Goal: Task Accomplishment & Management: Use online tool/utility

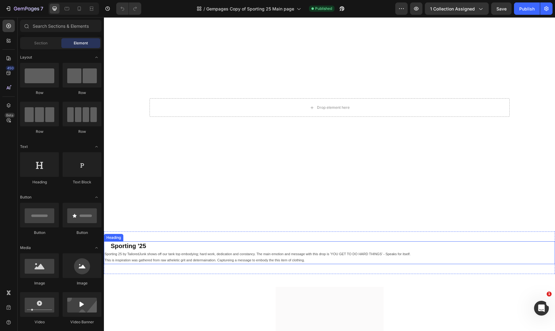
click at [200, 246] on h2 "Sporting '25" at bounding box center [332, 246] width 445 height 9
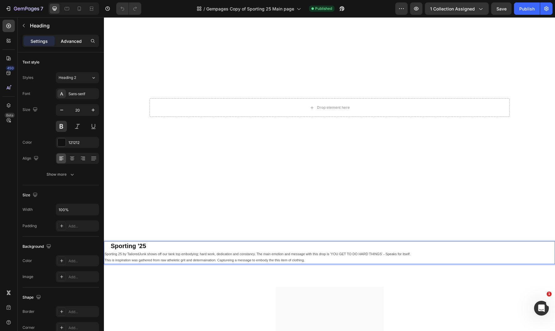
click at [68, 38] on p "Advanced" at bounding box center [71, 41] width 21 height 6
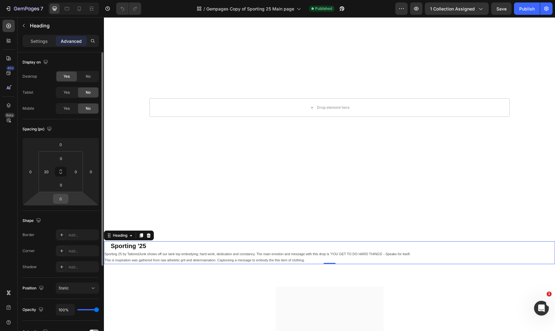
click at [64, 200] on input "0" at bounding box center [61, 198] width 12 height 9
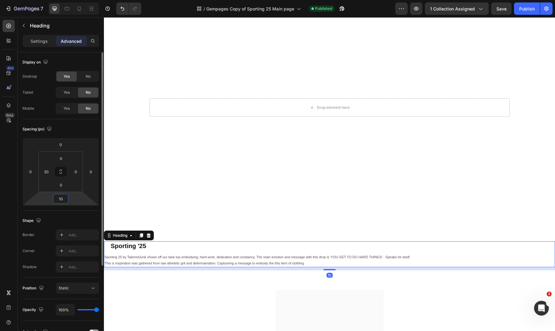
type input "10"
click at [117, 261] on p "This is inspiration was gathered from raw atheletic grit and determaination. Ca…" at bounding box center [330, 264] width 450 height 6
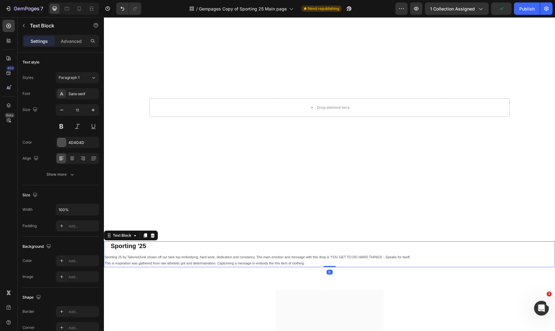
click at [117, 261] on p "This is inspiration was gathered from raw atheletic grit and determaination. Ca…" at bounding box center [330, 264] width 450 height 6
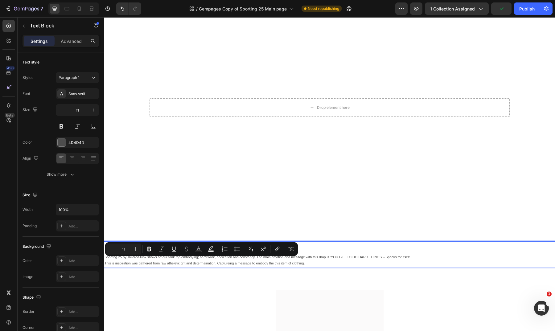
click at [111, 261] on p "This is inspiration was gathered from raw atheletic grit and determaination. Ca…" at bounding box center [330, 264] width 450 height 6
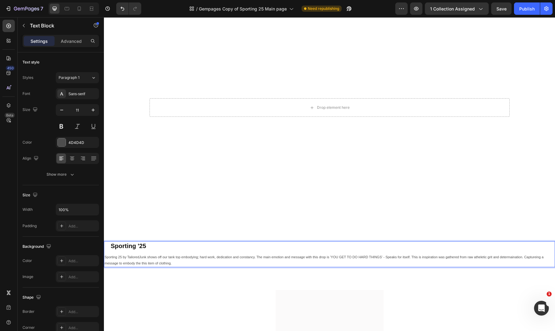
click at [529, 262] on p "Sporting 25 by TailoredJunk shows off our tank top embodying; hard work, dedica…" at bounding box center [330, 261] width 450 height 12
click at [523, 255] on p "Sporting 25 by TailoredJunk shows off our tank top embodying; hard work, dedica…" at bounding box center [330, 261] width 450 height 12
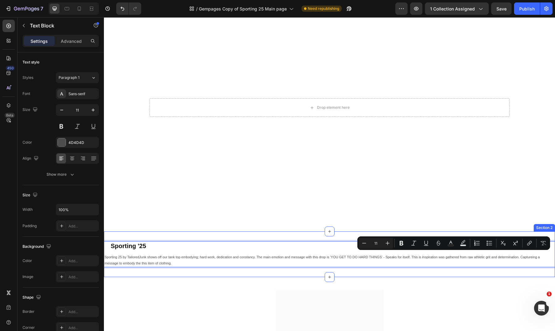
click at [532, 264] on div "Sporting 25 by TailoredJunk shows off our tank top embodying; hard work, dedica…" at bounding box center [329, 261] width 451 height 14
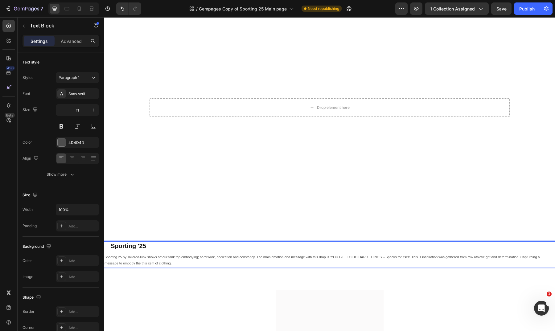
click at [537, 255] on p "Sporting 25 by TailoredJunk shows off our tank top embodying; hard work, dedica…" at bounding box center [330, 261] width 450 height 12
click at [485, 255] on p "Sporting 25 by TailoredJunk shows off our tank top embodying; hard work, dedica…" at bounding box center [330, 261] width 450 height 12
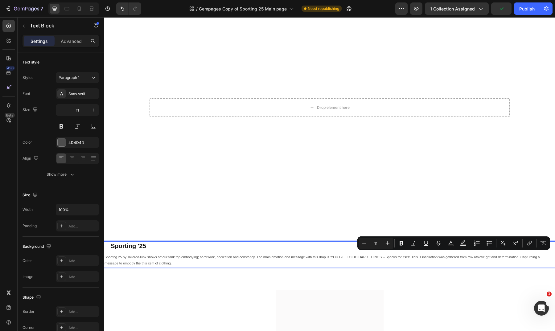
click at [472, 258] on p "Sporting 25 by TailoredJunk shows off our tank top embodying; hard work, dedica…" at bounding box center [330, 261] width 450 height 12
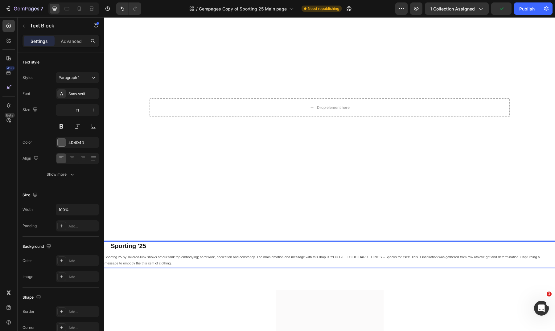
click at [472, 258] on p "Sporting 25 by TailoredJunk shows off our tank top embodying; hard work, dedica…" at bounding box center [330, 261] width 450 height 12
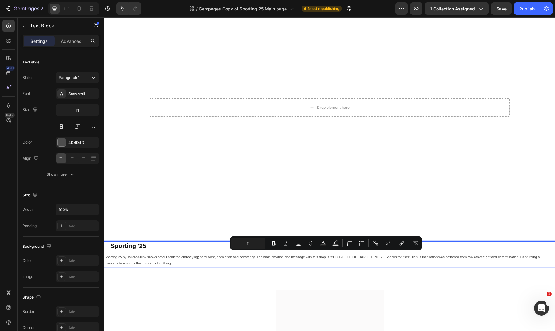
copy p "Sporting 25 by TailoredJunk shows off our tank top embodying; hard work, dedica…"
click at [229, 255] on p "Sporting 25 by TailoredJunk shows off our tank top embodying; hard work, dedica…" at bounding box center [330, 261] width 450 height 12
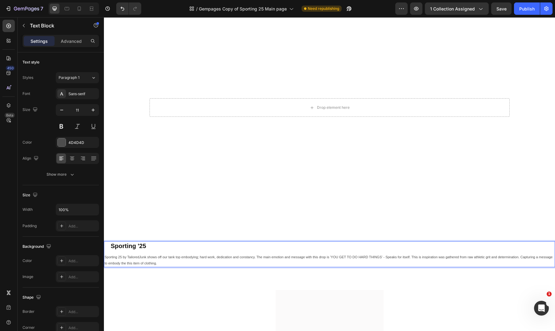
click at [105, 255] on p "Sporting 25 by TailoredJunk shows off our tank top embodying; hard work, dedica…" at bounding box center [330, 261] width 450 height 12
click at [543, 256] on p "Sporting 25 by TailoredJunk shows off our tank top embodying; hard work, dedica…" at bounding box center [330, 261] width 450 height 12
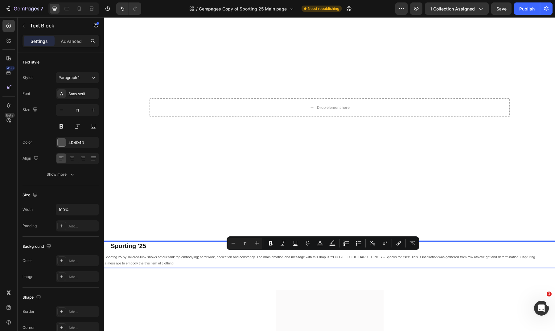
drag, startPoint x: 186, startPoint y: 261, endPoint x: 102, endPoint y: 256, distance: 84.4
click at [104, 256] on html "Header Drop element here Hero Banner Section 1 Sporting '25 Heading Sporting 25…" at bounding box center [329, 329] width 451 height 696
copy div "Sporting 25 by TailoredJunk shows off our tank top embodying; hard work, dedica…"
click at [524, 15] on div "7 Version history / Gempages Copy of Sporting 25 Main page Need republishing Pr…" at bounding box center [277, 9] width 555 height 18
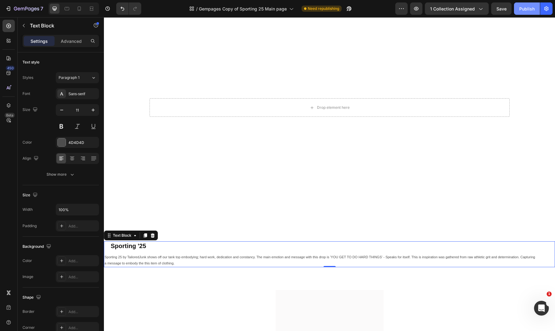
click at [527, 10] on div "Publish" at bounding box center [527, 9] width 15 height 6
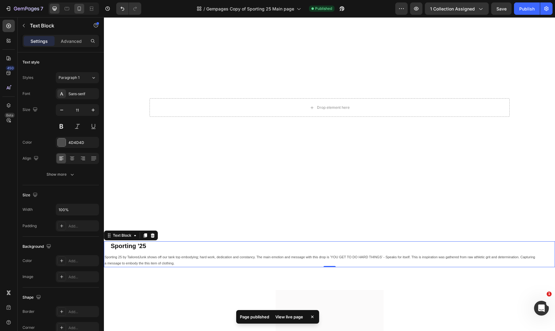
click at [78, 9] on icon at bounding box center [79, 8] width 3 height 4
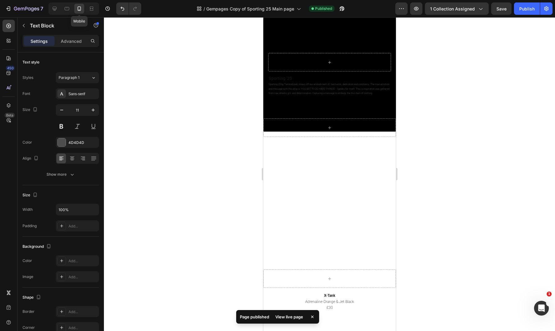
type input "14"
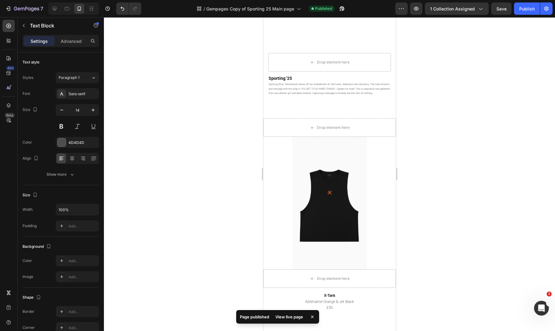
scroll to position [15, 0]
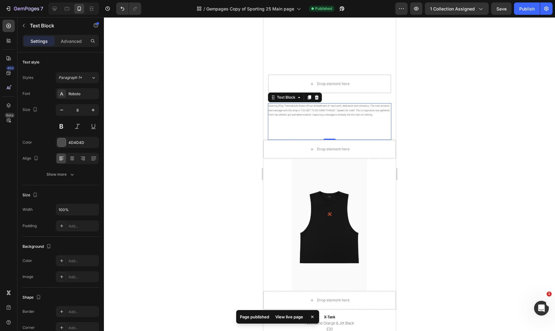
click at [298, 116] on p "Sporting 25 by TailoredJunk shows off our embodiment of; hard work, dedication …" at bounding box center [329, 110] width 122 height 13
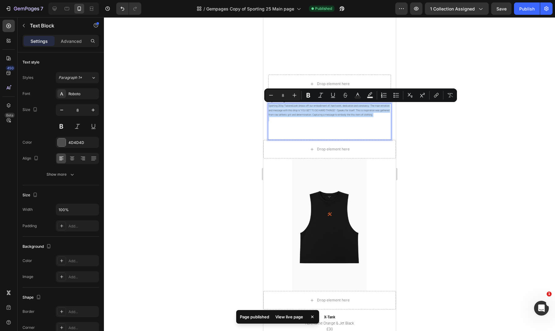
click at [287, 117] on p "Sporting 25 by TailoredJunk shows off our embodiment of; hard work, dedication …" at bounding box center [329, 110] width 122 height 13
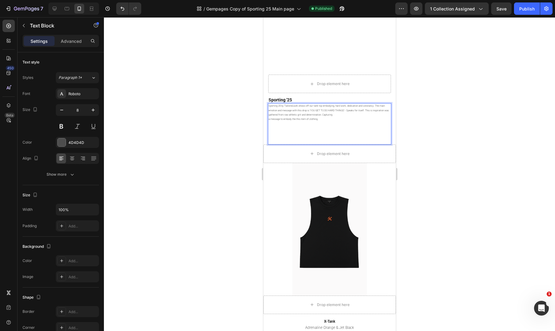
click at [272, 106] on p "Sporting 25 by TailoredJunk shows off our tank top embodying; hard work, dedica…" at bounding box center [329, 110] width 122 height 13
click at [272, 119] on p "a message to embody the this item of clothing." at bounding box center [329, 119] width 122 height 4
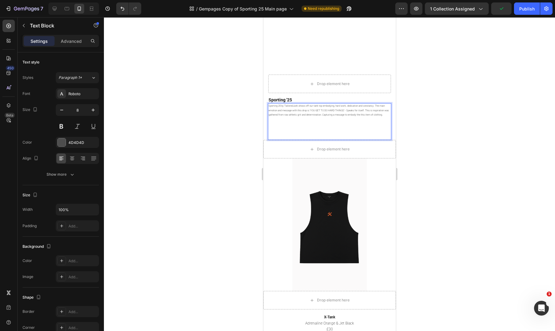
click at [314, 122] on p "Rich Text Editor. Editing area: main" at bounding box center [329, 119] width 122 height 4
click at [524, 114] on div at bounding box center [329, 174] width 451 height 314
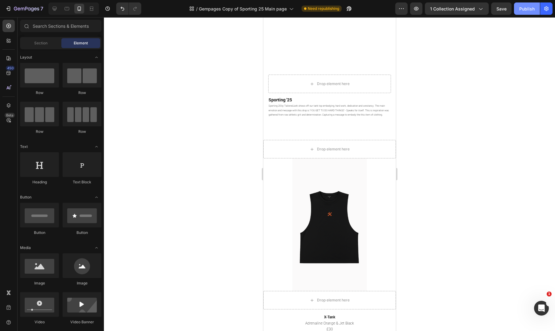
click at [526, 13] on button "Publish" at bounding box center [527, 8] width 26 height 12
click at [56, 7] on icon at bounding box center [55, 9] width 6 height 6
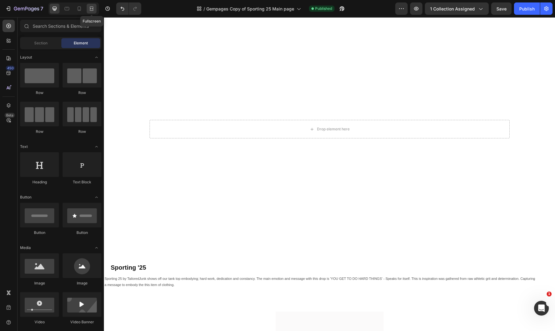
click at [97, 8] on div at bounding box center [92, 9] width 10 height 10
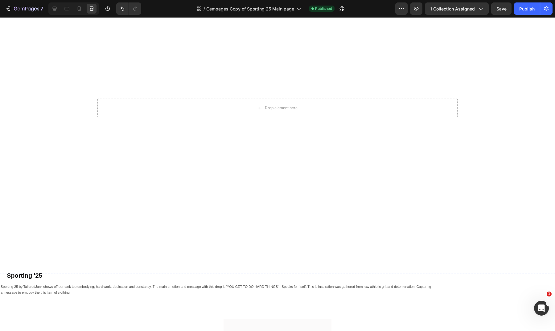
scroll to position [125, 0]
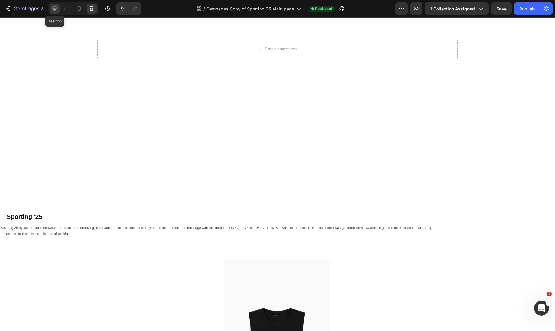
click at [56, 10] on icon at bounding box center [55, 9] width 6 height 6
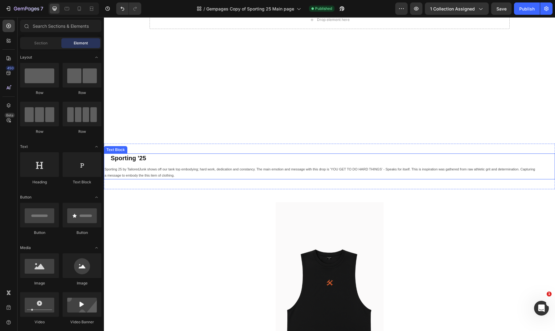
click at [122, 173] on p "a message to embody the this item of clothing." at bounding box center [330, 176] width 450 height 6
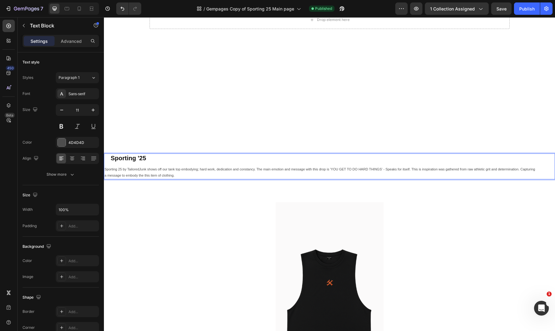
click at [110, 167] on p "Sporting 25 by TailoredJunk shows off our tank top embodying; hard work, dedica…" at bounding box center [330, 170] width 450 height 6
click at [111, 173] on p "a message to embody the this item of clothing." at bounding box center [330, 176] width 450 height 6
click at [92, 10] on icon at bounding box center [92, 9] width 6 height 6
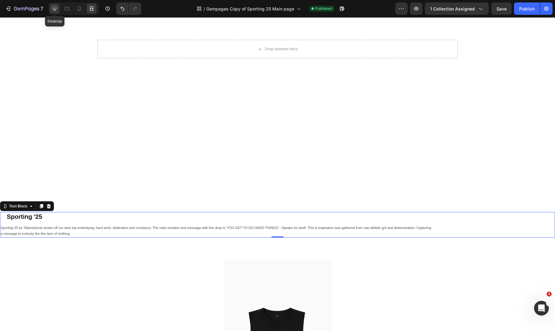
click at [59, 11] on div at bounding box center [55, 9] width 10 height 10
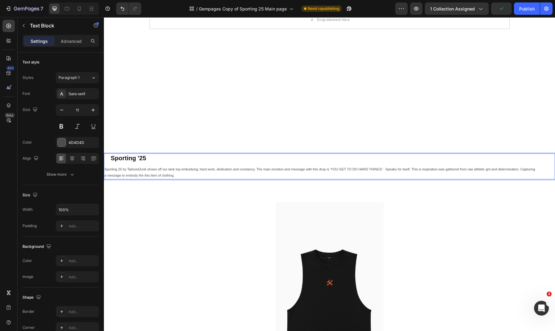
click at [111, 173] on p "a message to embody the this item of clothing." at bounding box center [330, 176] width 450 height 6
click at [94, 8] on icon at bounding box center [92, 9] width 6 height 6
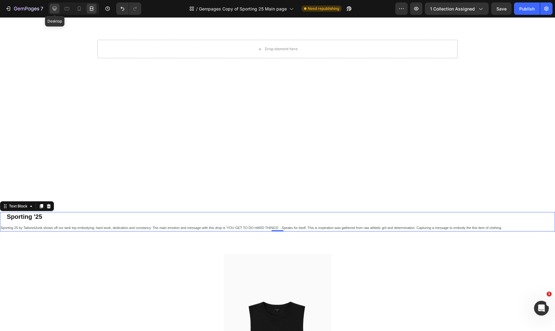
click at [55, 9] on icon at bounding box center [55, 9] width 4 height 4
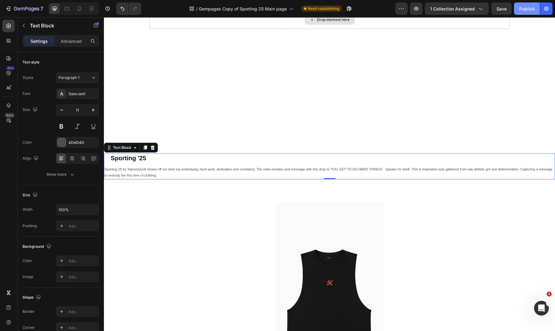
click at [529, 6] on div "Publish" at bounding box center [527, 9] width 15 height 6
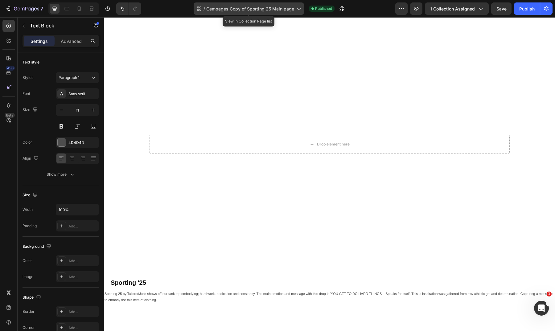
click at [255, 14] on div "/ Gempages Copy of Sporting 25 Main page" at bounding box center [249, 8] width 110 height 12
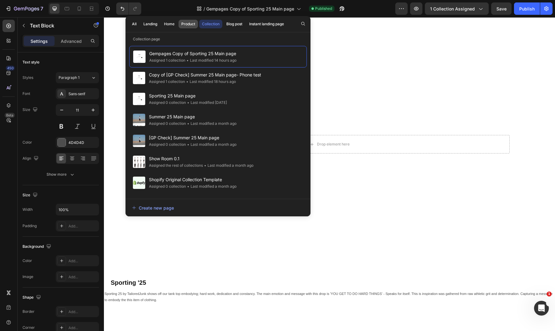
click at [189, 21] on div "Product" at bounding box center [188, 24] width 14 height 6
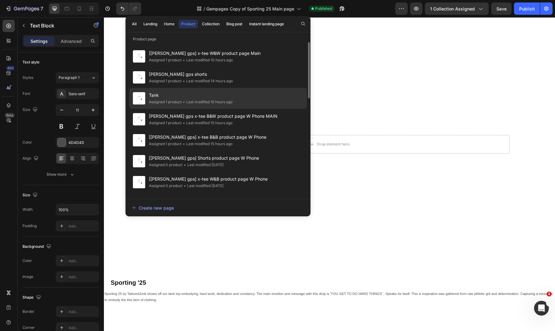
click at [196, 95] on span "Tank" at bounding box center [191, 95] width 84 height 7
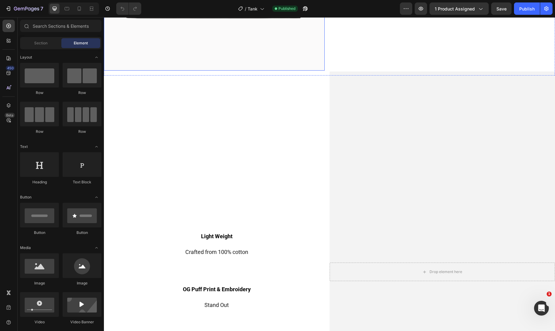
scroll to position [304, 0]
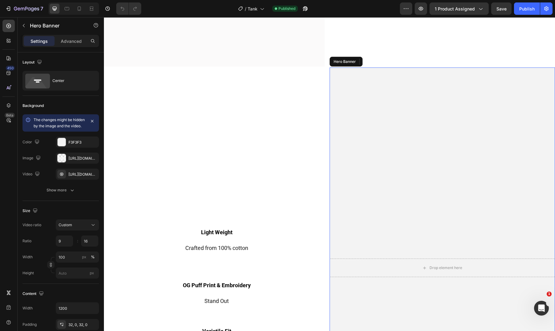
click at [383, 117] on video "Background Image" at bounding box center [443, 268] width 226 height 401
click at [74, 177] on div "https://cdn.shopify.com/videos/c/o/v/34533dcd7f444f5094bbb5856e5030b4.mp4" at bounding box center [77, 175] width 18 height 6
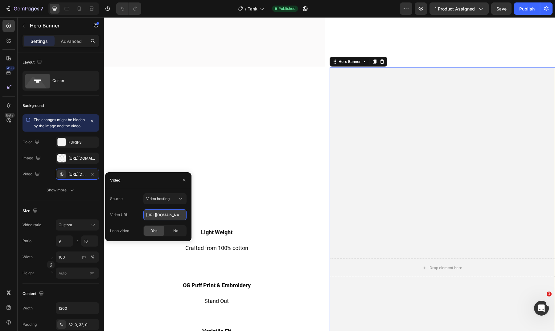
click at [161, 220] on input "https://cdn.shopify.com/videos/c/o/v/34533dcd7f444f5094bbb5856e5030b4.mp4" at bounding box center [164, 214] width 43 height 11
paste input "Website121.b-cdn.net/Tank2.mov"
type input "https://Website121.b-cdn.net/Tank2.mov"
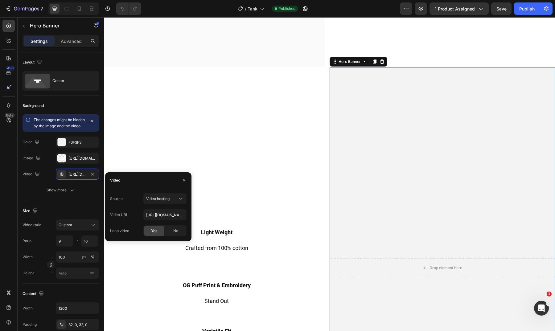
click at [170, 183] on div "Video" at bounding box center [148, 180] width 86 height 16
click at [94, 161] on icon "button" at bounding box center [92, 158] width 5 height 5
type input "Auto"
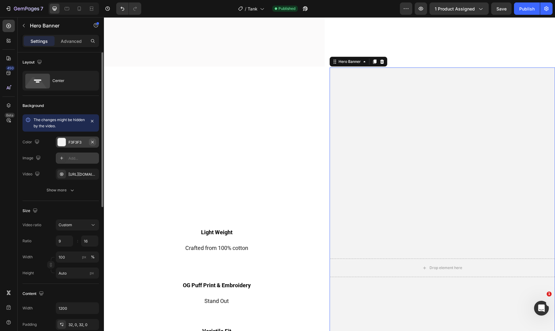
click at [93, 143] on icon "button" at bounding box center [92, 142] width 2 height 2
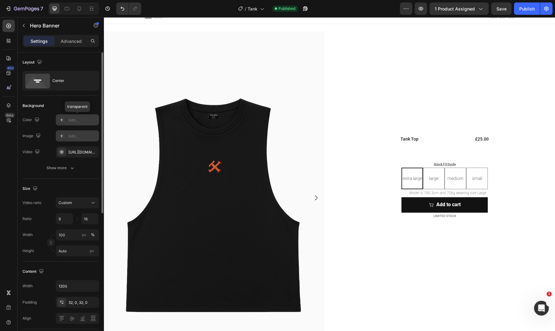
scroll to position [4, 0]
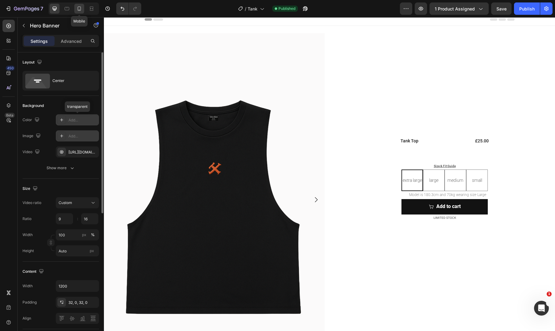
click at [80, 8] on icon at bounding box center [79, 9] width 6 height 6
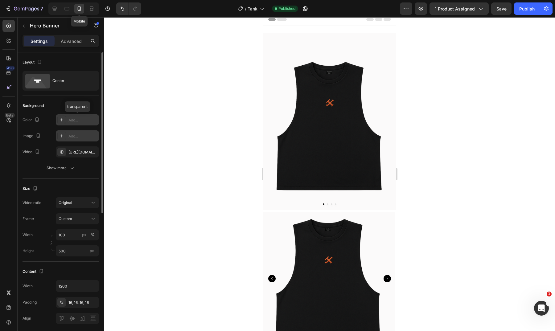
type input "100%"
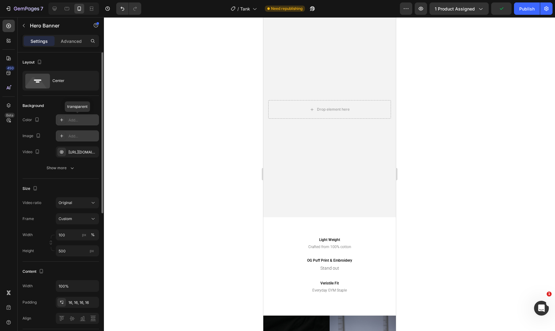
scroll to position [335, 0]
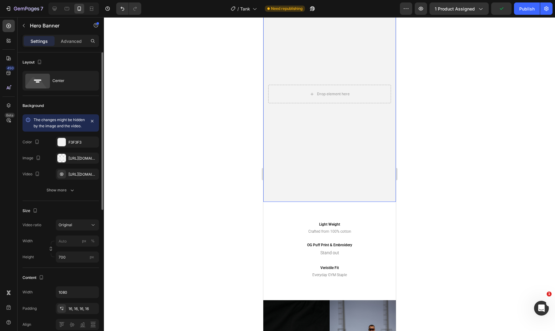
click at [309, 124] on video "Background Image" at bounding box center [329, 94] width 133 height 216
click at [83, 177] on div "https://cdn.shopify.com/videos/c/o/v/34533dcd7f444f5094bbb5856e5030b4.mp4" at bounding box center [77, 175] width 18 height 6
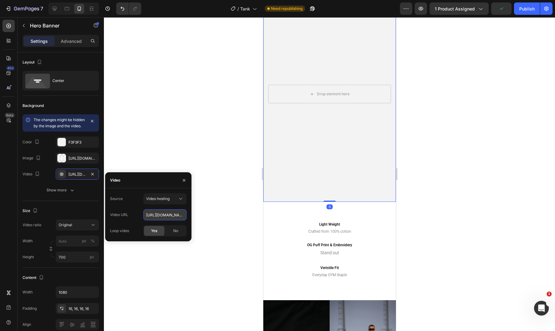
click at [159, 215] on input "https://cdn.shopify.com/videos/c/o/v/34533dcd7f444f5094bbb5856e5030b4.mp4" at bounding box center [164, 214] width 43 height 11
paste input "Website121.b-cdn.net/Tank2.mov"
type input "https://Website121.b-cdn.net/Tank2.mov"
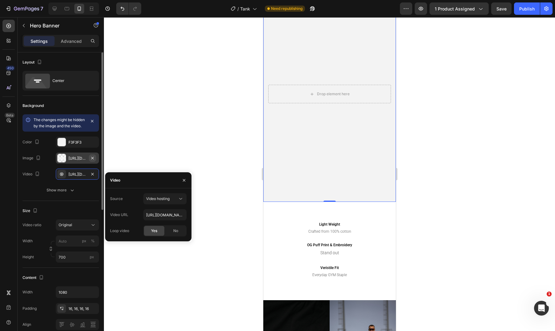
click at [94, 161] on icon "button" at bounding box center [92, 158] width 5 height 5
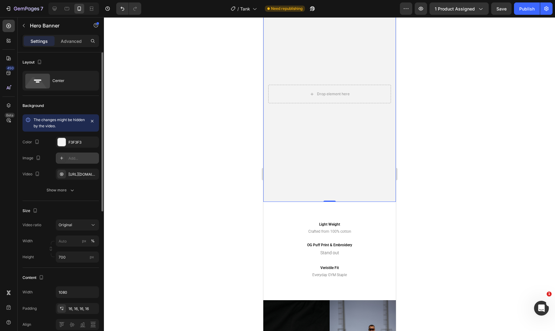
type input "100"
click at [93, 143] on icon "button" at bounding box center [92, 142] width 5 height 5
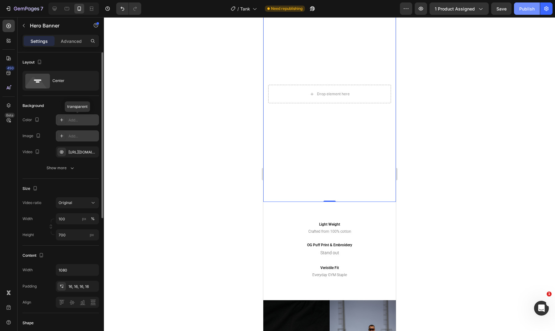
click at [526, 3] on button "Publish" at bounding box center [527, 8] width 26 height 12
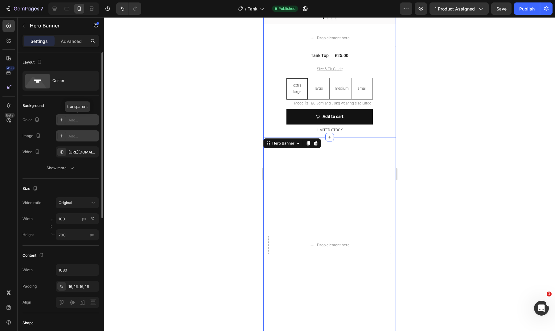
scroll to position [196, 0]
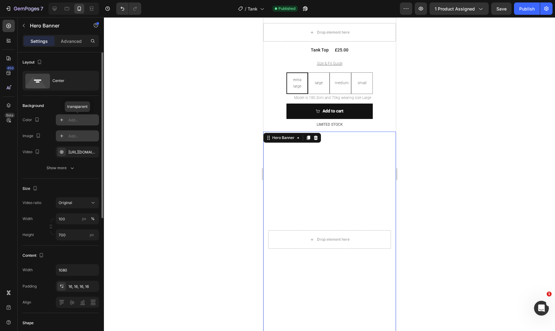
click at [329, 176] on video "Background Image" at bounding box center [329, 240] width 133 height 216
click at [55, 9] on icon at bounding box center [55, 9] width 4 height 4
type input "1200"
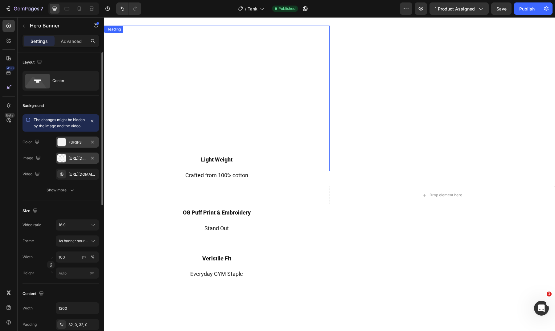
scroll to position [396, 0]
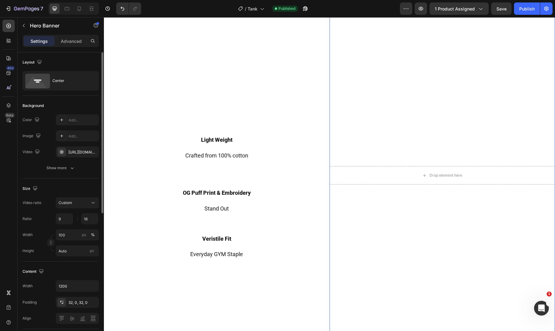
click at [427, 124] on video "Background Image" at bounding box center [443, 175] width 226 height 401
click at [387, 137] on video "Background Image" at bounding box center [443, 175] width 226 height 401
click at [87, 206] on div "Custom" at bounding box center [78, 203] width 38 height 6
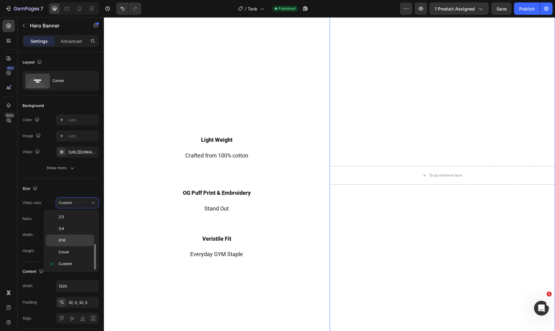
click at [83, 238] on p "9:16" at bounding box center [75, 241] width 33 height 6
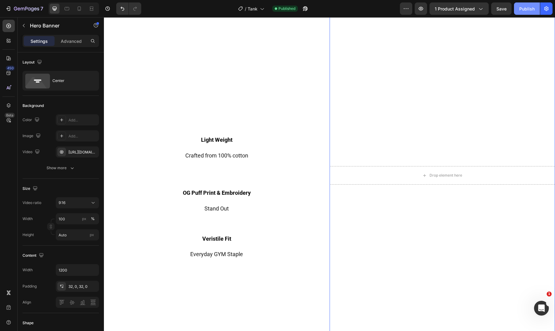
click at [529, 10] on div "Publish" at bounding box center [527, 9] width 15 height 6
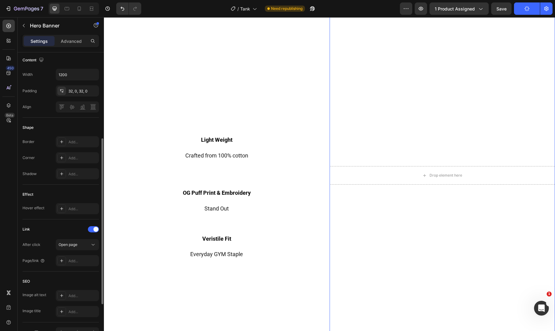
scroll to position [0, 0]
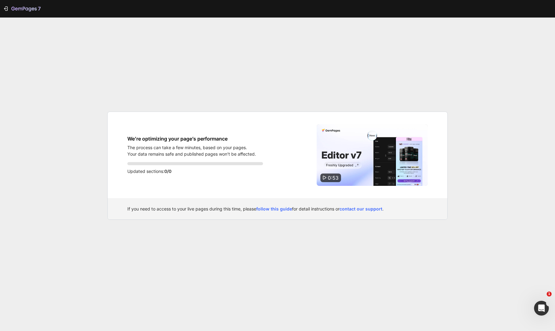
click at [383, 130] on img at bounding box center [372, 155] width 111 height 62
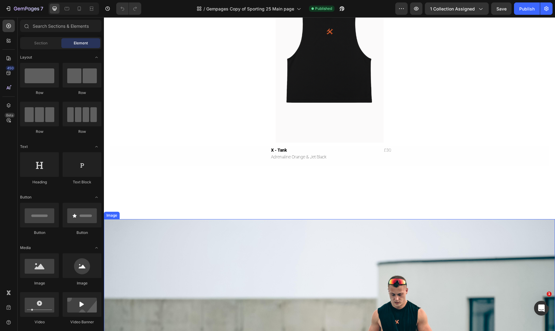
scroll to position [312, 0]
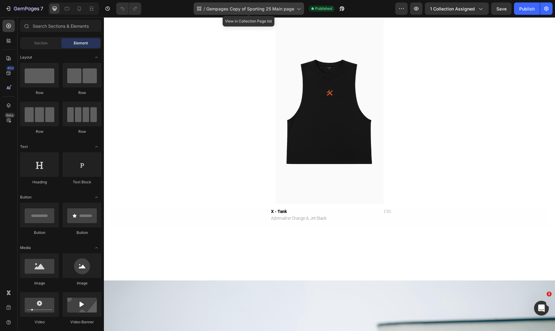
click at [267, 9] on span "Gempages Copy of Sporting 25 Main page" at bounding box center [250, 9] width 88 height 6
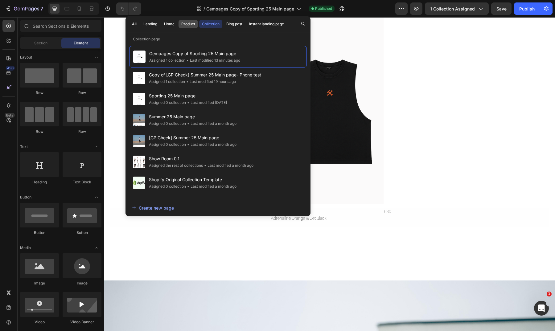
click at [194, 23] on div "Product" at bounding box center [188, 24] width 14 height 6
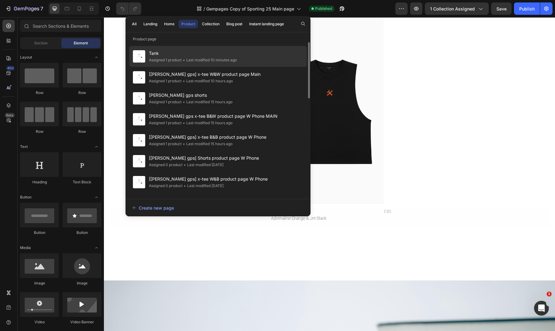
click at [183, 60] on div "• Last modified 10 minutes ago" at bounding box center [209, 60] width 55 height 6
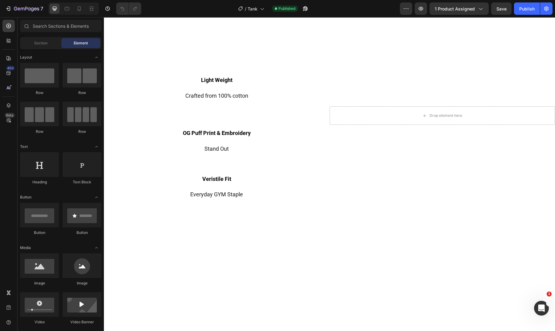
scroll to position [127, 0]
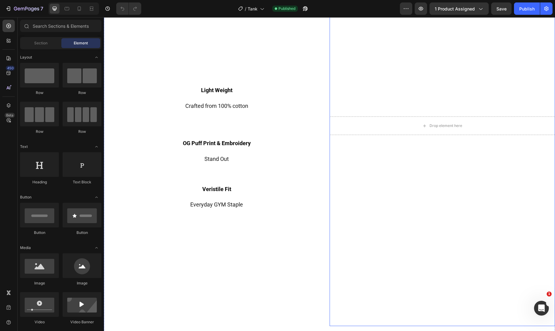
click at [428, 112] on div "Drop element here" at bounding box center [443, 126] width 226 height 38
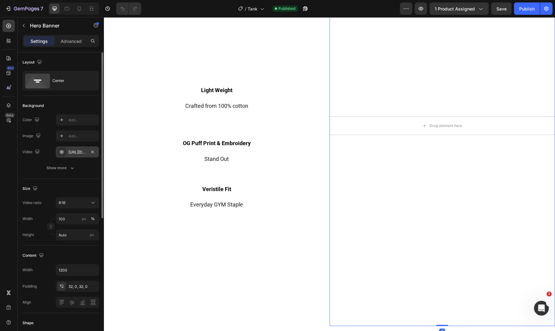
click at [85, 151] on div "https://Website121.b-cdn.net/Tank2.mov" at bounding box center [77, 153] width 18 height 6
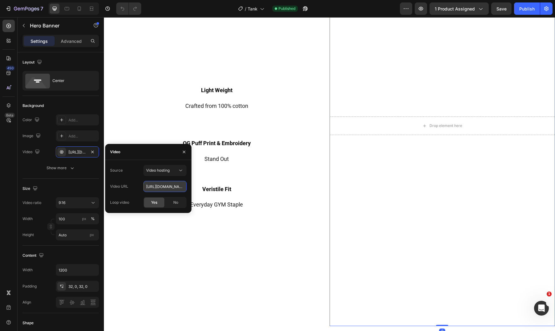
click at [157, 186] on input "https://Website121.b-cdn.net/Tank2.mov" at bounding box center [164, 186] width 43 height 11
paste input "tank%20website%20.mp4"
type input "https://Website121.b-cdn.net/tank%20website%20.mp4"
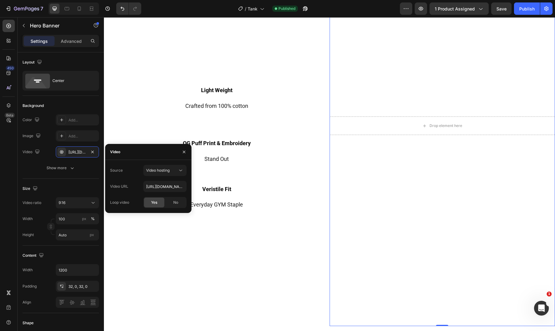
click at [160, 153] on div "Video" at bounding box center [148, 152] width 86 height 16
click at [150, 150] on div "Video" at bounding box center [148, 152] width 86 height 16
click at [186, 151] on icon "button" at bounding box center [184, 152] width 5 height 5
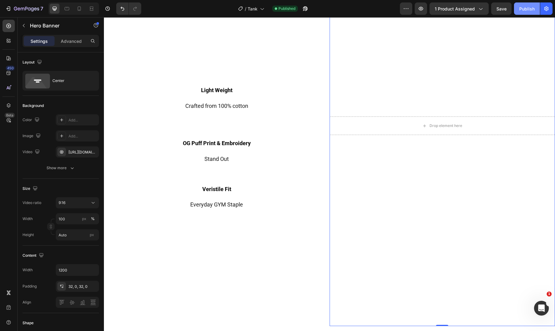
click at [526, 12] on button "Publish" at bounding box center [527, 8] width 26 height 12
click at [457, 72] on video "Background Image" at bounding box center [443, 125] width 226 height 401
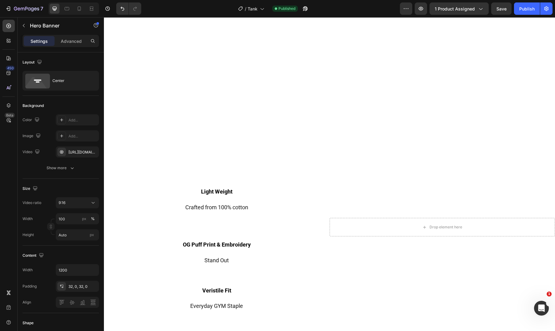
scroll to position [371, 0]
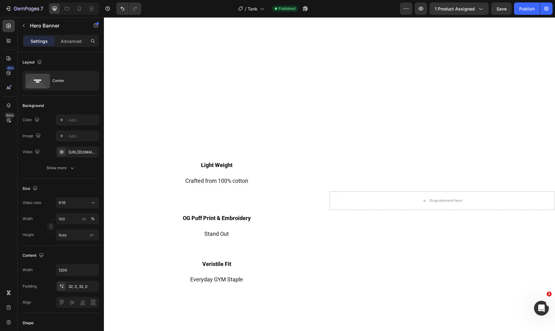
click at [439, 109] on video "Background Image" at bounding box center [443, 200] width 226 height 401
click at [413, 160] on video "Background Image" at bounding box center [443, 200] width 226 height 401
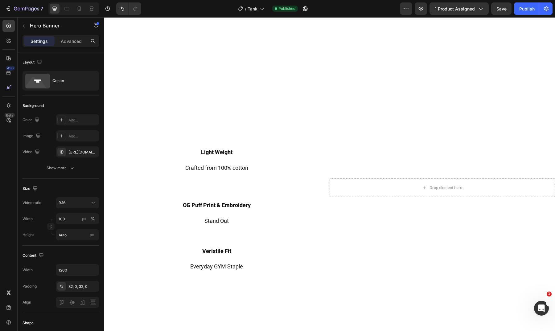
scroll to position [387, 0]
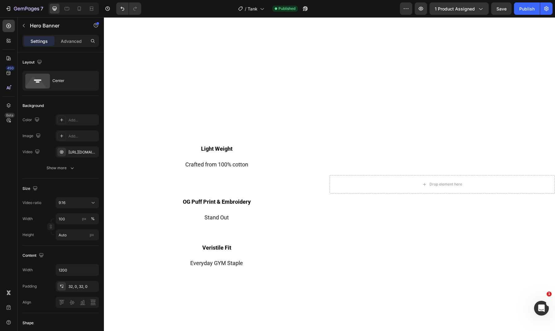
click at [383, 200] on div "Drop element here" at bounding box center [443, 184] width 226 height 38
click at [403, 175] on div "Drop element here" at bounding box center [443, 184] width 226 height 19
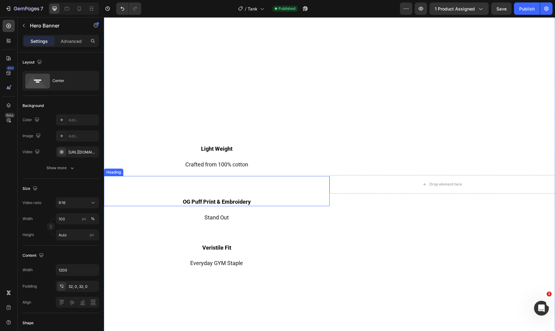
click at [242, 195] on h2 "OG Puff Print & Embroidery" at bounding box center [217, 191] width 226 height 30
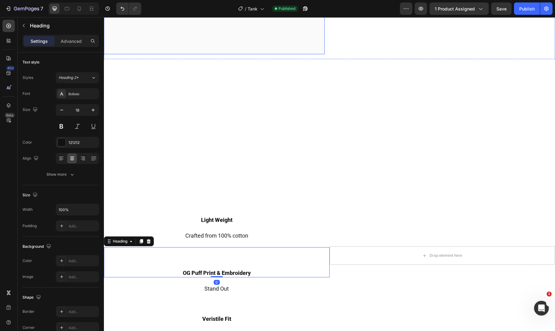
scroll to position [334, 0]
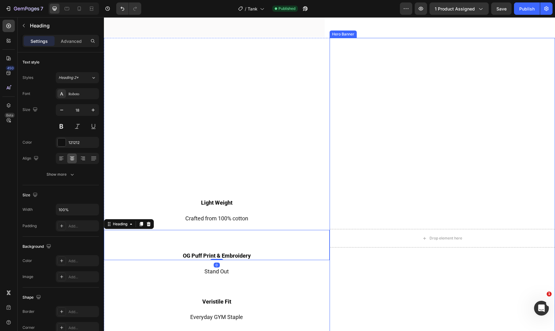
click at [403, 173] on video "Background Image" at bounding box center [443, 238] width 226 height 401
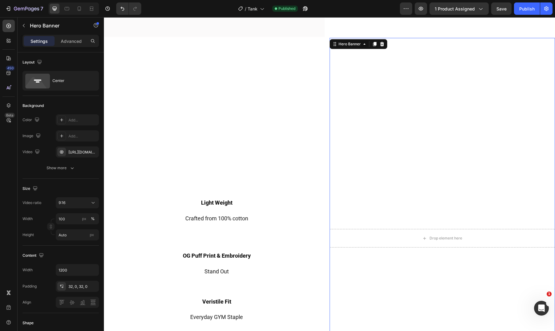
click at [420, 170] on video "Background Image" at bounding box center [443, 238] width 226 height 401
click at [81, 203] on div "9:16" at bounding box center [74, 203] width 31 height 6
click at [81, 224] on div "Original" at bounding box center [70, 230] width 48 height 12
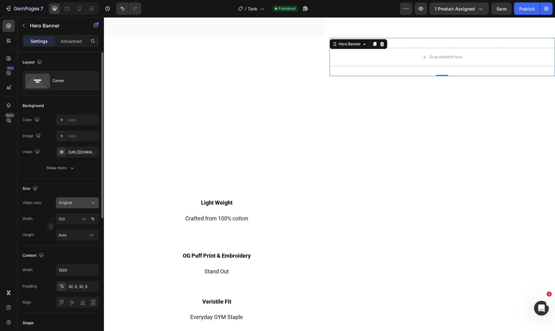
click at [87, 203] on div "Original" at bounding box center [74, 203] width 31 height 6
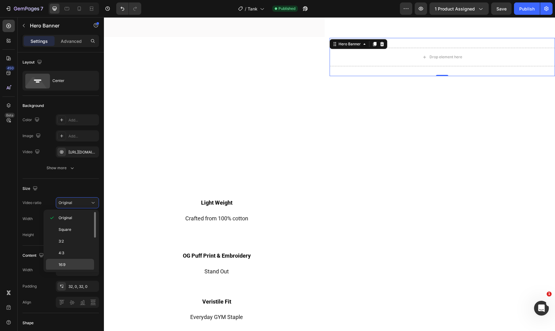
click at [79, 271] on div "16:9" at bounding box center [70, 277] width 48 height 12
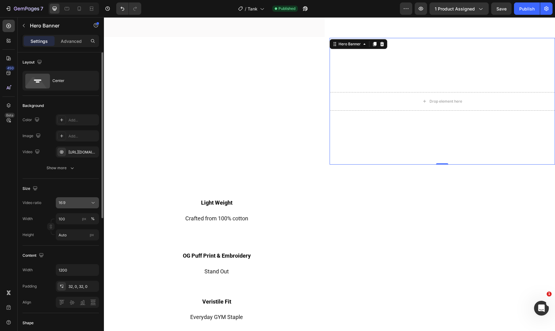
click at [77, 207] on button "16:9" at bounding box center [77, 202] width 43 height 11
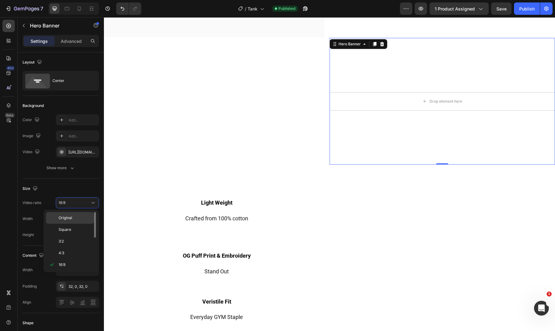
click at [84, 220] on p "Original" at bounding box center [75, 218] width 33 height 6
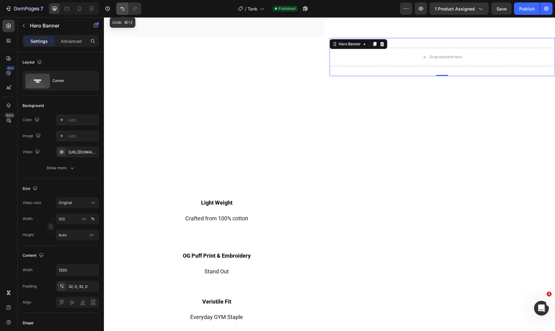
click at [122, 5] on button "Undo/Redo" at bounding box center [122, 8] width 12 height 12
click at [122, 6] on icon "Undo/Redo" at bounding box center [122, 9] width 6 height 6
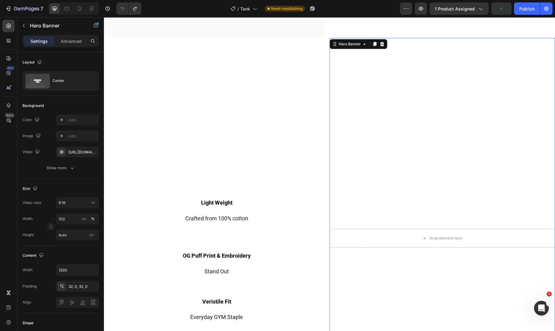
click at [451, 176] on video "Background Image" at bounding box center [443, 238] width 226 height 401
click at [84, 155] on div "https://Website121.b-cdn.net/Tank2.mov" at bounding box center [77, 152] width 43 height 11
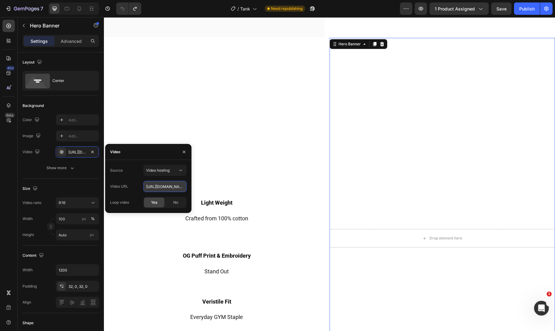
click at [160, 187] on input "https://Website121.b-cdn.net/Tank2.mov" at bounding box center [164, 186] width 43 height 11
paste input "tank%20website%20.mp4"
type input "https://Website121.b-cdn.net/tank%20website%20.mp4"
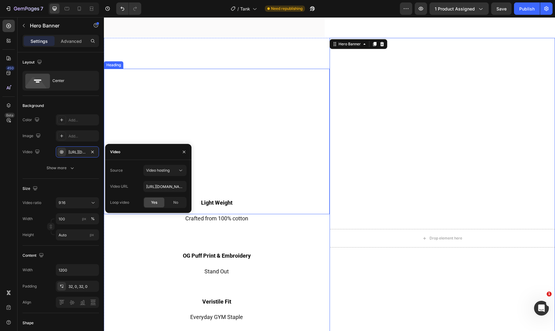
click at [218, 166] on h2 "Light Weight" at bounding box center [217, 142] width 226 height 146
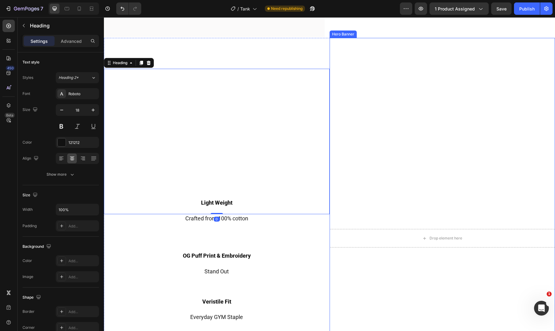
click at [371, 159] on video "Background Image" at bounding box center [443, 238] width 226 height 401
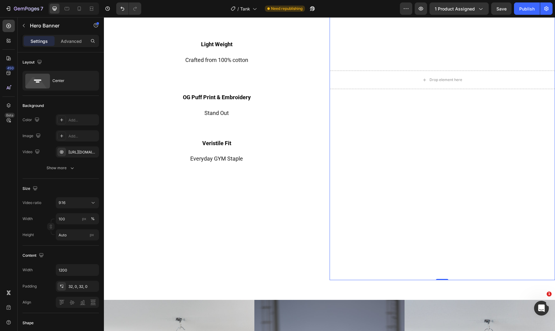
scroll to position [486, 0]
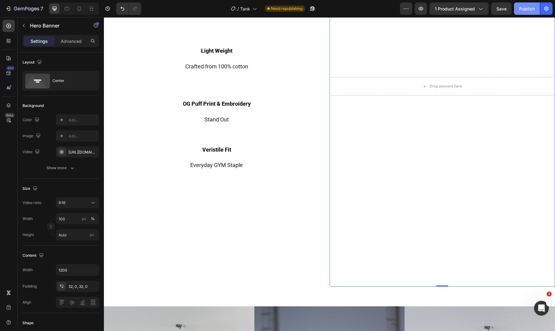
click at [522, 6] on div "Publish" at bounding box center [527, 9] width 15 height 6
click at [473, 39] on video "Background Image" at bounding box center [443, 86] width 226 height 401
click at [88, 154] on div "https://Website121.b-cdn.net/tank%20website%20.mp4" at bounding box center [77, 152] width 43 height 11
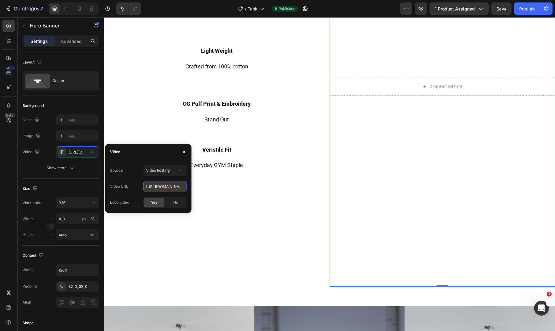
click at [164, 187] on input "https://Website121.b-cdn.net/tank%20website%20.mp4" at bounding box center [164, 186] width 43 height 11
paste input "please%20work"
type input "https://Website121.b-cdn.net/tank%20website%20please%20work.mp4"
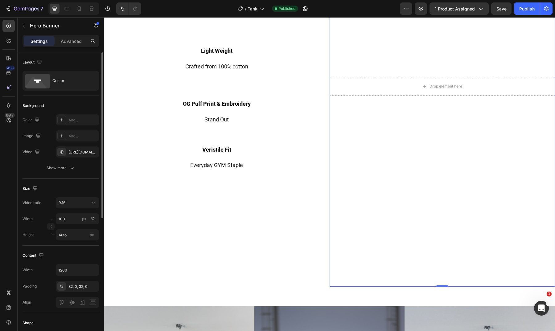
click at [529, 9] on div "Publish" at bounding box center [527, 9] width 15 height 6
click at [76, 11] on icon at bounding box center [79, 9] width 6 height 6
type input "500"
type input "100%"
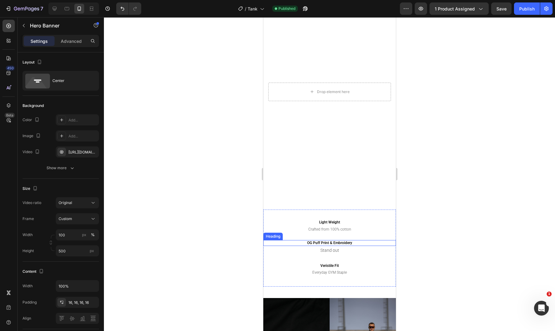
scroll to position [382, 0]
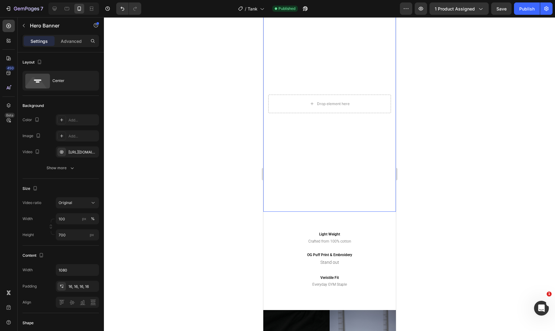
click at [362, 80] on video "Background Image" at bounding box center [329, 104] width 133 height 216
click at [81, 156] on div "https://Website121.b-cdn.net/Tank2.mov" at bounding box center [77, 152] width 43 height 11
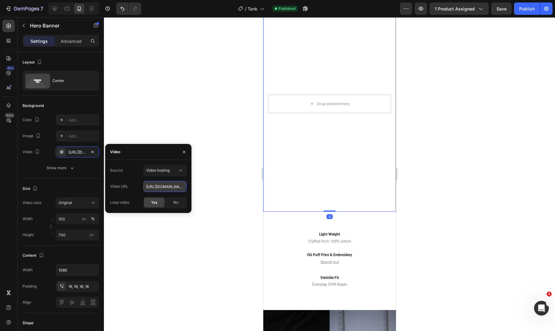
click at [154, 188] on input "https://Website121.b-cdn.net/Tank2.mov" at bounding box center [164, 186] width 43 height 11
paste input "tank%20website%20please%20work.mp4"
type input "https://Website121.b-cdn.net/tank%20website%20please%20work.mp4"
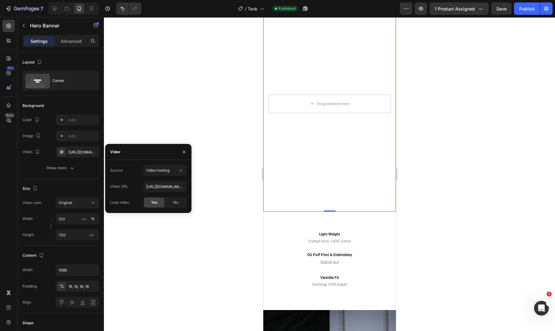
click at [234, 89] on div at bounding box center [329, 174] width 451 height 314
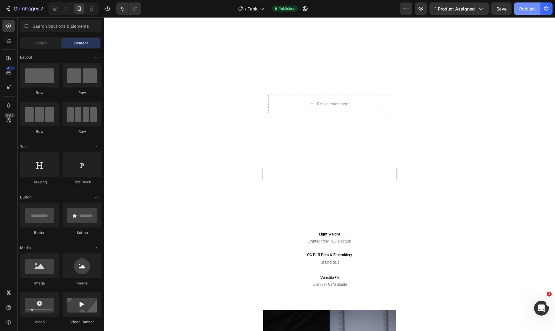
click at [519, 8] on button "Publish" at bounding box center [527, 8] width 26 height 12
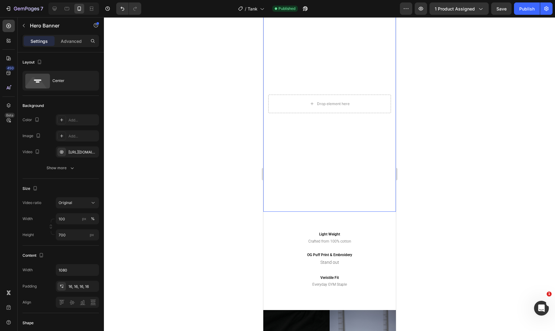
drag, startPoint x: 338, startPoint y: 82, endPoint x: 497, endPoint y: 138, distance: 169.1
click at [338, 82] on video "Background Image" at bounding box center [329, 104] width 133 height 216
click at [76, 153] on div "https://Website121.b-cdn.net/tank%20website%20please%20work.mp4" at bounding box center [77, 153] width 18 height 6
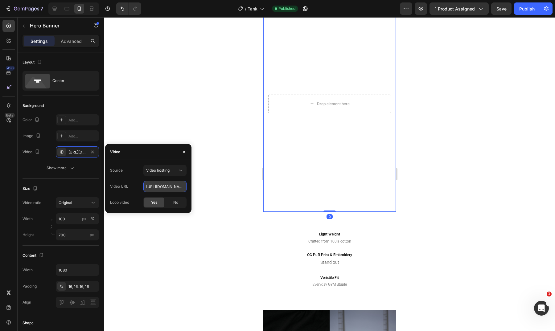
click at [167, 184] on input "https://Website121.b-cdn.net/tank%20website%20please%20work.mp4" at bounding box center [164, 186] width 43 height 11
paste input "Hyrox%20Italy-_12"
type input "https://Website121.b-cdn.net/Hyrox%20Italy-_12.mp4"
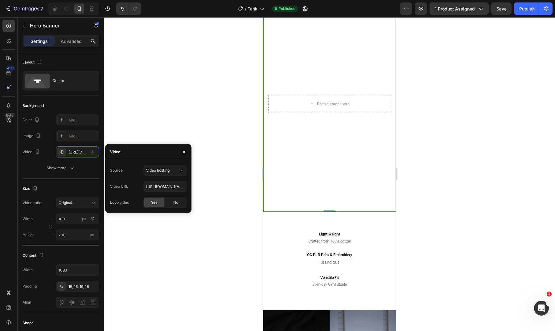
click at [207, 109] on div at bounding box center [329, 174] width 451 height 314
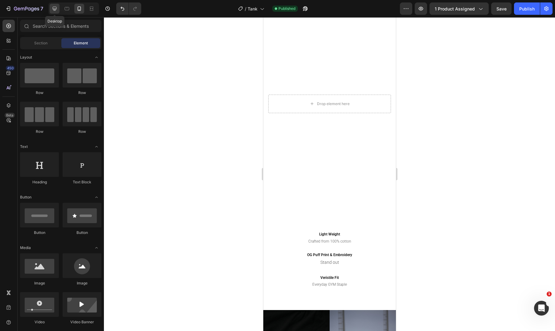
click at [50, 9] on div at bounding box center [55, 9] width 10 height 10
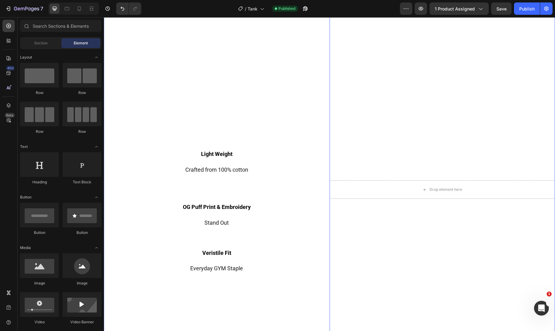
click at [371, 213] on video "Background Image" at bounding box center [443, 189] width 226 height 401
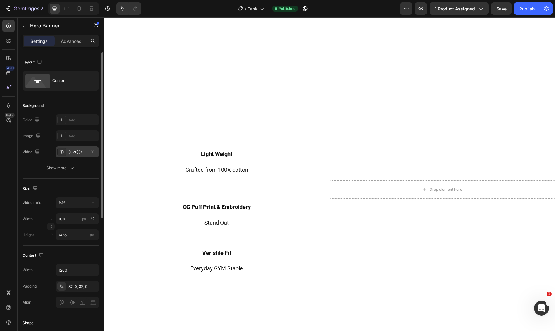
click at [81, 153] on div "https://Website121.b-cdn.net/tank%20website%20please%20work.mp4" at bounding box center [77, 153] width 18 height 6
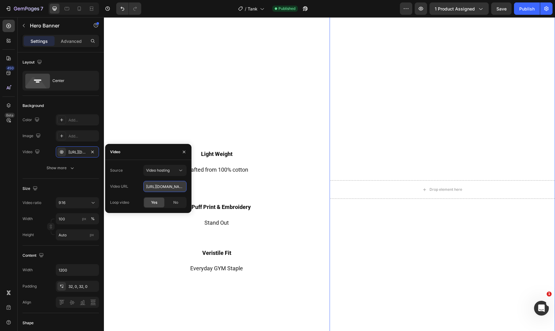
click at [152, 189] on input "https://Website121.b-cdn.net/tank%20website%20please%20work.mp4" at bounding box center [164, 186] width 43 height 11
paste input "Hyrox%20Italy-_12"
type input "https://Website121.b-cdn.net/Hyrox%20Italy-_12.mp4"
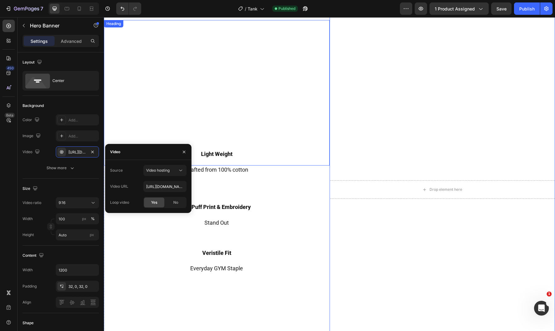
click at [233, 107] on h2 "Light Weight" at bounding box center [217, 93] width 226 height 146
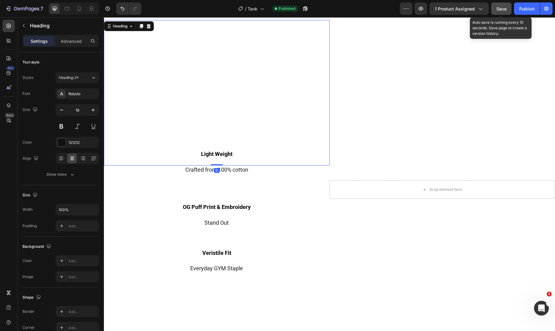
click at [512, 7] on button "Save" at bounding box center [501, 8] width 20 height 12
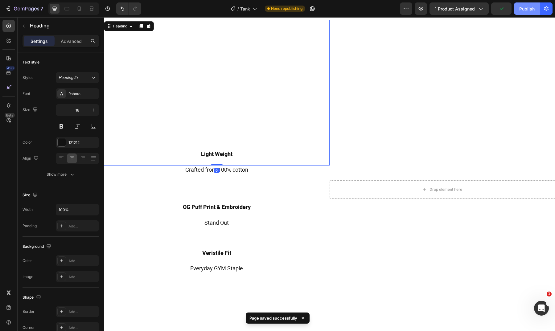
click at [524, 7] on div "Publish" at bounding box center [527, 9] width 15 height 6
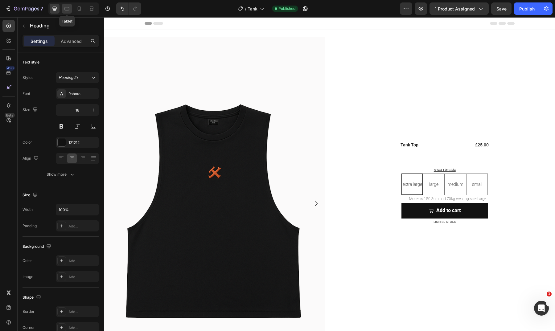
click at [66, 11] on icon at bounding box center [67, 9] width 6 height 6
type input "46"
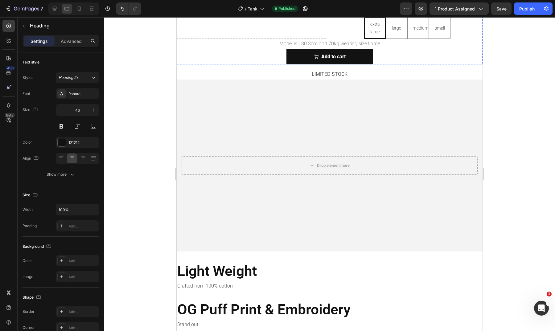
scroll to position [480, 0]
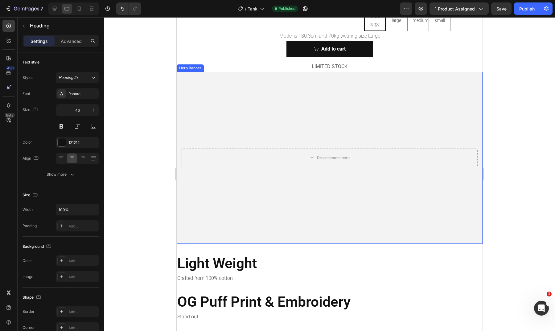
click at [288, 112] on video "Background Image" at bounding box center [329, 158] width 306 height 172
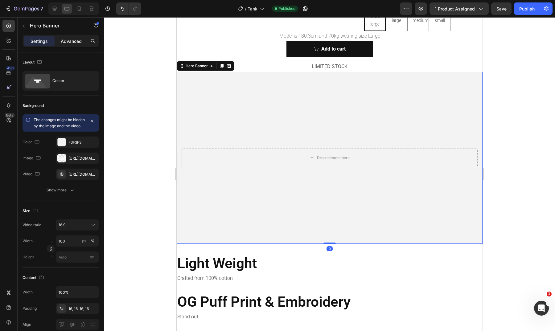
click at [76, 44] on p "Advanced" at bounding box center [71, 41] width 21 height 6
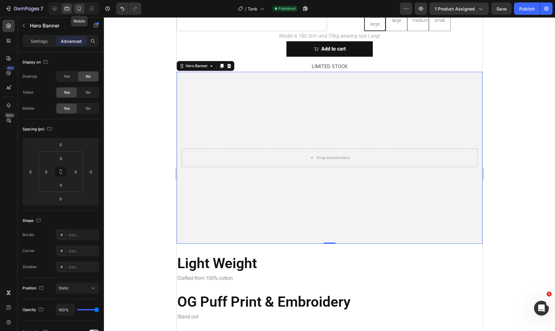
click at [79, 11] on icon at bounding box center [79, 9] width 6 height 6
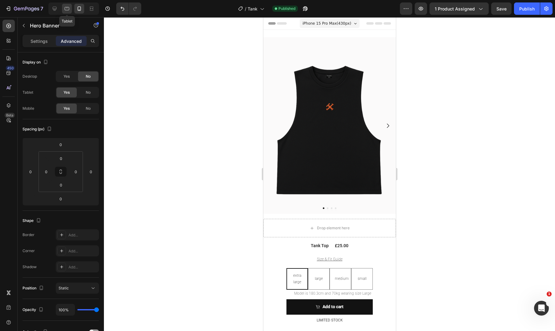
click at [69, 10] on icon at bounding box center [67, 9] width 6 height 6
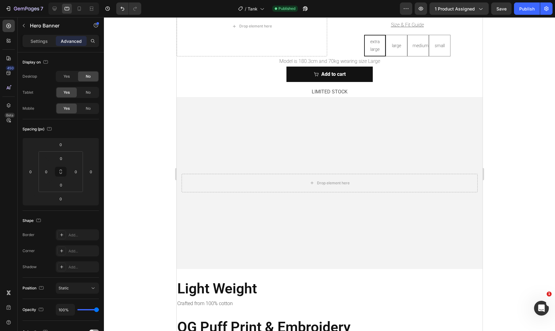
scroll to position [437, 0]
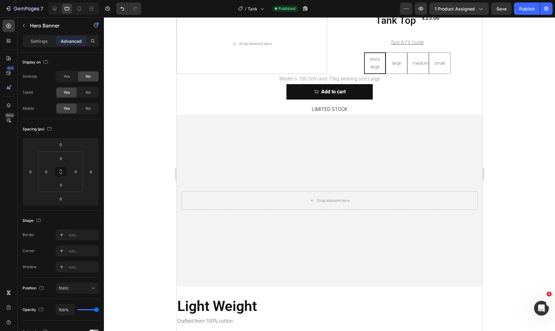
click at [313, 164] on video "Background Image" at bounding box center [329, 201] width 306 height 172
click at [283, 163] on video "Background Image" at bounding box center [329, 201] width 306 height 172
click at [86, 110] on span "No" at bounding box center [88, 109] width 5 height 6
click at [81, 10] on icon at bounding box center [79, 9] width 6 height 6
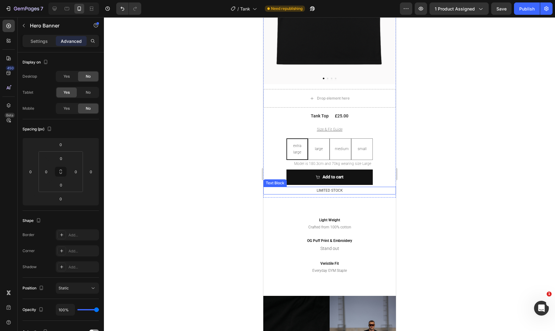
scroll to position [93, 0]
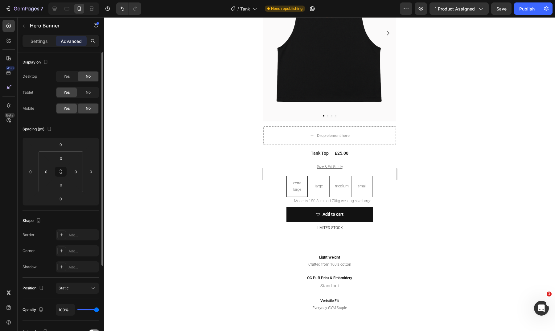
click at [69, 109] on span "Yes" at bounding box center [67, 109] width 6 height 6
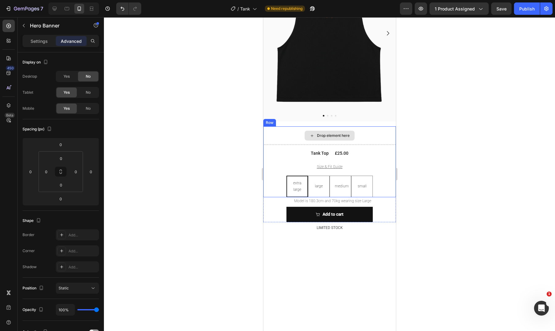
scroll to position [210, 0]
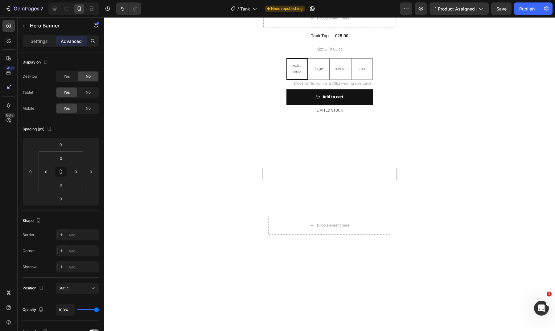
click at [466, 135] on div at bounding box center [329, 174] width 451 height 314
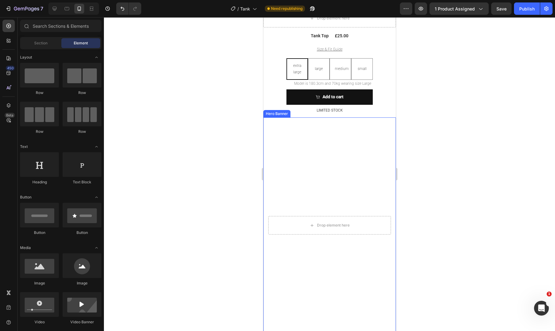
click at [329, 172] on video "Background Image" at bounding box center [329, 226] width 133 height 216
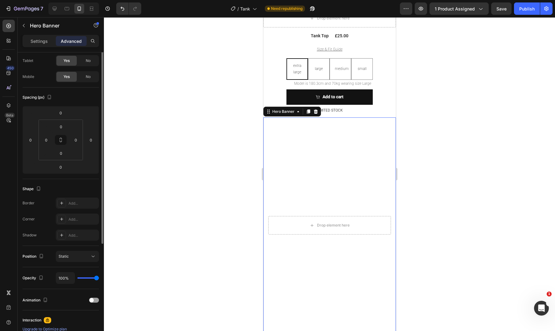
scroll to position [0, 0]
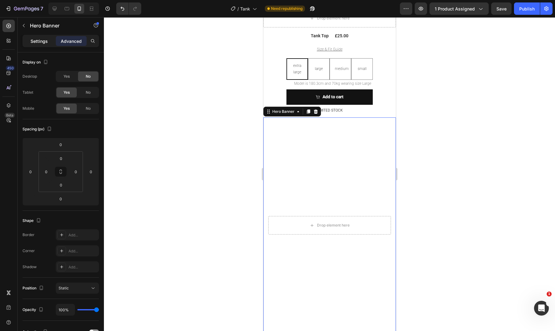
click at [38, 43] on p "Settings" at bounding box center [39, 41] width 17 height 6
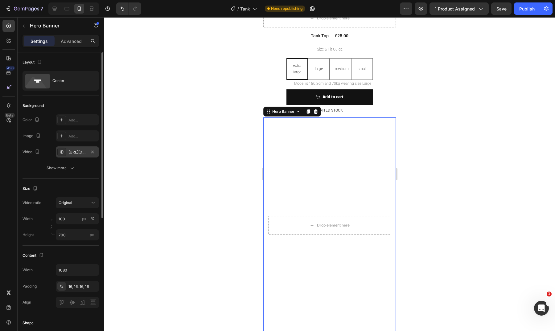
click at [75, 156] on div "https://Website121.b-cdn.net/Hyrox%20Italy-_12.mp4" at bounding box center [77, 152] width 43 height 11
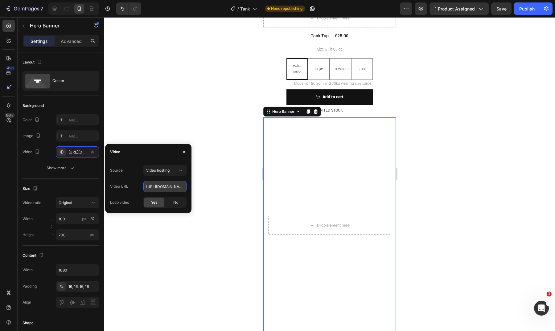
click at [155, 189] on input "https://Website121.b-cdn.net/Hyrox%20Italy-_12.mp4" at bounding box center [164, 186] width 43 height 11
click at [64, 7] on div at bounding box center [67, 9] width 10 height 10
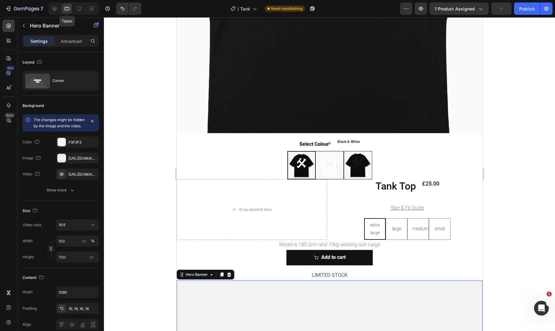
type input "100%"
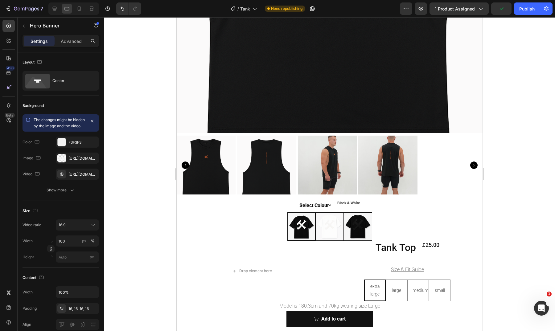
scroll to position [446, 0]
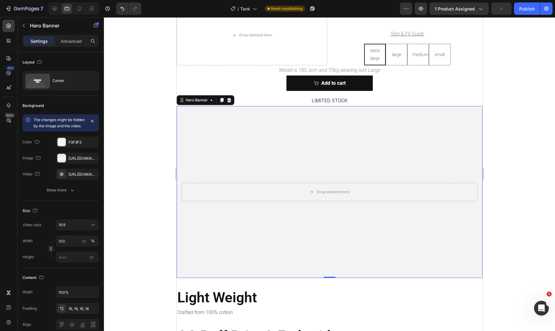
click at [298, 148] on video "Background Image" at bounding box center [329, 192] width 306 height 172
click at [72, 161] on div "https://ucarecdn.com/159f5369-05c4-4954-b379-3b3b8f1431f1/-/format/auto/-/previ…" at bounding box center [77, 159] width 18 height 6
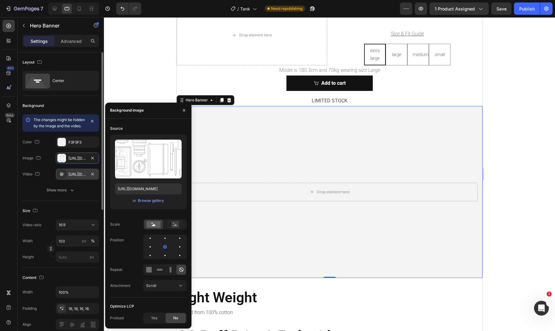
click at [76, 177] on div "https://cdn.shopify.com/videos/c/o/v/65f06315de5b48bf9b7481432b6c075a.mp4" at bounding box center [77, 175] width 18 height 6
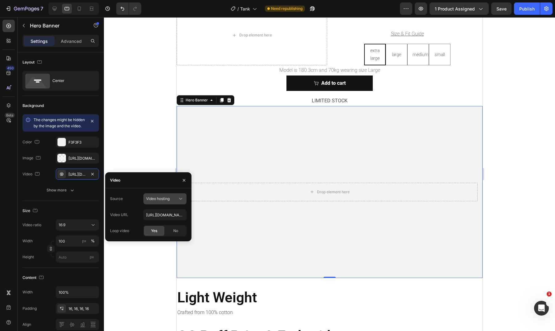
click at [158, 204] on button "Video hosting" at bounding box center [164, 198] width 43 height 11
click at [155, 186] on div "Video" at bounding box center [148, 180] width 86 height 16
click at [160, 222] on div "Source Video hosting Video URL https://cdn.shopify.com/videos/c/o/v/65f06315de5…" at bounding box center [148, 214] width 77 height 43
click at [161, 215] on input "https://cdn.shopify.com/videos/c/o/v/65f06315de5b48bf9b7481432b6c075a.mp4" at bounding box center [164, 214] width 43 height 11
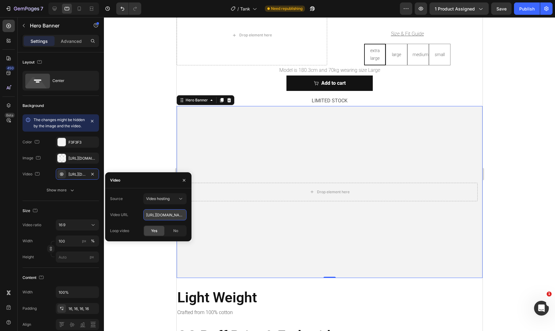
click at [161, 215] on input "https://cdn.shopify.com/videos/c/o/v/65f06315de5b48bf9b7481432b6c075a.mp4" at bounding box center [164, 214] width 43 height 11
paste input "Website121.b-cdn.net/Hyrox%20Italy-_12"
type input "https://Website121.b-cdn.net/Hyrox%20Italy-_12.mp4"
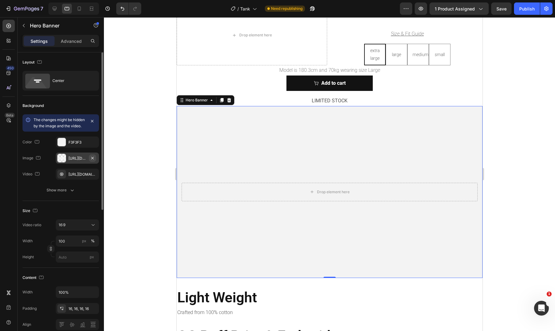
click at [93, 161] on icon "button" at bounding box center [92, 158] width 5 height 5
type input "Auto"
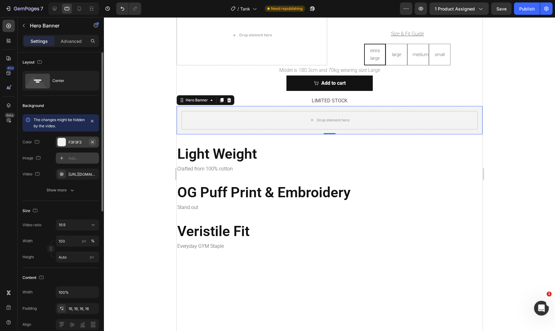
click at [93, 142] on icon "button" at bounding box center [92, 142] width 2 height 2
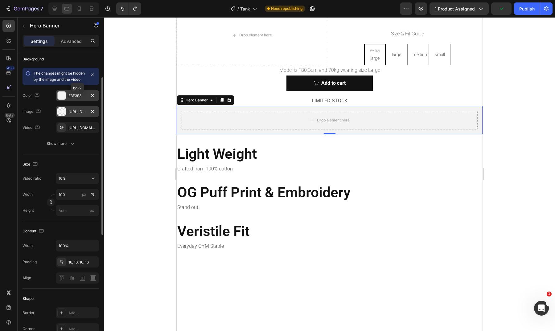
scroll to position [47, 0]
click at [92, 181] on icon at bounding box center [93, 178] width 6 height 6
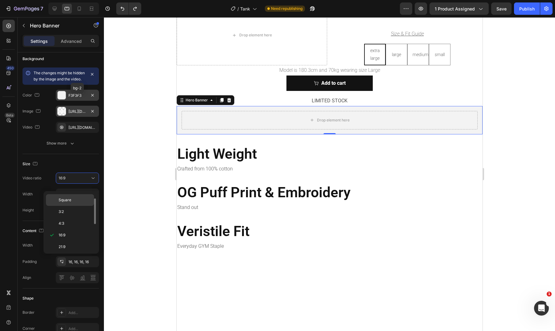
click at [85, 202] on p "Square" at bounding box center [75, 200] width 33 height 6
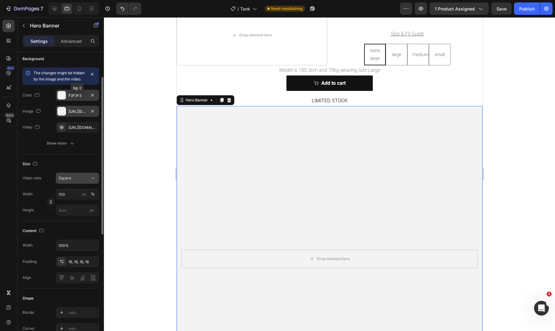
click at [82, 180] on button "Square" at bounding box center [77, 178] width 43 height 11
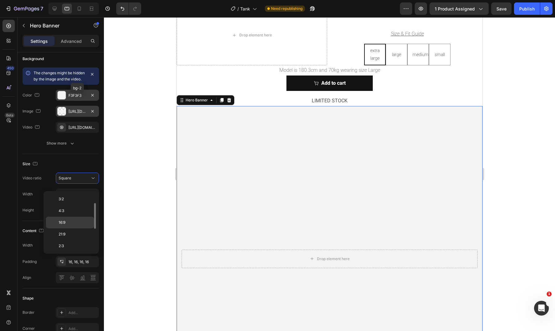
scroll to position [24, 0]
click at [83, 220] on p "16:9" at bounding box center [75, 223] width 33 height 6
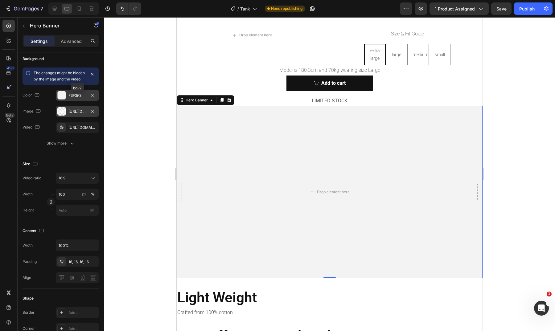
click at [532, 80] on div at bounding box center [329, 174] width 451 height 314
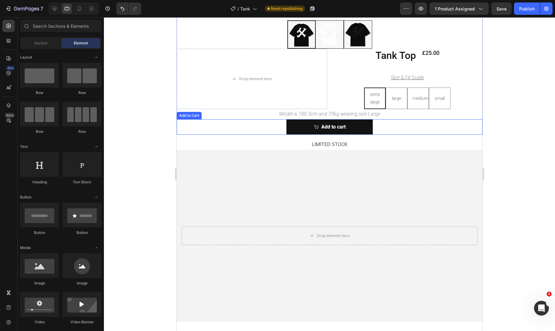
scroll to position [380, 0]
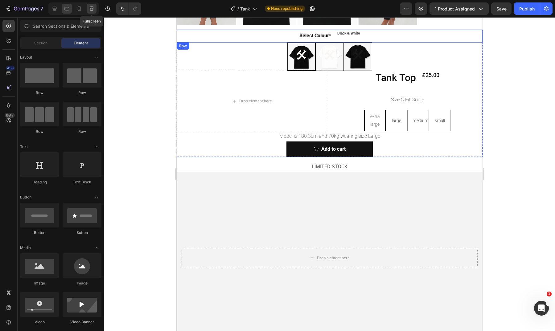
click at [92, 8] on icon at bounding box center [92, 9] width 6 height 6
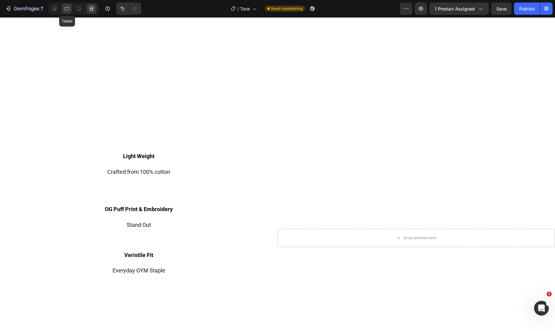
click at [67, 8] on icon at bounding box center [67, 9] width 6 height 6
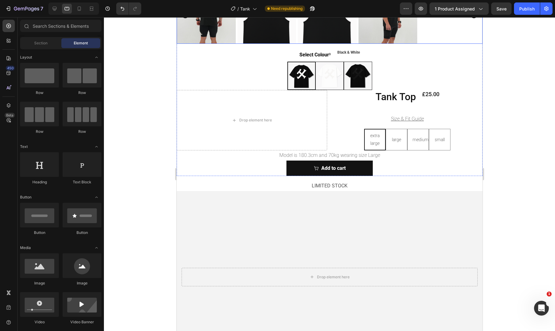
scroll to position [442, 0]
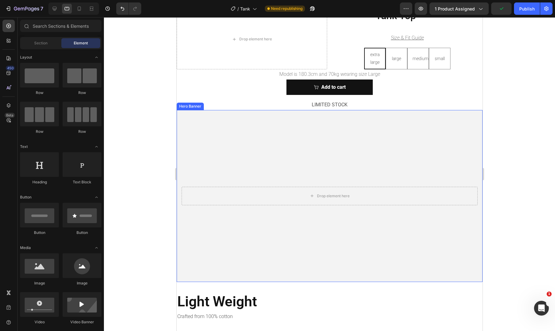
click at [318, 143] on video "Background Image" at bounding box center [329, 196] width 306 height 172
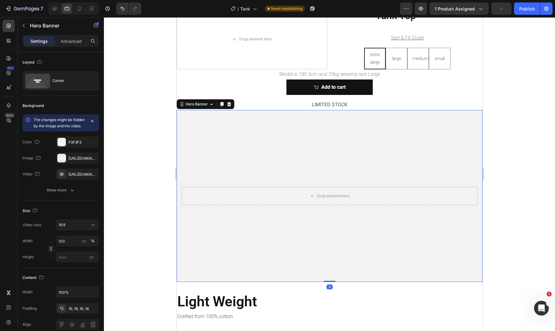
click at [85, 8] on div at bounding box center [73, 8] width 51 height 12
click at [84, 8] on div at bounding box center [79, 9] width 10 height 10
type input "700"
type input "1080"
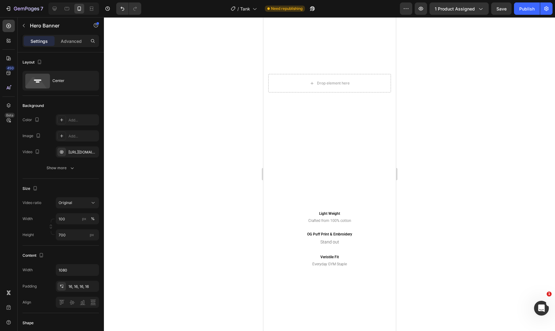
scroll to position [286, 0]
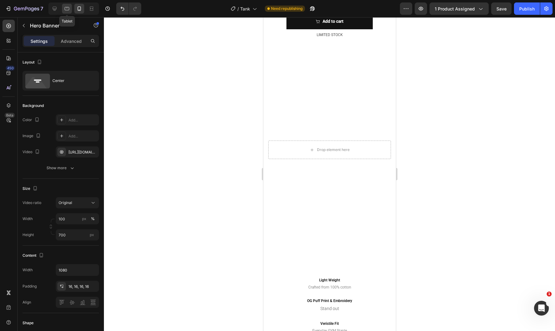
click at [67, 8] on icon at bounding box center [67, 8] width 5 height 3
type input "100%"
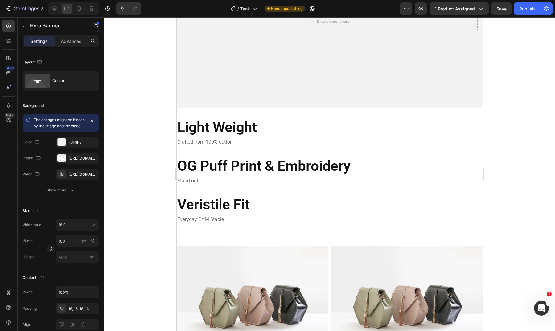
scroll to position [612, 0]
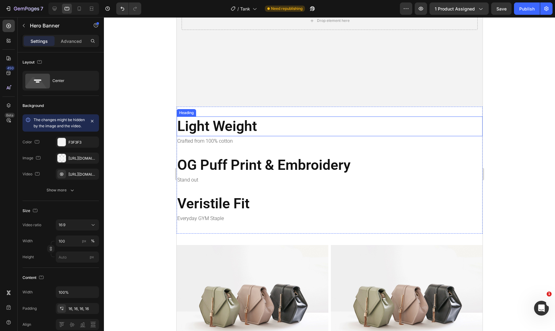
click at [315, 124] on h2 "Light Weight" at bounding box center [329, 127] width 306 height 20
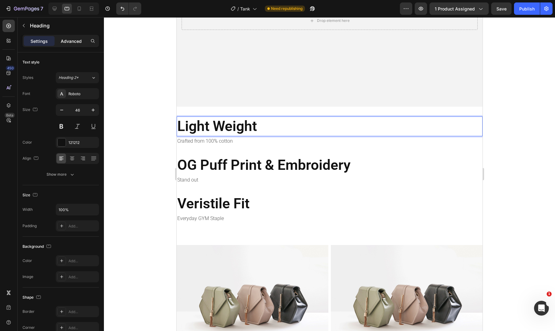
click at [69, 40] on p "Advanced" at bounding box center [71, 41] width 21 height 6
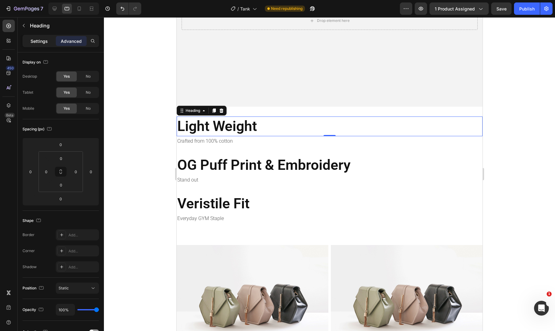
click at [41, 40] on p "Settings" at bounding box center [39, 41] width 17 height 6
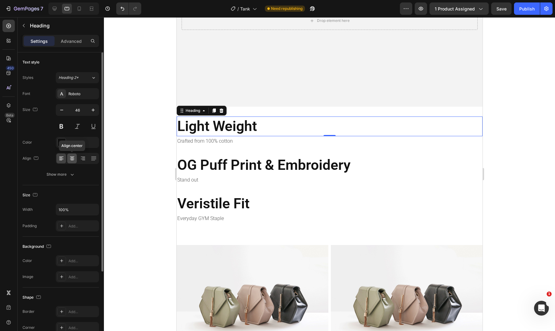
click at [76, 158] on div at bounding box center [72, 159] width 10 height 10
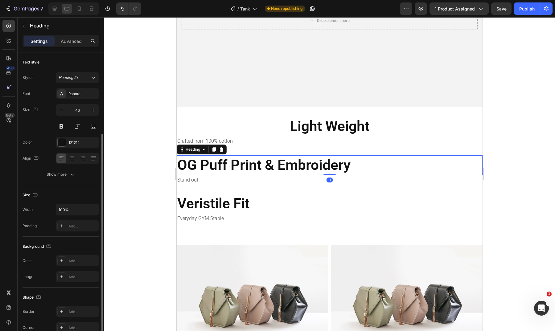
click at [223, 159] on h2 "OG Puff Print & Embroidery" at bounding box center [329, 165] width 306 height 20
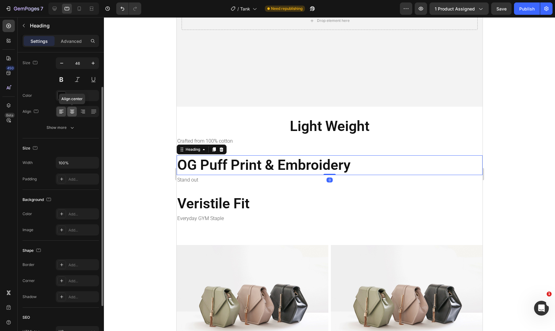
click at [73, 112] on icon at bounding box center [72, 112] width 4 height 1
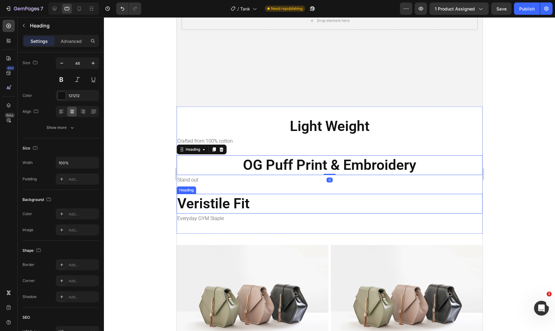
click at [198, 195] on h2 "Veristile Fit" at bounding box center [329, 204] width 306 height 20
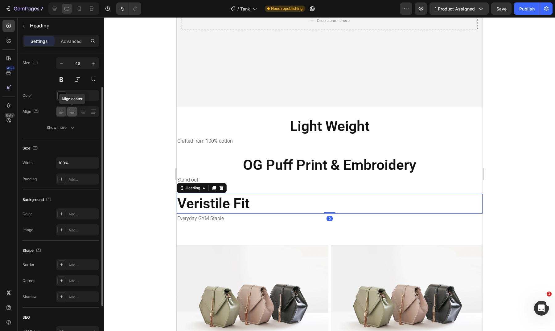
click at [70, 114] on icon at bounding box center [72, 112] width 6 height 6
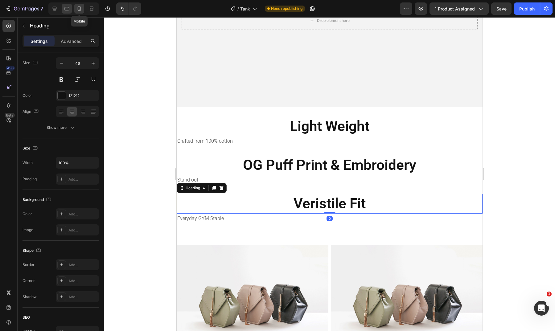
click at [78, 9] on icon at bounding box center [79, 8] width 3 height 4
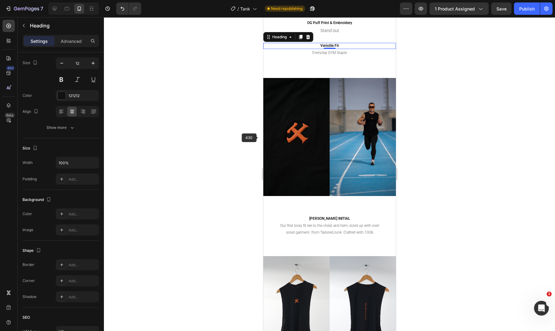
scroll to position [786, 0]
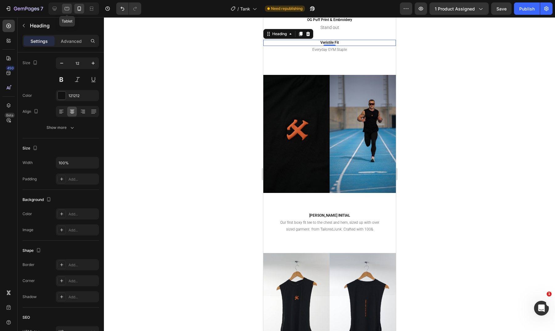
click at [67, 8] on icon at bounding box center [67, 8] width 5 height 3
type input "46"
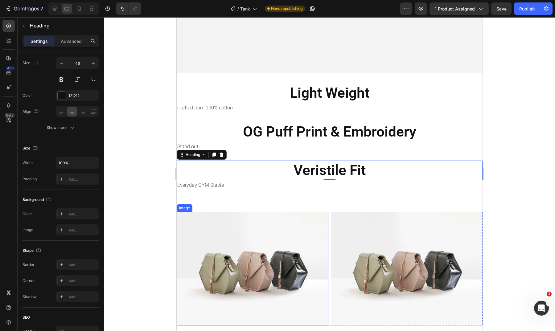
scroll to position [643, 0]
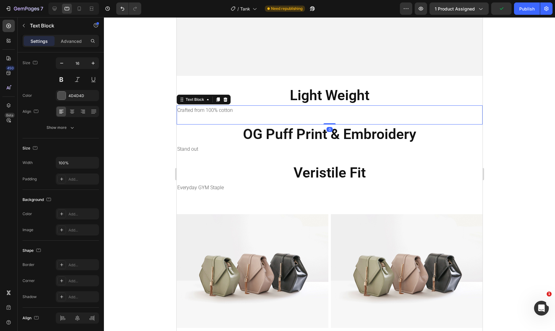
click at [229, 106] on p "Crafted from 100% cotton" at bounding box center [329, 110] width 305 height 9
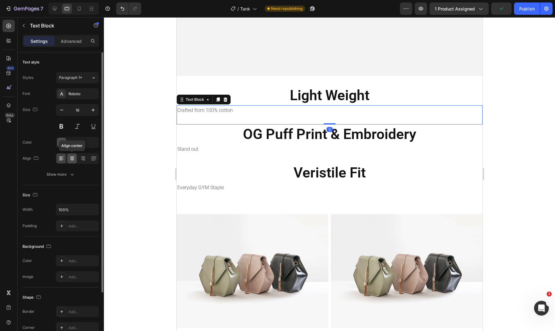
click at [75, 160] on div at bounding box center [72, 159] width 10 height 10
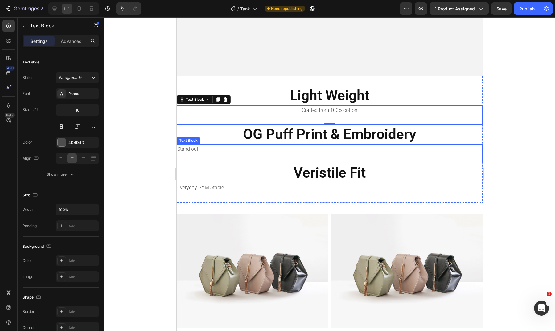
click at [193, 147] on p "Stand out" at bounding box center [329, 149] width 305 height 9
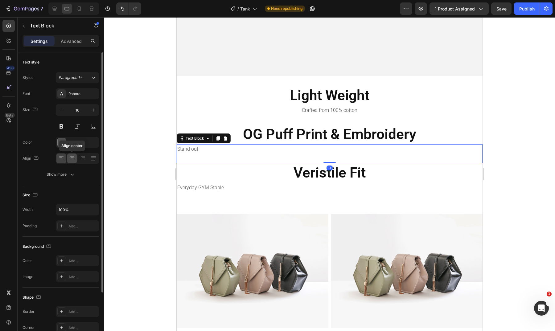
click at [73, 158] on icon at bounding box center [72, 158] width 3 height 1
click at [208, 184] on p "Everyday GYM Staple" at bounding box center [329, 188] width 305 height 9
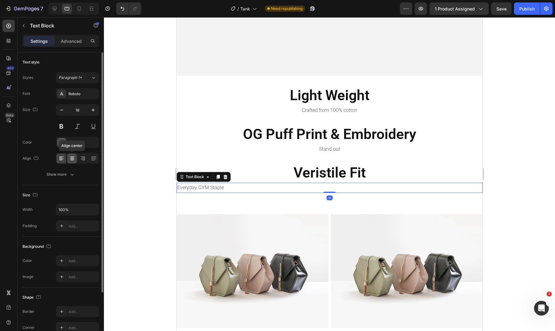
click at [71, 160] on icon at bounding box center [72, 158] width 6 height 6
click at [80, 7] on icon at bounding box center [79, 8] width 3 height 4
type input "12"
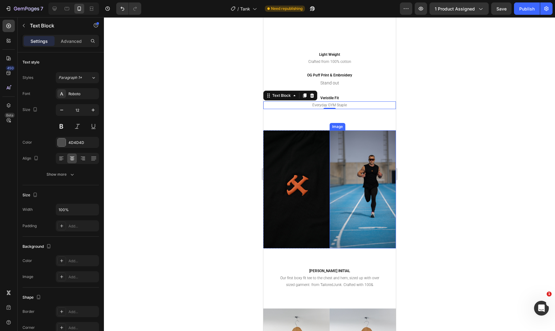
scroll to position [723, 0]
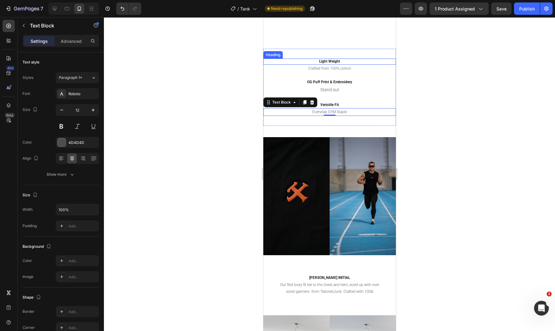
click at [331, 60] on p "Light Weight" at bounding box center [329, 61] width 131 height 5
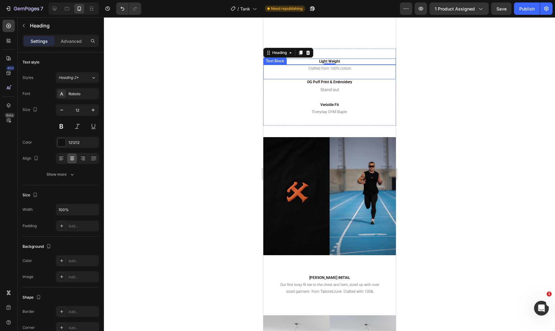
click at [334, 67] on p "Crafted from 100% cotton" at bounding box center [329, 68] width 131 height 7
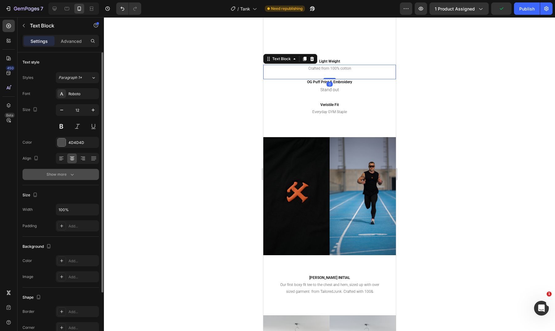
click at [72, 176] on icon "button" at bounding box center [72, 175] width 6 height 6
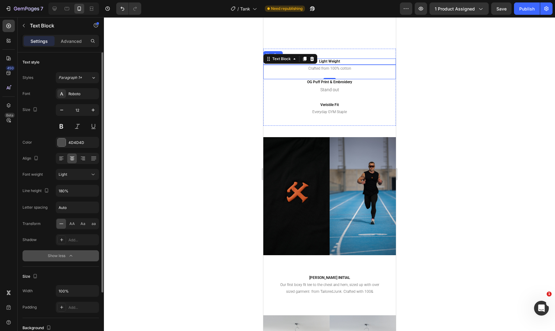
click at [327, 61] on p "Light Weight" at bounding box center [329, 61] width 131 height 5
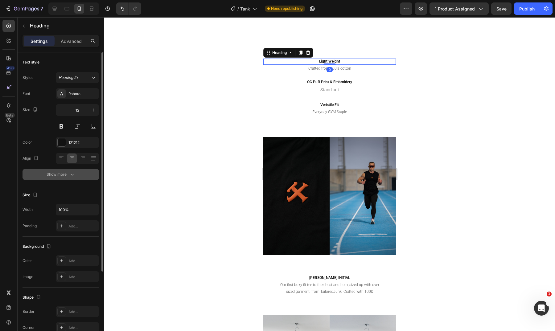
click at [64, 173] on div "Show more" at bounding box center [61, 175] width 29 height 6
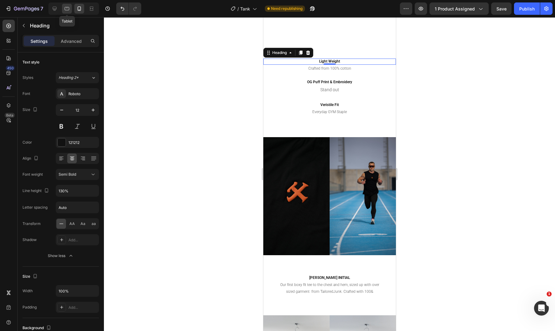
click at [65, 7] on icon at bounding box center [67, 8] width 5 height 3
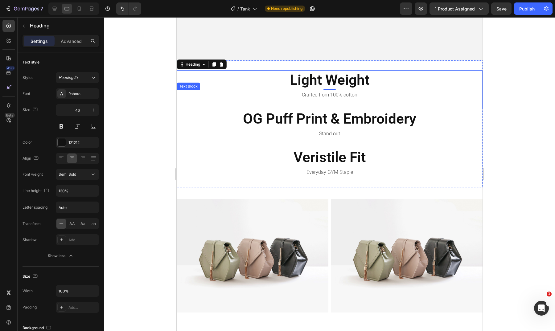
scroll to position [654, 0]
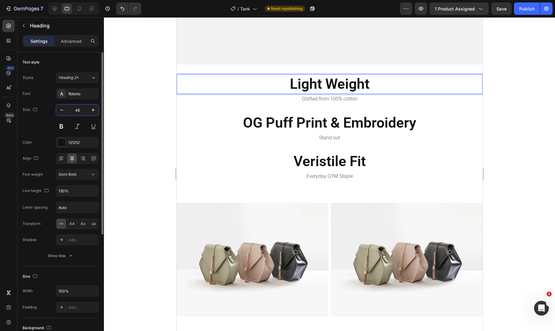
click at [78, 109] on input "46" at bounding box center [77, 110] width 20 height 11
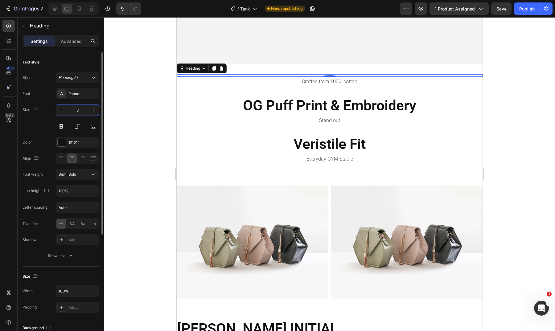
type input "30"
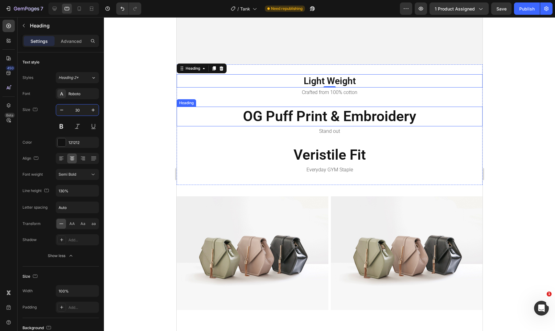
click at [263, 113] on h2 "OG Puff Print & Embroidery" at bounding box center [329, 117] width 306 height 20
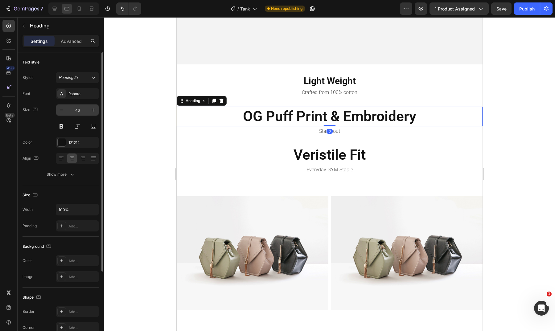
click at [77, 110] on input "46" at bounding box center [77, 110] width 20 height 11
type input "30"
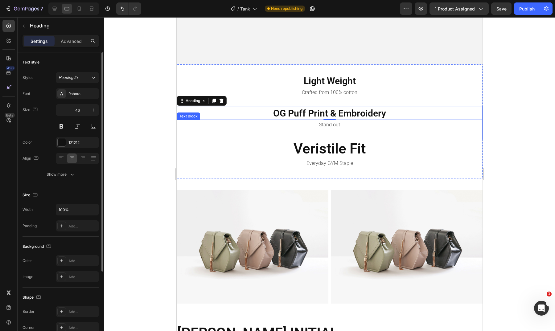
click at [332, 148] on h2 "Veristile Fit" at bounding box center [329, 149] width 306 height 20
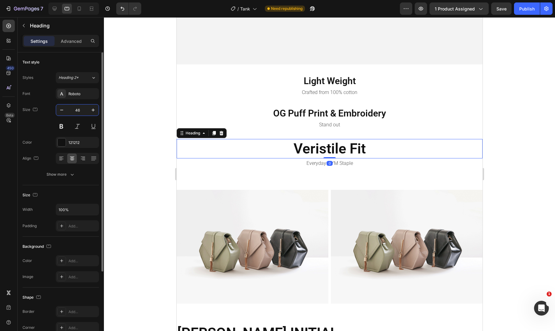
click at [81, 111] on input "46" at bounding box center [77, 110] width 20 height 11
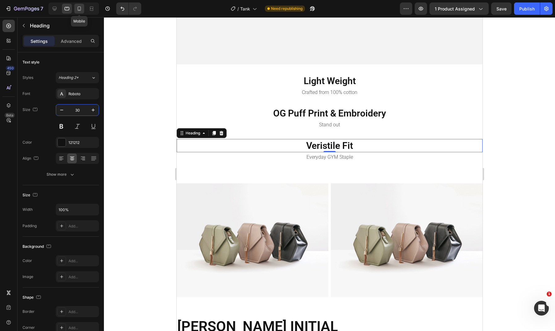
click at [82, 7] on icon at bounding box center [79, 9] width 6 height 6
type input "12"
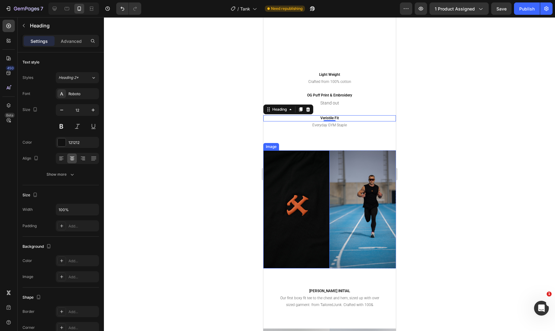
scroll to position [703, 0]
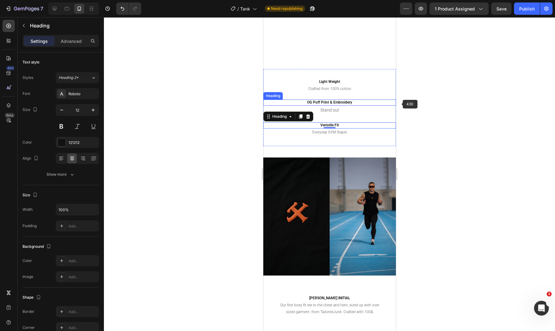
click at [401, 103] on div at bounding box center [329, 174] width 451 height 314
click at [336, 124] on h2 "Veristile Fit" at bounding box center [329, 125] width 133 height 6
click at [70, 9] on icon at bounding box center [67, 9] width 6 height 6
type input "30"
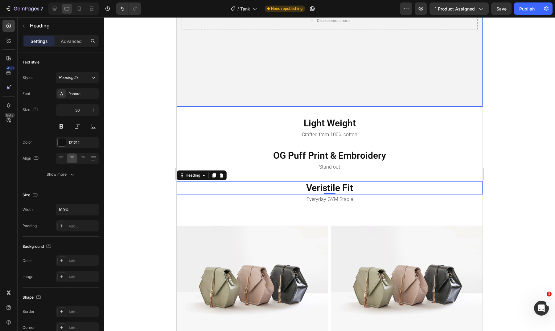
scroll to position [616, 0]
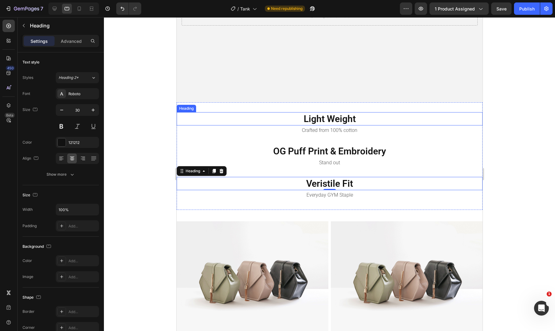
click at [326, 117] on p "Light Weight" at bounding box center [329, 119] width 305 height 12
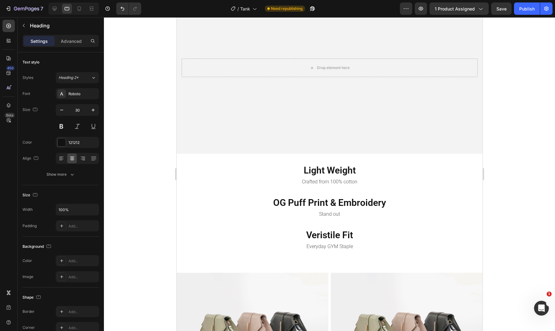
scroll to position [566, 0]
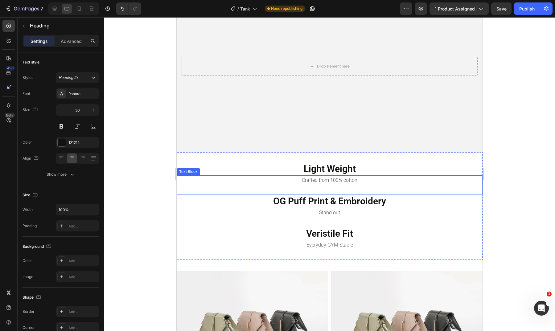
click at [354, 178] on p "Crafted from 100% cotton" at bounding box center [329, 180] width 305 height 9
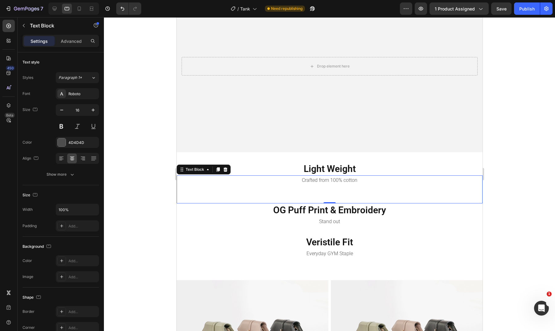
click at [517, 205] on div at bounding box center [329, 174] width 451 height 314
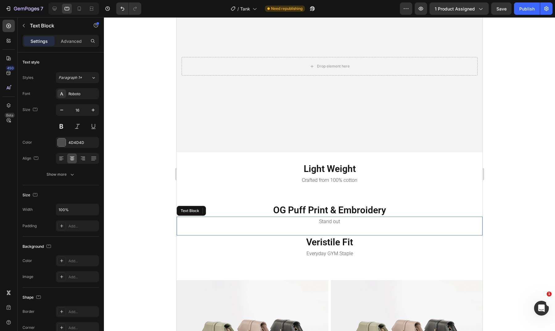
click at [357, 220] on p "Stand out" at bounding box center [329, 222] width 305 height 9
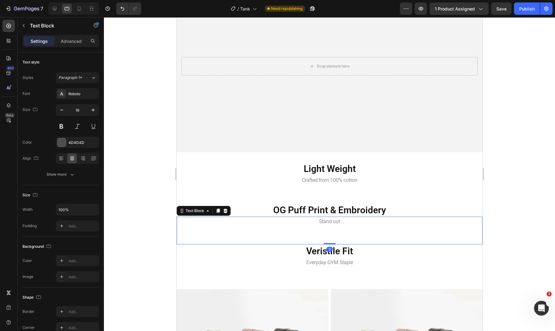
click at [536, 165] on div at bounding box center [329, 174] width 451 height 314
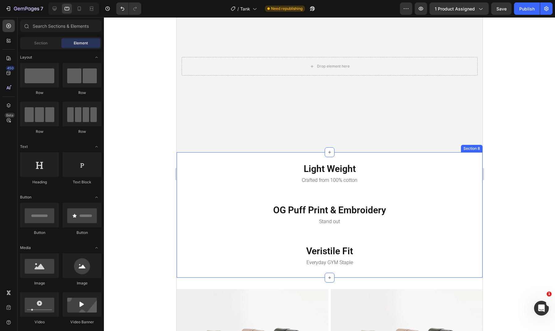
click at [345, 162] on h2 "Light Weight" at bounding box center [329, 168] width 306 height 13
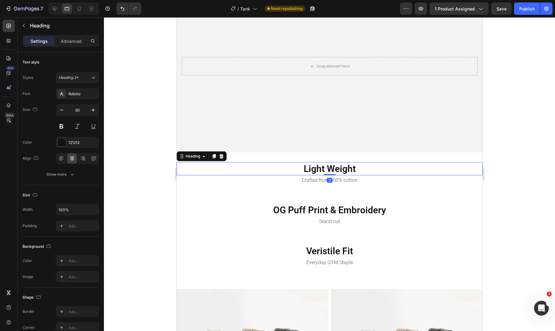
click at [293, 167] on h2 "Light Weight" at bounding box center [329, 168] width 306 height 13
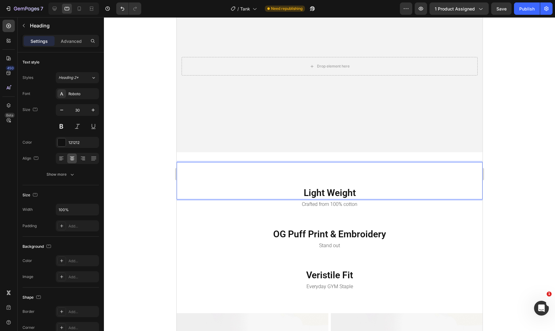
click at [542, 222] on div at bounding box center [329, 174] width 451 height 314
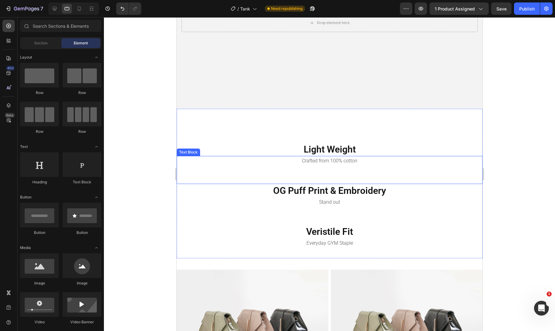
scroll to position [634, 0]
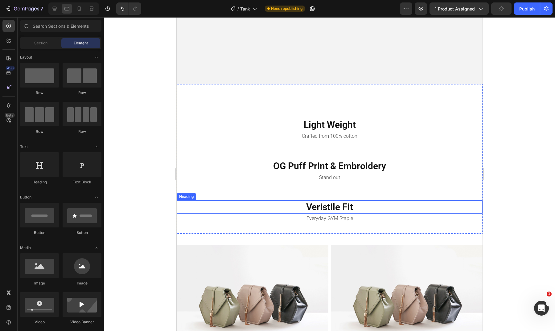
click at [357, 203] on h2 "Veristile Fit" at bounding box center [329, 207] width 306 height 13
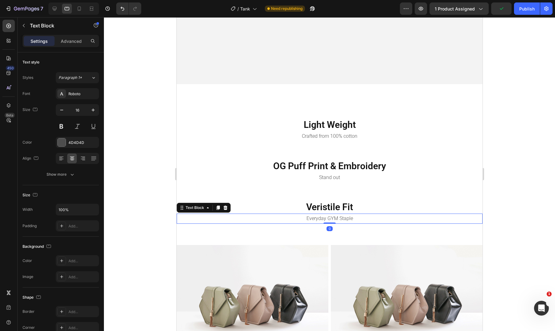
click at [356, 216] on p "Everyday GYM Staple" at bounding box center [329, 218] width 305 height 9
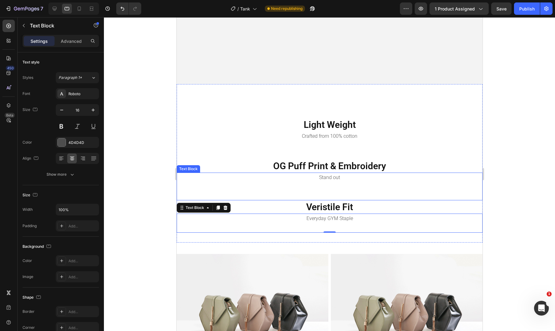
click at [508, 168] on div at bounding box center [329, 174] width 451 height 314
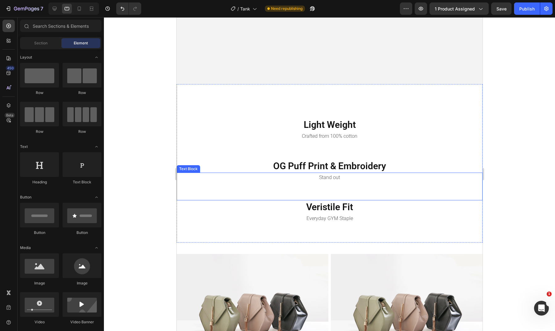
click at [514, 143] on div at bounding box center [329, 174] width 451 height 314
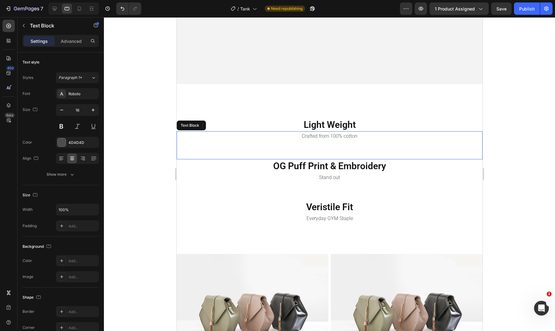
click at [353, 150] on p "Rich Text Editor. Editing area: main" at bounding box center [329, 154] width 305 height 9
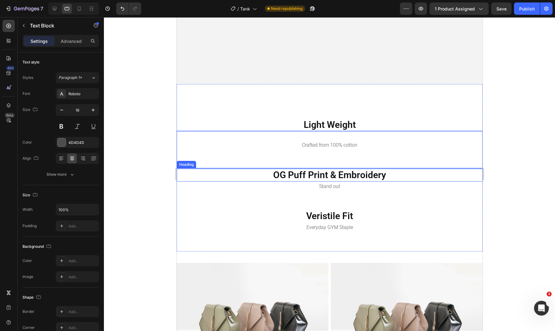
click at [413, 171] on h2 "OG Puff Print & Embroidery" at bounding box center [329, 174] width 306 height 13
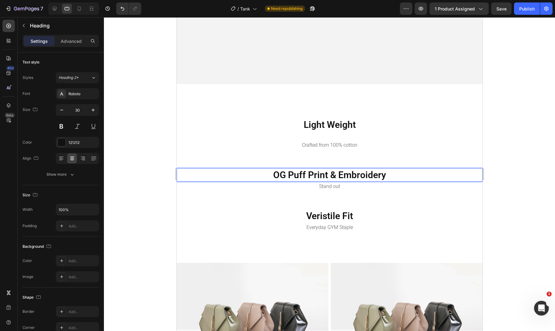
click at [413, 171] on h2 "OG Puff Print & Embroidery" at bounding box center [329, 174] width 306 height 13
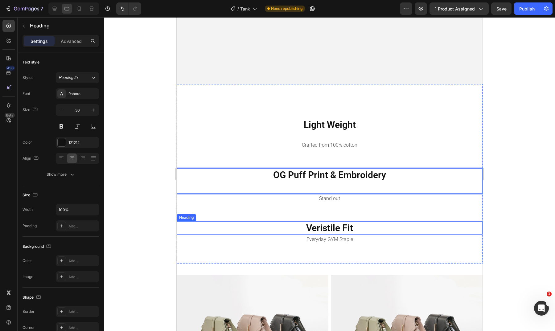
click at [385, 223] on h2 "Veristile Fit" at bounding box center [329, 228] width 306 height 13
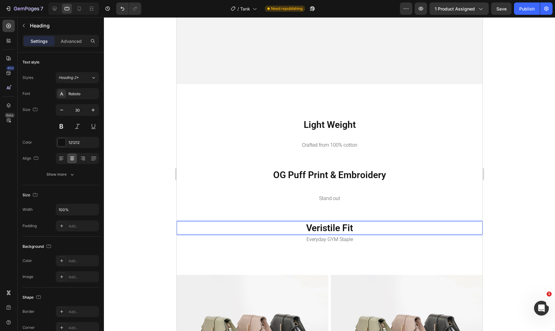
click at [385, 223] on h2 "Veristile Fit" at bounding box center [329, 228] width 306 height 13
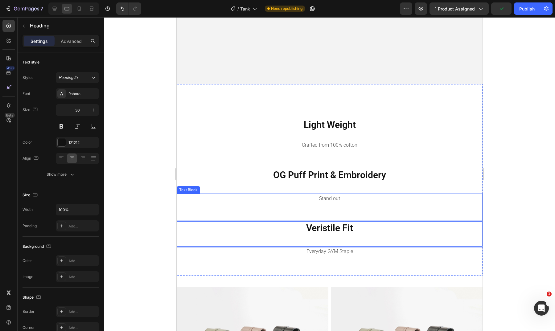
click at [515, 180] on div at bounding box center [329, 174] width 451 height 314
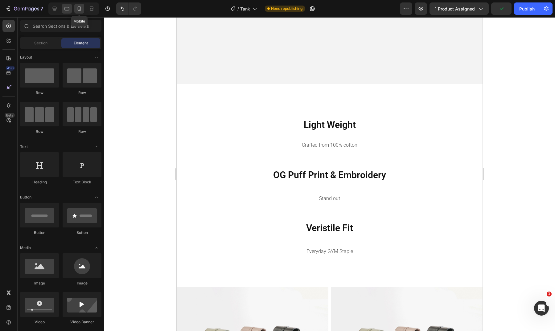
click at [80, 9] on icon at bounding box center [79, 9] width 6 height 6
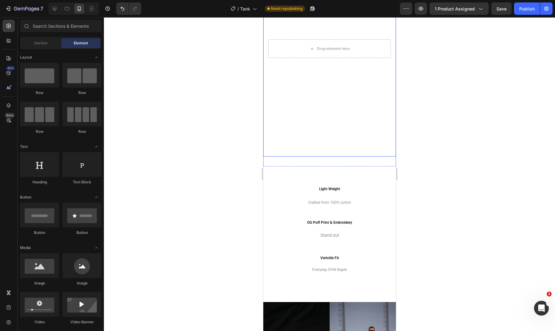
scroll to position [382, 0]
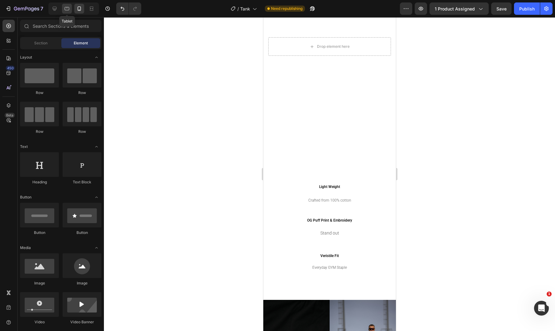
click at [70, 8] on div at bounding box center [67, 9] width 10 height 10
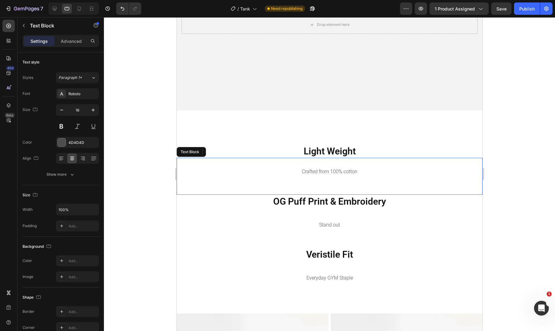
click at [328, 161] on p "Rich Text Editor. Editing area: main" at bounding box center [329, 163] width 305 height 9
click at [290, 170] on p "Crafted from 100% cotton" at bounding box center [329, 172] width 305 height 9
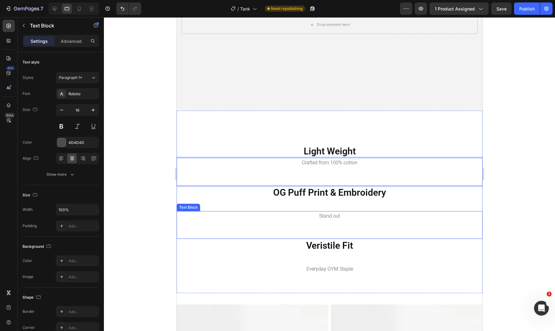
click at [316, 221] on p "Rich Text Editor. Editing area: main" at bounding box center [329, 225] width 305 height 9
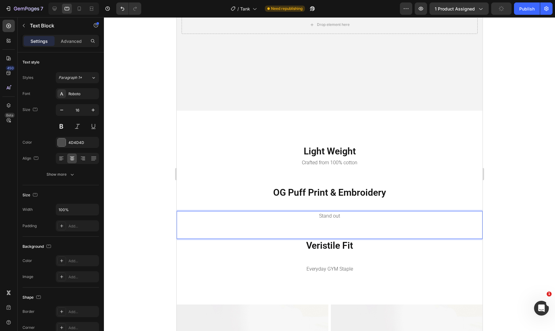
click at [316, 214] on p "Stand out" at bounding box center [329, 216] width 305 height 9
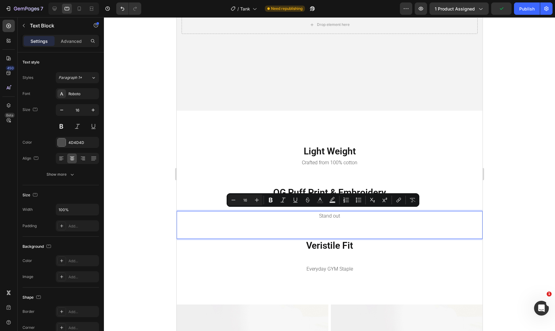
click at [306, 215] on p "Stand out" at bounding box center [329, 216] width 305 height 9
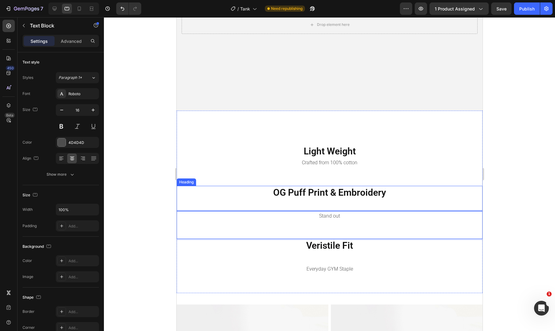
click at [324, 202] on p "OG Puff Print & Embroidery" at bounding box center [329, 199] width 305 height 24
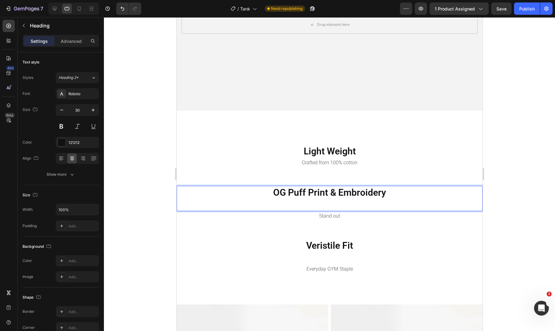
click at [326, 202] on p "OG Puff Print & Embroidery" at bounding box center [329, 199] width 305 height 24
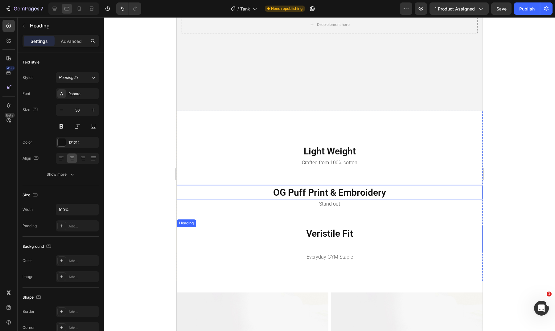
click at [318, 246] on p "Veristile Fit" at bounding box center [329, 240] width 305 height 24
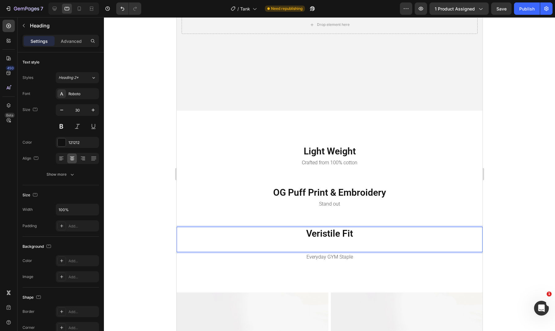
click at [321, 242] on p "Veristile Fit" at bounding box center [329, 240] width 305 height 24
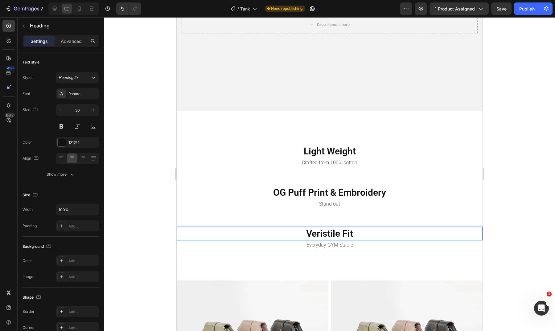
click at [518, 148] on div at bounding box center [329, 174] width 451 height 314
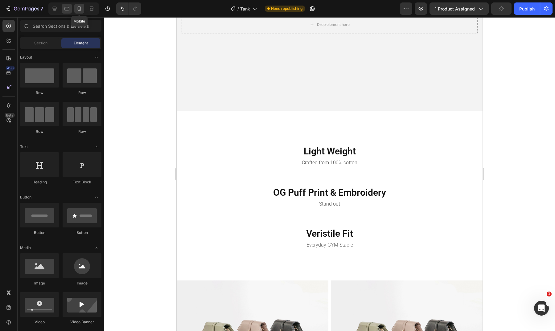
click at [78, 13] on div at bounding box center [79, 9] width 10 height 10
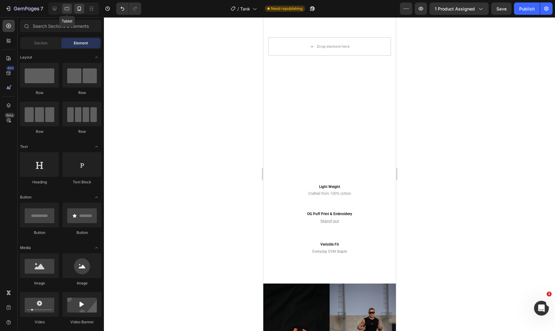
click at [64, 8] on icon at bounding box center [67, 9] width 6 height 6
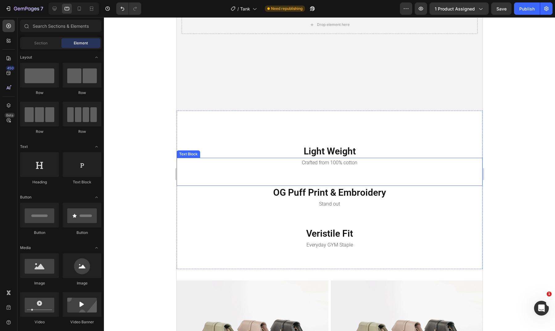
click at [363, 172] on p "Rich Text Editor. Editing area: main" at bounding box center [329, 172] width 305 height 9
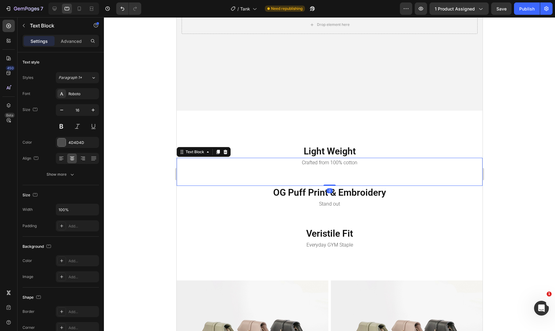
click at [383, 161] on p "Crafted from 100% cotton" at bounding box center [329, 163] width 305 height 9
click at [520, 138] on div at bounding box center [329, 174] width 451 height 314
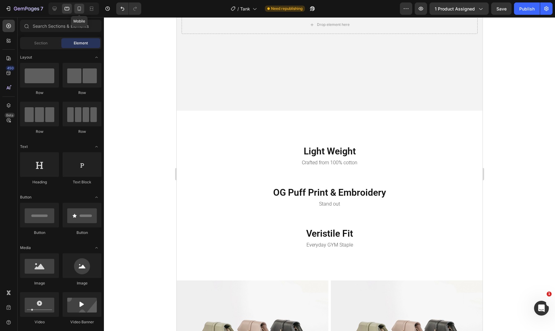
click at [81, 9] on icon at bounding box center [79, 9] width 6 height 6
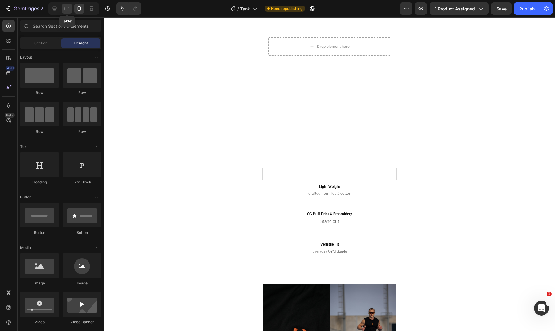
click at [68, 10] on icon at bounding box center [67, 8] width 5 height 3
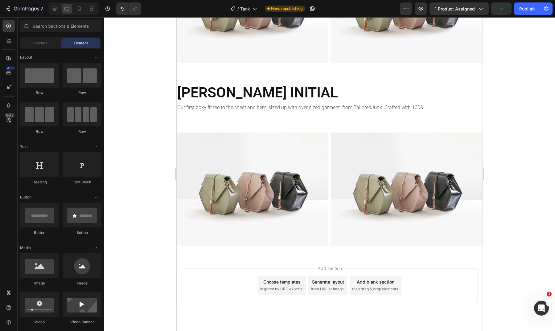
scroll to position [938, 0]
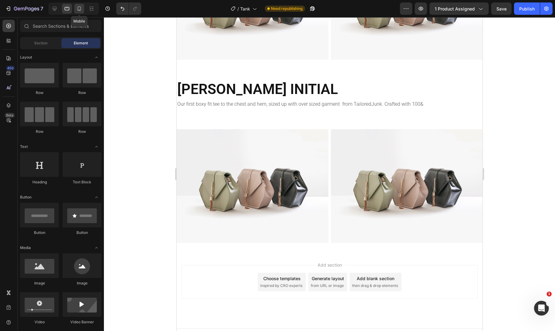
click at [83, 9] on div at bounding box center [79, 9] width 10 height 10
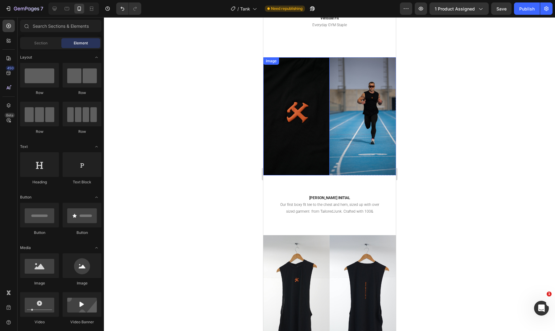
scroll to position [775, 0]
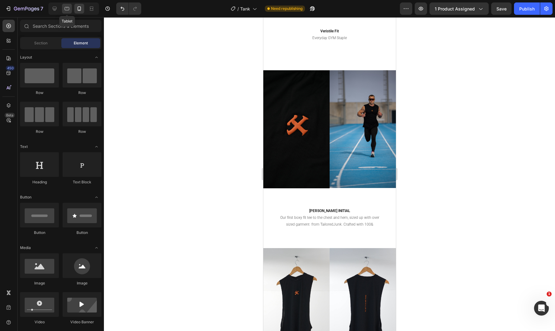
click at [69, 8] on icon at bounding box center [67, 8] width 5 height 3
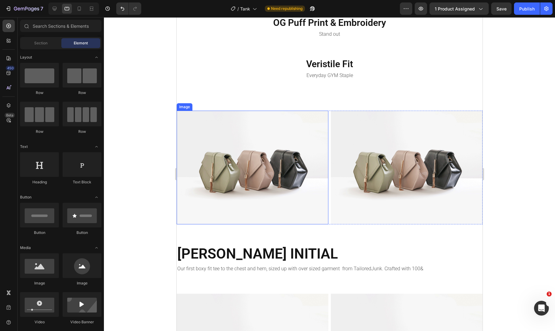
click at [280, 147] on img at bounding box center [252, 168] width 152 height 114
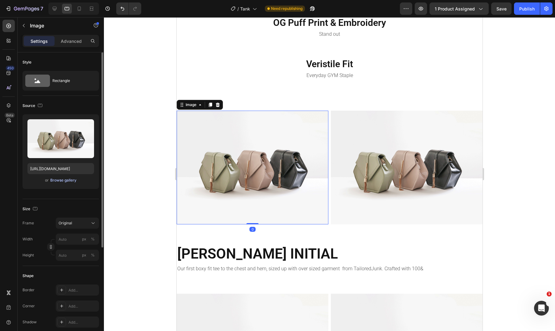
click at [70, 179] on div "Browse gallery" at bounding box center [63, 181] width 26 height 6
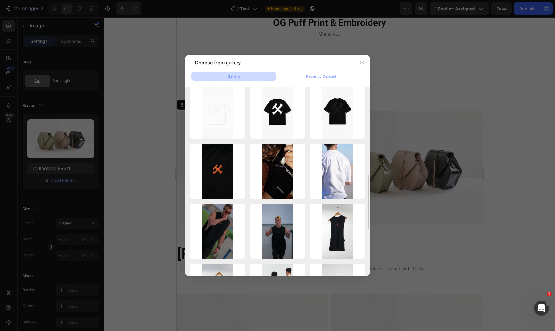
scroll to position [313, 0]
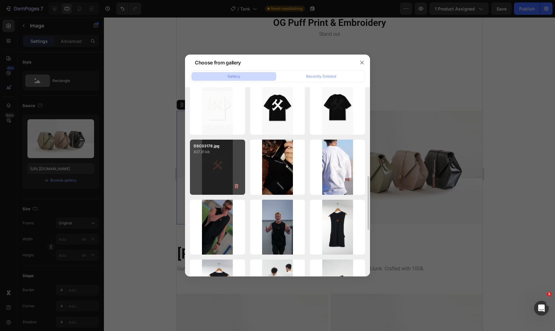
click at [235, 175] on div "DSC03178.jpg 837.31 kb" at bounding box center [217, 167] width 55 height 55
type input "https://cdn.shopify.com/s/files/1/0763/3882/3483/files/gempages_513116080873407…"
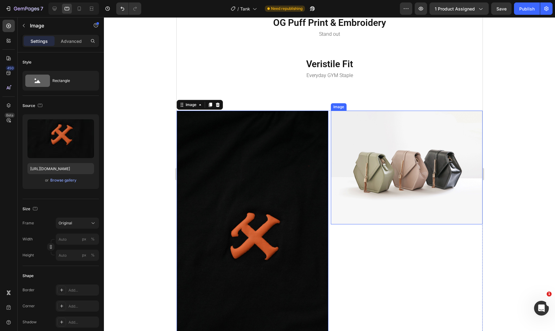
click at [421, 179] on img at bounding box center [407, 168] width 152 height 114
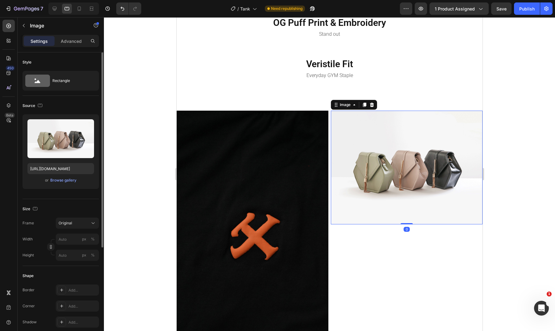
click at [76, 183] on div "or Browse gallery" at bounding box center [60, 180] width 67 height 7
click at [68, 180] on div "Browse gallery" at bounding box center [63, 181] width 26 height 6
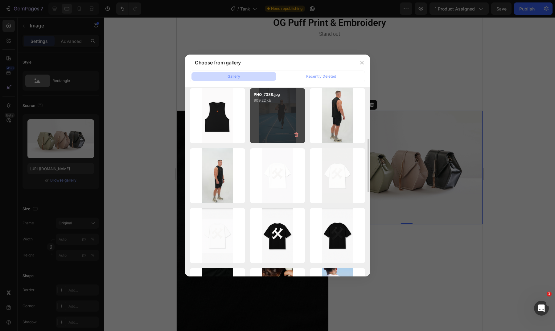
scroll to position [187, 0]
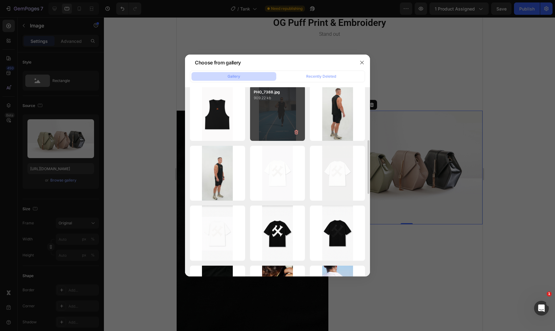
click at [284, 112] on div "PHO_7388.jpg 909.22 kb" at bounding box center [277, 113] width 55 height 55
type input "https://cdn.shopify.com/s/files/1/0763/3882/3483/files/gempages_513116080873407…"
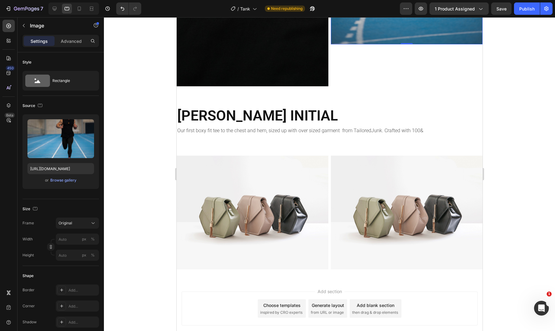
scroll to position [1067, 0]
click at [78, 5] on div at bounding box center [79, 9] width 10 height 10
type input "382.5"
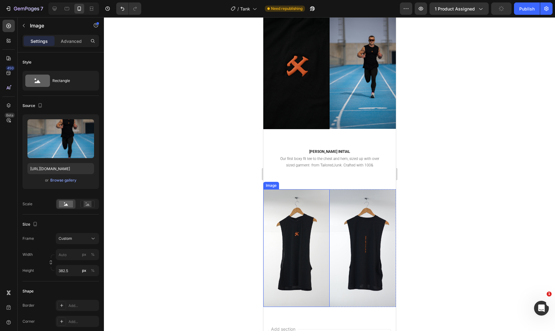
scroll to position [855, 0]
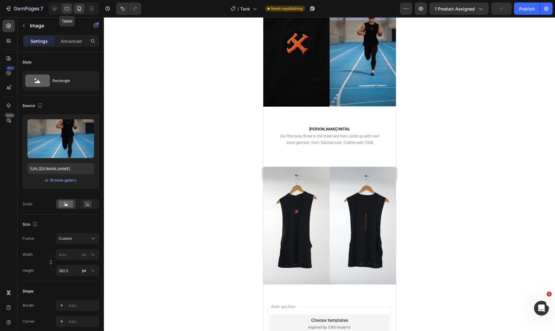
drag, startPoint x: 68, startPoint y: 12, endPoint x: 19, endPoint y: 55, distance: 65.8
click at [68, 12] on div at bounding box center [67, 9] width 10 height 10
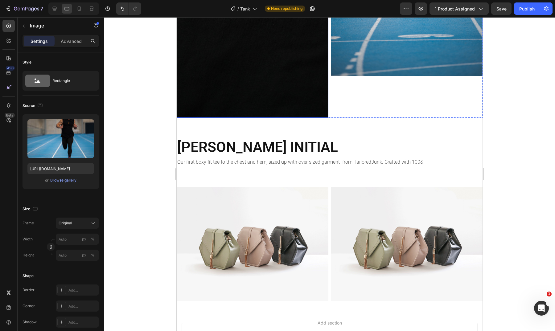
scroll to position [1065, 0]
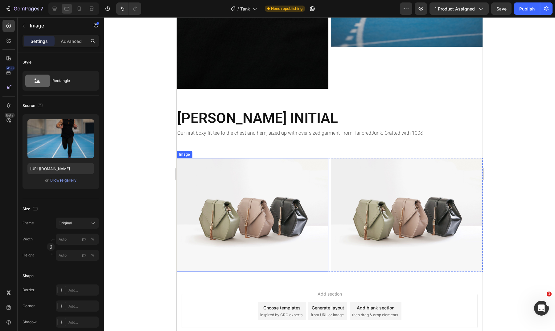
click at [269, 199] on img at bounding box center [252, 215] width 152 height 114
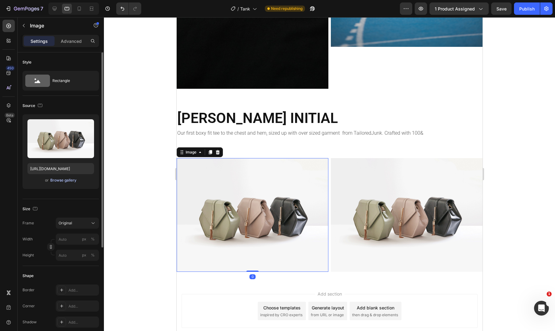
click at [71, 180] on div "Browse gallery" at bounding box center [63, 181] width 26 height 6
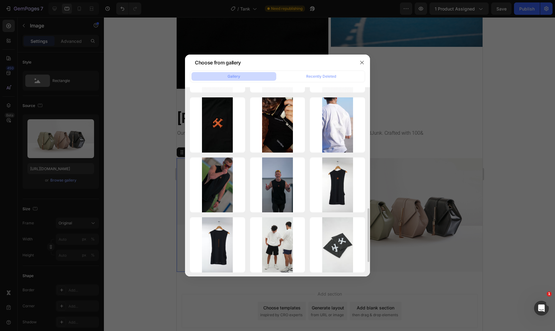
scroll to position [375, 0]
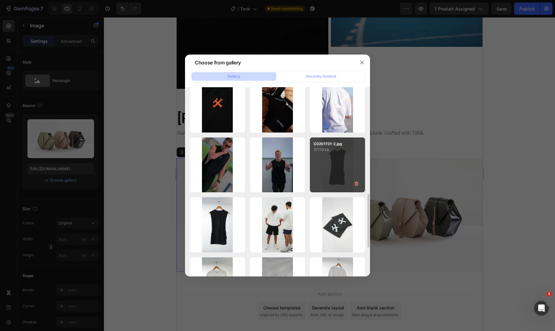
click at [334, 168] on div "C0201T01-2.jpg 371.13 kb" at bounding box center [337, 165] width 55 height 55
type input "https://cdn.shopify.com/s/files/1/0763/3882/3483/files/gempages_513116080873407…"
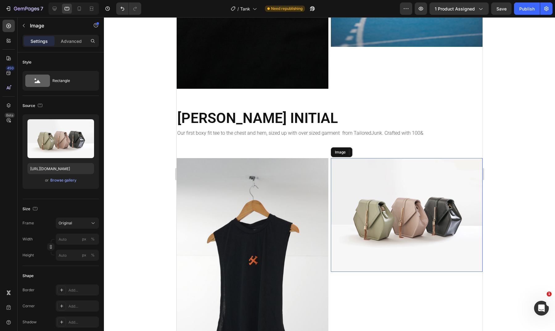
click at [404, 212] on img at bounding box center [407, 215] width 152 height 114
click at [65, 177] on div "or Browse gallery" at bounding box center [60, 180] width 67 height 7
click at [65, 180] on div "Browse gallery" at bounding box center [63, 181] width 26 height 6
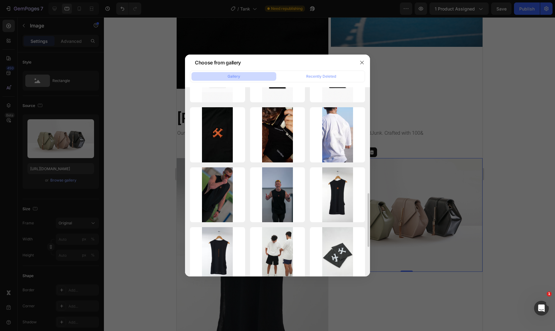
scroll to position [359, 0]
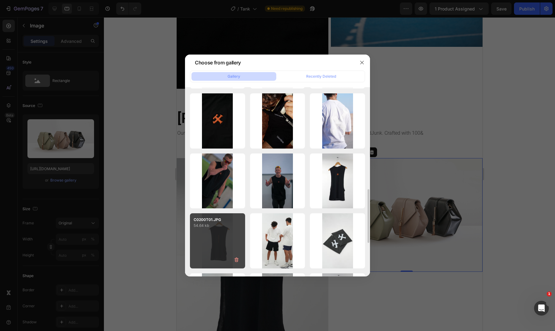
click at [224, 240] on div "C0200T01.JPG 54.64 kb" at bounding box center [217, 240] width 55 height 55
type input "https://cdn.shopify.com/s/files/1/0763/3882/3483/files/gempages_513116080873407…"
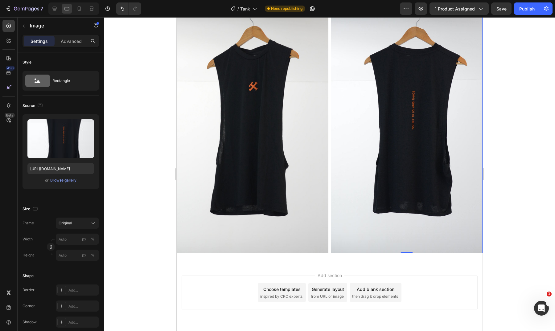
scroll to position [1242, 0]
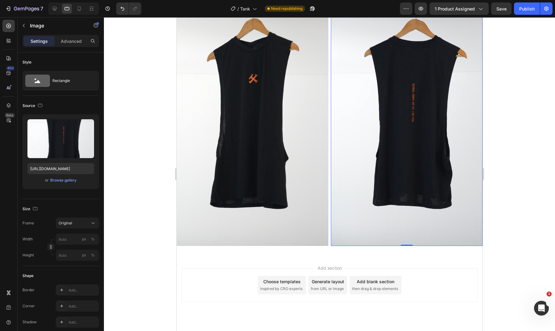
click at [520, 117] on div at bounding box center [329, 174] width 451 height 314
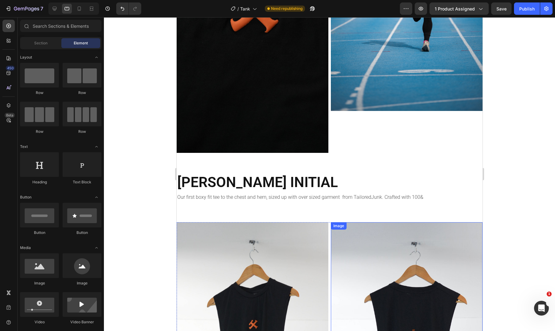
scroll to position [992, 0]
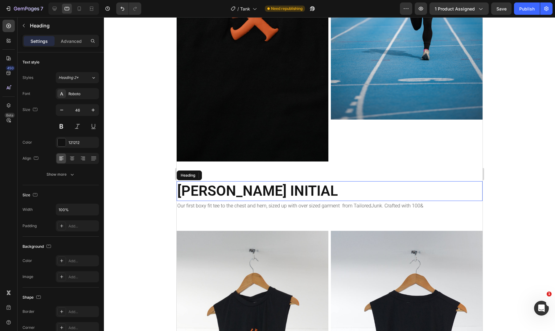
click at [272, 189] on h2 "AUBE INITIAL" at bounding box center [329, 191] width 306 height 20
click at [70, 161] on icon at bounding box center [72, 158] width 6 height 6
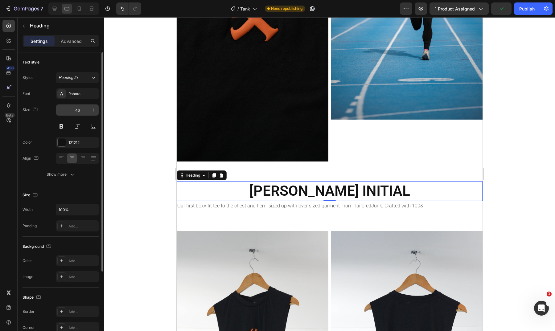
click at [81, 109] on input "46" at bounding box center [77, 110] width 20 height 11
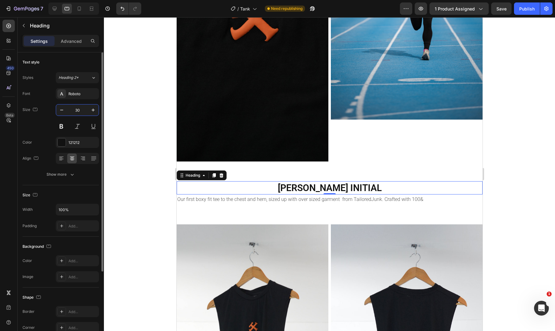
type input "30"
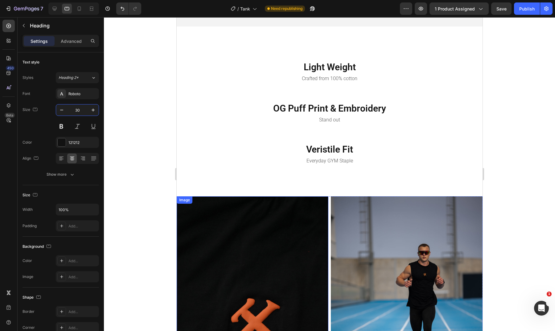
scroll to position [691, 0]
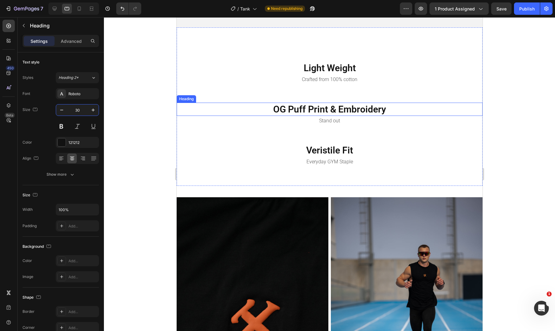
click at [339, 104] on h2 "OG Puff Print & Embroidery" at bounding box center [329, 109] width 306 height 13
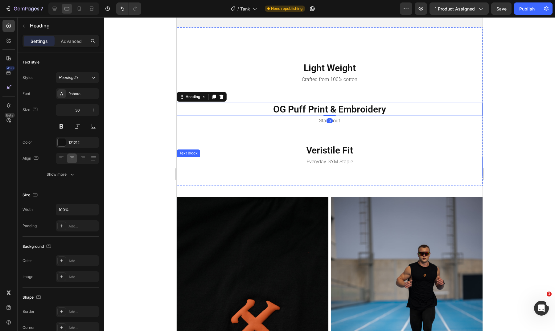
click at [340, 160] on p "Everyday GYM Staple" at bounding box center [329, 162] width 305 height 9
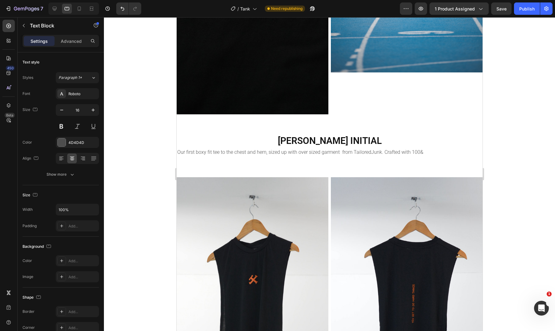
scroll to position [1050, 0]
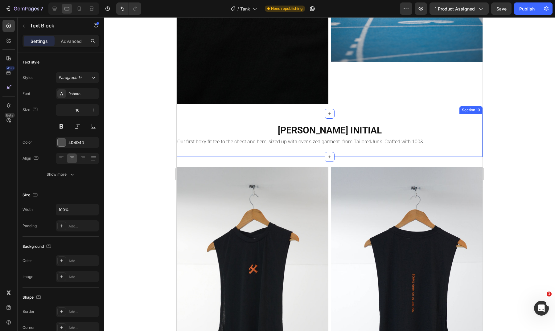
click at [352, 138] on p "Our first boxy fit tee to the chest and hem, sized up with over sized garment f…" at bounding box center [329, 142] width 305 height 9
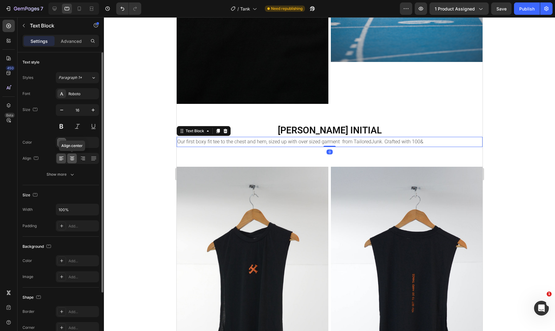
click at [74, 159] on icon at bounding box center [72, 158] width 6 height 6
click at [244, 138] on p "Our first boxy fit tee to the chest and hem, sized up with over sized garment f…" at bounding box center [329, 142] width 305 height 9
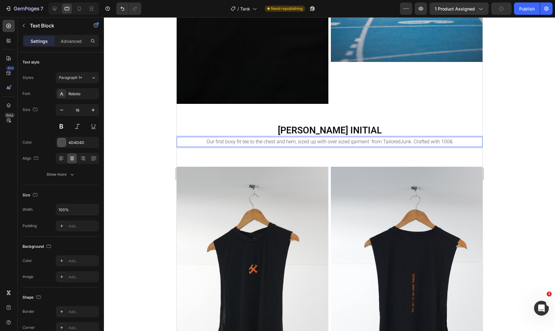
click at [244, 138] on p "Our first boxy fit tee to the chest and hem, sized up with over sized garment f…" at bounding box center [329, 142] width 305 height 9
click at [282, 138] on p "Our first boxy fit tee to the chest and hem, sized up with over sized garment f…" at bounding box center [329, 142] width 305 height 9
click at [450, 138] on p "Our first boxy fit tee to the chest and hem, sized up with over sized garment f…" at bounding box center [329, 142] width 305 height 9
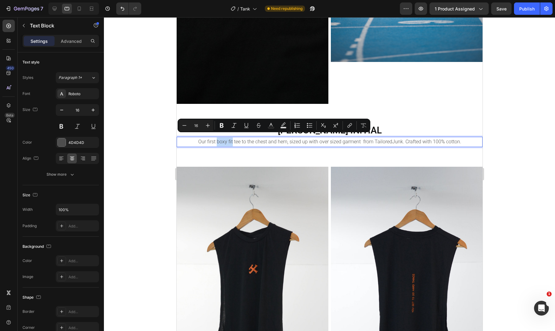
drag, startPoint x: 231, startPoint y: 139, endPoint x: 215, endPoint y: 139, distance: 15.8
click at [215, 139] on p "Our first boxy fit tee to the chest and hem, sized up with over sized garment f…" at bounding box center [329, 142] width 305 height 9
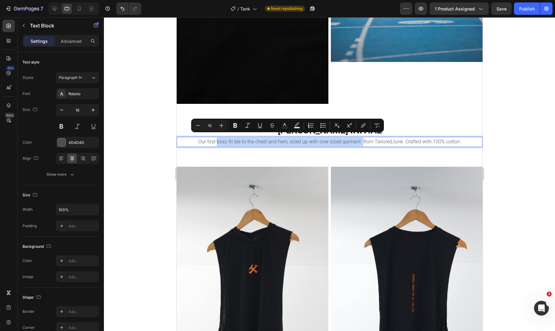
drag, startPoint x: 361, startPoint y: 138, endPoint x: 215, endPoint y: 138, distance: 145.3
click at [215, 138] on p "Our first boxy fit tee to the chest and hem, sized up with over sized garment f…" at bounding box center [329, 142] width 305 height 9
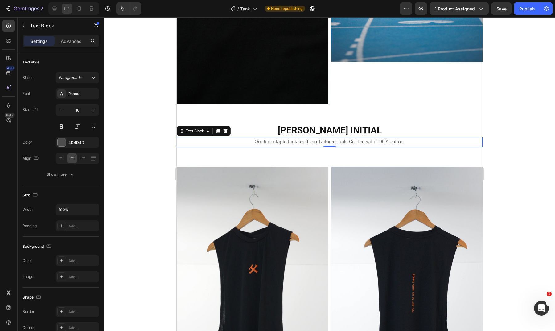
click at [74, 8] on div at bounding box center [73, 8] width 51 height 12
click at [77, 8] on icon at bounding box center [79, 9] width 6 height 6
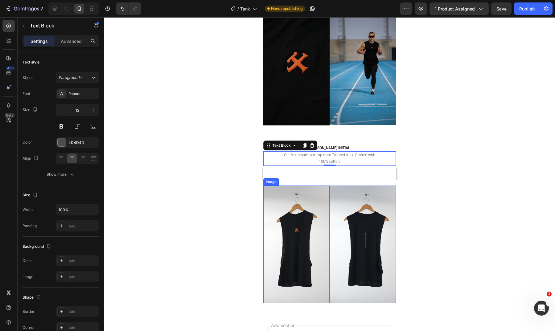
scroll to position [885, 0]
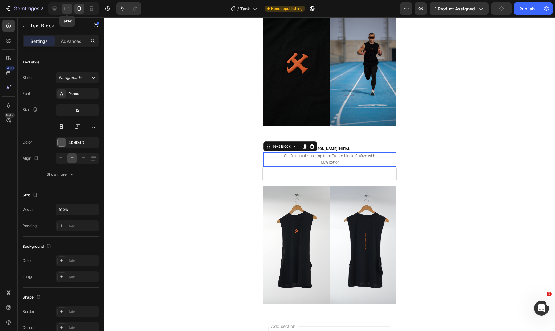
click at [70, 10] on icon at bounding box center [67, 9] width 6 height 6
type input "16"
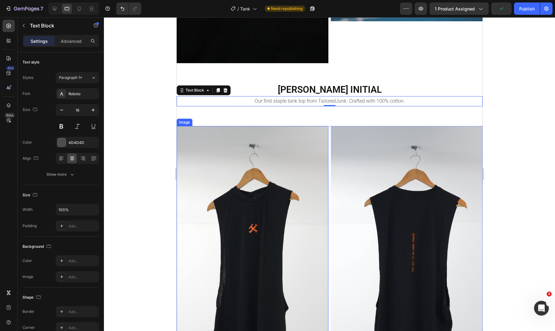
scroll to position [1083, 0]
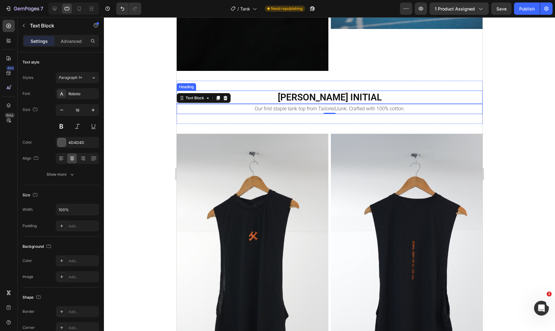
click at [340, 93] on h2 "AUBE INITIAL" at bounding box center [329, 97] width 306 height 13
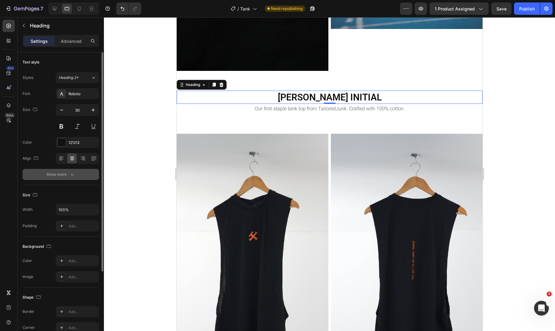
click at [73, 177] on icon "button" at bounding box center [72, 175] width 6 height 6
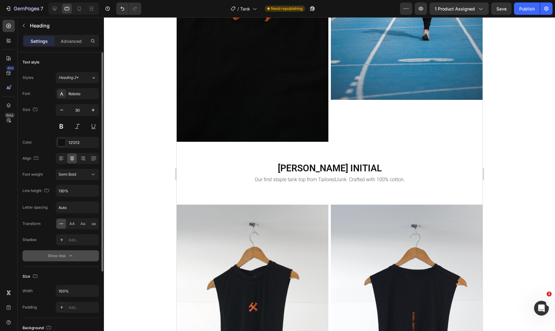
scroll to position [1015, 0]
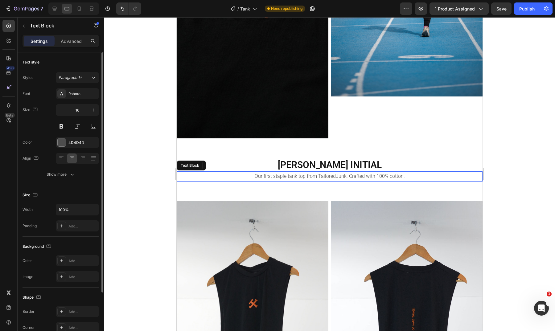
click at [332, 174] on p "Our first staple tank top from TailoredJunk. Crafted with 100% cotton." at bounding box center [329, 176] width 305 height 9
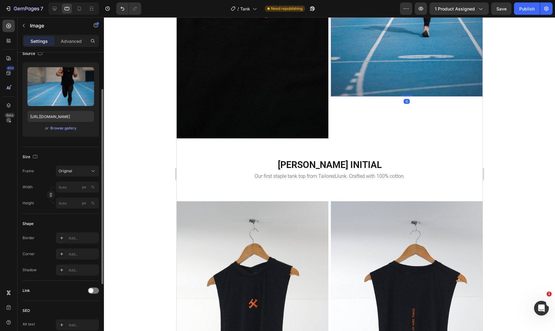
scroll to position [54, 0]
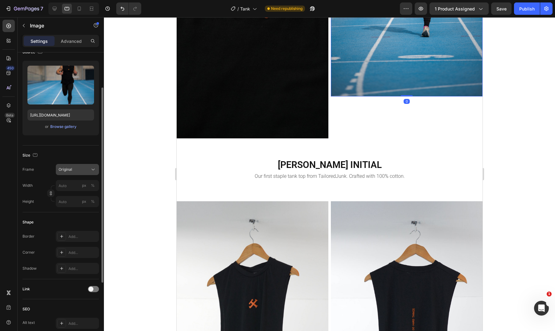
click at [73, 172] on div "Original" at bounding box center [74, 170] width 30 height 6
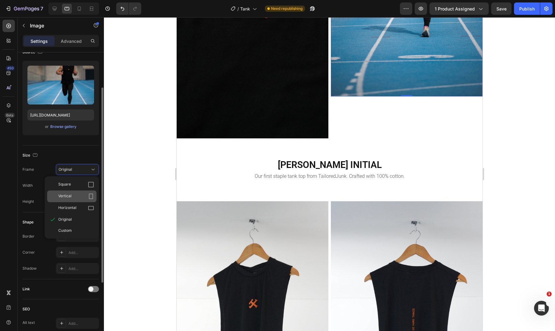
click at [86, 197] on div "Vertical" at bounding box center [76, 196] width 36 height 6
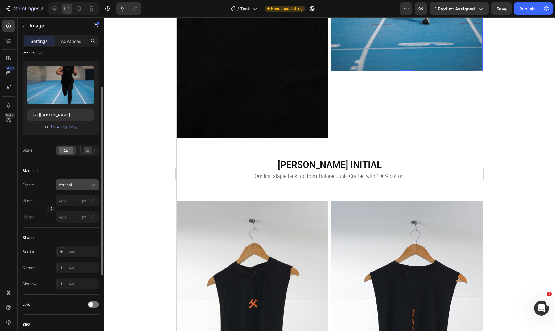
click at [84, 186] on div "Vertical" at bounding box center [74, 185] width 30 height 6
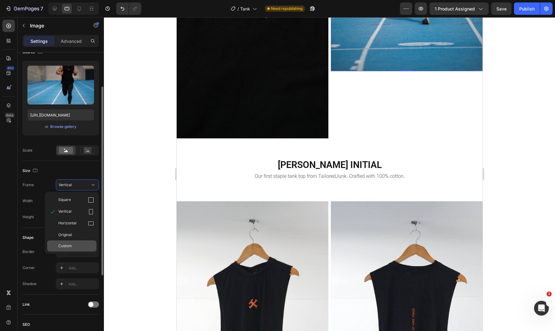
click at [83, 247] on div "Custom" at bounding box center [76, 246] width 36 height 6
click at [73, 217] on input "px %" at bounding box center [77, 217] width 43 height 11
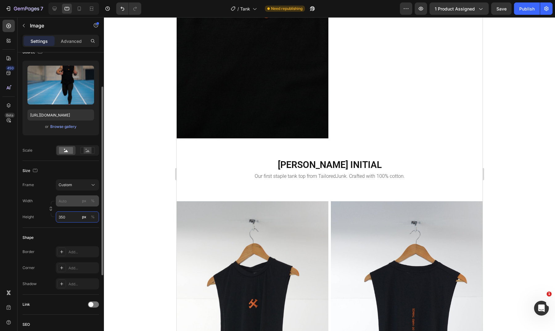
type input "350"
click at [78, 196] on input "px %" at bounding box center [77, 201] width 43 height 11
type input "3"
click at [77, 216] on input "350" at bounding box center [77, 217] width 43 height 11
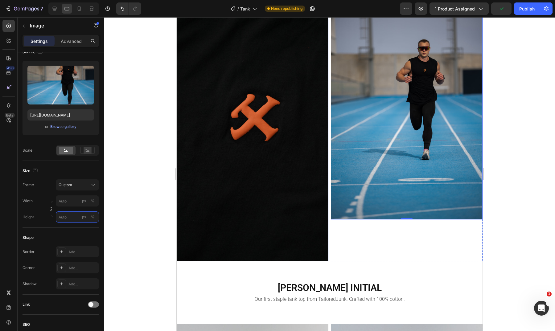
scroll to position [865, 0]
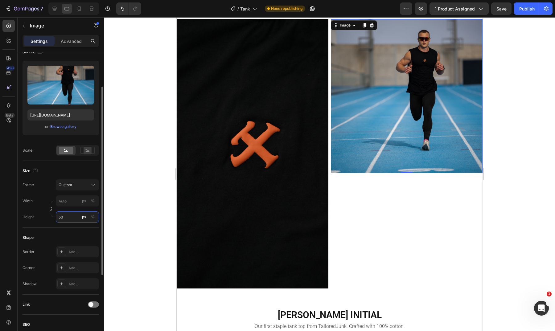
type input "5"
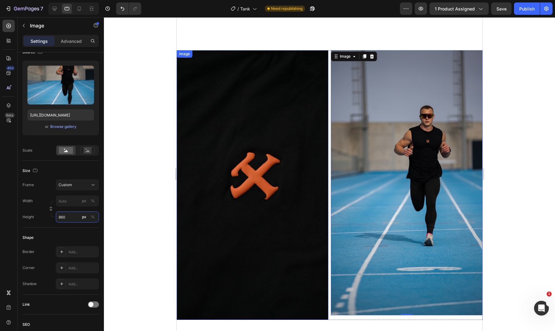
scroll to position [827, 0]
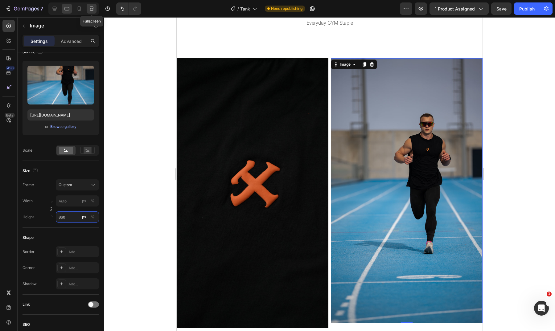
type input "860"
click at [91, 10] on icon at bounding box center [92, 10] width 4 height 1
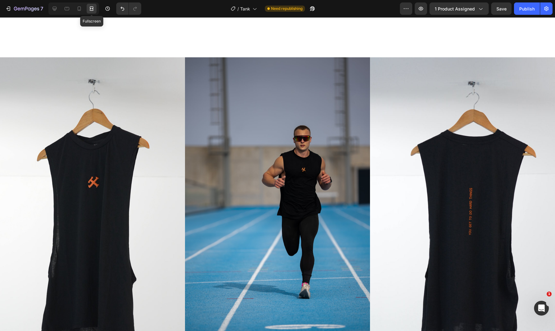
type input "https://ucarecdn.com/ee6d5074-1640-4cc7-8933-47c8589c3dee/-/format/auto/"
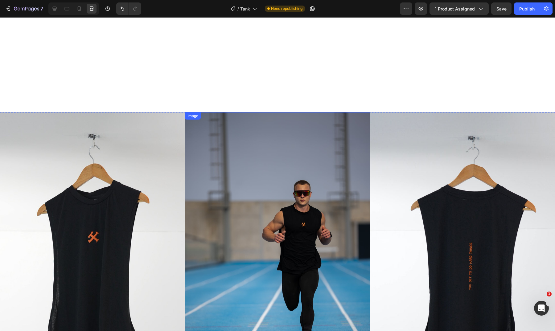
scroll to position [801, 0]
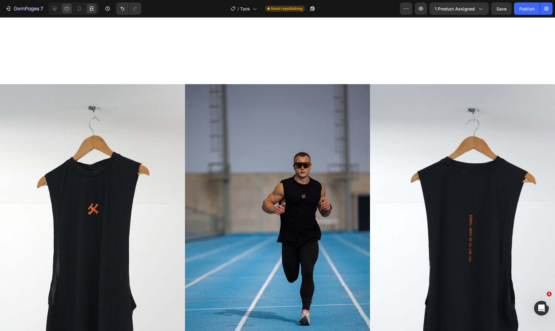
click at [68, 9] on icon at bounding box center [67, 9] width 6 height 6
type input "https://cdn.shopify.com/s/files/1/0763/3882/3483/files/gempages_513116080873407…"
type input "860"
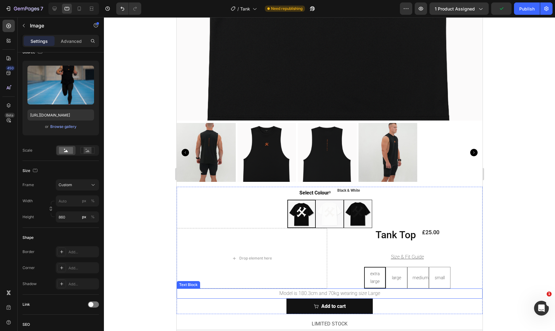
scroll to position [222, 0]
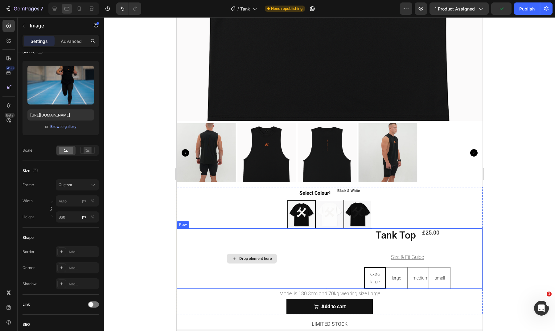
click at [243, 268] on div "Drop element here" at bounding box center [251, 259] width 151 height 60
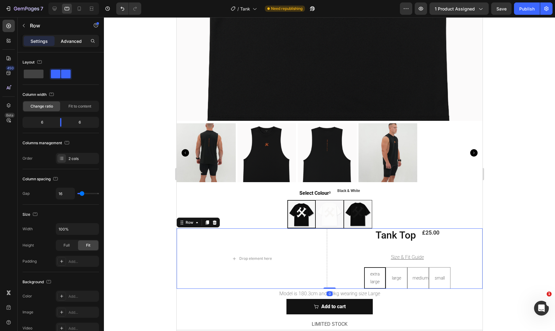
click at [71, 39] on p "Advanced" at bounding box center [71, 41] width 21 height 6
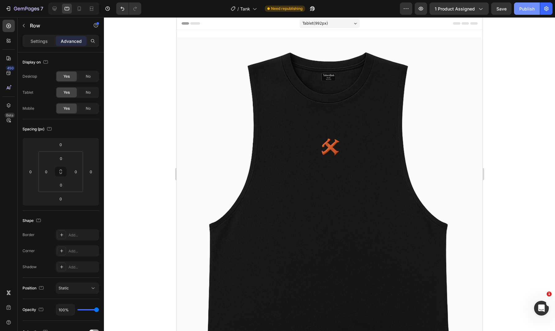
click at [525, 10] on div "Publish" at bounding box center [527, 9] width 15 height 6
click at [53, 3] on div at bounding box center [73, 8] width 51 height 12
click at [54, 10] on icon at bounding box center [55, 9] width 6 height 6
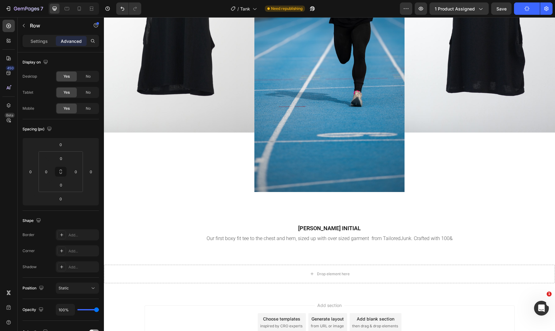
scroll to position [932, 0]
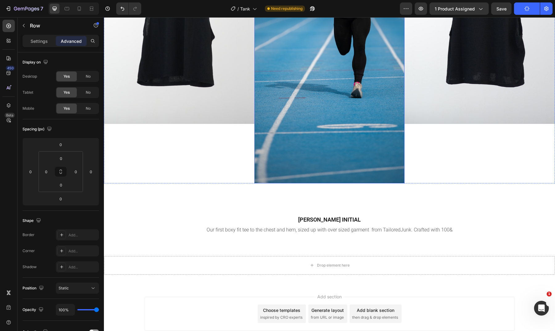
click at [314, 142] on img at bounding box center [330, 20] width 151 height 327
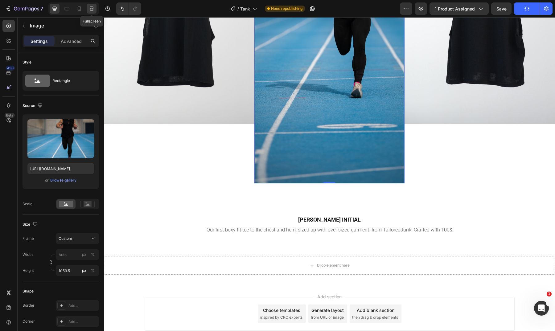
click at [95, 6] on div at bounding box center [92, 9] width 10 height 10
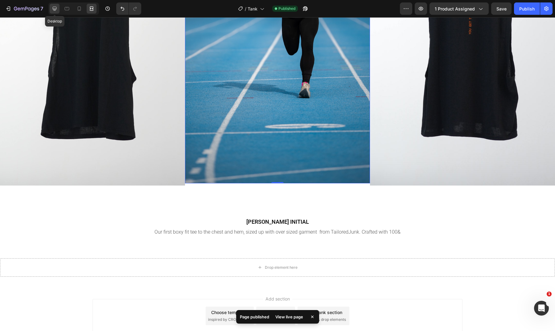
click at [56, 9] on icon at bounding box center [55, 9] width 4 height 4
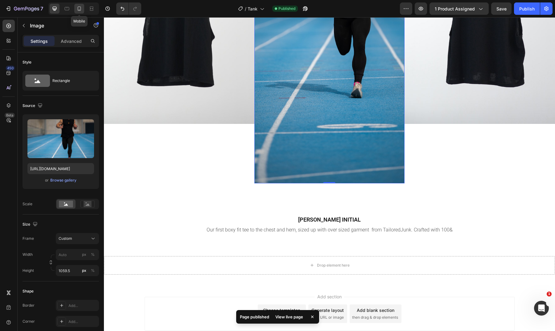
click at [82, 10] on icon at bounding box center [79, 9] width 6 height 6
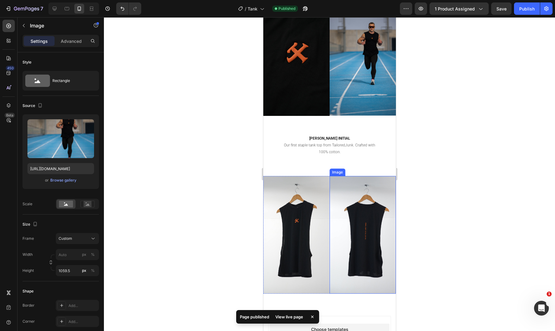
scroll to position [942, 0]
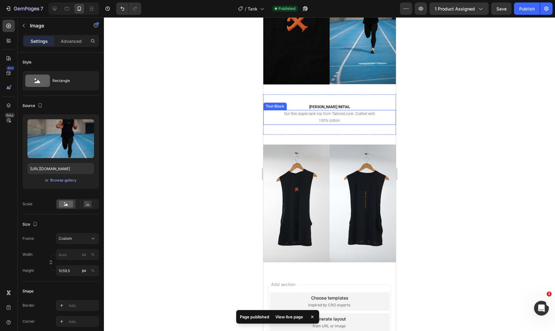
click at [334, 115] on p "Our first staple tank top from TailoredJunk. Crafted with 100% cotton." at bounding box center [329, 117] width 101 height 13
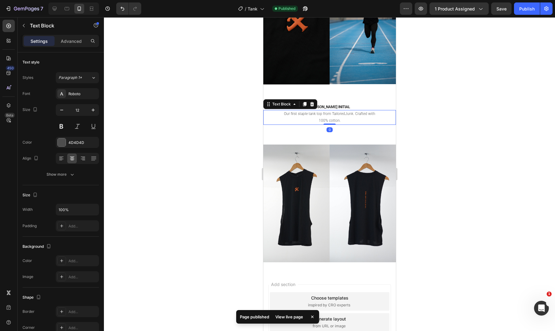
click at [334, 115] on p "Our first staple tank top from TailoredJunk. Crafted with 100% cotton." at bounding box center [329, 117] width 101 height 13
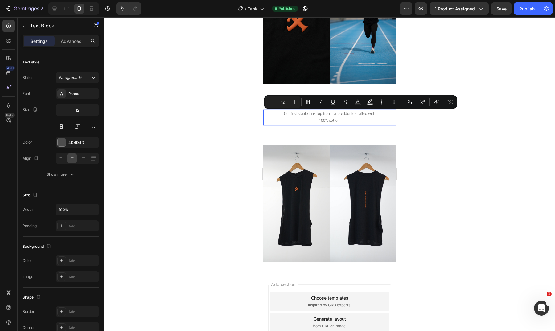
click at [337, 119] on p "Our first staple tank top from TailoredJunk. Crafted with 100% cotton." at bounding box center [329, 117] width 101 height 13
drag, startPoint x: 339, startPoint y: 119, endPoint x: 280, endPoint y: 114, distance: 59.4
click at [280, 114] on p "Our first staple tank top from TailoredJunk. Crafted with 100% cotton." at bounding box center [329, 117] width 101 height 13
copy p "Our first staple tank top from TailoredJunk. Crafted with 100% cotton."
click at [50, 8] on div at bounding box center [55, 9] width 10 height 10
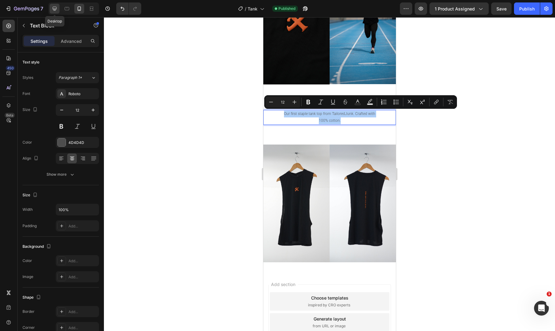
type input "16"
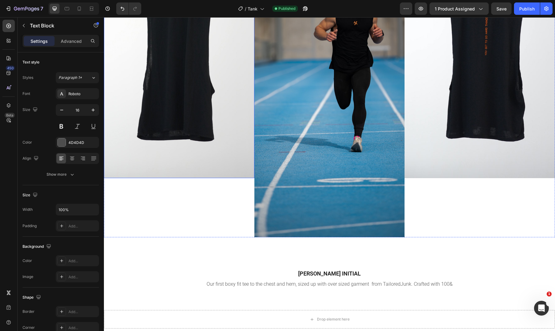
scroll to position [920, 0]
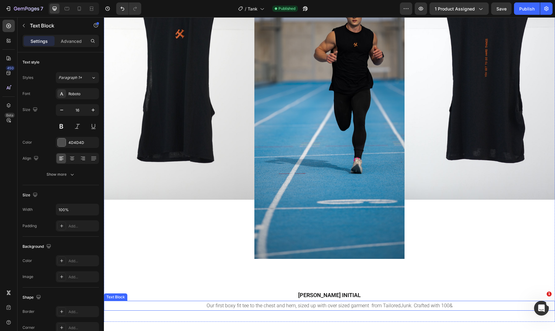
click at [326, 311] on div "Our first boxy fit tee to the chest and hem, sized up with over sized garment f…" at bounding box center [329, 306] width 451 height 10
click at [329, 310] on p "Our first boxy fit tee to the chest and hem, sized up with over sized garment f…" at bounding box center [329, 306] width 369 height 9
click at [334, 305] on p "Our first boxy fit tee to the chest and hem, sized up with over sized garment f…" at bounding box center [329, 306] width 369 height 9
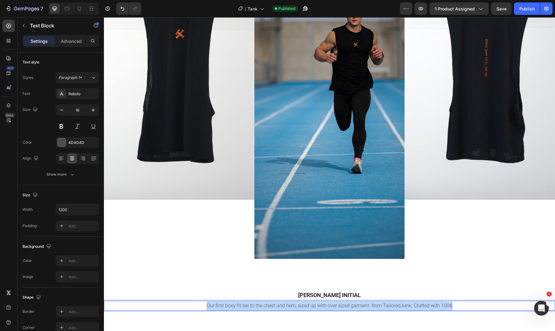
click at [334, 305] on p "Our first boxy fit tee to the chest and hem, sized up with over sized garment f…" at bounding box center [329, 306] width 369 height 9
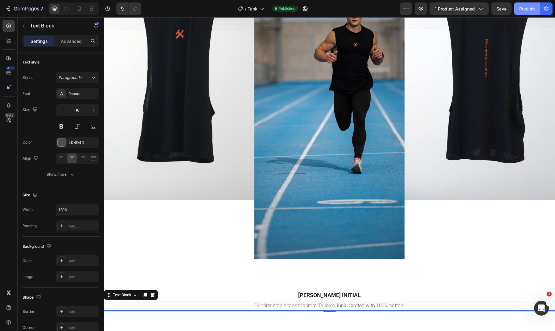
click at [526, 8] on div "Publish" at bounding box center [527, 9] width 15 height 6
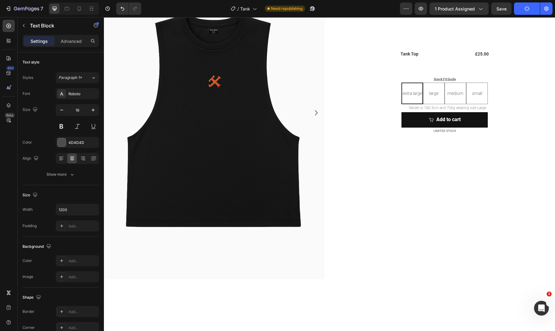
scroll to position [91, 0]
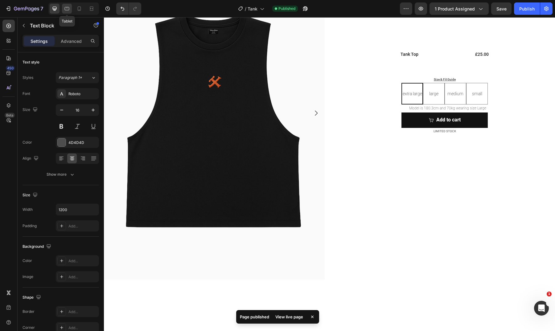
click at [70, 9] on div at bounding box center [67, 9] width 10 height 10
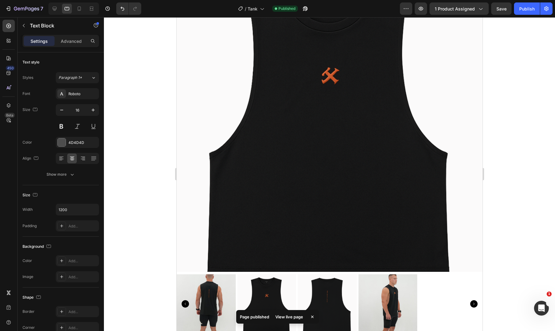
scroll to position [69, 0]
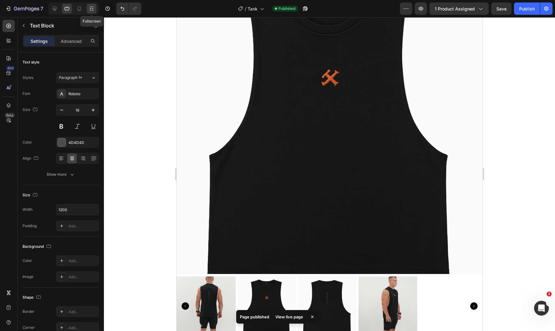
click at [94, 10] on icon at bounding box center [92, 9] width 6 height 6
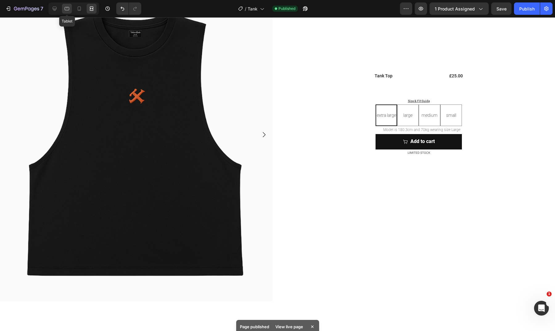
click at [65, 6] on icon at bounding box center [67, 9] width 6 height 6
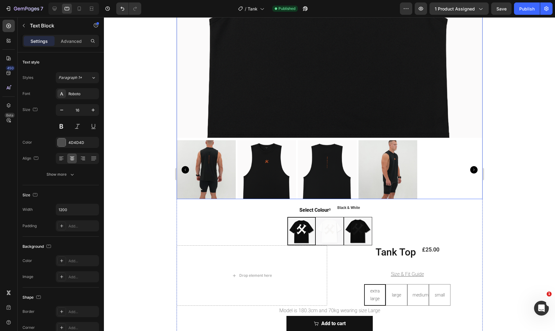
scroll to position [205, 0]
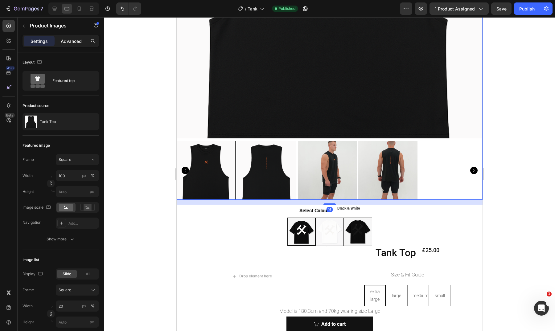
click at [71, 39] on p "Advanced" at bounding box center [71, 41] width 21 height 6
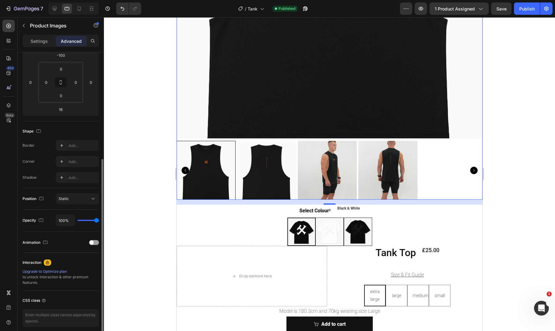
scroll to position [115, 0]
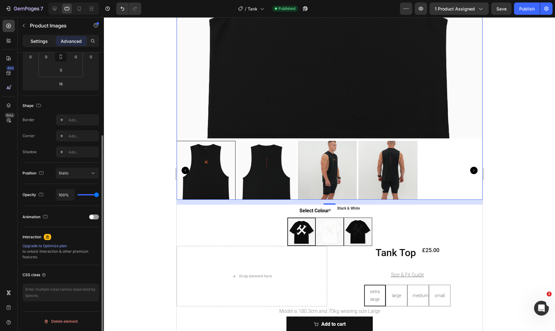
click at [46, 43] on p "Settings" at bounding box center [39, 41] width 17 height 6
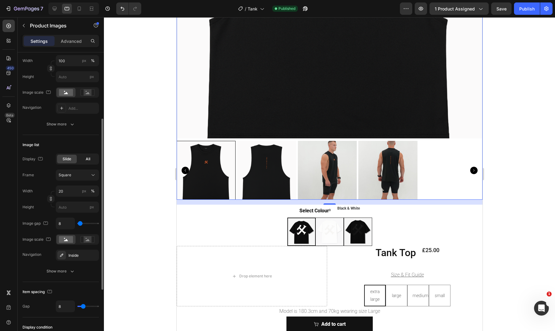
click at [89, 160] on span "All" at bounding box center [88, 159] width 5 height 6
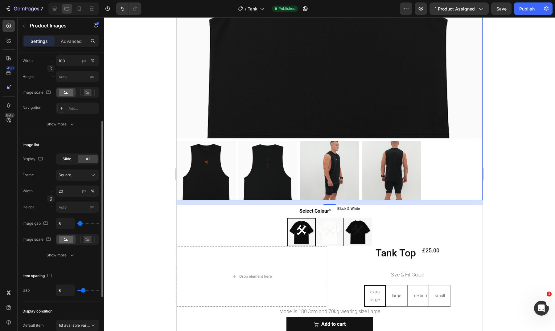
click at [71, 160] on span "Slide" at bounding box center [67, 159] width 9 height 6
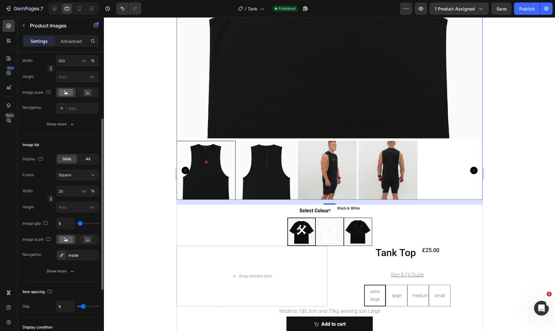
click at [86, 159] on span "All" at bounding box center [88, 159] width 5 height 6
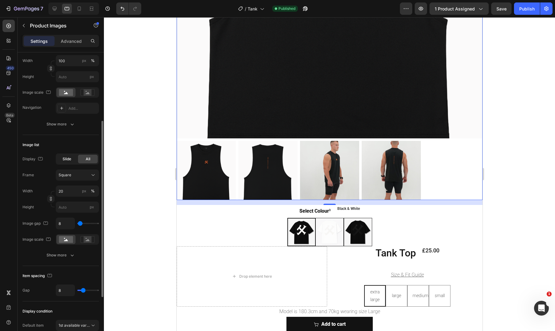
click at [70, 158] on span "Slide" at bounding box center [67, 159] width 9 height 6
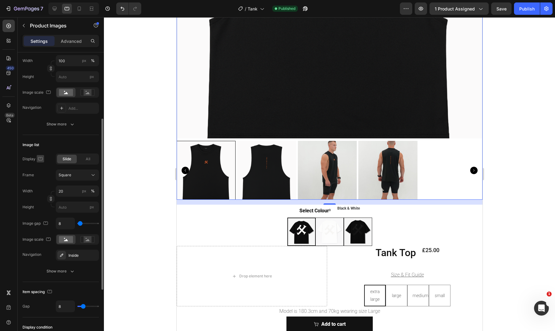
click at [39, 158] on icon "button" at bounding box center [40, 159] width 6 height 6
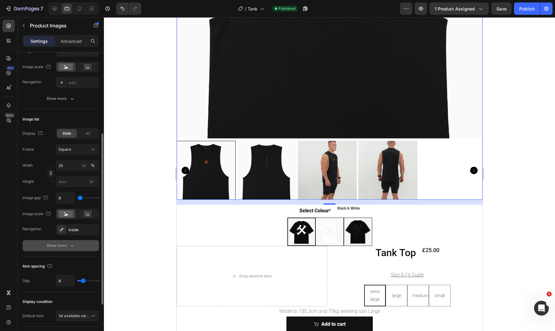
click at [69, 247] on icon "button" at bounding box center [72, 246] width 6 height 6
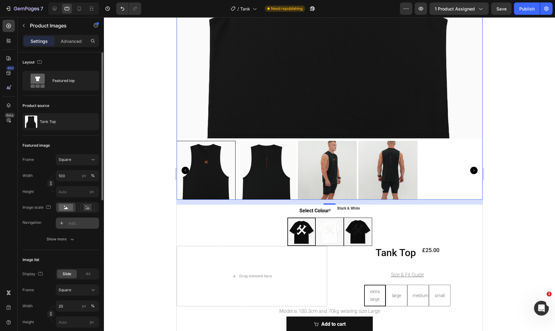
scroll to position [1, 0]
click at [89, 161] on div "Square" at bounding box center [78, 158] width 38 height 6
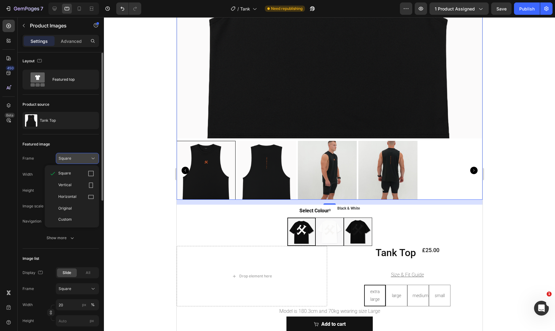
click at [90, 161] on div "Square" at bounding box center [78, 158] width 38 height 6
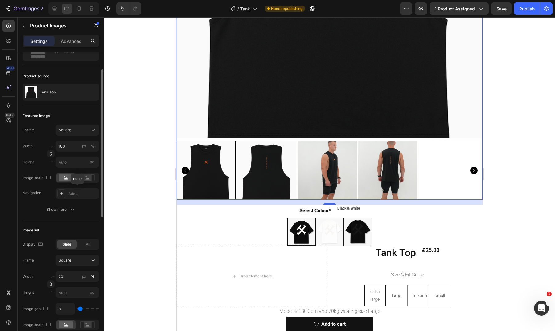
scroll to position [31, 0]
click at [70, 206] on icon "button" at bounding box center [72, 208] width 6 height 6
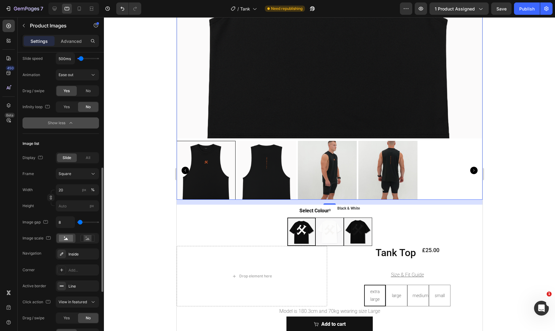
scroll to position [256, 0]
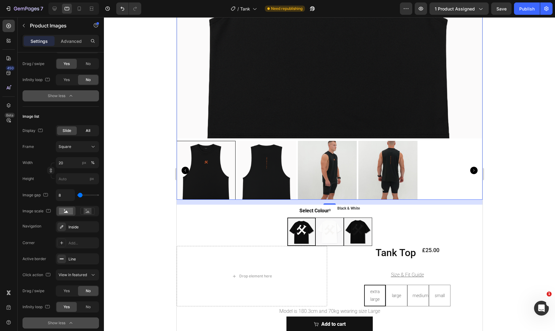
click at [90, 132] on span "All" at bounding box center [88, 131] width 5 height 6
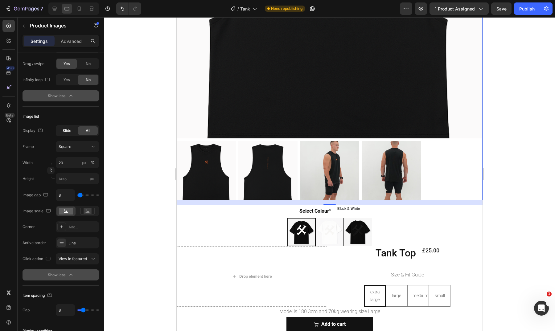
click at [71, 131] on span "Slide" at bounding box center [67, 131] width 9 height 6
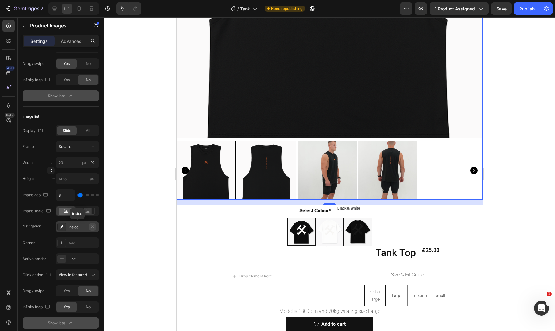
click at [93, 228] on icon "button" at bounding box center [92, 227] width 5 height 5
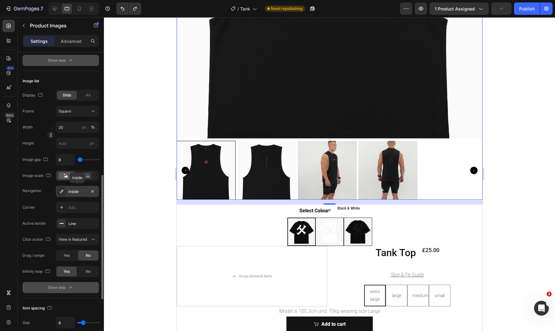
scroll to position [292, 0]
click at [92, 242] on icon at bounding box center [93, 239] width 6 height 6
click at [85, 264] on p "Open Gallery" at bounding box center [76, 266] width 35 height 6
click at [86, 239] on div "Open Gallery" at bounding box center [74, 240] width 31 height 6
click at [85, 250] on div "View in featured" at bounding box center [71, 255] width 51 height 12
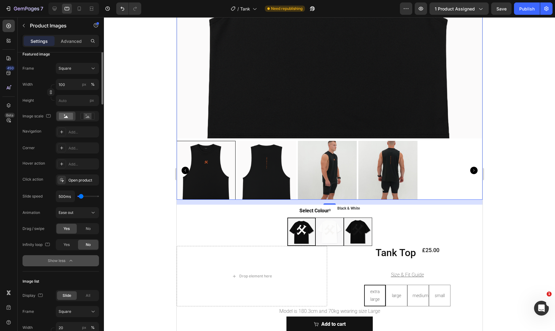
scroll to position [8, 0]
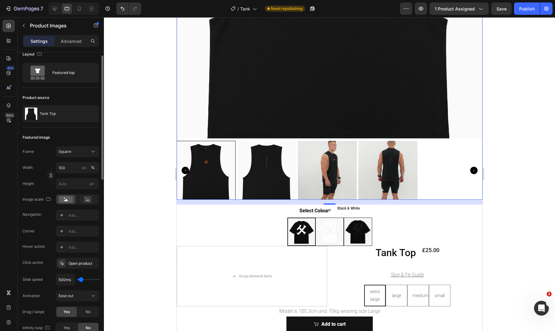
click at [231, 182] on div at bounding box center [205, 170] width 59 height 59
click at [512, 175] on div at bounding box center [329, 174] width 451 height 314
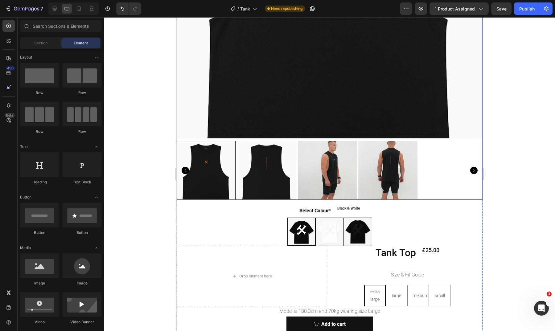
click at [444, 185] on div at bounding box center [329, 170] width 306 height 59
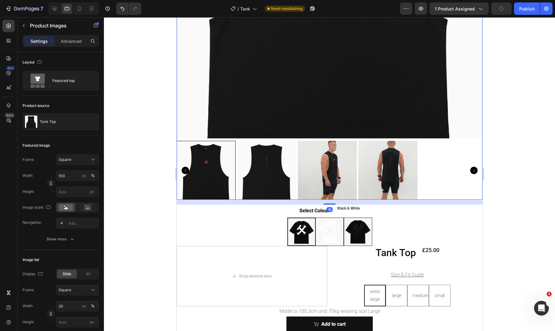
click at [413, 177] on img at bounding box center [387, 170] width 59 height 59
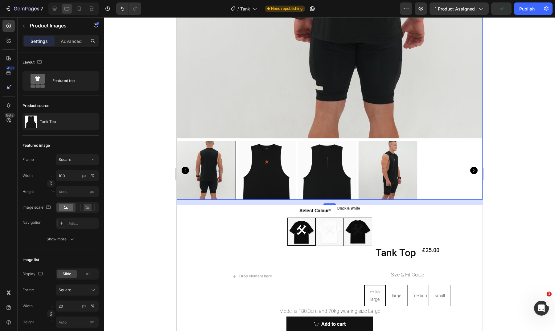
click at [185, 167] on icon "Carousel Back Arrow" at bounding box center [184, 170] width 7 height 7
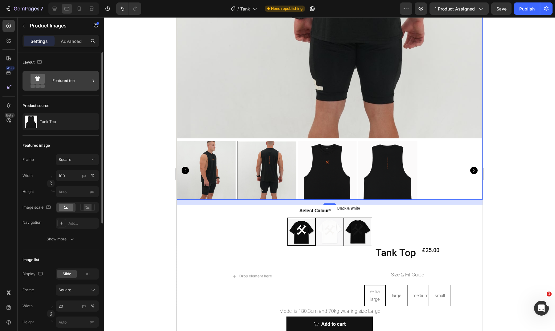
click at [76, 79] on div "Featured top" at bounding box center [71, 81] width 38 height 14
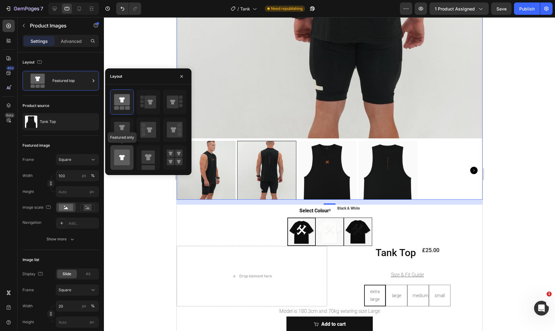
click at [133, 159] on div at bounding box center [121, 157] width 23 height 25
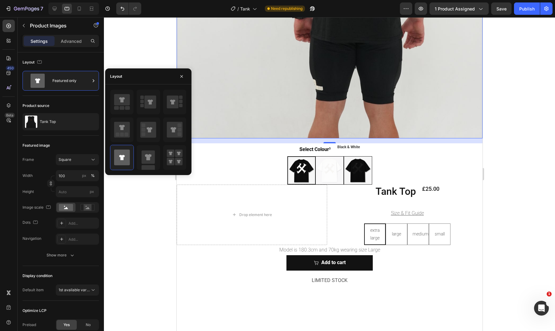
click at [139, 195] on div at bounding box center [329, 174] width 451 height 314
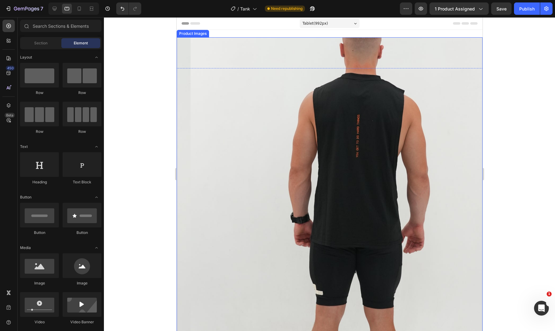
scroll to position [0, 0]
click at [465, 176] on img at bounding box center [343, 190] width 306 height 306
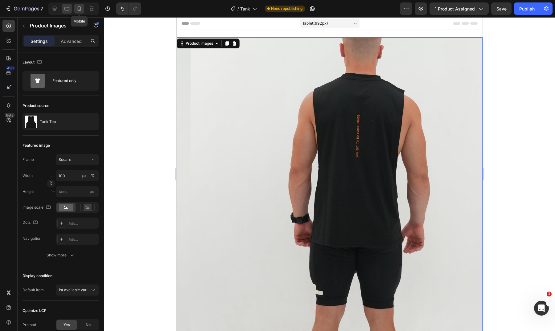
click at [79, 6] on icon at bounding box center [79, 9] width 6 height 6
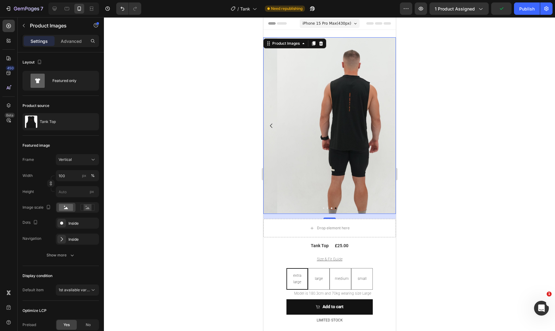
click at [272, 123] on icon "Carousel Back Arrow" at bounding box center [271, 126] width 6 height 6
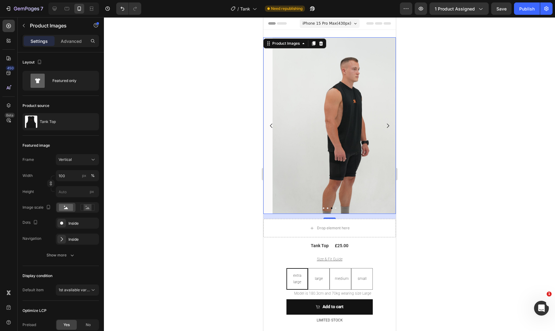
click at [271, 123] on icon "Carousel Back Arrow" at bounding box center [271, 126] width 6 height 6
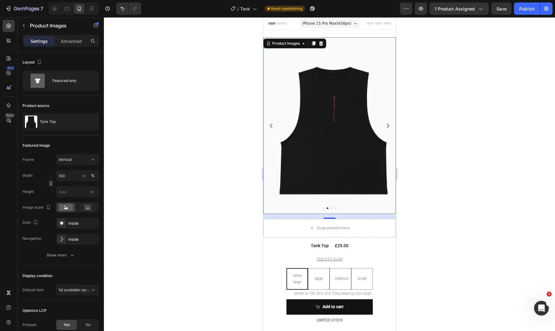
click at [271, 123] on icon "Carousel Back Arrow" at bounding box center [271, 126] width 6 height 6
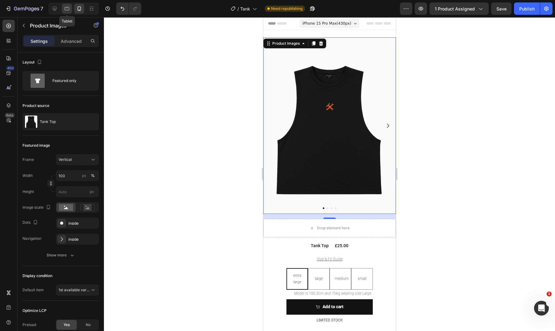
click at [66, 9] on icon at bounding box center [67, 9] width 6 height 6
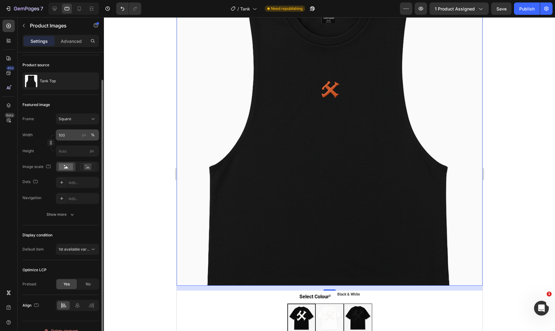
scroll to position [50, 0]
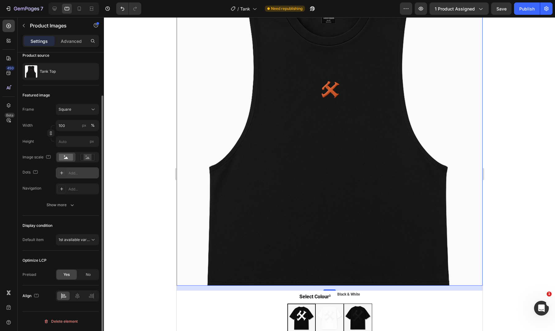
click at [80, 172] on div "Add..." at bounding box center [82, 174] width 29 height 6
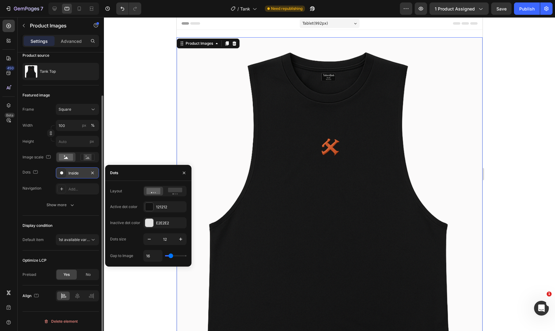
scroll to position [42, 0]
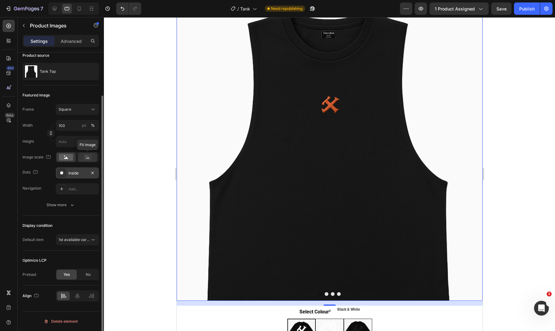
click at [85, 157] on rect at bounding box center [88, 157] width 8 height 6
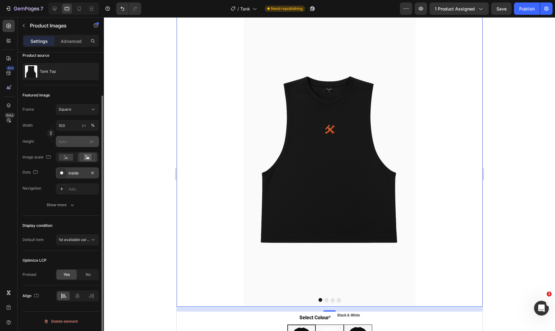
scroll to position [51, 0]
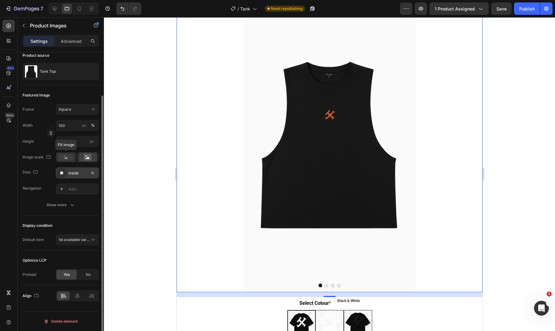
click at [68, 157] on rect at bounding box center [66, 157] width 14 height 7
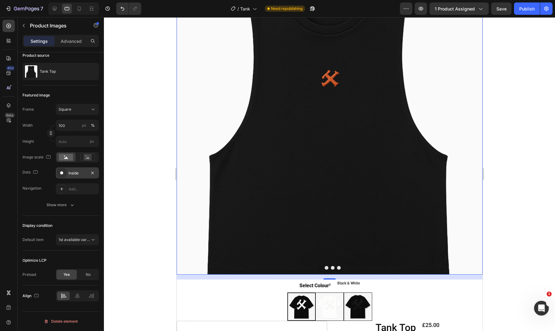
scroll to position [69, 0]
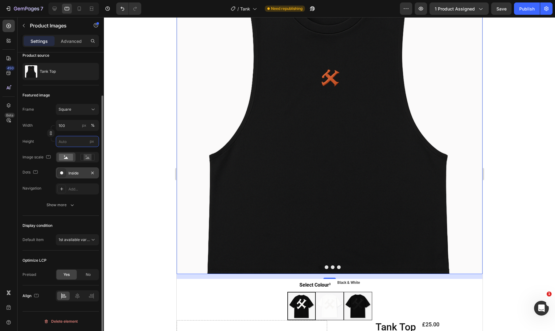
click at [73, 143] on input "px" at bounding box center [77, 141] width 43 height 11
type input "1"
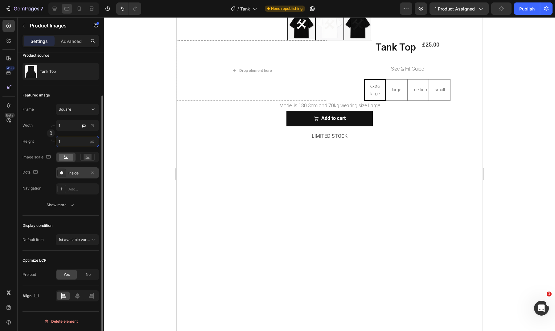
type input "10"
type input "100"
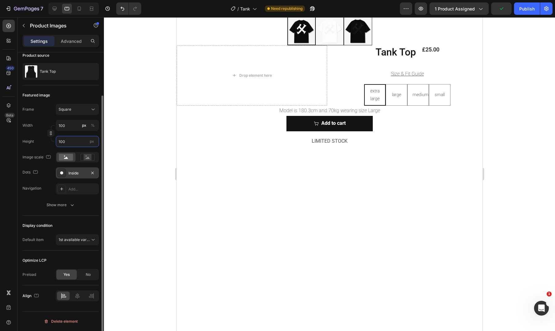
type input "1000"
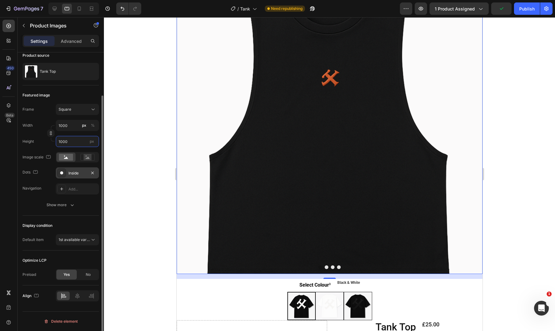
type input "10000"
type input "1000"
type input "100"
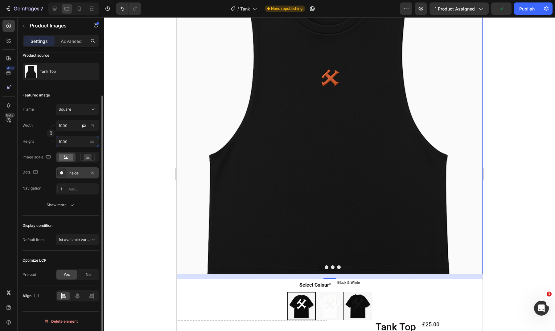
type input "100"
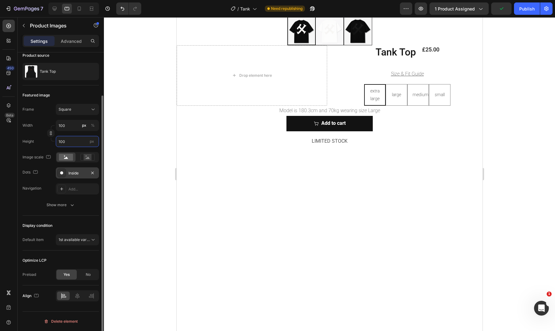
type input "10"
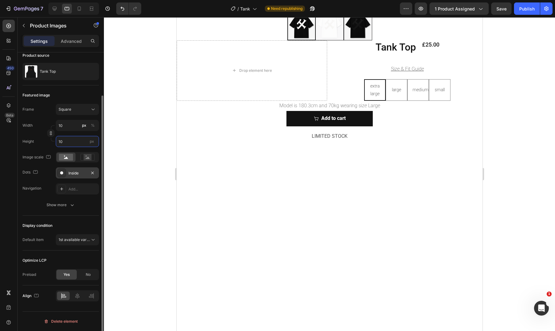
type input "1"
type input "12"
type input "120"
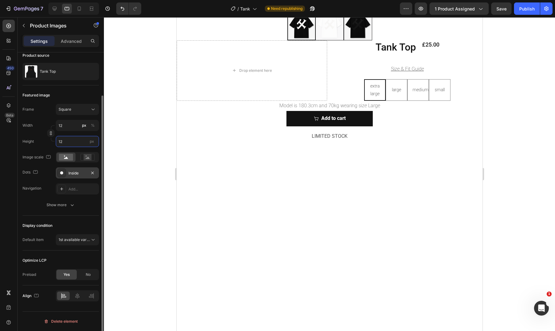
type input "120"
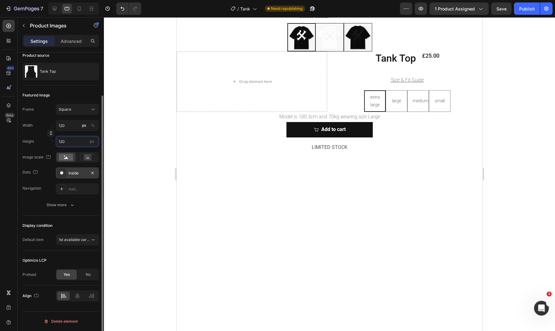
type input "1200"
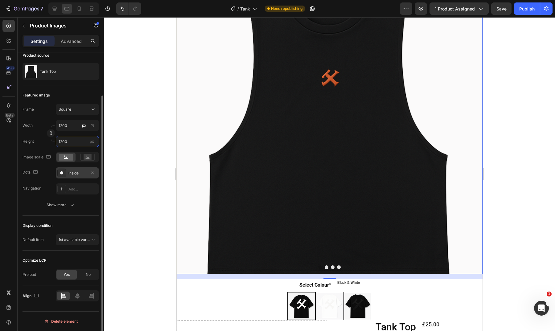
type input "120"
type input "12"
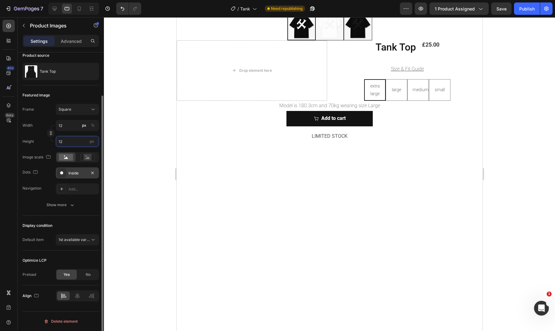
type input "1"
click at [133, 113] on div at bounding box center [329, 174] width 451 height 314
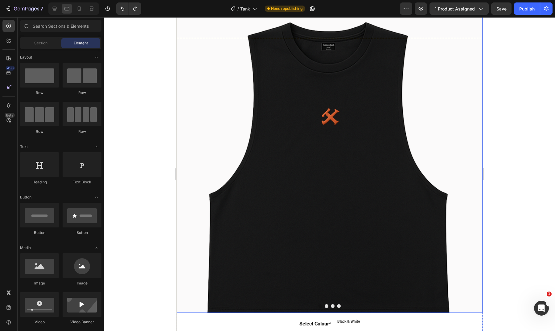
scroll to position [32, 0]
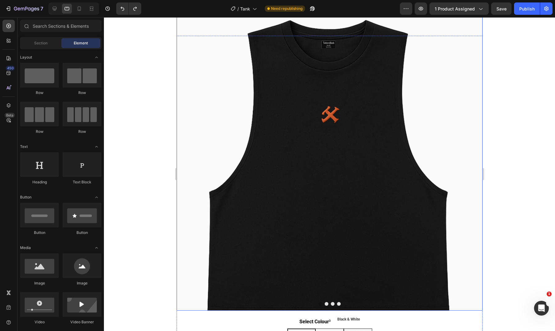
click at [284, 125] on img at bounding box center [329, 158] width 306 height 306
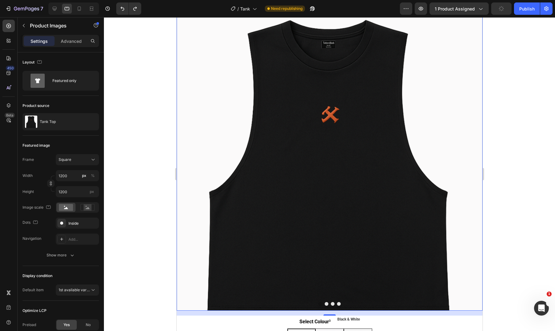
click at [331, 302] on button "Dot" at bounding box center [333, 304] width 4 height 4
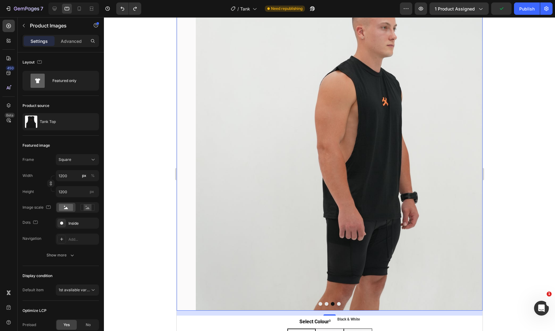
click at [334, 302] on div at bounding box center [329, 304] width 306 height 4
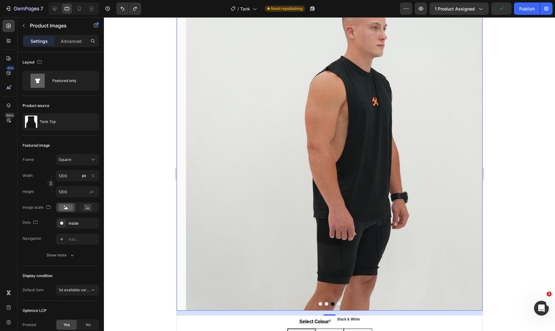
click at [337, 302] on button "Dot" at bounding box center [339, 304] width 4 height 4
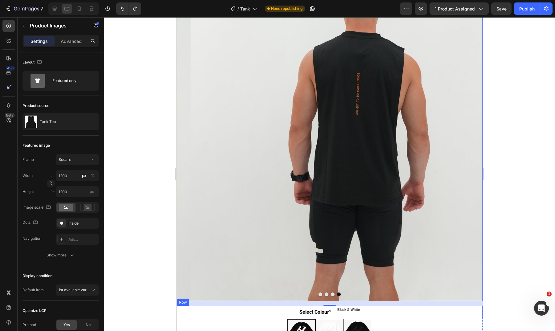
scroll to position [44, 0]
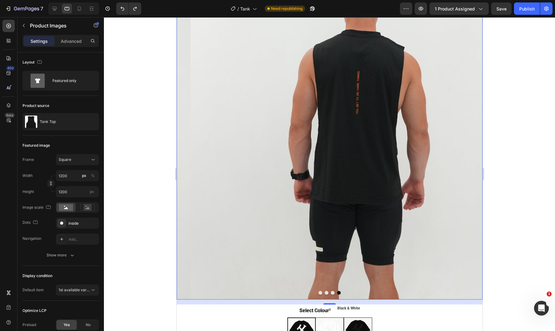
click at [318, 291] on button "Dot" at bounding box center [320, 293] width 4 height 4
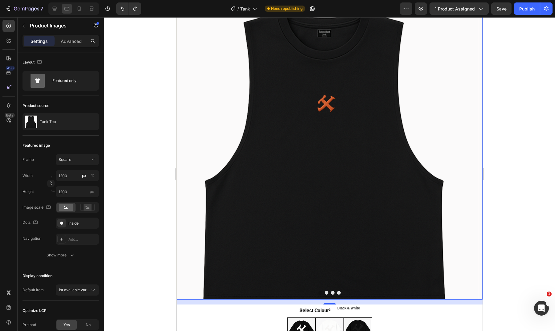
click at [262, 184] on img at bounding box center [325, 147] width 306 height 306
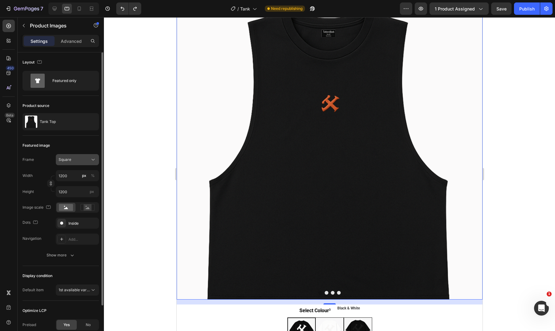
click at [76, 161] on div "Square" at bounding box center [74, 160] width 30 height 6
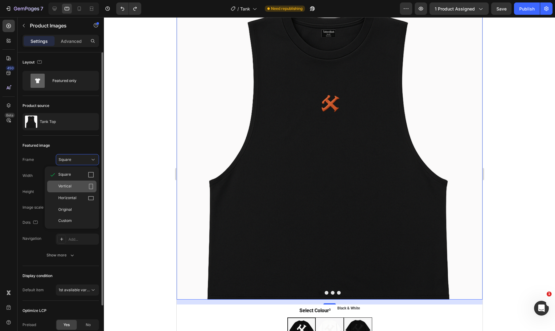
click at [86, 186] on div "Vertical" at bounding box center [76, 187] width 36 height 6
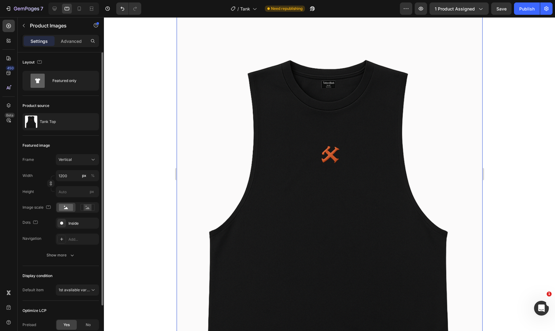
click at [235, 139] on img at bounding box center [329, 198] width 306 height 408
click at [90, 159] on icon at bounding box center [93, 160] width 6 height 6
click at [90, 197] on icon at bounding box center [91, 198] width 6 height 6
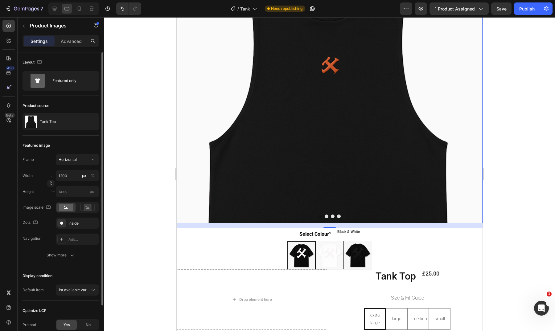
click at [245, 125] on img at bounding box center [329, 109] width 306 height 230
click at [91, 162] on icon at bounding box center [93, 160] width 6 height 6
click at [90, 173] on icon at bounding box center [91, 175] width 6 height 6
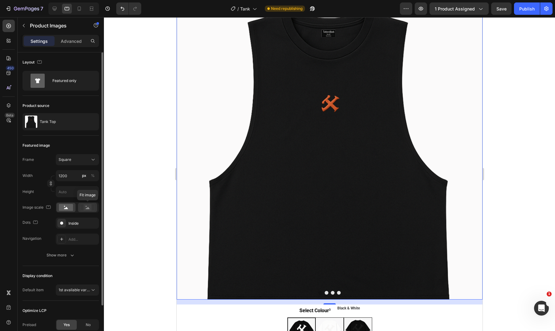
click at [86, 210] on rect at bounding box center [88, 208] width 8 height 6
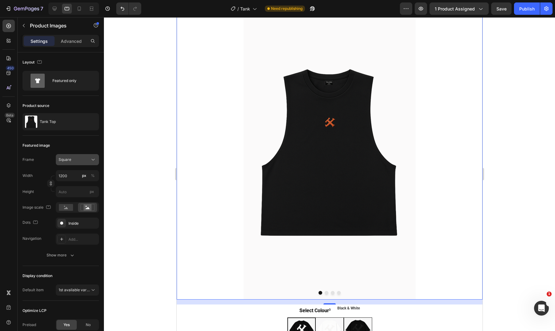
click at [82, 157] on div "Square" at bounding box center [74, 160] width 30 height 6
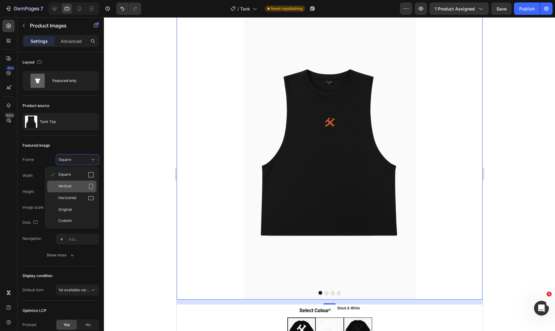
click at [90, 189] on icon at bounding box center [91, 187] width 4 height 6
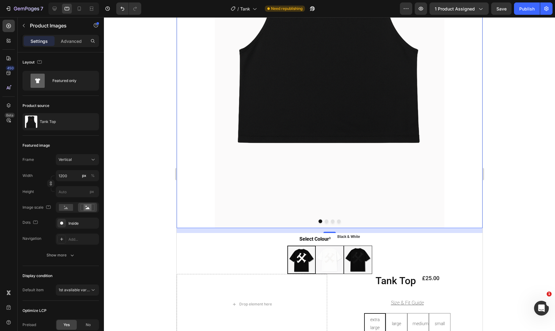
scroll to position [213, 0]
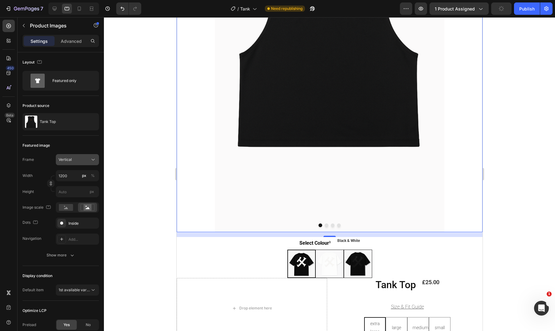
click at [86, 163] on button "Vertical" at bounding box center [77, 159] width 43 height 11
click at [84, 195] on div "Horizontal" at bounding box center [71, 199] width 49 height 12
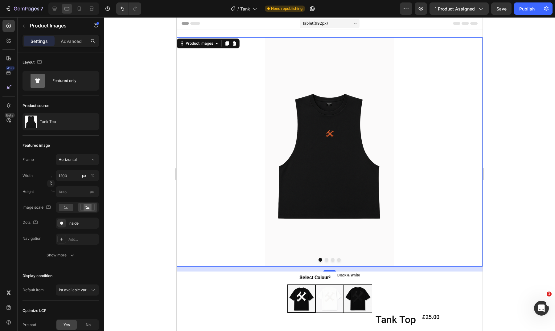
scroll to position [0, 0]
click at [85, 166] on div "Frame Horizontal Width 1200 px % Height px" at bounding box center [61, 175] width 77 height 43
click at [85, 164] on button "Horizontal" at bounding box center [77, 159] width 43 height 11
click at [83, 176] on div "Square" at bounding box center [76, 175] width 36 height 6
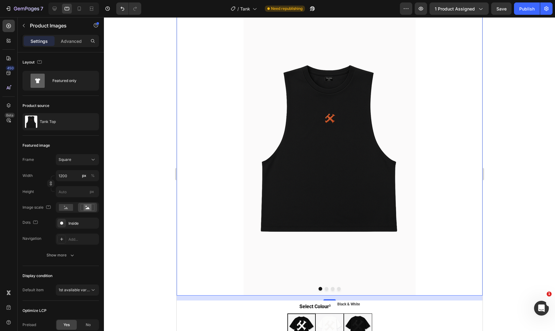
scroll to position [48, 0]
click at [77, 176] on input "1200" at bounding box center [77, 175] width 43 height 11
click at [90, 140] on div "Featured image Frame Square Width px % Height px Image scale Dots Inside Naviga…" at bounding box center [61, 201] width 77 height 131
click at [72, 208] on rect at bounding box center [66, 207] width 14 height 7
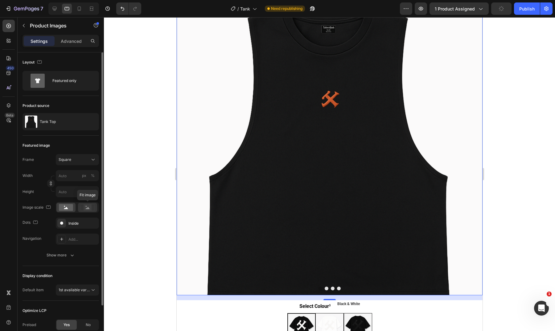
click at [87, 209] on icon at bounding box center [88, 208] width 4 height 2
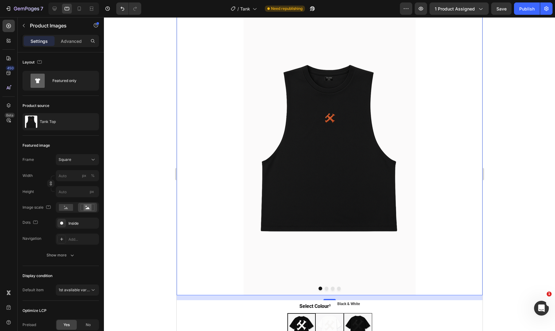
click at [325, 287] on button "Dot" at bounding box center [327, 289] width 4 height 4
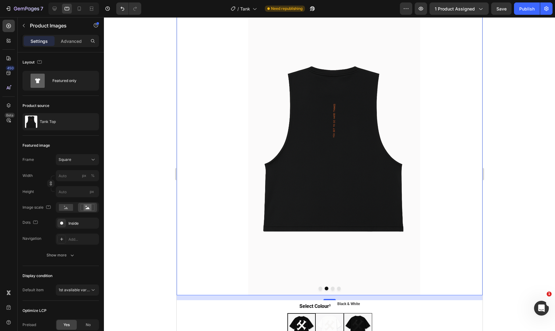
click at [331, 287] on button "Dot" at bounding box center [333, 289] width 4 height 4
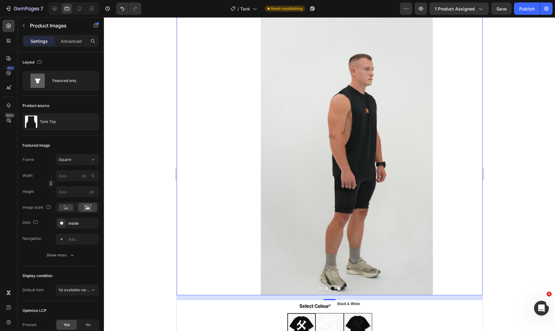
click at [338, 287] on button "Dot" at bounding box center [339, 289] width 4 height 4
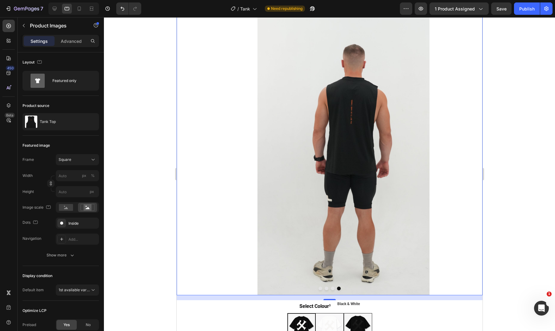
click at [319, 287] on button "Dot" at bounding box center [320, 289] width 4 height 4
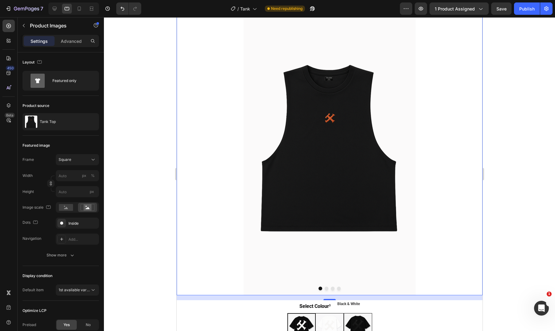
scroll to position [59, 0]
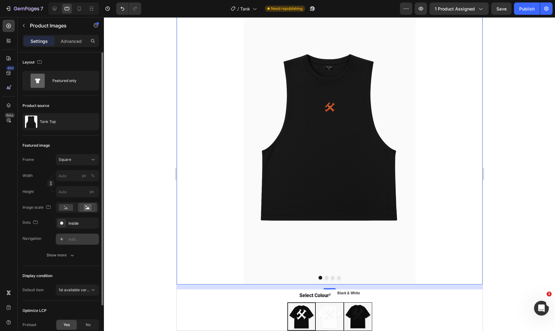
click at [74, 239] on div "Add..." at bounding box center [82, 240] width 29 height 6
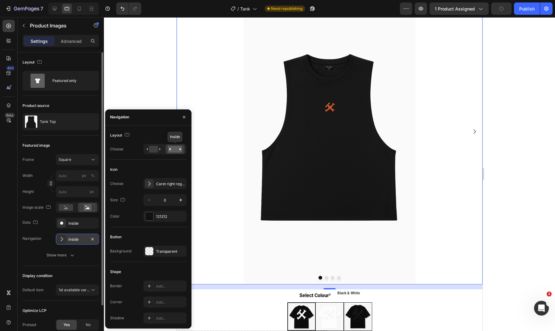
click at [167, 148] on div at bounding box center [175, 149] width 19 height 9
click at [158, 149] on rect at bounding box center [153, 149] width 9 height 7
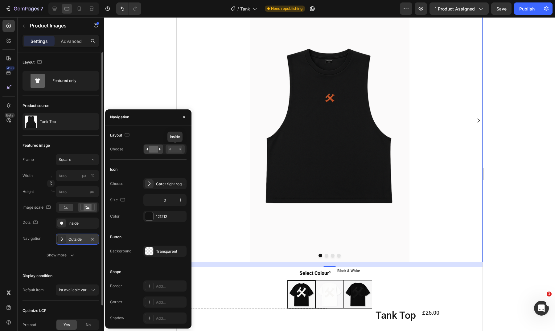
click at [176, 146] on icon at bounding box center [175, 149] width 14 height 7
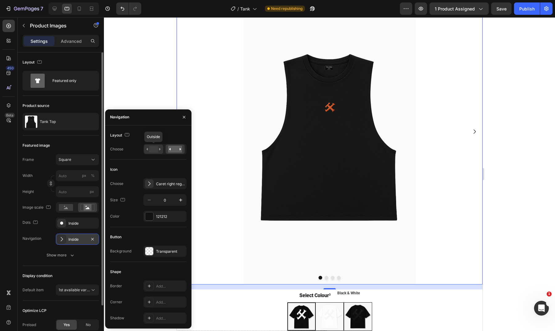
click at [154, 151] on rect at bounding box center [153, 149] width 9 height 7
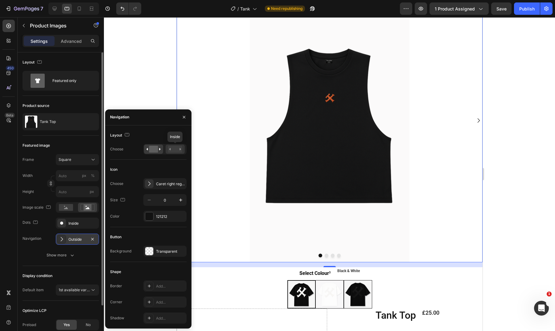
click at [176, 151] on rect at bounding box center [175, 149] width 14 height 7
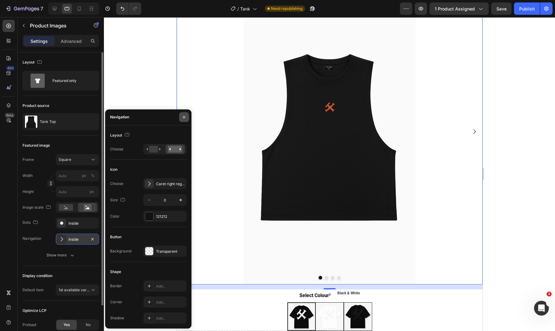
click at [184, 118] on icon "button" at bounding box center [184, 117] width 5 height 5
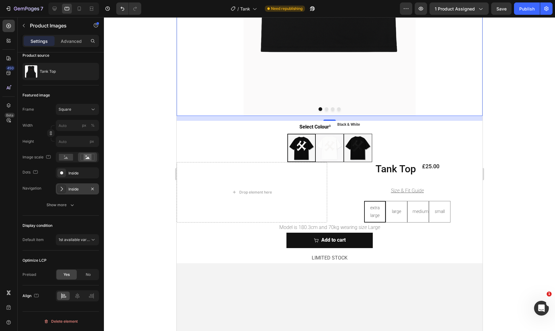
scroll to position [232, 0]
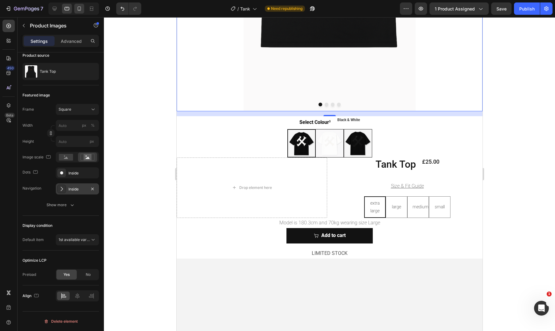
click at [80, 9] on icon at bounding box center [79, 9] width 6 height 6
type input "100"
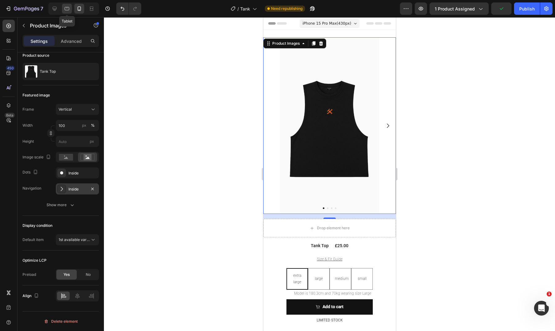
click at [66, 9] on icon at bounding box center [67, 9] width 6 height 6
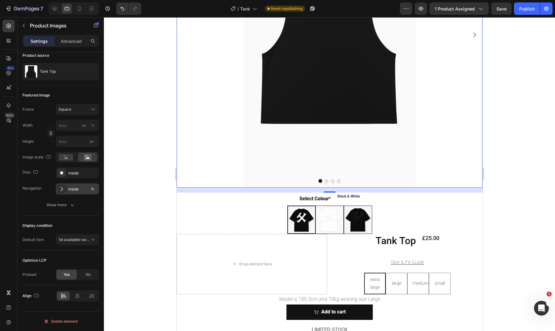
scroll to position [222, 0]
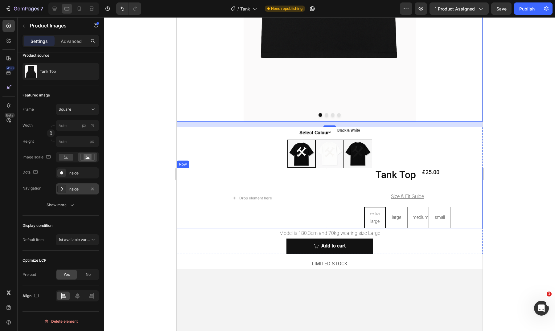
click at [326, 174] on div "Drop element here Tank Top Product Title £25.00 Product Price Product Price Row…" at bounding box center [329, 198] width 306 height 60
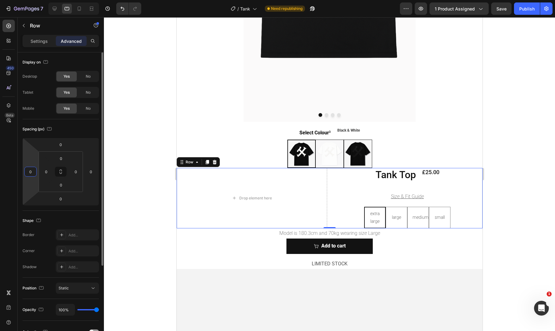
click at [34, 172] on input "0" at bounding box center [30, 171] width 9 height 9
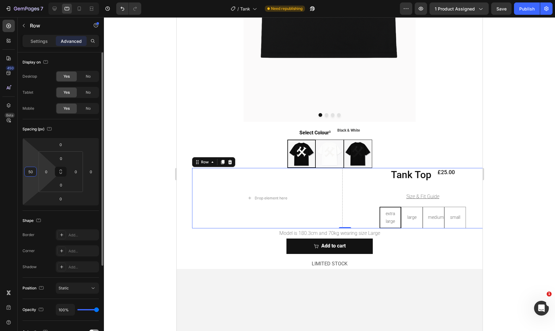
type input "5"
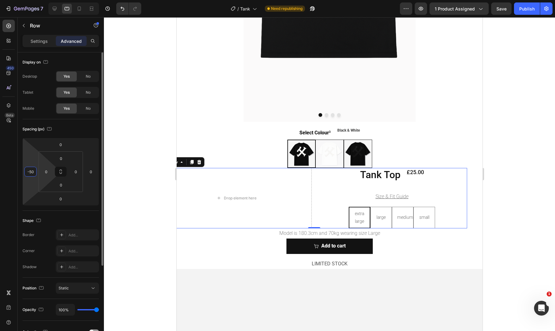
type input "-5"
type input "-1"
type input "-250"
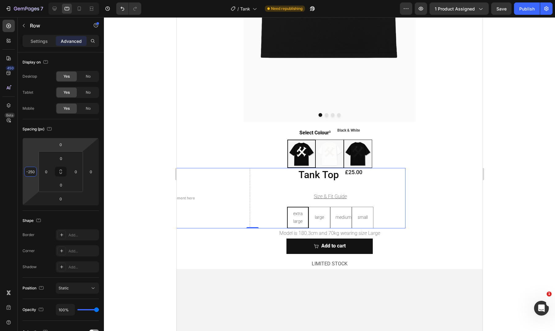
click at [128, 93] on div at bounding box center [329, 174] width 451 height 314
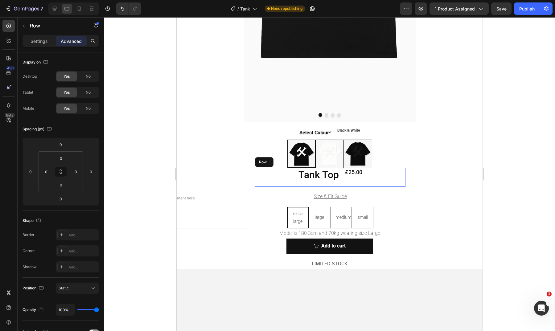
click at [257, 181] on div "Tank Top Product Title £25.00 Product Price Product Price Row" at bounding box center [330, 177] width 151 height 19
click at [251, 200] on div "Drop element here Tank Top Product Title £25.00 Product Price Product Price Row…" at bounding box center [252, 198] width 306 height 60
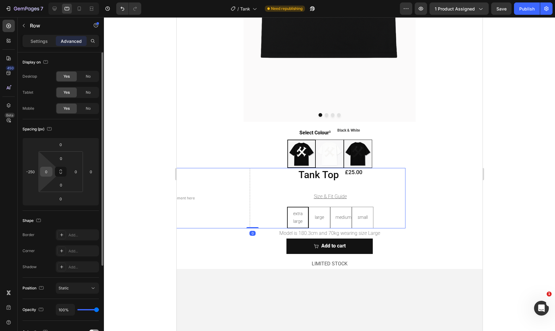
click at [45, 174] on input "0" at bounding box center [46, 171] width 9 height 9
type input "-"
type input "0"
click at [95, 170] on input "0" at bounding box center [90, 171] width 9 height 9
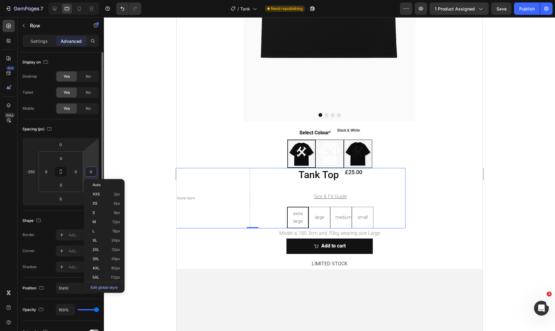
type input "1"
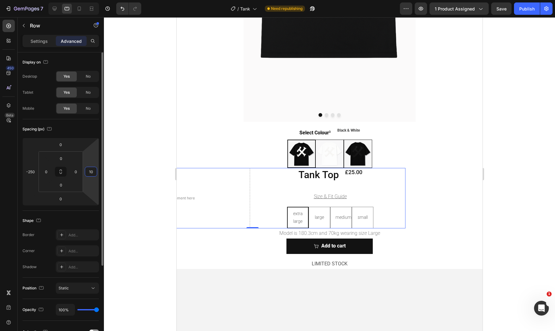
type input "1"
type input "-1"
type input "0"
click at [80, 172] on input "0" at bounding box center [75, 171] width 9 height 9
type input "-"
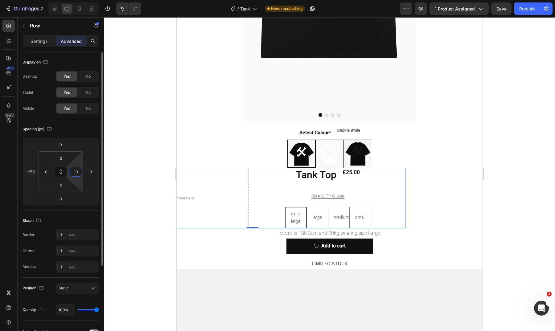
type input "1"
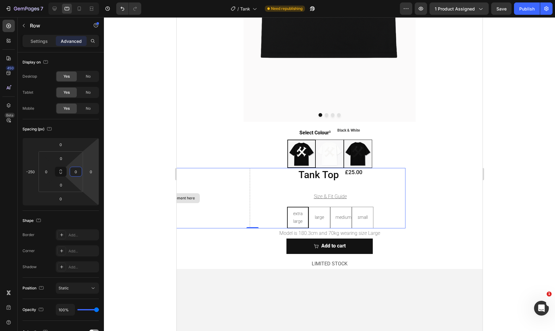
click at [195, 194] on div "Drop element here" at bounding box center [175, 198] width 50 height 10
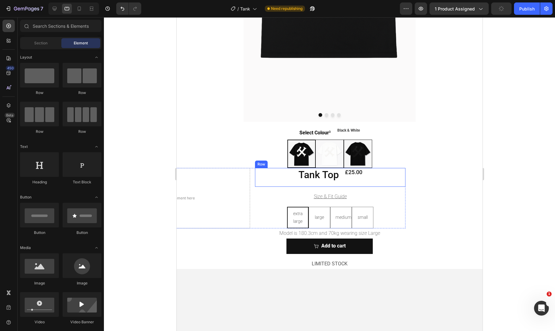
click at [265, 181] on div "Tank Top Product Title £25.00 Product Price Product Price Row" at bounding box center [330, 177] width 151 height 19
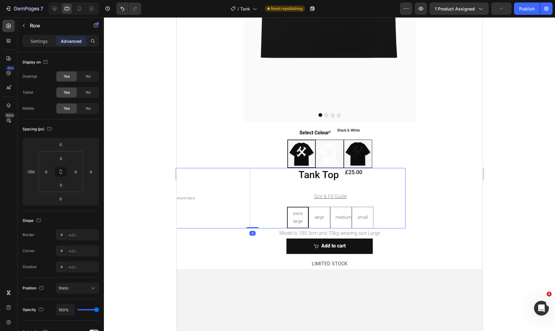
click at [266, 201] on div "Tank Top Product Title £25.00 Product Price Product Price Row Size & Fit Guide …" at bounding box center [330, 198] width 151 height 60
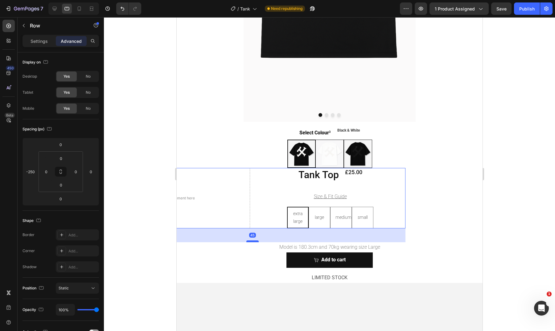
drag, startPoint x: 251, startPoint y: 223, endPoint x: 251, endPoint y: 237, distance: 13.6
click at [251, 241] on div at bounding box center [252, 242] width 12 height 2
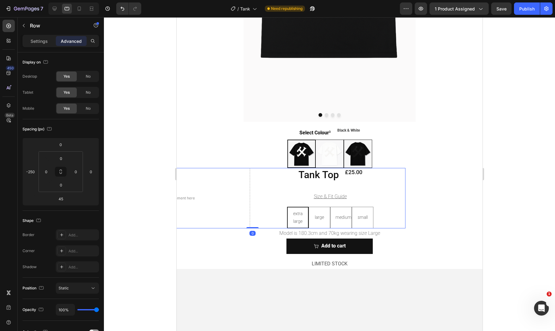
drag, startPoint x: 251, startPoint y: 237, endPoint x: 255, endPoint y: 217, distance: 20.3
click at [255, 218] on div "Drop element here Tank Top Product Title £25.00 Product Price Product Price Row…" at bounding box center [252, 198] width 306 height 60
type input "0"
click at [237, 202] on div "Drop element here" at bounding box center [174, 198] width 151 height 60
click at [81, 10] on icon at bounding box center [79, 9] width 6 height 6
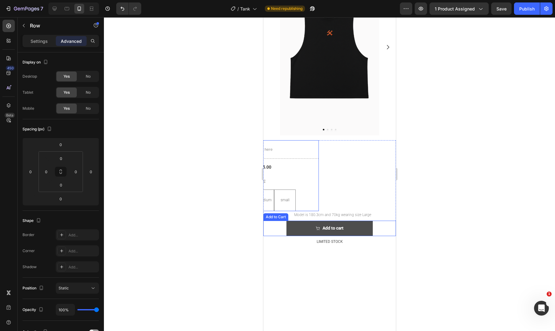
scroll to position [76, 0]
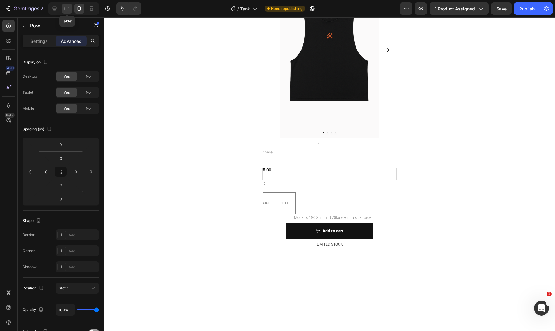
click at [64, 10] on icon at bounding box center [67, 9] width 6 height 6
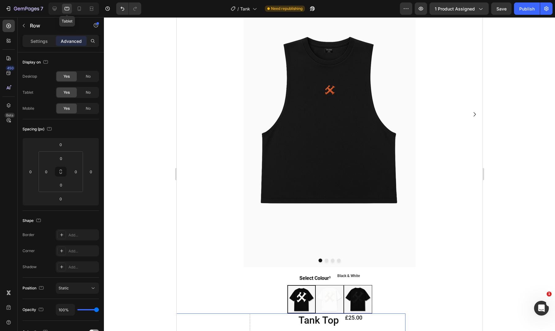
type input "-250"
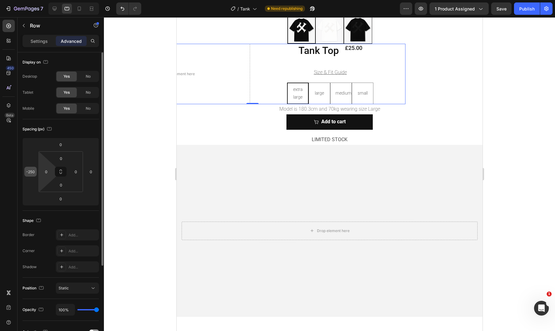
click at [31, 172] on input "-250" at bounding box center [30, 171] width 9 height 9
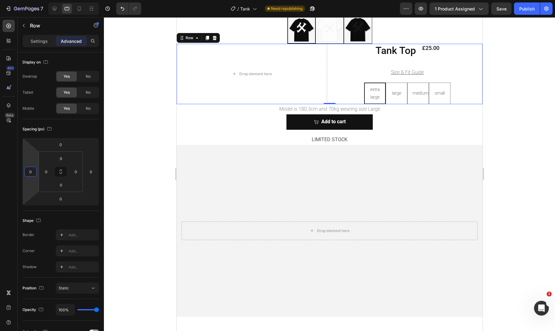
click at [145, 107] on div at bounding box center [329, 174] width 451 height 314
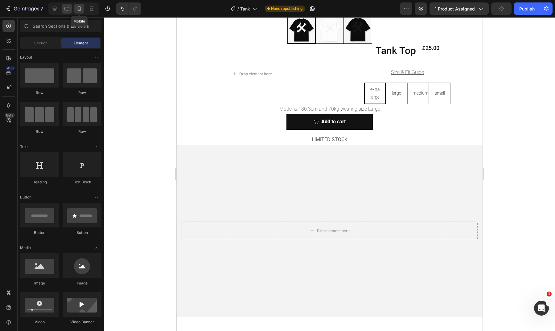
click at [77, 11] on icon at bounding box center [79, 9] width 6 height 6
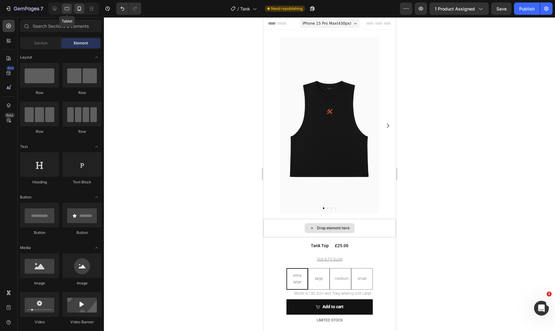
click at [68, 12] on div at bounding box center [67, 9] width 10 height 10
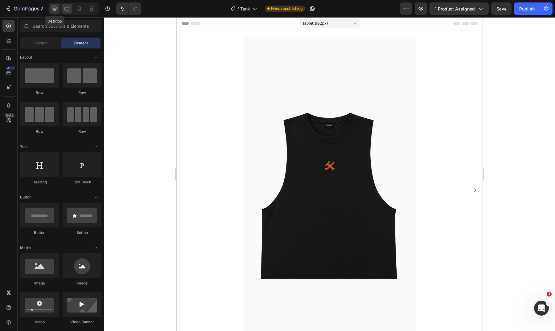
click at [57, 6] on icon at bounding box center [55, 9] width 6 height 6
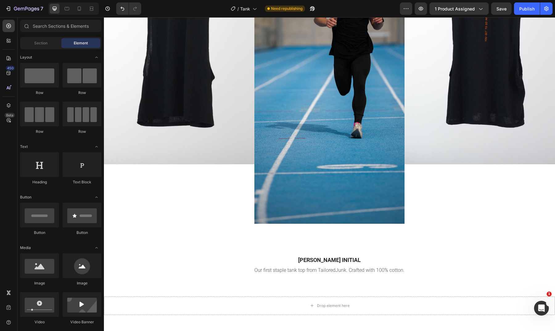
scroll to position [892, 0]
click at [524, 10] on div "Publish" at bounding box center [527, 9] width 15 height 6
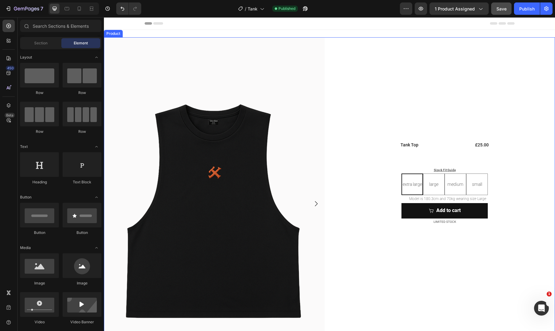
scroll to position [0, 0]
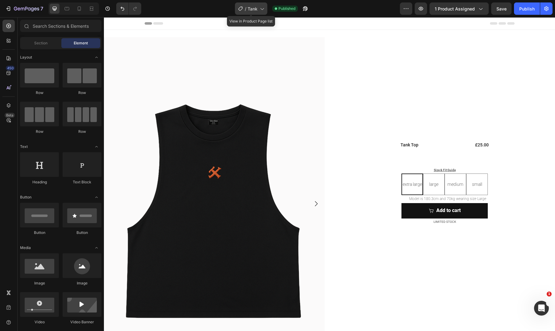
click at [258, 11] on span "Tank" at bounding box center [253, 9] width 10 height 6
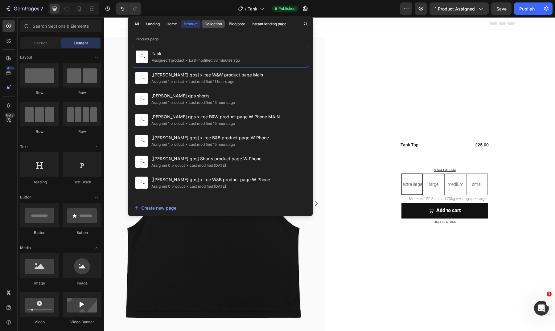
click at [212, 24] on div "Collection" at bounding box center [214, 24] width 18 height 6
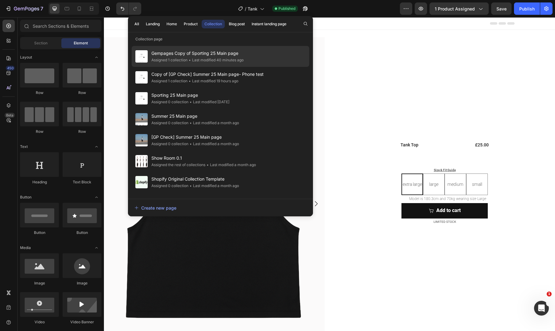
click at [222, 59] on div "• Last modified 40 minutes ago" at bounding box center [216, 60] width 56 height 6
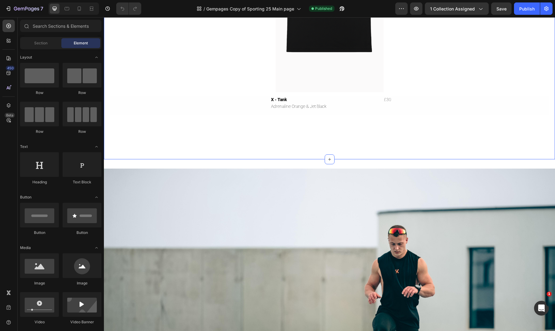
scroll to position [416, 0]
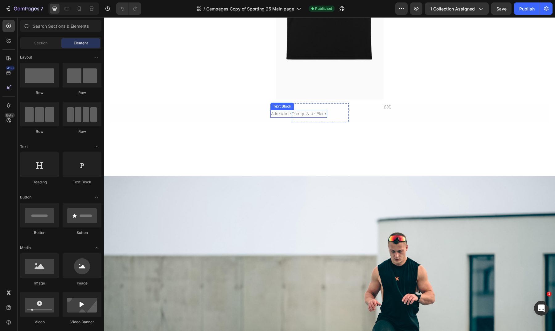
click at [280, 107] on div "Text Block" at bounding box center [282, 107] width 21 height 6
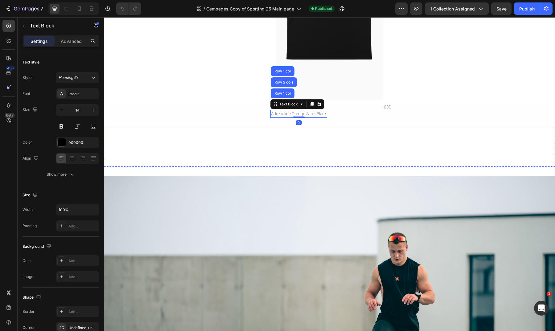
click at [333, 123] on div "Image X - Tank Text Block Adrenaline Orange & Jet Black Text Block Row 1 col Ro…" at bounding box center [329, 17] width 439 height 218
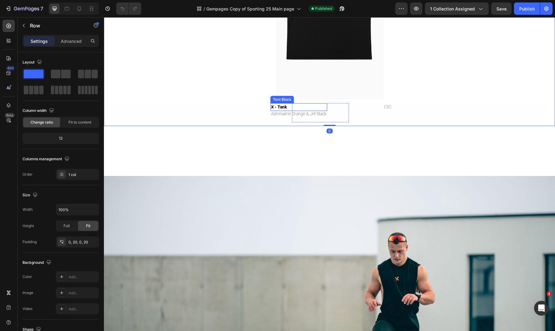
click at [287, 107] on div "X - Tank" at bounding box center [299, 107] width 57 height 8
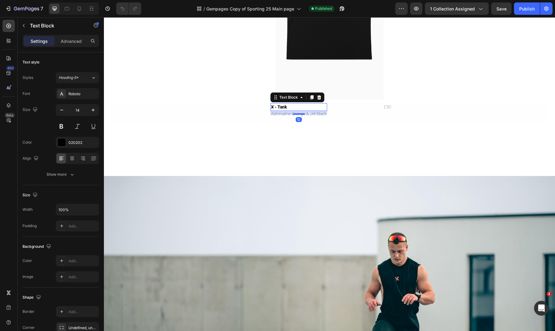
click at [287, 107] on div "X - Tank" at bounding box center [299, 107] width 57 height 8
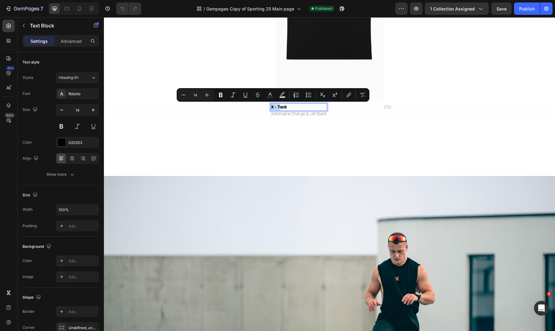
click at [271, 107] on p "X - Tank" at bounding box center [299, 107] width 56 height 6
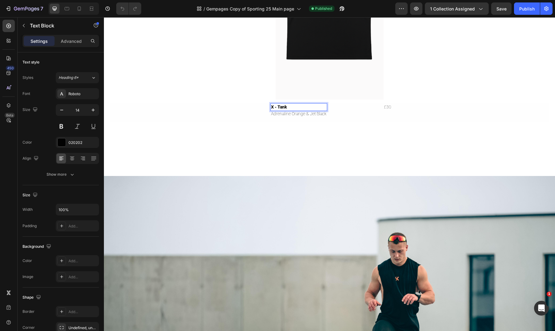
click at [276, 107] on p "X - Tank" at bounding box center [299, 107] width 56 height 6
click at [288, 105] on p "Tank" at bounding box center [299, 107] width 56 height 6
click at [355, 135] on div "Image Tank Top Text Block 12 Adrenaline Orange & Jet Black Text Block Row £30 T…" at bounding box center [329, 48] width 451 height 218
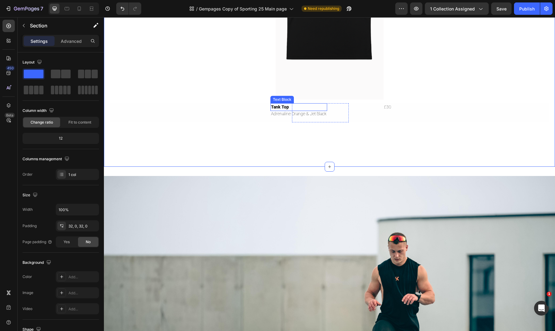
click at [299, 107] on p "Tank Top" at bounding box center [299, 107] width 56 height 6
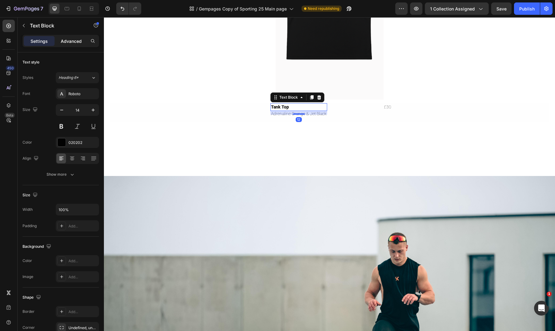
click at [71, 42] on p "Advanced" at bounding box center [71, 41] width 21 height 6
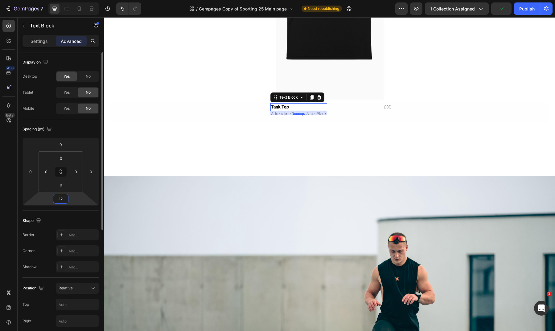
click at [64, 200] on input "12" at bounding box center [61, 198] width 12 height 9
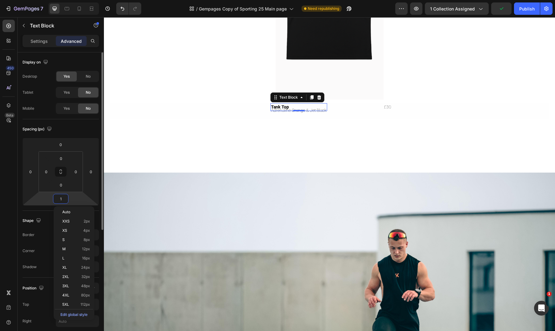
type input "15"
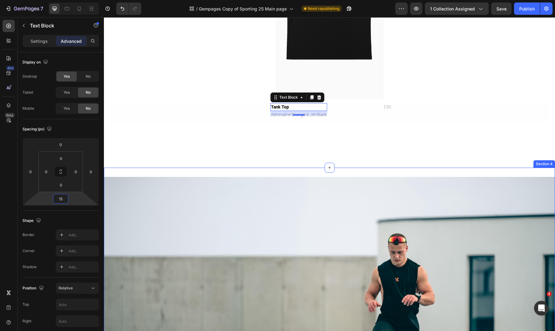
click at [239, 171] on div "Image Row Section 4" at bounding box center [329, 304] width 451 height 272
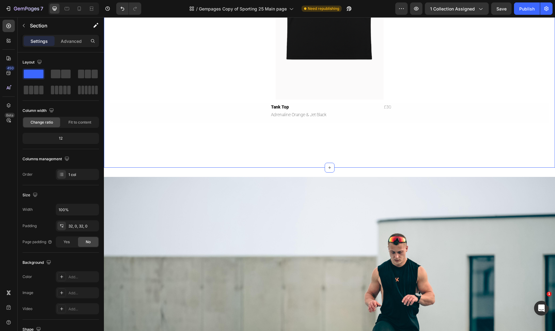
click at [367, 138] on div "Image Tank Top Text Block Adrenaline Orange & Jet Black Text Block Row £30 Text…" at bounding box center [329, 48] width 451 height 219
click at [316, 117] on div "Adrenaline Orange & Jet Black" at bounding box center [299, 115] width 57 height 8
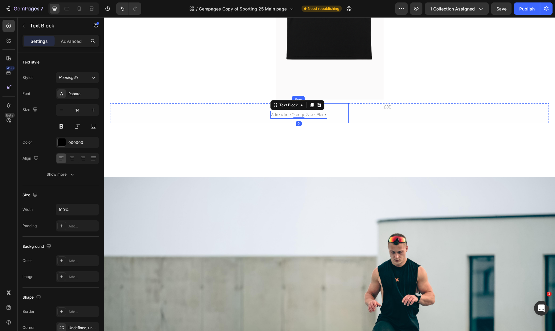
click at [350, 131] on div "Image Tank Top Text Block Adrenaline Orange & Jet Black Text Block 0 Row £30 Te…" at bounding box center [329, 48] width 451 height 219
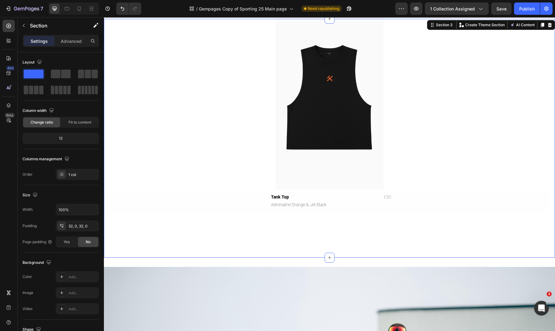
scroll to position [322, 0]
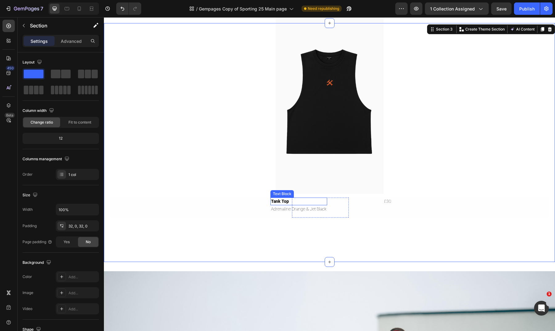
click at [290, 202] on p "Tank Top" at bounding box center [299, 201] width 56 height 6
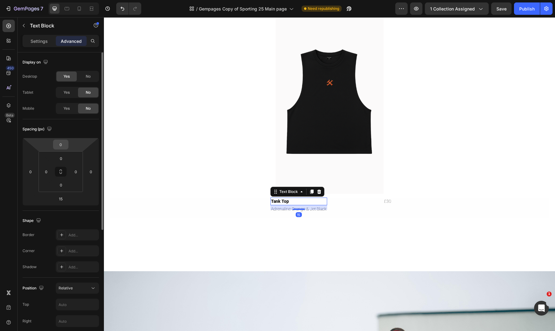
click at [68, 144] on div "0" at bounding box center [60, 145] width 15 height 10
click at [65, 144] on input "0" at bounding box center [61, 144] width 12 height 9
type input "5"
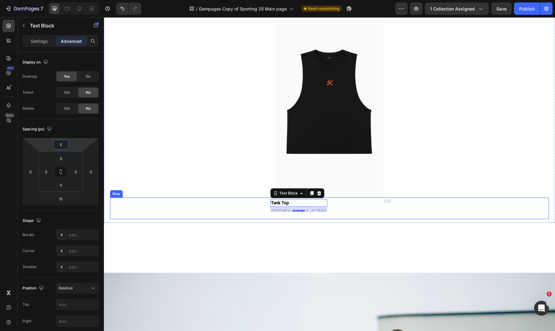
click at [228, 199] on div "Tank Top Text Block 15 Adrenaline Orange & Jet Black Text Block Row £30 Text Bl…" at bounding box center [329, 209] width 439 height 22
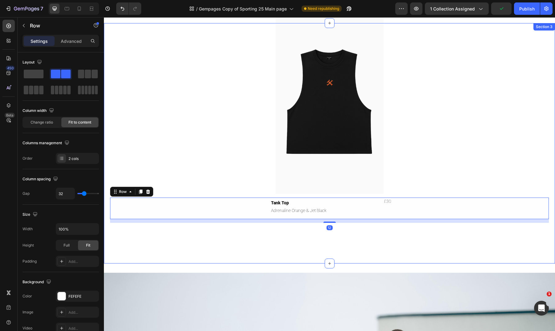
click at [297, 260] on div "Image Tank Top Text Block Adrenaline Orange & Jet Black Text Block Row £30 Text…" at bounding box center [329, 143] width 451 height 241
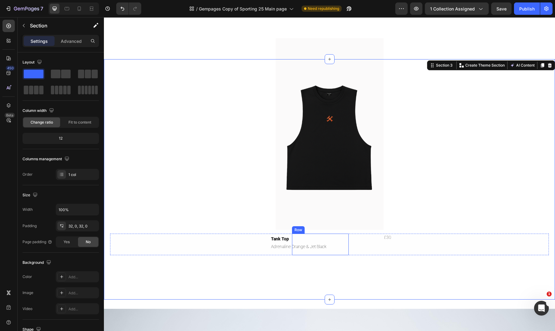
scroll to position [290, 0]
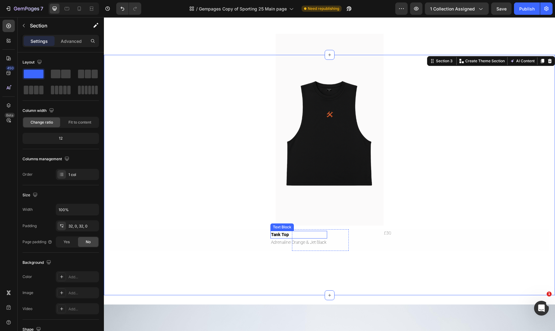
click at [304, 234] on p "Tank Top" at bounding box center [299, 235] width 56 height 6
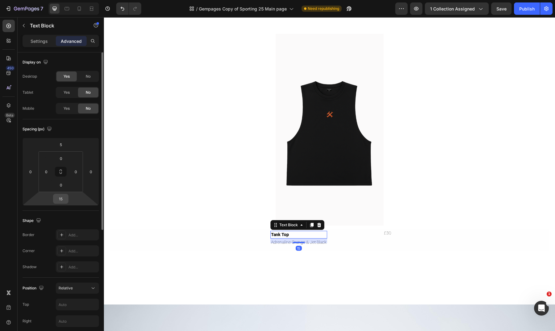
click at [61, 199] on input "15" at bounding box center [61, 198] width 12 height 9
type input "20"
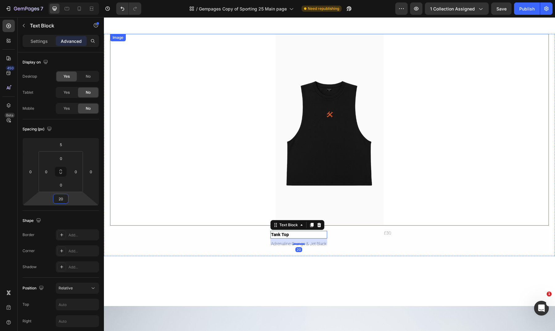
click at [188, 224] on link at bounding box center [329, 130] width 439 height 192
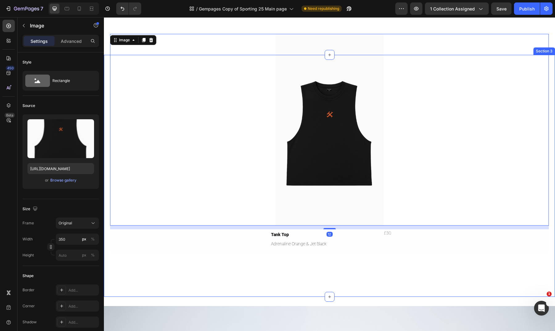
click at [273, 275] on div "Image 12 Tank Top Text Block Adrenaline Orange & Jet Black Text Block Row £30 T…" at bounding box center [329, 176] width 451 height 222
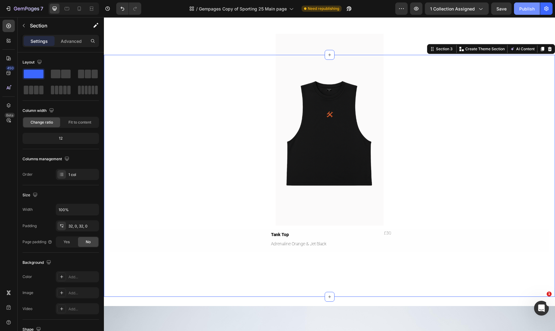
click at [536, 8] on button "Publish" at bounding box center [527, 8] width 26 height 12
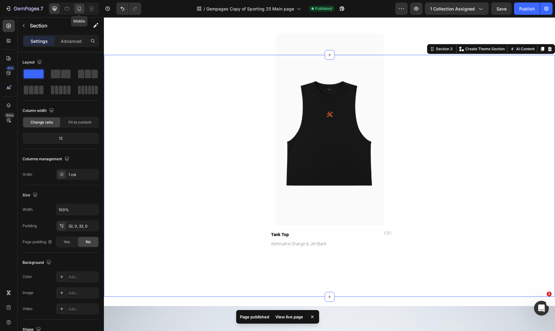
click at [81, 9] on icon at bounding box center [79, 8] width 3 height 4
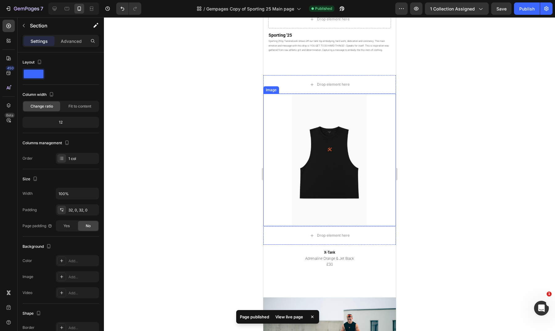
scroll to position [83, 0]
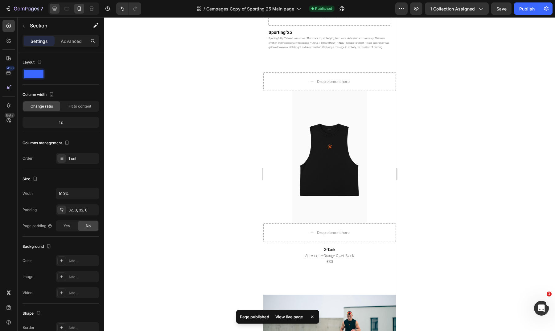
click at [54, 11] on icon at bounding box center [55, 9] width 6 height 6
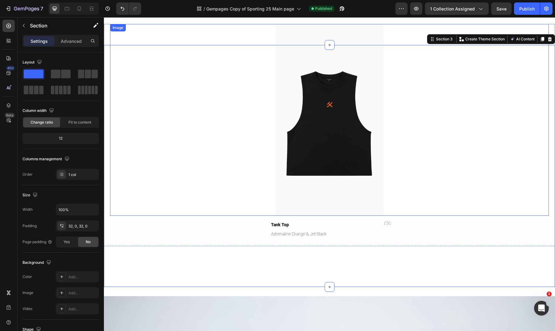
scroll to position [306, 0]
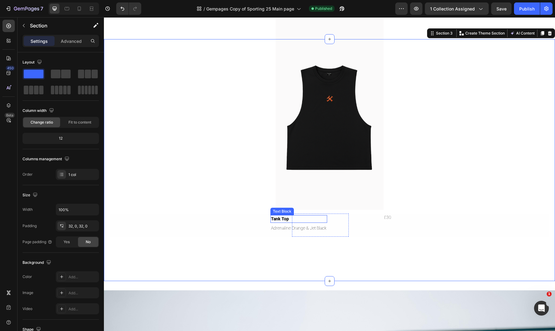
click at [274, 217] on p "Tank Top" at bounding box center [299, 219] width 56 height 6
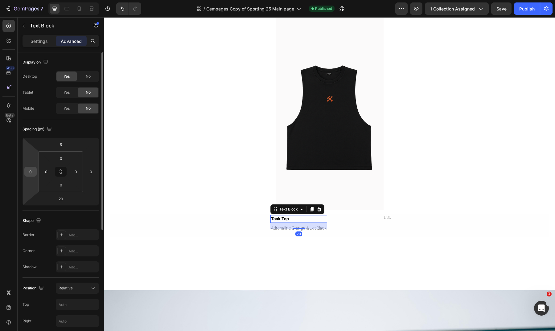
click at [33, 174] on input "0" at bounding box center [30, 171] width 9 height 9
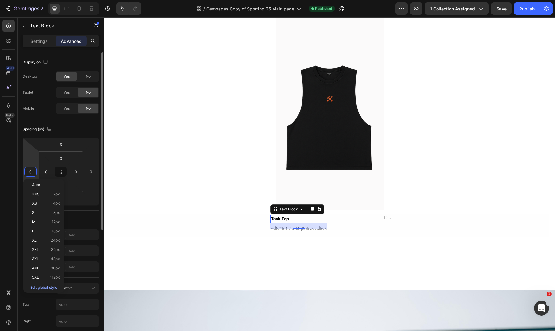
type input "5"
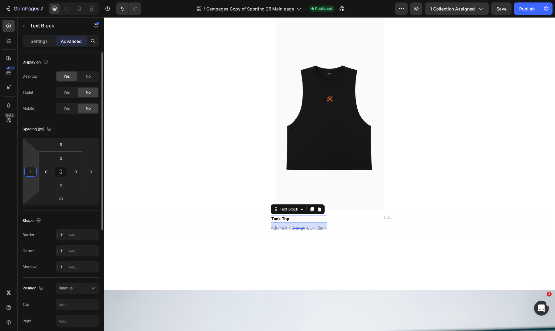
type input "15"
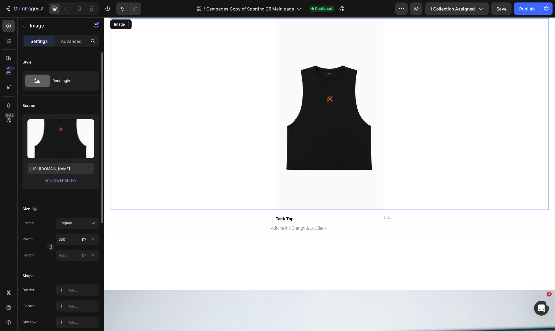
click at [147, 170] on link at bounding box center [329, 114] width 439 height 192
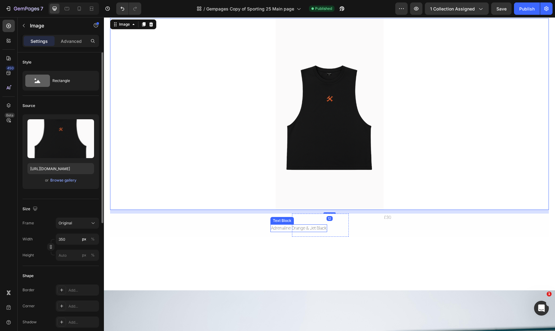
click at [305, 229] on div "Adrenaline Orange & Jet Black" at bounding box center [299, 229] width 57 height 8
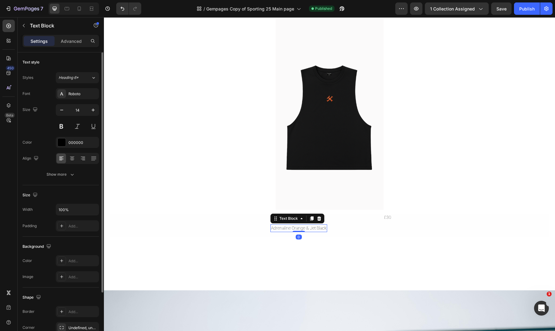
click at [75, 48] on div "Settings Advanced" at bounding box center [61, 44] width 86 height 18
click at [75, 43] on p "Advanced" at bounding box center [71, 41] width 21 height 6
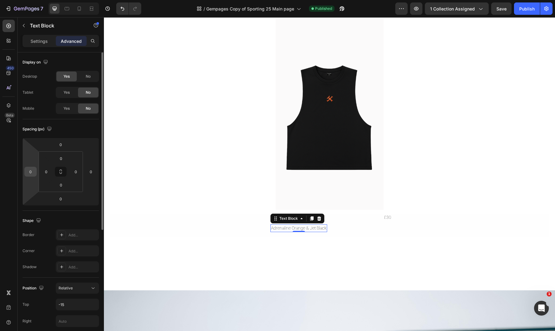
click at [32, 169] on input "0" at bounding box center [30, 171] width 9 height 9
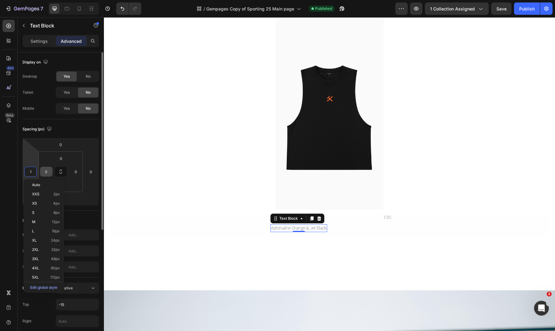
type input "15"
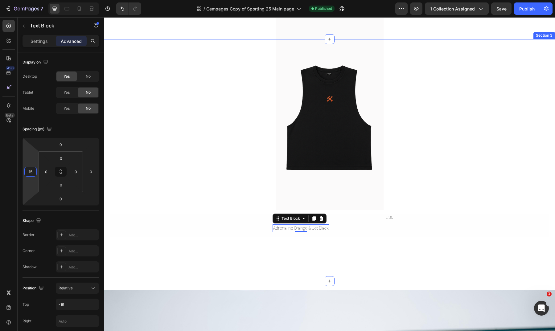
click at [272, 252] on div "Image Tank Top Text Block Adrenaline Orange & Jet Black Text Block 0 Row £30 Te…" at bounding box center [329, 160] width 451 height 222
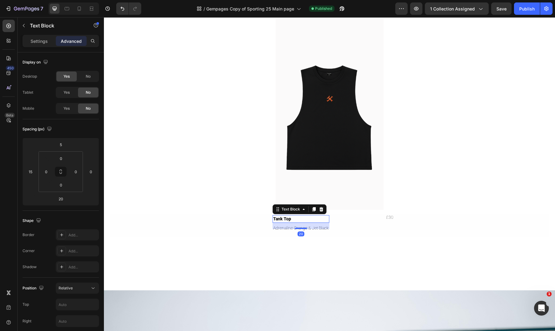
click at [286, 218] on p "Tank Top" at bounding box center [301, 219] width 56 height 6
click at [29, 172] on input "15" at bounding box center [30, 171] width 9 height 9
type input "20"
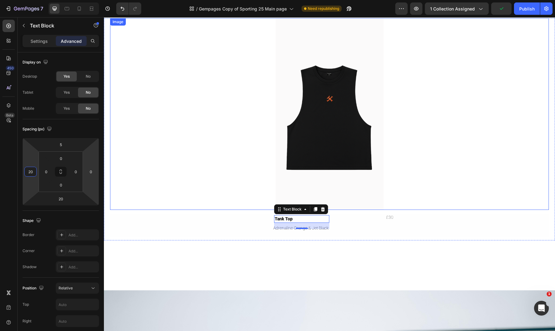
click at [180, 174] on link at bounding box center [329, 114] width 439 height 192
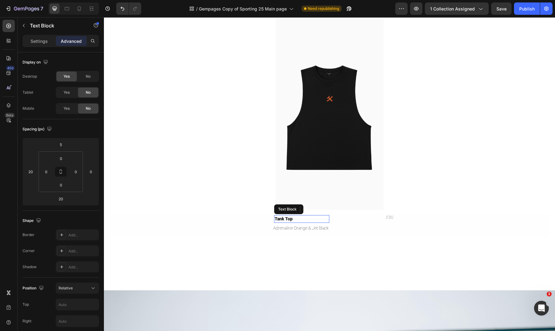
click at [287, 220] on p "Tank Top" at bounding box center [302, 219] width 54 height 6
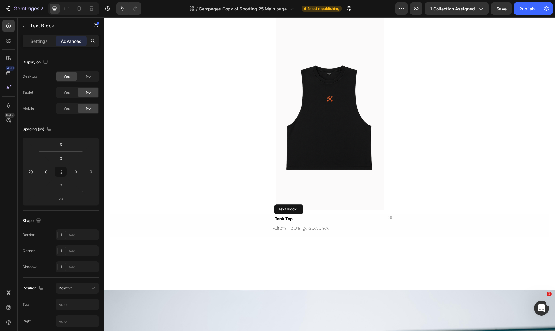
click at [286, 221] on p "Tank Top" at bounding box center [302, 219] width 54 height 6
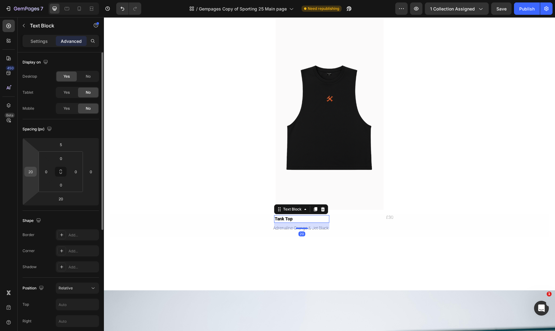
click at [33, 174] on input "20" at bounding box center [30, 171] width 9 height 9
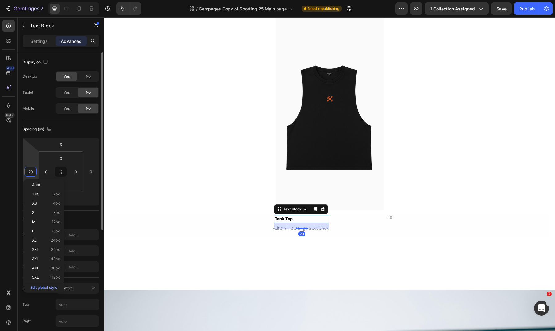
click at [33, 174] on input "20" at bounding box center [30, 171] width 9 height 9
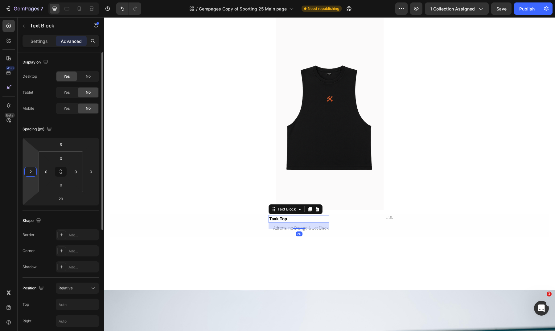
type input "25"
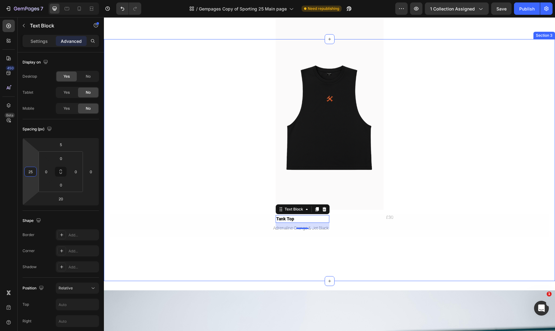
click at [355, 271] on div "Image Tank Top Text Block 20 Adrenaline Orange & Jet Black Text Block Row £30 T…" at bounding box center [329, 160] width 451 height 222
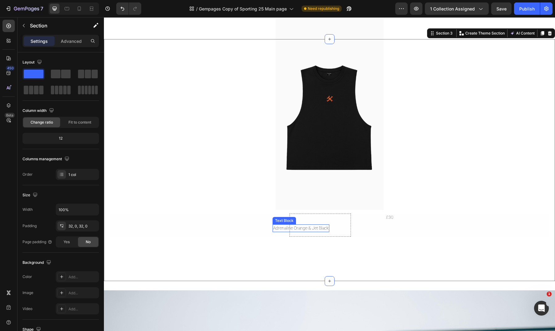
click at [299, 228] on div "Adrenaline Orange & Jet Black" at bounding box center [301, 229] width 57 height 8
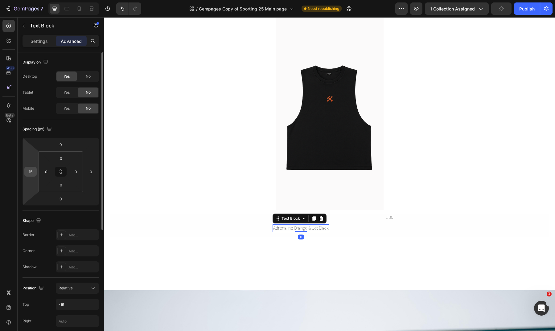
click at [30, 172] on input "15" at bounding box center [30, 171] width 9 height 9
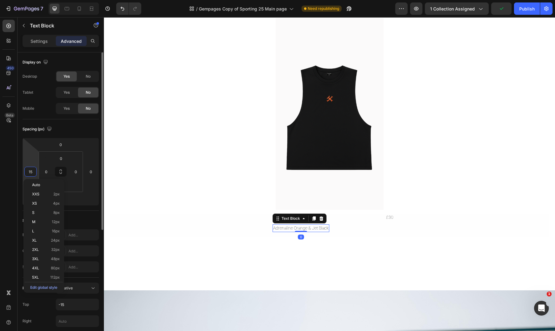
click at [30, 172] on input "15" at bounding box center [30, 171] width 9 height 9
type input "25"
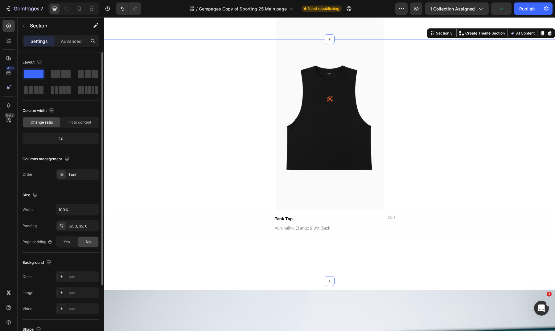
click at [311, 243] on div "Image Tank Top Text Block Adrenaline Orange & Jet Black Text Block Row £30 Text…" at bounding box center [329, 160] width 451 height 222
click at [393, 214] on div "£30" at bounding box center [391, 218] width 9 height 8
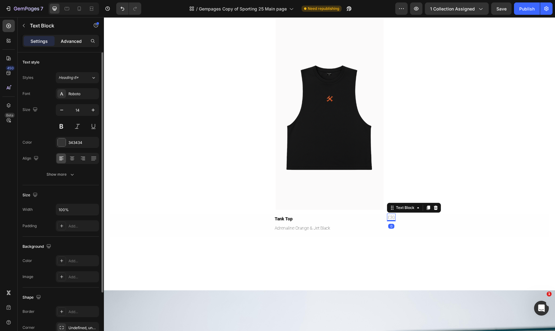
click at [77, 46] on div "Advanced" at bounding box center [71, 41] width 31 height 10
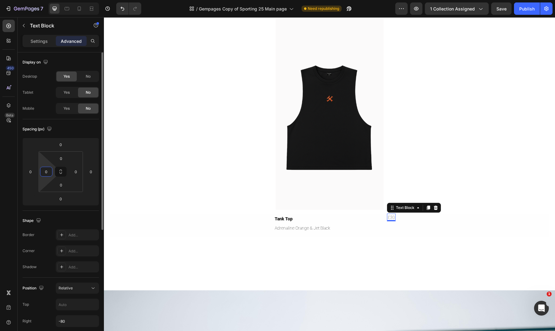
click at [51, 170] on input "0" at bounding box center [46, 171] width 9 height 9
type input "2"
type input "-"
click at [32, 171] on input "0" at bounding box center [30, 171] width 9 height 9
type input "-2"
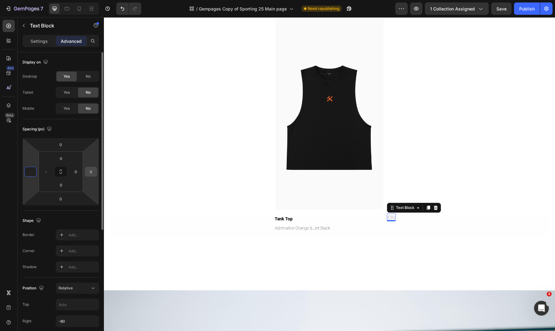
type input "0"
click at [95, 176] on input "0" at bounding box center [90, 171] width 9 height 9
type input "2"
type input "0"
click at [75, 286] on div "Relative" at bounding box center [74, 289] width 31 height 6
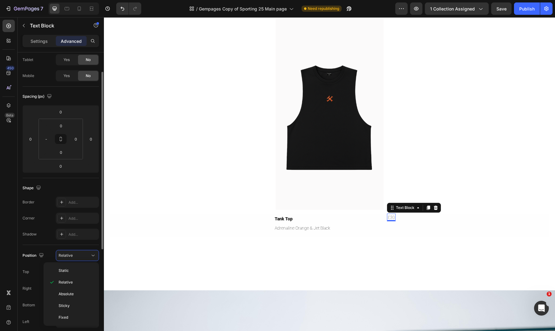
scroll to position [34, 0]
click at [48, 250] on div "Position Relative" at bounding box center [61, 254] width 77 height 11
click at [71, 288] on input "-80" at bounding box center [77, 287] width 43 height 11
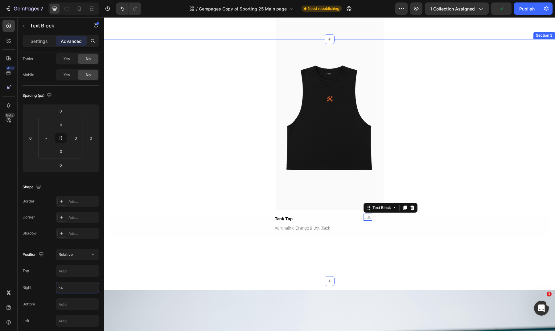
type input "-40"
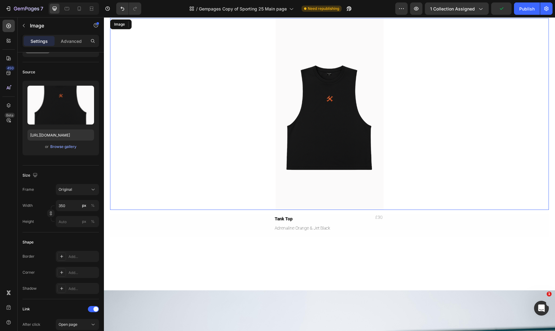
click at [202, 207] on link at bounding box center [329, 114] width 439 height 192
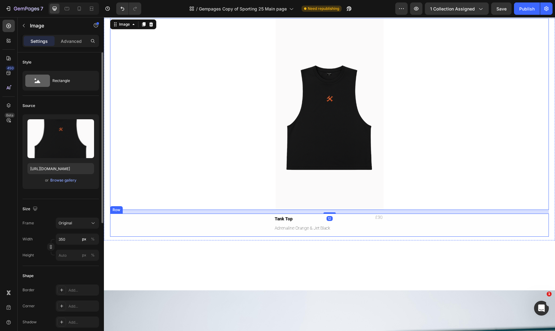
click at [422, 222] on div "Tank Top Text Block Adrenaline Orange & Jet Black Text Block Row £30 Text Block…" at bounding box center [329, 225] width 439 height 23
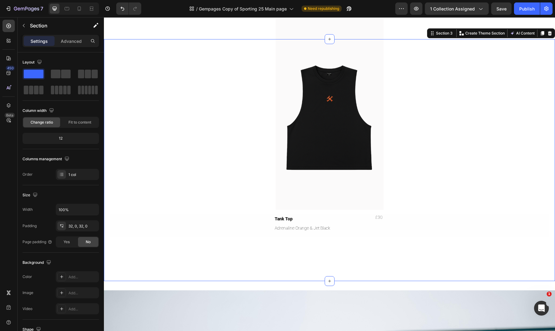
click at [409, 266] on div "Image Tank Top Text Block Adrenaline Orange & Jet Black Text Block Row £30 Text…" at bounding box center [329, 160] width 451 height 222
click at [527, 10] on div "Publish" at bounding box center [527, 9] width 15 height 6
click at [256, 1] on div "7 Version history / Gempages Copy of Sporting 25 Main page Published Preview 1 …" at bounding box center [277, 9] width 555 height 18
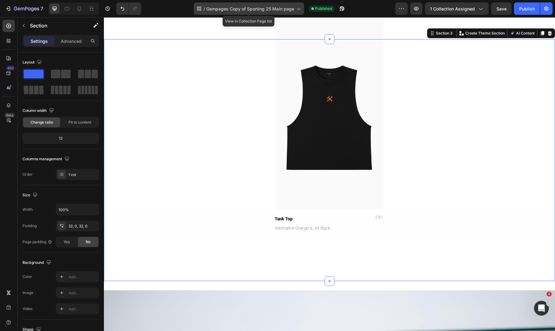
click at [256, 9] on span "Gempages Copy of Sporting 25 Main page" at bounding box center [250, 9] width 88 height 6
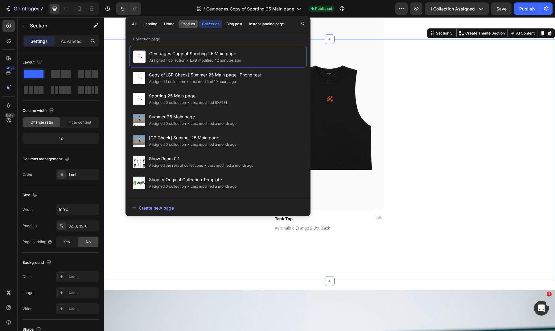
click at [191, 24] on div "Product" at bounding box center [188, 24] width 14 height 6
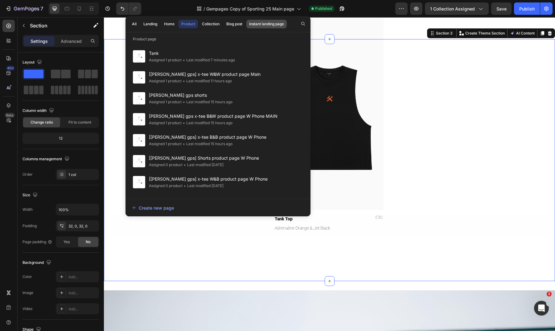
click at [262, 21] on div "Instant landing page" at bounding box center [266, 24] width 35 height 6
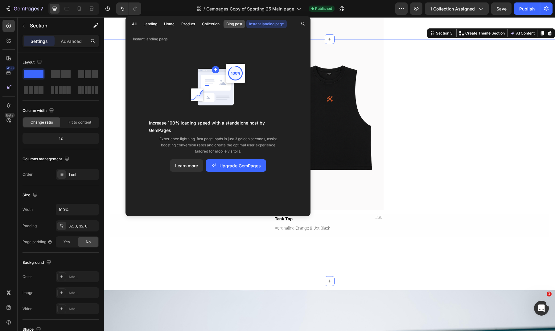
click at [240, 22] on div "Blog post" at bounding box center [234, 24] width 16 height 6
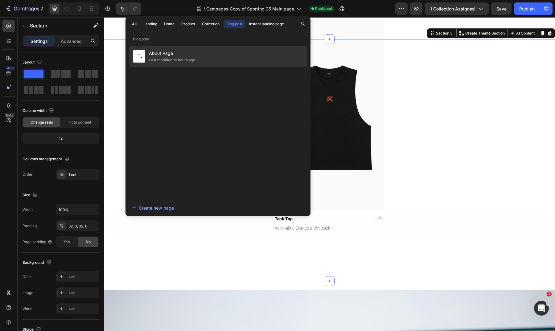
click at [204, 56] on div "About Page Last modified 16 hours ago" at bounding box center [218, 56] width 178 height 21
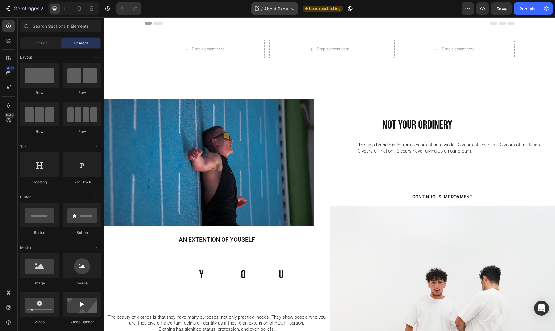
click at [274, 10] on span "About Page" at bounding box center [276, 9] width 24 height 6
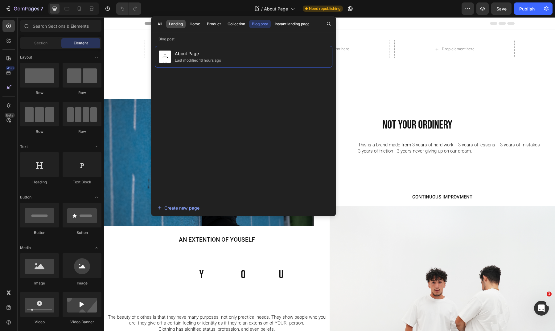
click at [182, 26] on div "Landing" at bounding box center [176, 24] width 14 height 6
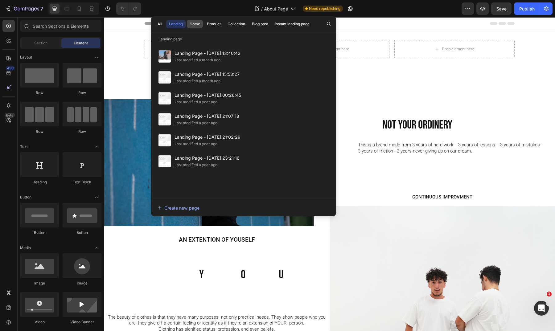
click at [196, 24] on div "Home" at bounding box center [195, 24] width 10 height 6
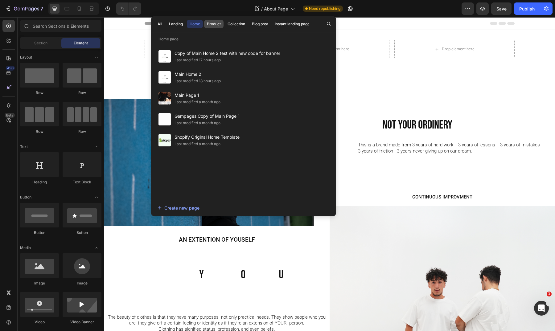
click at [225, 24] on button "Product" at bounding box center [236, 24] width 23 height 9
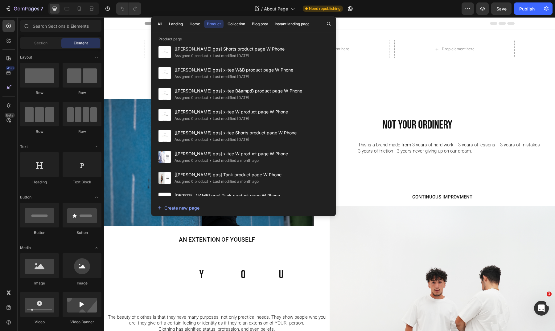
scroll to position [2, 0]
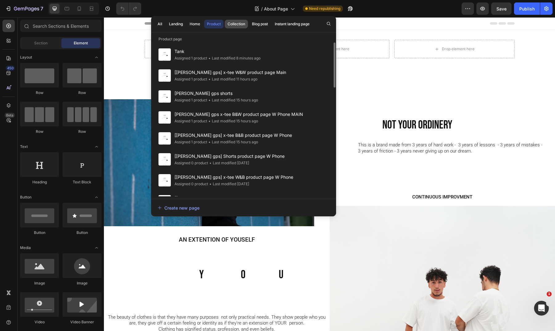
click at [239, 26] on div "Collection" at bounding box center [237, 24] width 18 height 6
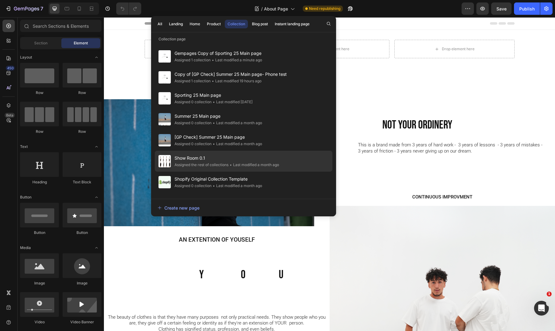
click at [222, 159] on span "Show Room 0.1" at bounding box center [227, 158] width 105 height 7
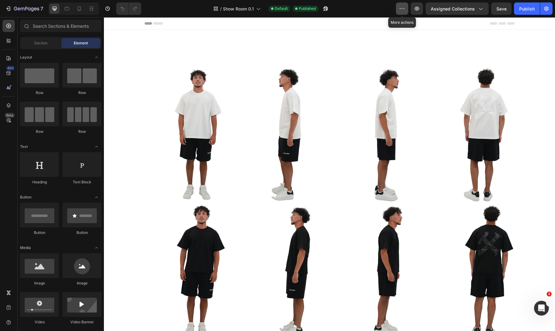
click at [408, 12] on button "button" at bounding box center [402, 8] width 12 height 12
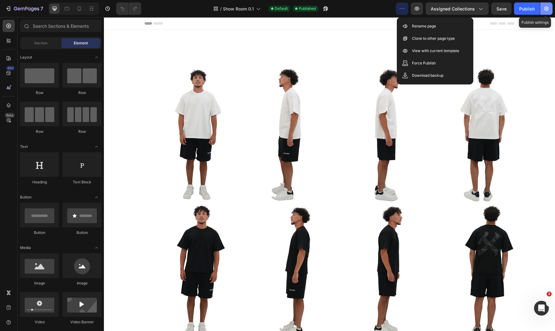
click at [544, 8] on icon "button" at bounding box center [547, 9] width 6 height 6
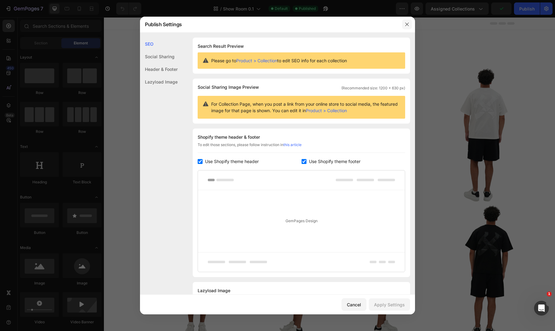
click at [405, 26] on icon "button" at bounding box center [407, 24] width 5 height 5
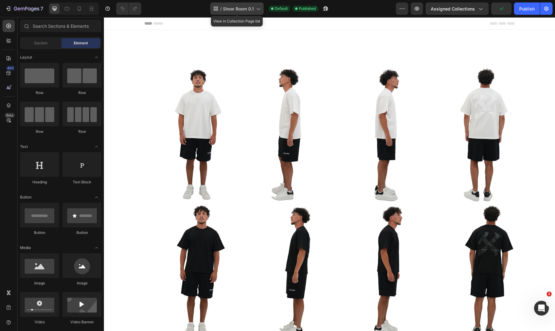
click at [253, 10] on span "Show Room 0.1" at bounding box center [238, 9] width 31 height 6
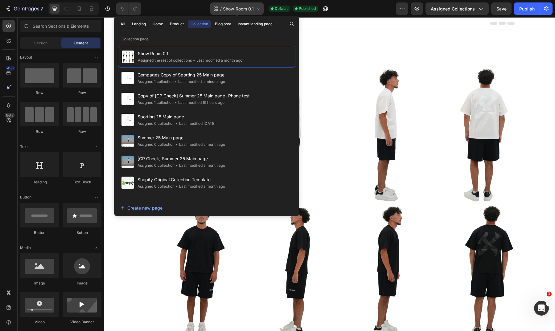
click at [253, 10] on span "Show Room 0.1" at bounding box center [238, 9] width 31 height 6
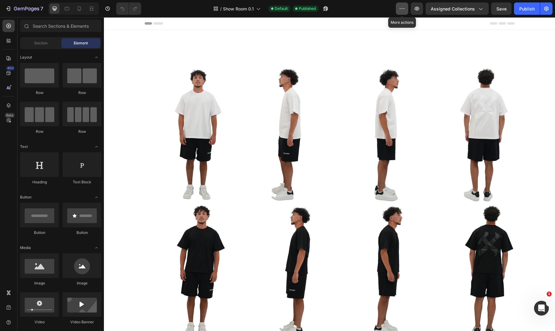
click at [408, 10] on button "button" at bounding box center [402, 8] width 12 height 12
click at [355, 8] on div "/ Show Room 0.1 Default Published" at bounding box center [271, 8] width 250 height 12
click at [545, 9] on icon "button" at bounding box center [547, 9] width 6 height 6
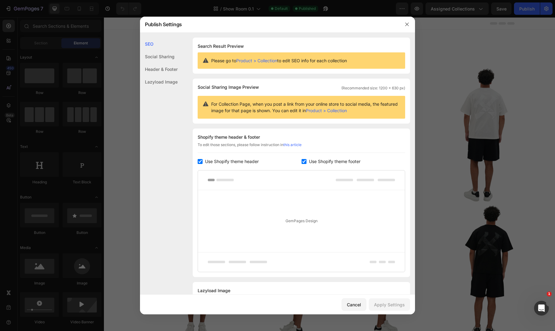
click at [167, 63] on div "Social Sharing" at bounding box center [159, 69] width 38 height 13
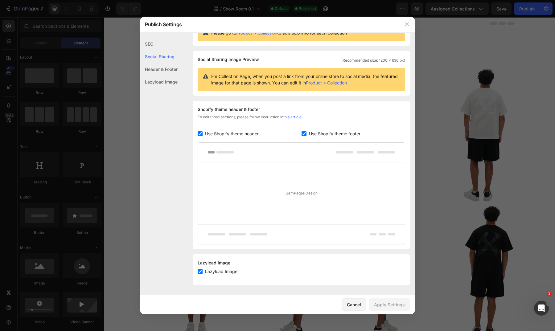
click at [169, 76] on div "Header & Footer" at bounding box center [159, 82] width 38 height 13
click at [175, 82] on div "Lazyload Image" at bounding box center [159, 82] width 38 height 13
click at [163, 50] on div "SEO" at bounding box center [159, 56] width 38 height 13
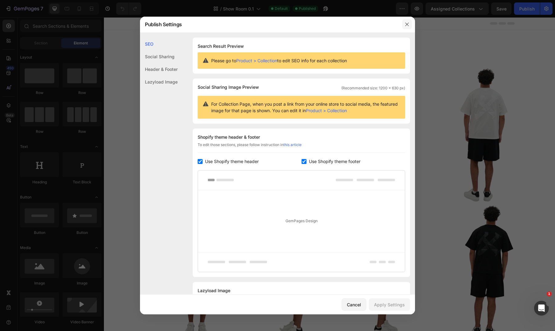
click at [404, 22] on button "button" at bounding box center [407, 24] width 10 height 10
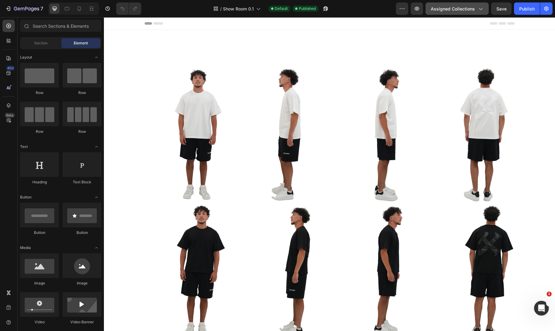
click at [454, 14] on button "Assigned Collections" at bounding box center [457, 8] width 63 height 12
click at [407, 7] on button "button" at bounding box center [402, 8] width 12 height 12
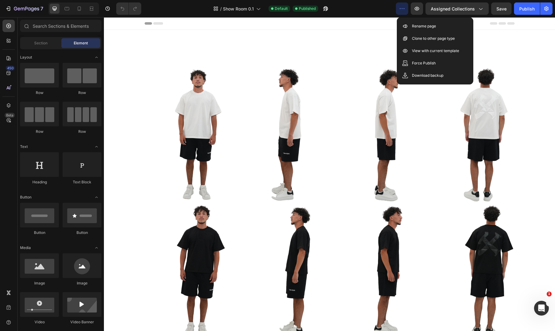
click at [342, 9] on div "/ Show Room 0.1 Default Published" at bounding box center [271, 8] width 250 height 12
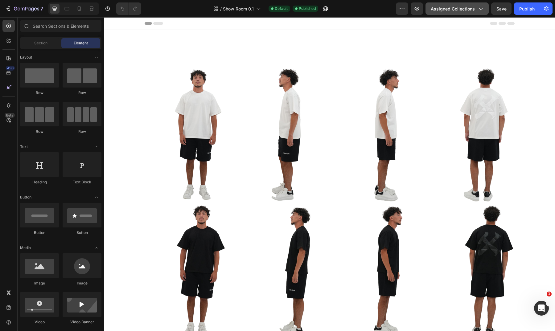
click at [482, 9] on icon "button" at bounding box center [481, 9] width 6 height 6
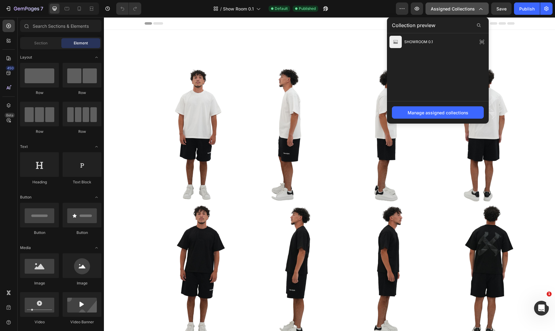
click at [482, 9] on icon "button" at bounding box center [481, 9] width 6 height 6
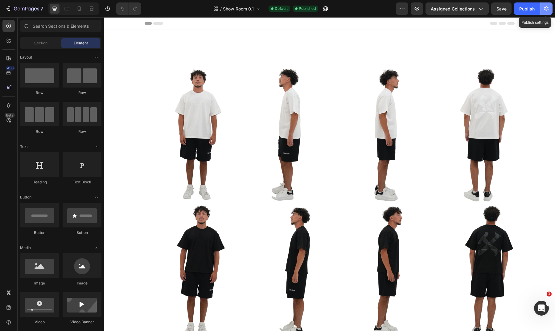
click at [548, 13] on button "button" at bounding box center [547, 8] width 12 height 12
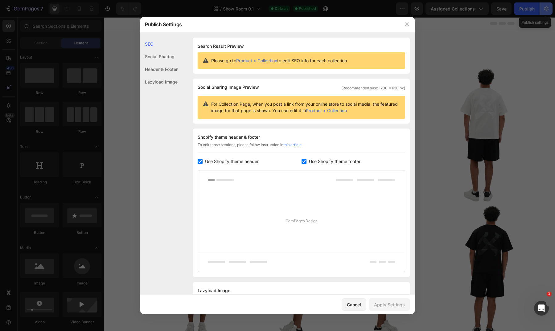
click at [548, 13] on div at bounding box center [277, 165] width 555 height 331
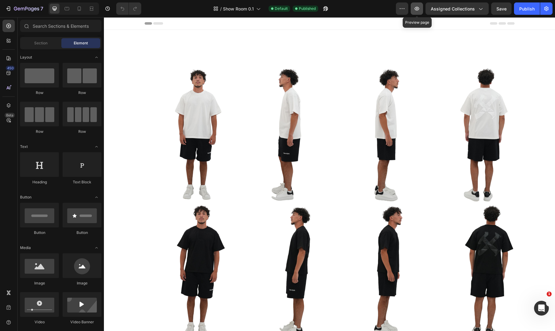
click at [416, 12] on button "button" at bounding box center [417, 8] width 12 height 12
click at [254, 8] on span "Show Room 0.1" at bounding box center [238, 9] width 31 height 6
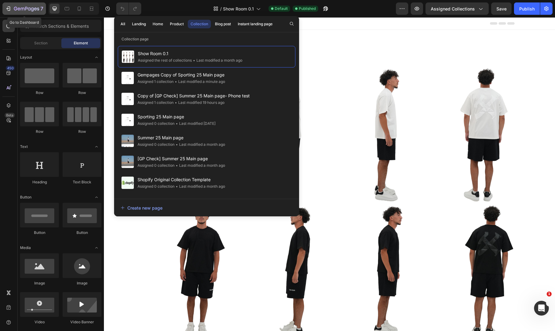
click at [8, 9] on icon "button" at bounding box center [8, 9] width 6 height 6
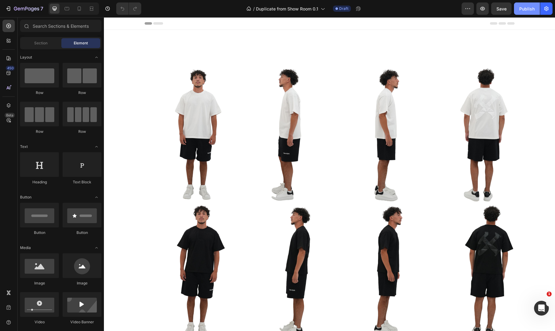
click at [525, 6] on div "Publish" at bounding box center [527, 9] width 15 height 6
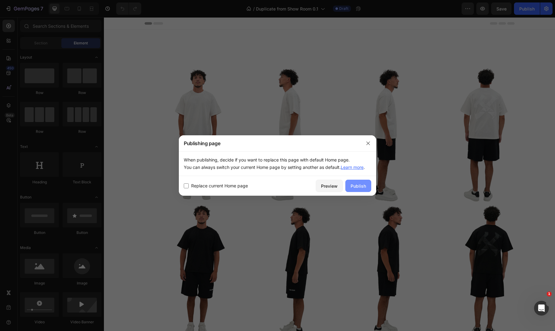
click at [357, 185] on div "Publish" at bounding box center [358, 186] width 15 height 6
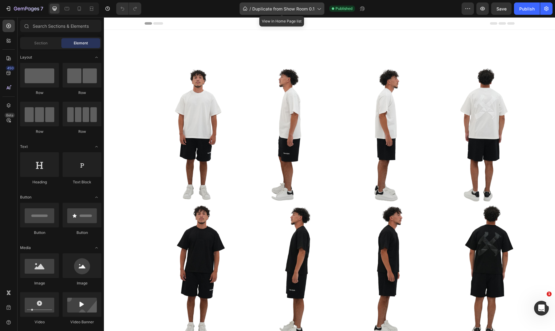
click at [295, 11] on span "Duplicate from Show Room 0.1" at bounding box center [283, 9] width 62 height 6
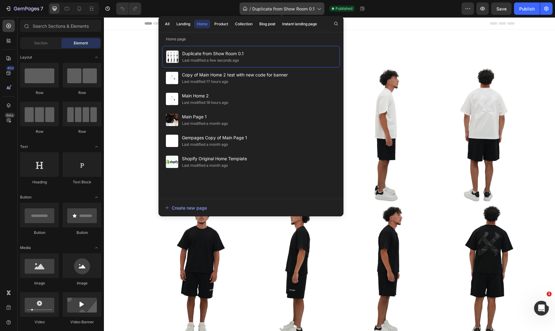
click at [295, 11] on span "Duplicate from Show Room 0.1" at bounding box center [283, 9] width 62 height 6
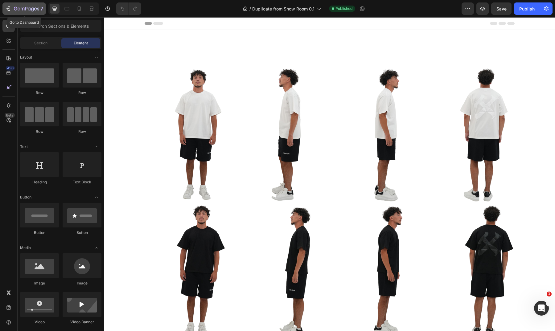
click at [23, 11] on icon "button" at bounding box center [26, 8] width 25 height 5
click at [529, 8] on div "Publish" at bounding box center [527, 9] width 15 height 6
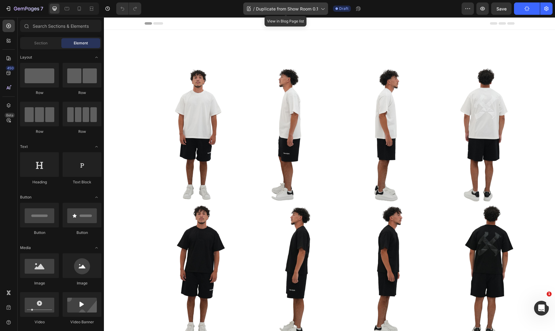
click at [302, 4] on div "/ Duplicate from Show Room 0.1" at bounding box center [285, 8] width 85 height 12
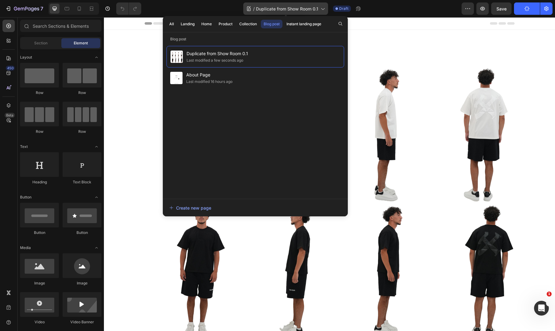
click at [303, 9] on span "Duplicate from Show Room 0.1" at bounding box center [287, 9] width 62 height 6
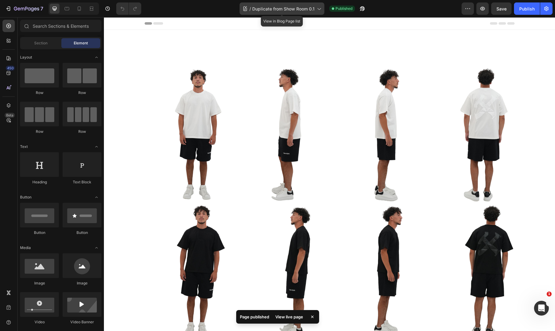
click at [305, 7] on span "Duplicate from Show Room 0.1" at bounding box center [283, 9] width 62 height 6
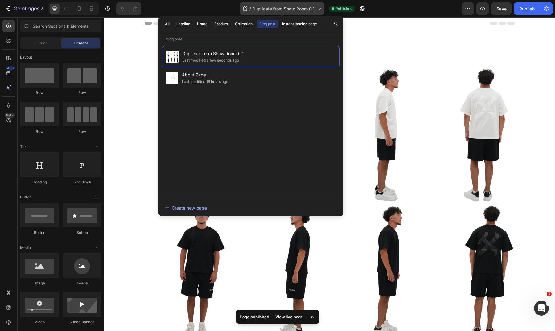
click at [306, 8] on span "Duplicate from Show Room 0.1" at bounding box center [283, 9] width 62 height 6
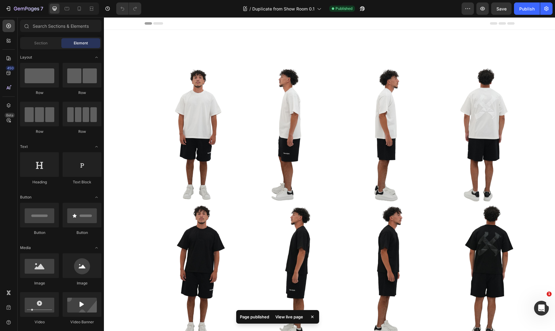
click at [466, 16] on div "7 Version history / Duplicate from Show Room 0.1 Published Preview Save Publish" at bounding box center [277, 9] width 555 height 18
click at [466, 10] on icon "button" at bounding box center [468, 9] width 6 height 6
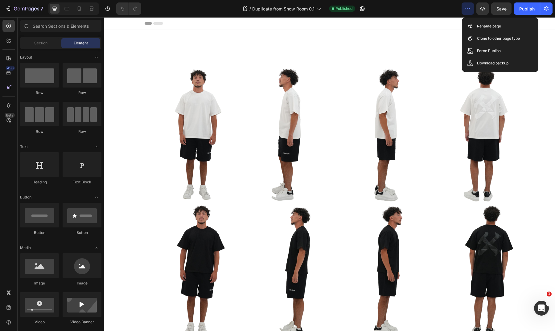
click at [466, 10] on icon "button" at bounding box center [468, 9] width 6 height 6
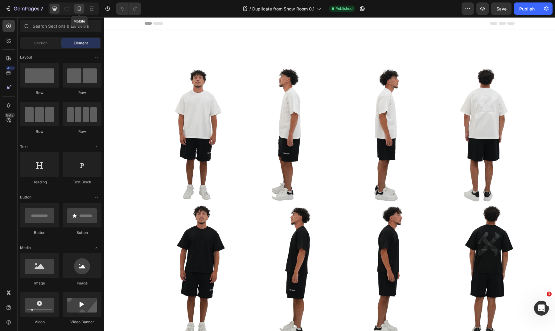
click at [82, 10] on icon at bounding box center [79, 9] width 6 height 6
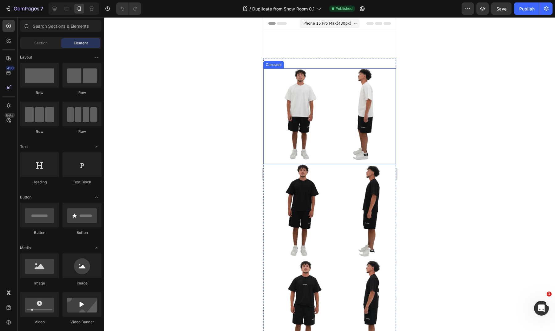
click at [326, 77] on div "Image Image Image Image Image Image Image Image" at bounding box center [329, 116] width 133 height 96
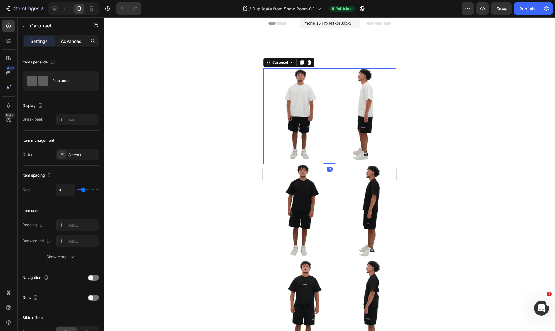
click at [66, 38] on p "Advanced" at bounding box center [71, 41] width 21 height 6
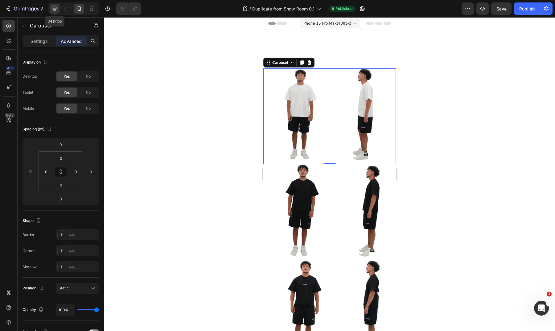
click at [55, 8] on icon at bounding box center [55, 9] width 6 height 6
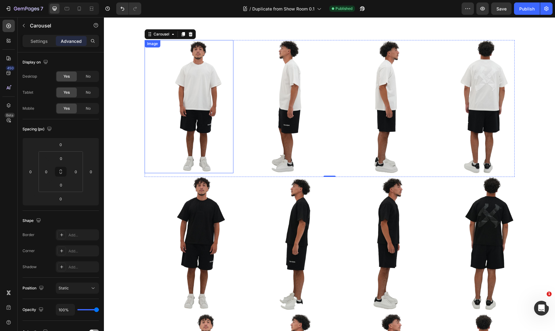
scroll to position [30, 0]
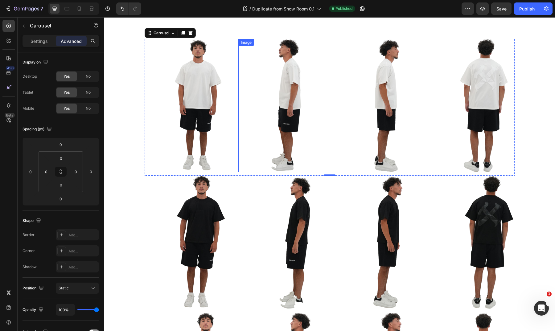
click at [324, 116] on img at bounding box center [282, 105] width 89 height 133
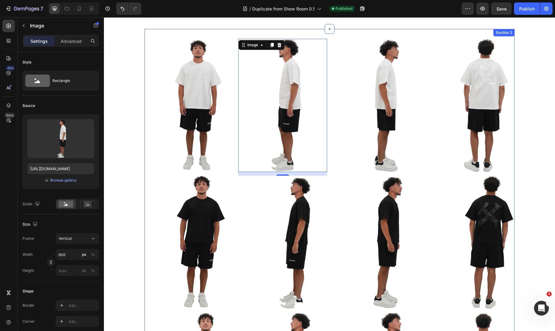
click at [325, 37] on div "Image Image 12 Image Image Image Image Image Image Carousel Image Image Image I…" at bounding box center [330, 313] width 370 height 568
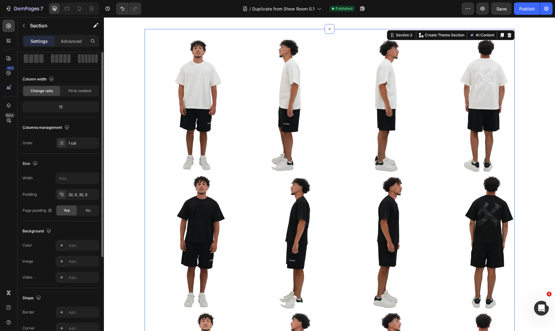
scroll to position [0, 0]
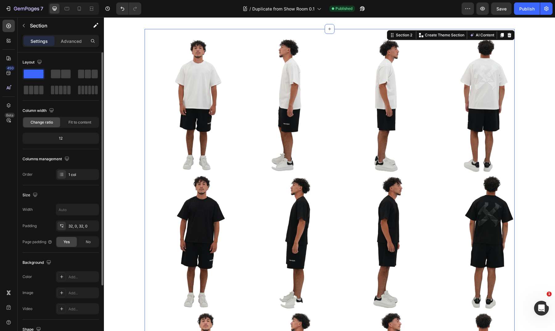
click at [61, 136] on div "12" at bounding box center [61, 138] width 74 height 9
click at [67, 142] on div "12" at bounding box center [61, 138] width 74 height 9
click at [79, 125] on span "Fit to content" at bounding box center [79, 123] width 23 height 6
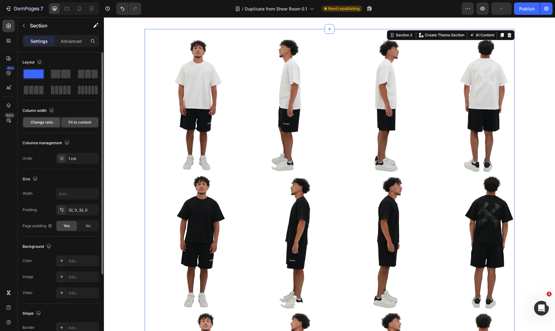
click at [51, 126] on div "Change ratio" at bounding box center [41, 123] width 37 height 10
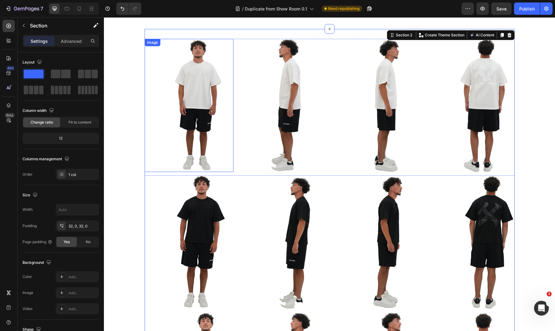
click at [195, 96] on img at bounding box center [189, 105] width 89 height 133
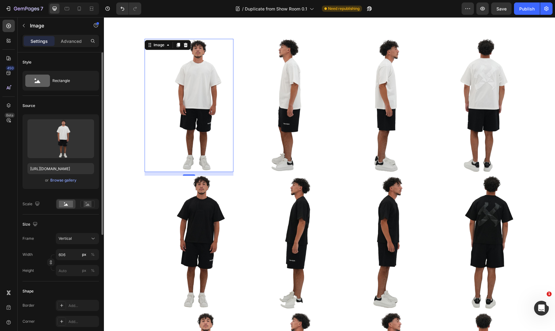
click at [91, 209] on div at bounding box center [77, 204] width 43 height 10
click at [89, 205] on icon at bounding box center [88, 205] width 4 height 2
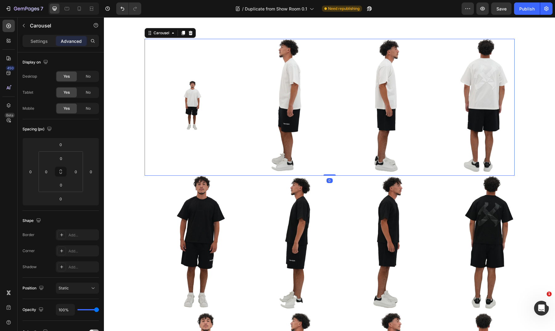
click at [329, 59] on div "Image Image Image Image Image Image Image Image" at bounding box center [330, 107] width 370 height 137
click at [296, 92] on img at bounding box center [282, 105] width 89 height 133
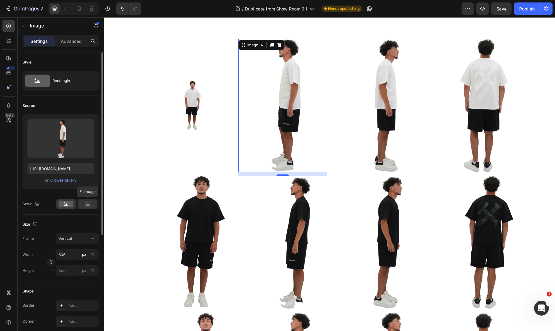
click at [87, 206] on rect at bounding box center [88, 204] width 8 height 6
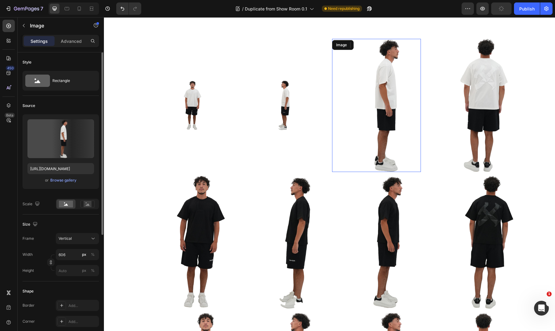
click at [390, 111] on img at bounding box center [376, 105] width 89 height 133
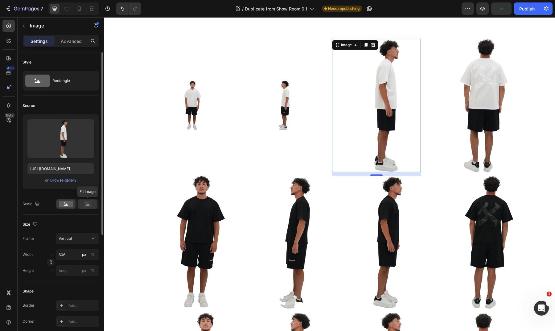
click at [90, 205] on rect at bounding box center [88, 204] width 8 height 6
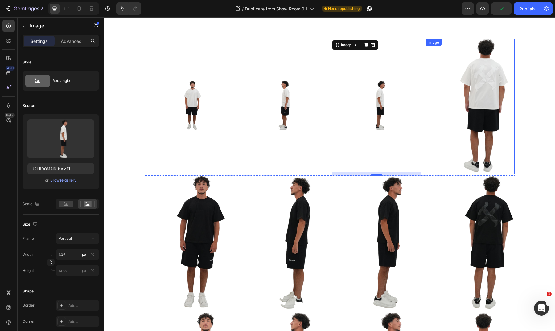
click at [471, 127] on img at bounding box center [470, 105] width 89 height 133
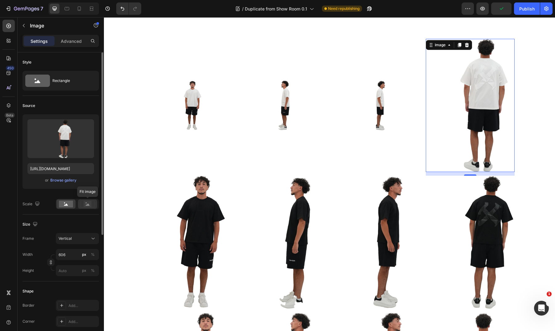
click at [89, 205] on rect at bounding box center [88, 204] width 8 height 6
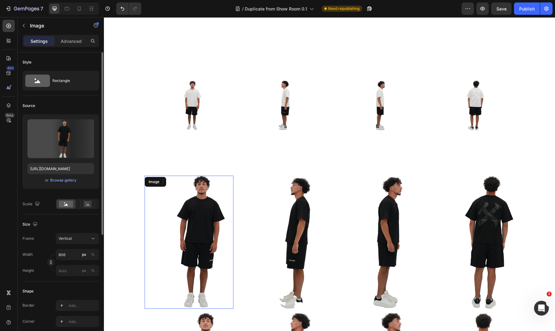
click at [208, 214] on img at bounding box center [189, 242] width 89 height 133
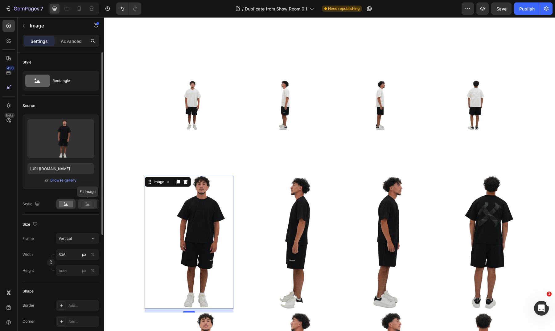
click at [84, 202] on rect at bounding box center [88, 204] width 8 height 6
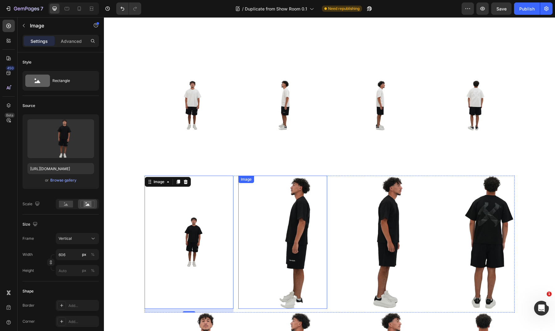
click at [292, 226] on img at bounding box center [282, 242] width 89 height 133
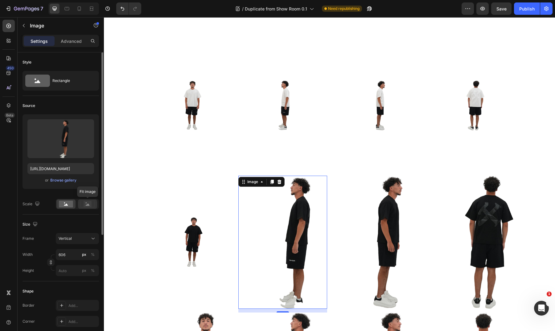
click at [87, 201] on rect at bounding box center [88, 204] width 8 height 6
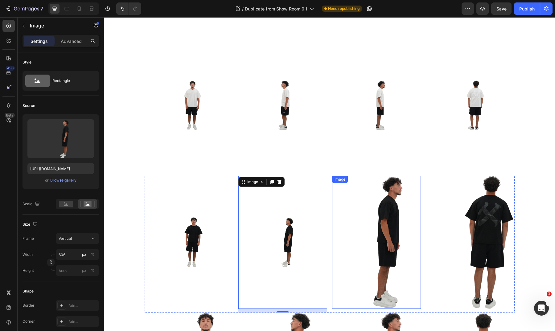
click at [371, 233] on img at bounding box center [376, 242] width 89 height 133
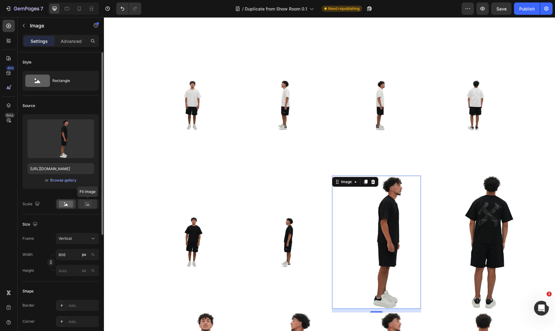
click at [93, 205] on icon at bounding box center [88, 204] width 14 height 7
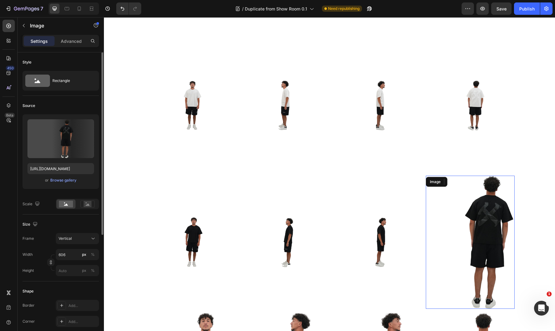
click at [475, 223] on img at bounding box center [470, 242] width 89 height 133
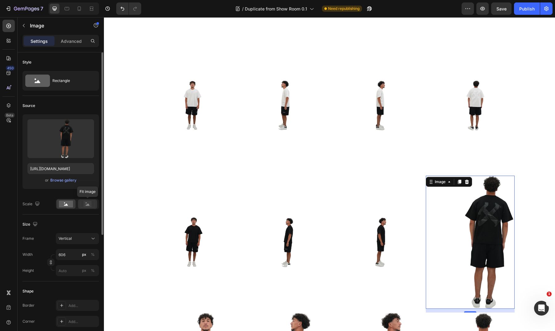
click at [90, 201] on rect at bounding box center [88, 204] width 8 height 6
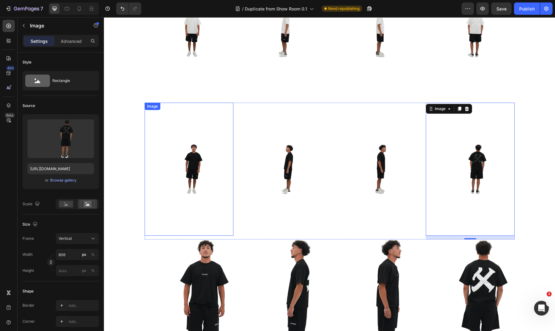
scroll to position [275, 0]
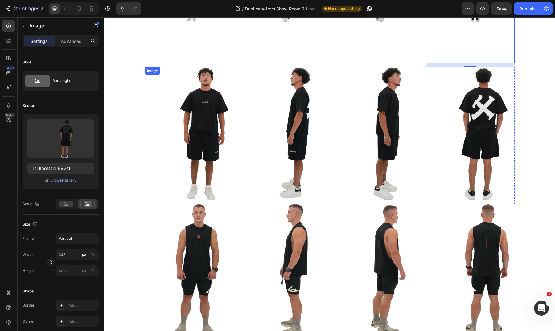
click at [164, 108] on img at bounding box center [189, 133] width 89 height 133
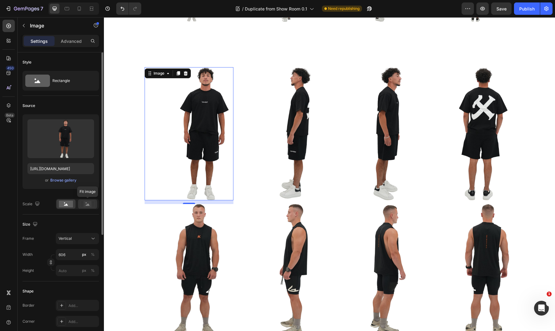
click at [95, 203] on div at bounding box center [87, 204] width 19 height 9
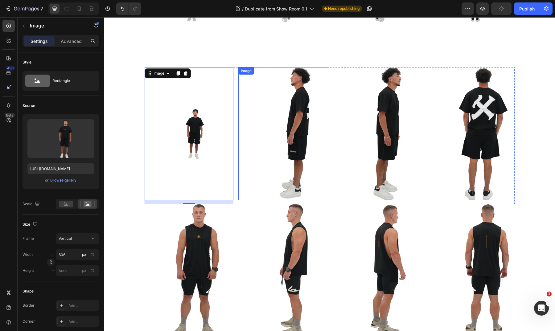
click at [301, 141] on img at bounding box center [282, 133] width 89 height 133
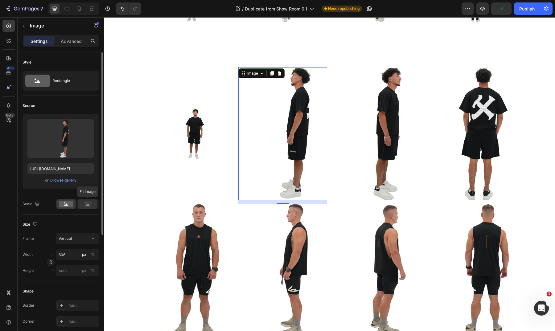
click at [91, 207] on rect at bounding box center [88, 204] width 8 height 6
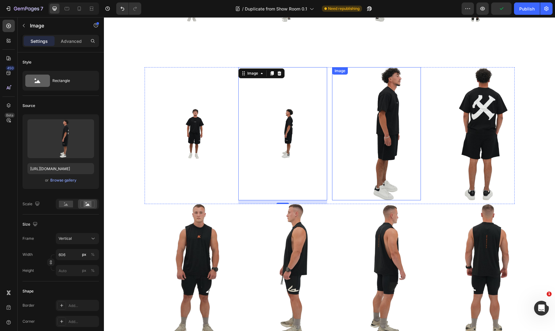
click at [372, 137] on img at bounding box center [376, 133] width 89 height 133
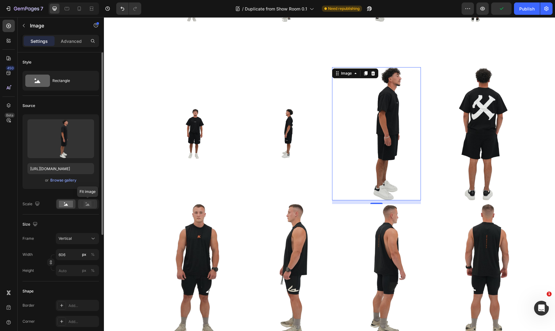
click at [93, 201] on rect at bounding box center [88, 204] width 14 height 6
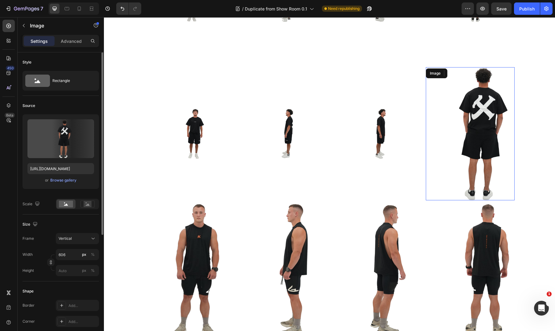
click at [464, 119] on img at bounding box center [470, 133] width 89 height 133
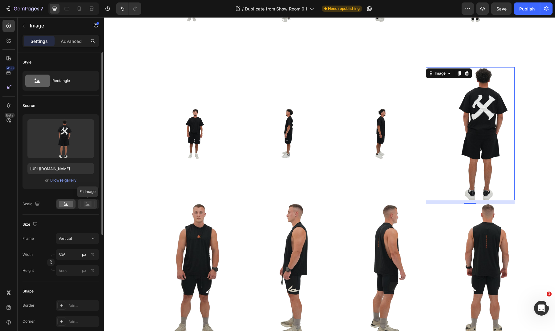
click at [88, 207] on rect at bounding box center [88, 204] width 8 height 6
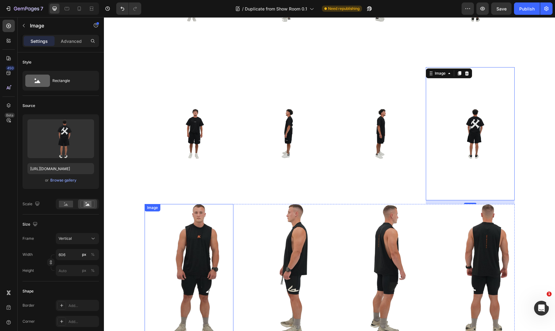
click at [221, 240] on img at bounding box center [189, 270] width 89 height 133
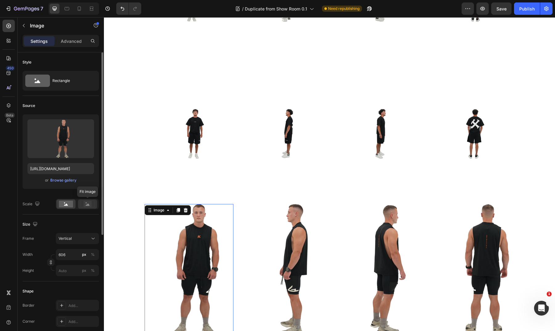
click at [89, 203] on rect at bounding box center [88, 204] width 8 height 6
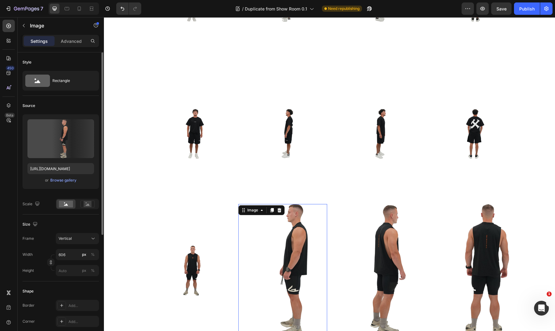
click at [300, 228] on img at bounding box center [282, 270] width 89 height 133
click at [89, 205] on icon at bounding box center [88, 205] width 4 height 2
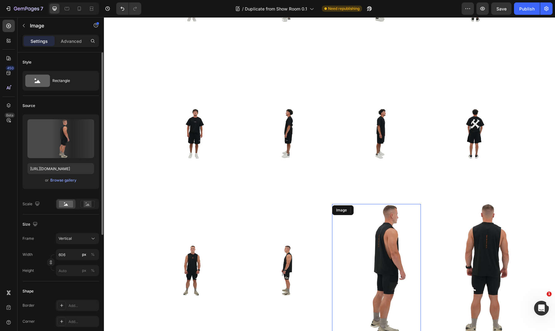
click at [387, 246] on img at bounding box center [376, 270] width 89 height 133
click at [92, 205] on icon at bounding box center [88, 204] width 14 height 7
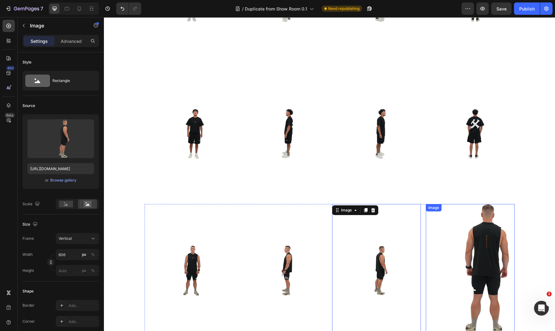
click at [465, 247] on img at bounding box center [470, 270] width 89 height 133
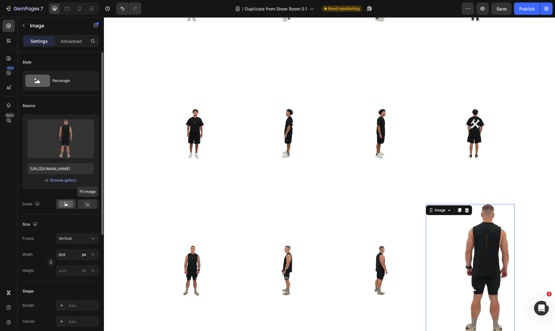
click at [84, 207] on icon at bounding box center [88, 204] width 14 height 7
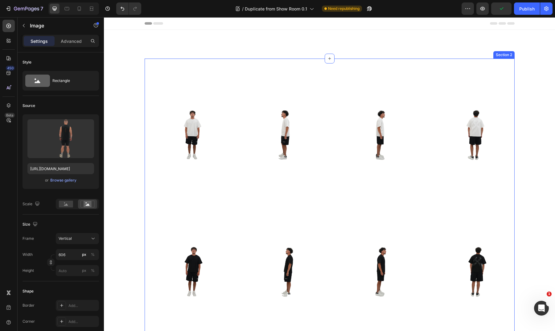
scroll to position [0, 0]
click at [530, 12] on button "Publish" at bounding box center [527, 8] width 26 height 12
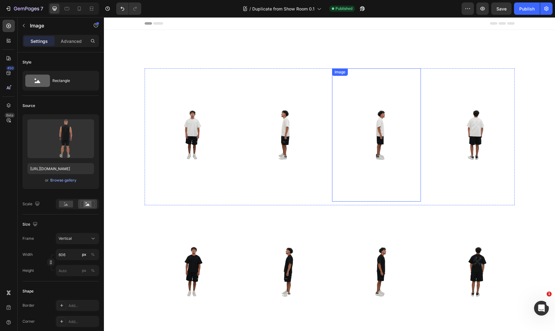
click at [329, 137] on div "Image Image Image Image Image Image Image Image" at bounding box center [330, 136] width 370 height 137
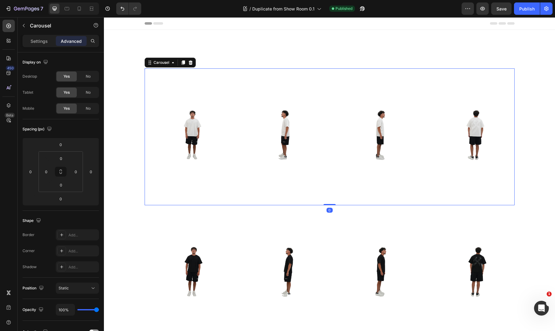
click at [327, 137] on div "Image Image Image Image Image Image Image Image" at bounding box center [330, 136] width 370 height 137
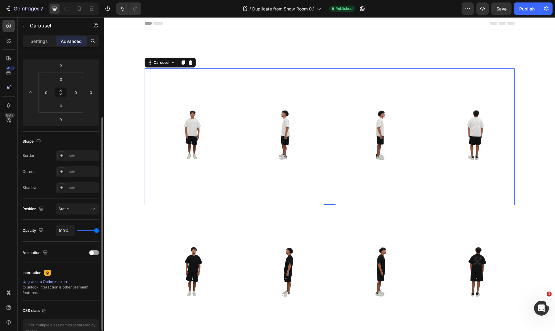
scroll to position [94, 0]
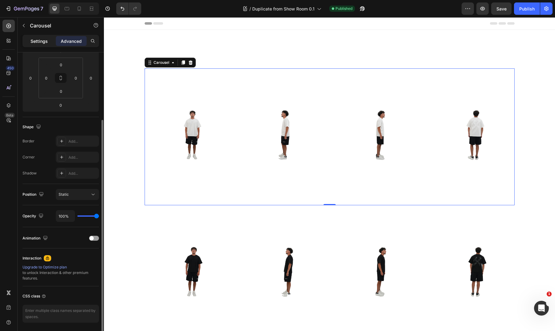
click at [39, 39] on p "Settings" at bounding box center [39, 41] width 17 height 6
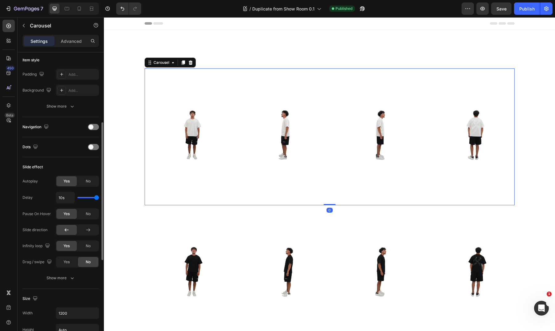
scroll to position [153, 0]
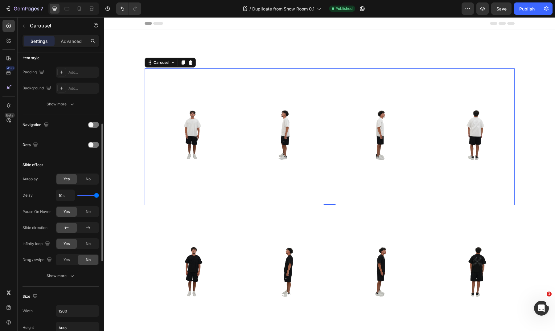
type input "3.9s"
type input "3.9"
type input "3s"
type input "3"
type input "2.3s"
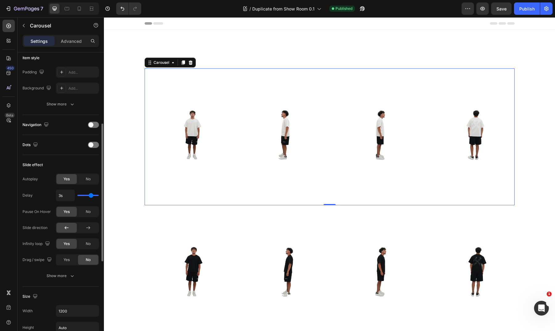
type input "2.3"
type input "1.9s"
type input "1.9"
type input "1.4s"
type input "1.4"
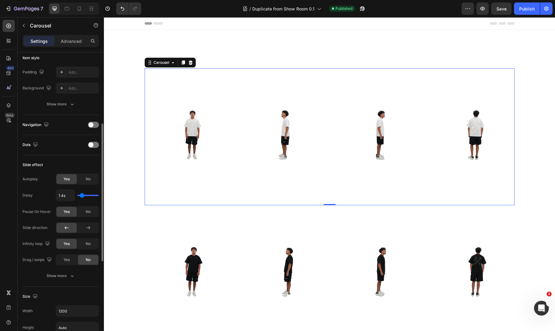
type input "1.3s"
type input "1.3"
type input "1.2s"
type input "1.2"
type input "1.1s"
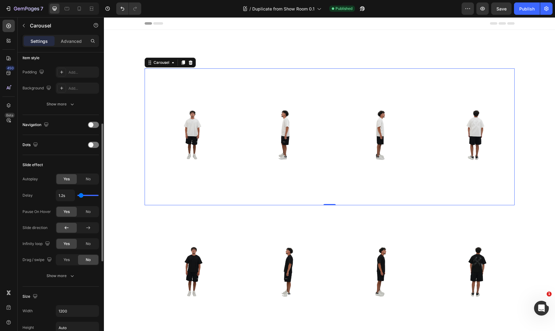
type input "1.1"
type input "1s"
type input "1"
type input "1.1s"
type input "1.1"
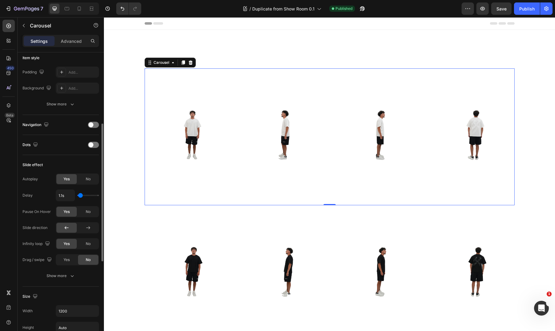
type input "1.2s"
type input "1.2"
type input "1.3s"
drag, startPoint x: 96, startPoint y: 195, endPoint x: 81, endPoint y: 195, distance: 14.8
type input "1.3"
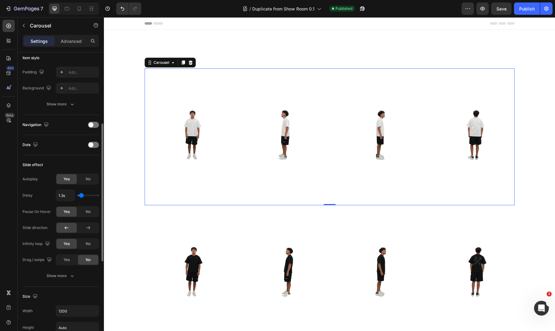
click at [81, 195] on input "range" at bounding box center [88, 195] width 22 height 1
click at [68, 198] on input "1.3s" at bounding box center [65, 195] width 19 height 11
type input "0"
type input "1"
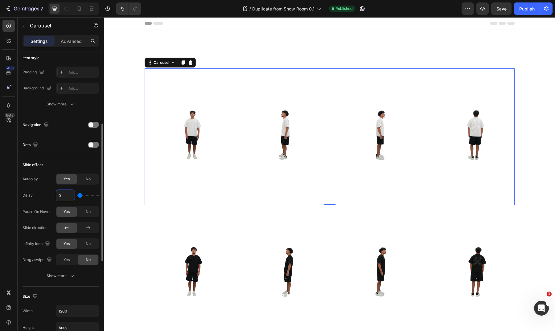
type input "1s"
click at [133, 176] on div "Icon Heading Section 1 Image Image Image Image Image Image Image Image Carousel…" at bounding box center [329, 328] width 451 height 596
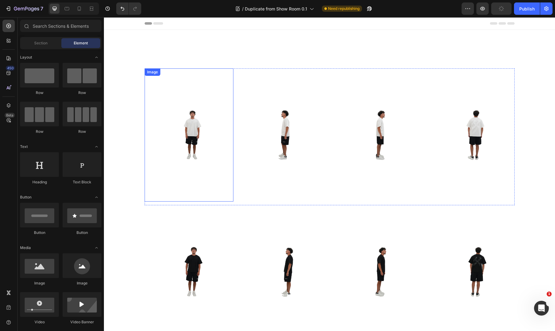
click at [176, 158] on img at bounding box center [189, 134] width 89 height 133
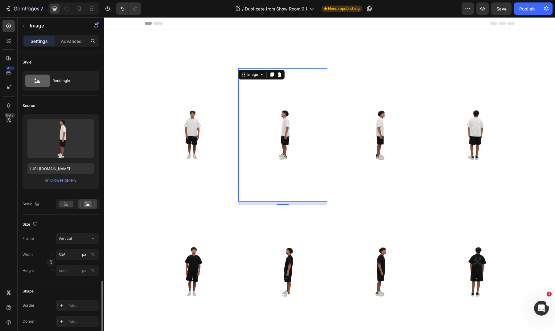
click at [245, 152] on img at bounding box center [282, 134] width 89 height 133
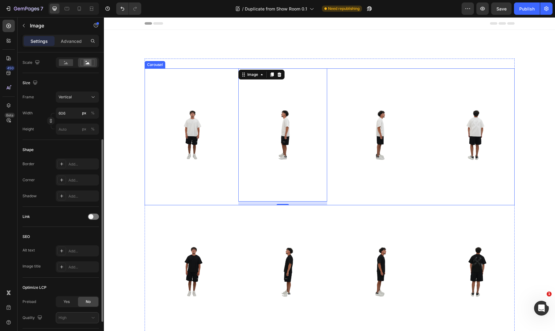
click at [233, 152] on div "Image Image 12 Image Image Image Image Image Image" at bounding box center [330, 136] width 370 height 137
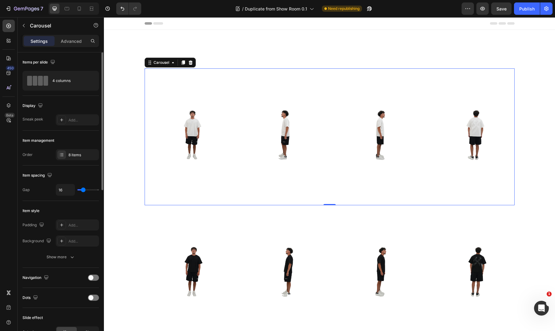
click at [234, 152] on div "Image Image Image Image Image Image Image Image" at bounding box center [330, 136] width 370 height 137
click at [235, 127] on div "Image Image Image Image Image Image Image Image" at bounding box center [330, 136] width 370 height 137
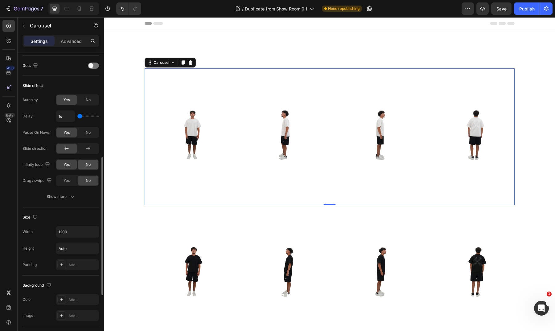
scroll to position [242, 0]
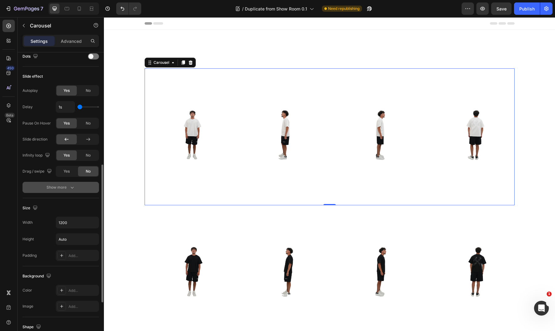
click at [71, 189] on icon "button" at bounding box center [72, 187] width 6 height 6
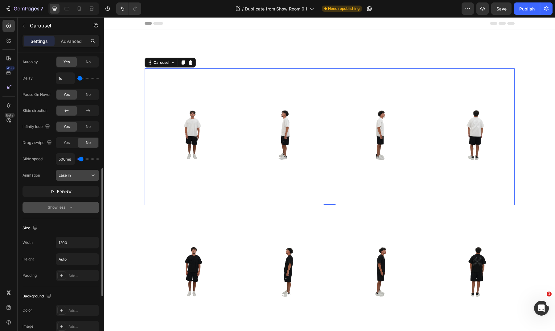
scroll to position [247, 0]
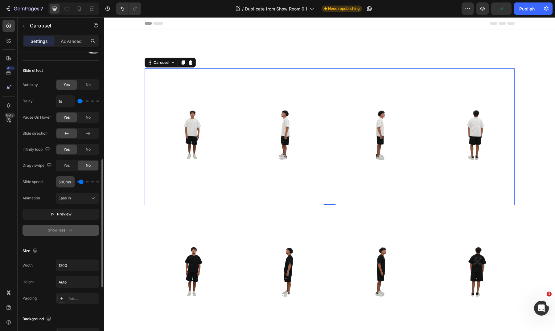
click at [62, 181] on input "500ms" at bounding box center [65, 181] width 19 height 11
type input "3"
type input "100"
type input "300"
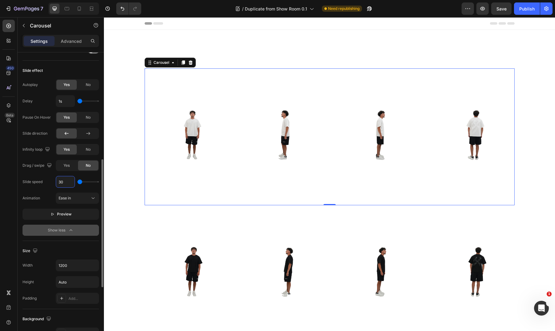
type input "300"
type input "300ms"
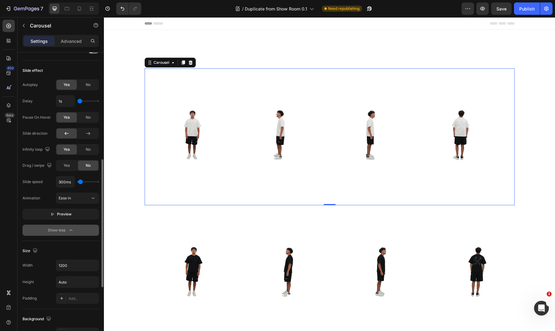
click at [77, 64] on div "Slide effect Autoplay Yes No Delay 1s Pause On Hover Yes No Slide direction Inf…" at bounding box center [61, 151] width 77 height 180
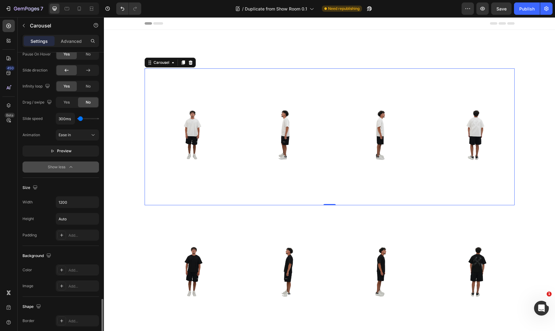
scroll to position [389, 0]
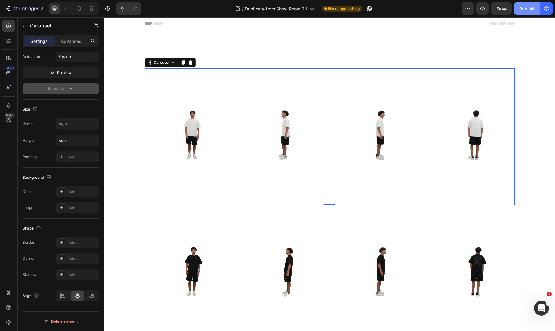
click at [527, 6] on div "Publish" at bounding box center [527, 9] width 15 height 6
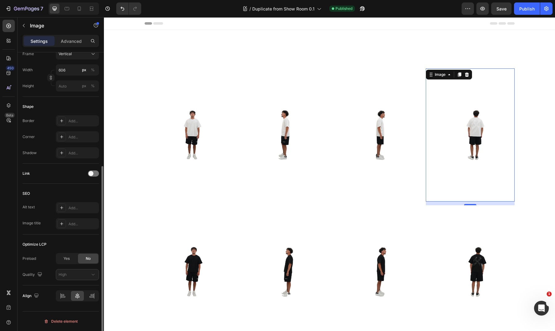
click at [502, 136] on img at bounding box center [470, 134] width 89 height 133
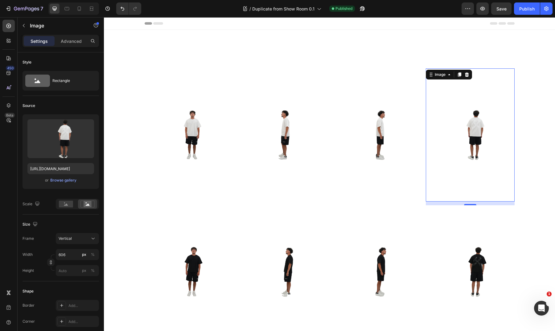
click at [523, 128] on div "Icon Heading Section 1 Image Image Image Image 12 Image Image Image Image Carou…" at bounding box center [329, 328] width 451 height 596
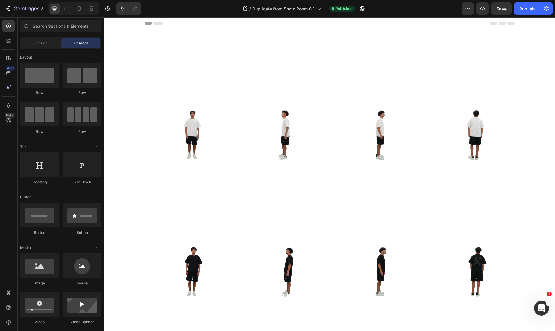
click at [523, 128] on div "Icon Heading Section 1 Image Image Image Image Image Image Image Image Carousel…" at bounding box center [329, 328] width 451 height 596
click at [416, 75] on img at bounding box center [376, 134] width 89 height 133
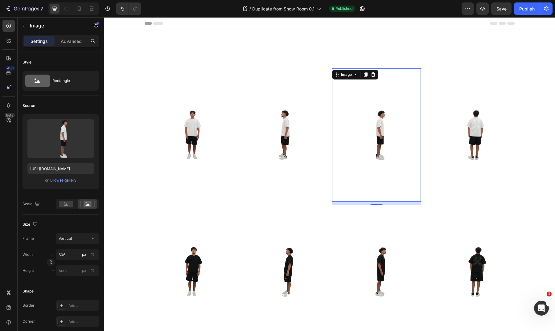
click at [418, 70] on img at bounding box center [376, 134] width 89 height 133
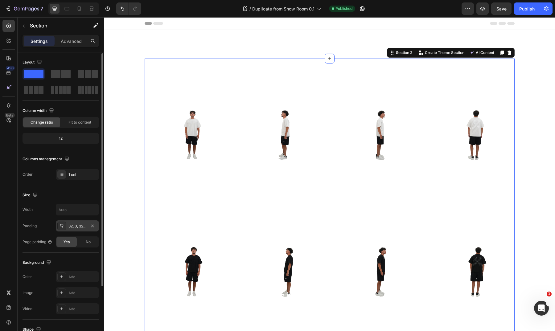
scroll to position [80, 0]
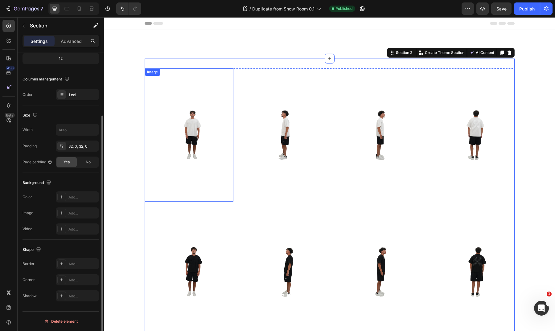
click at [231, 142] on div "Image Image Image Image Image Image Image Image" at bounding box center [330, 136] width 370 height 137
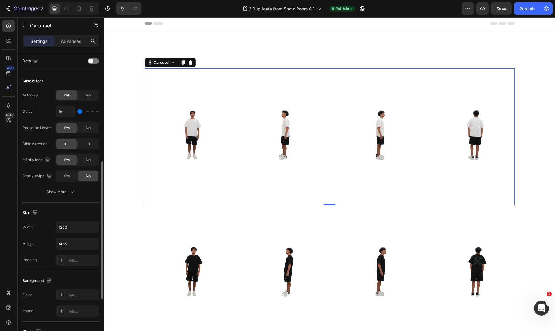
scroll to position [236, 0]
click at [60, 191] on div "Show more" at bounding box center [61, 193] width 29 height 6
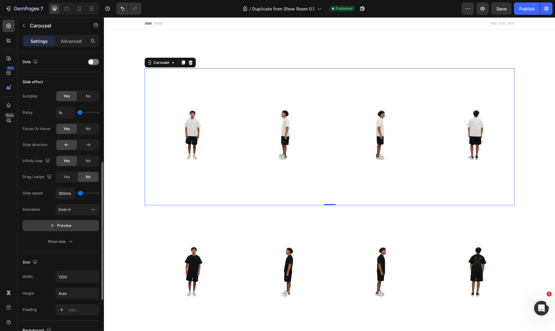
click at [67, 226] on span "Preview" at bounding box center [64, 226] width 15 height 6
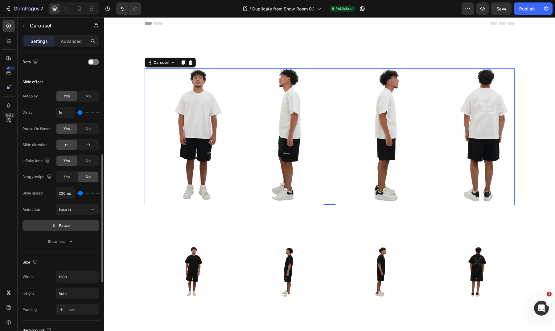
click at [57, 227] on p "Pause" at bounding box center [61, 226] width 18 height 6
click at [194, 131] on img at bounding box center [189, 134] width 89 height 133
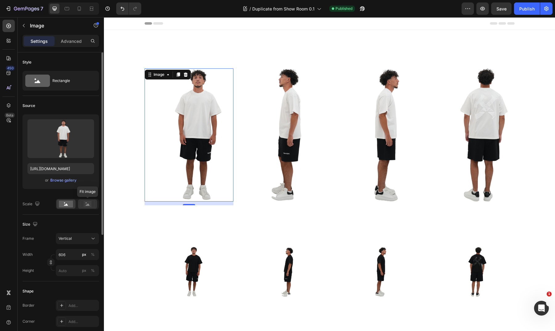
click at [85, 202] on rect at bounding box center [88, 204] width 8 height 6
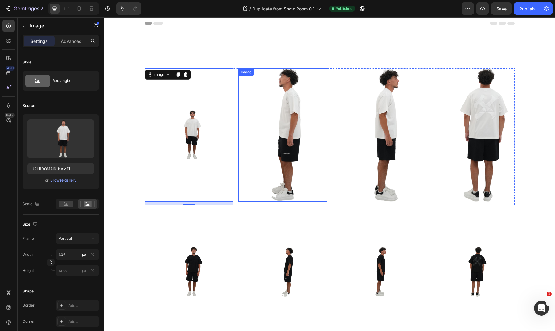
click at [267, 120] on img at bounding box center [282, 134] width 89 height 133
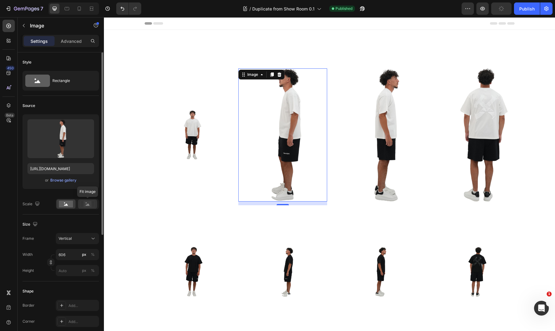
click at [95, 206] on div at bounding box center [87, 204] width 19 height 9
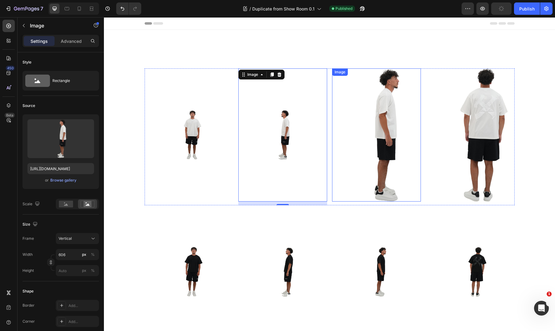
click at [383, 121] on img at bounding box center [376, 134] width 89 height 133
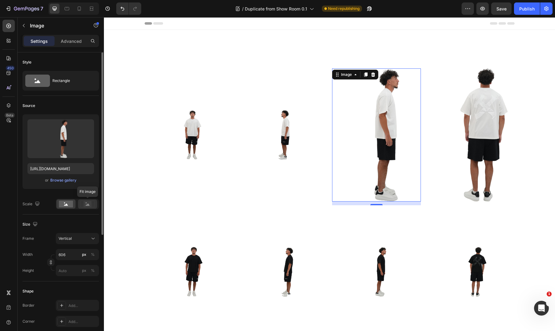
click at [93, 203] on icon at bounding box center [88, 204] width 14 height 7
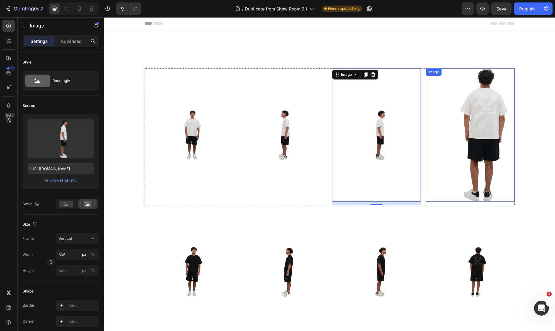
click at [457, 112] on img at bounding box center [470, 134] width 89 height 133
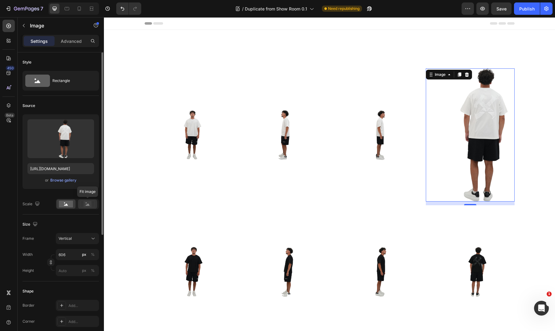
click at [88, 205] on icon at bounding box center [88, 205] width 4 height 2
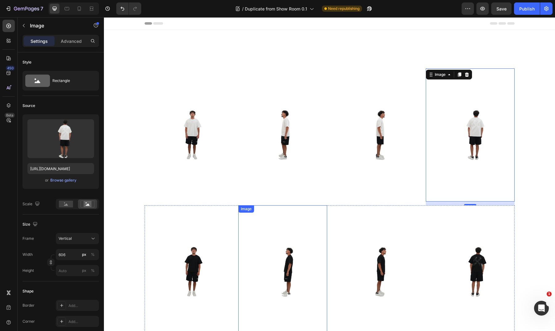
click at [245, 263] on img at bounding box center [282, 271] width 89 height 133
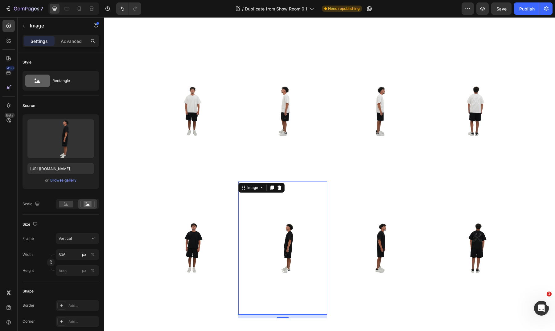
scroll to position [25, 0]
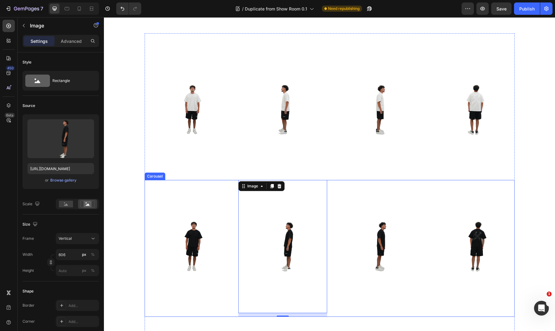
click at [235, 249] on div "Image Image 12 Image Image Image Image Image Image" at bounding box center [330, 248] width 370 height 137
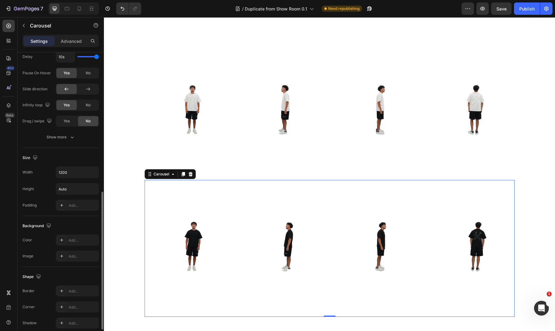
scroll to position [294, 0]
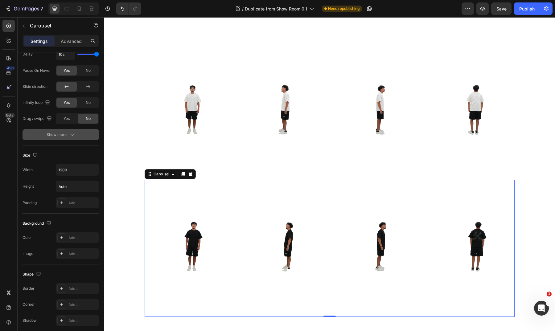
click at [67, 136] on div "Show more" at bounding box center [61, 135] width 29 height 6
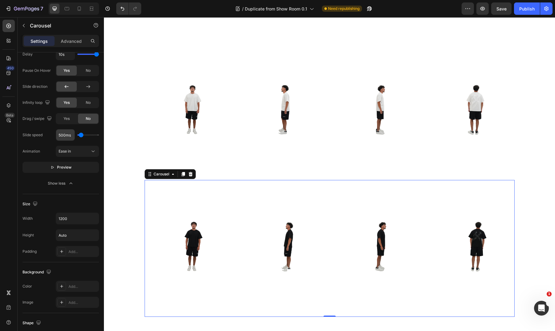
click at [64, 136] on input "500ms" at bounding box center [65, 135] width 19 height 11
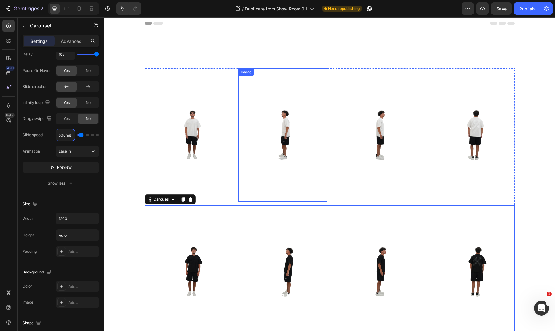
scroll to position [0, 0]
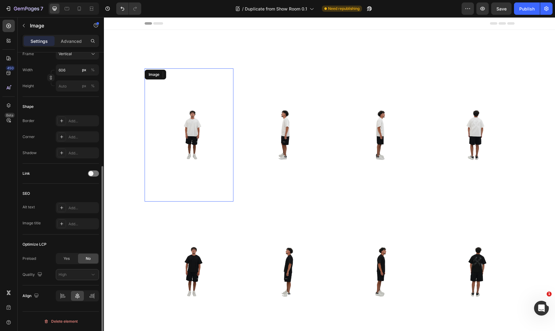
click at [231, 145] on img at bounding box center [189, 134] width 89 height 133
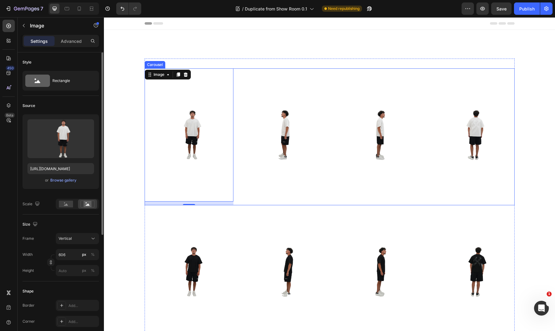
click at [236, 144] on div "Image Image Image Image Image 12 Image Image Image" at bounding box center [330, 136] width 370 height 137
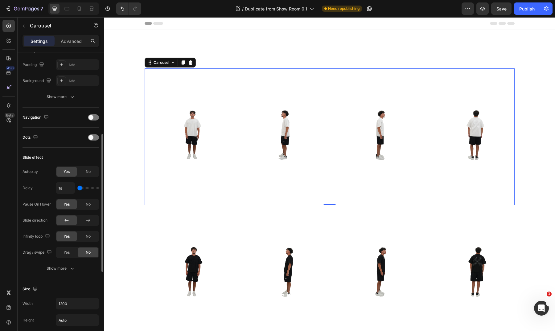
scroll to position [165, 0]
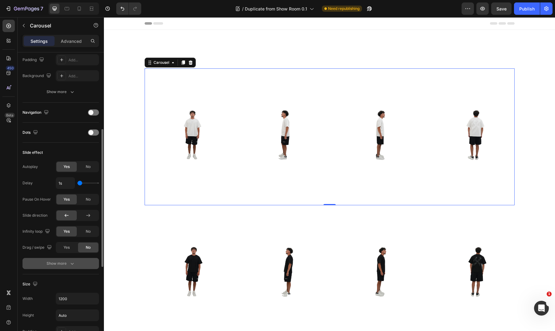
click at [62, 261] on div "Show more" at bounding box center [61, 264] width 29 height 6
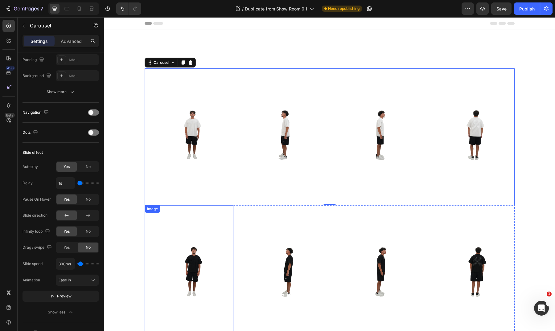
click at [229, 222] on img at bounding box center [189, 271] width 89 height 133
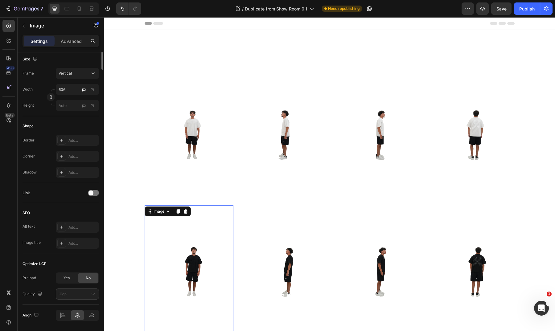
scroll to position [0, 0]
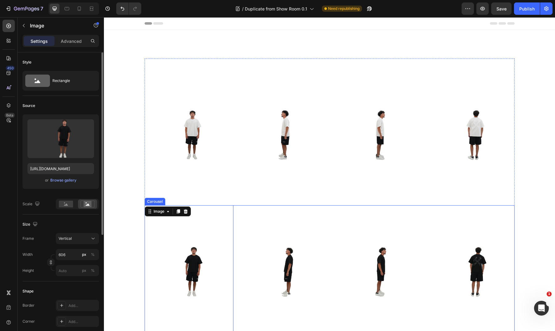
click at [233, 222] on div "Image 12 Image Image Image Image Image Image Image" at bounding box center [330, 273] width 370 height 137
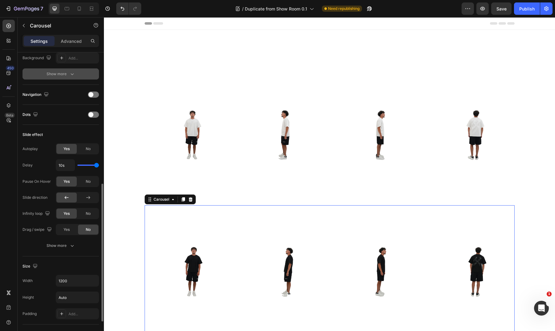
scroll to position [215, 0]
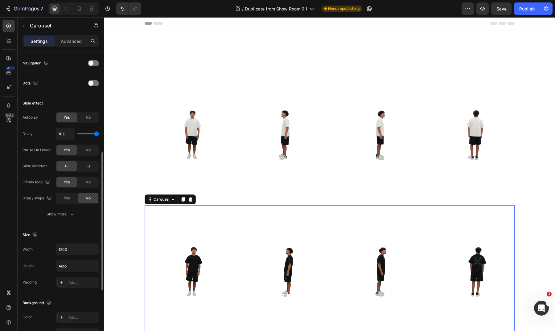
click at [66, 207] on div "Autoplay Yes No Delay 10s Pause On Hover Yes No Slide direction Infinity loop Y…" at bounding box center [61, 166] width 77 height 108
click at [66, 214] on div "Show more" at bounding box center [61, 214] width 29 height 6
type input "3.7s"
type input "3.7"
type input "1s"
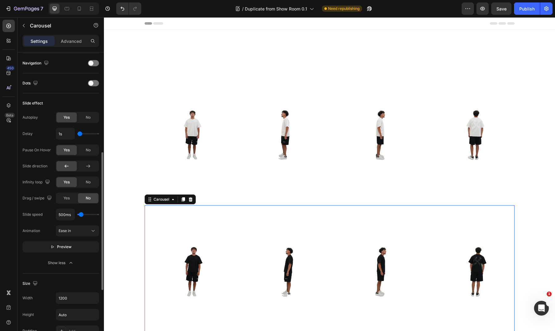
drag, startPoint x: 97, startPoint y: 134, endPoint x: 47, endPoint y: 136, distance: 50.6
type input "1"
click at [47, 136] on div "Delay 1s" at bounding box center [61, 134] width 77 height 12
click at [65, 214] on input "500ms" at bounding box center [65, 214] width 19 height 11
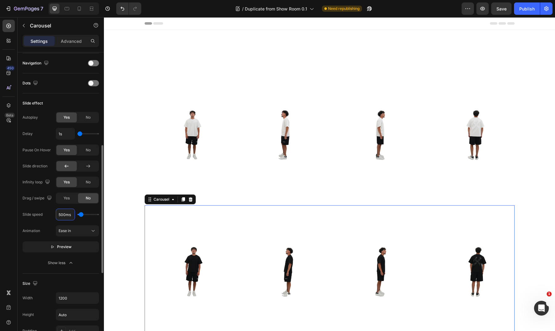
type input "3"
type input "100"
type input "300"
type input "300ms"
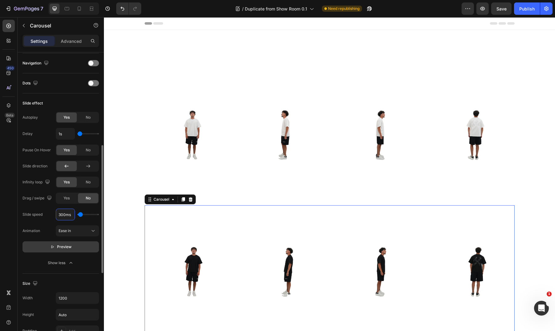
click at [76, 249] on button "Preview" at bounding box center [61, 247] width 77 height 11
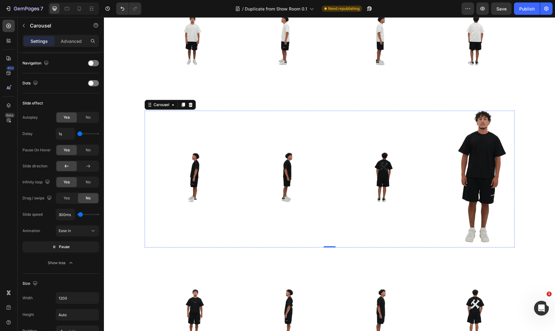
scroll to position [99, 0]
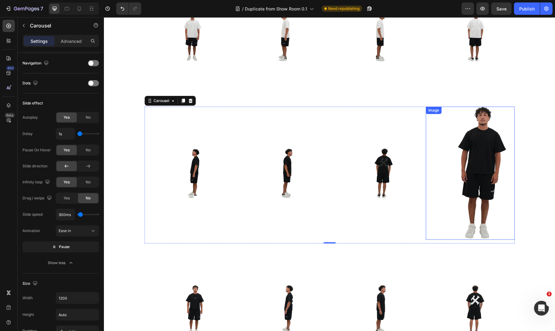
click at [476, 174] on img at bounding box center [470, 173] width 89 height 133
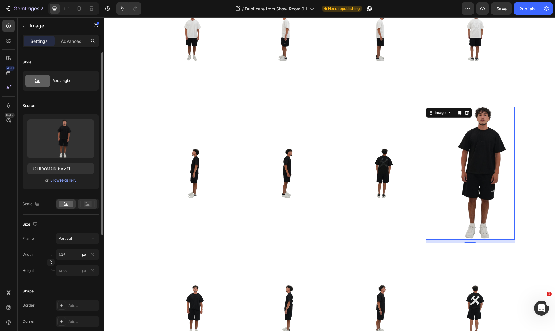
click at [93, 204] on icon at bounding box center [88, 204] width 14 height 7
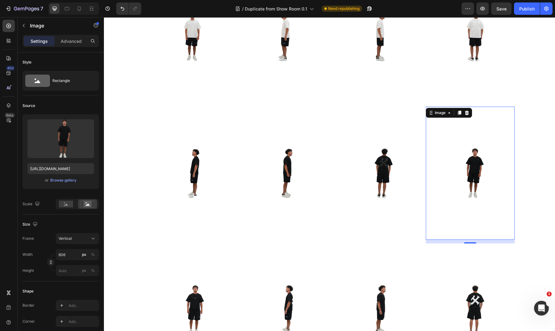
click at [524, 151] on div "Image Image Image Image Image Image Image Image Carousel Image Image Image Imag…" at bounding box center [329, 229] width 451 height 596
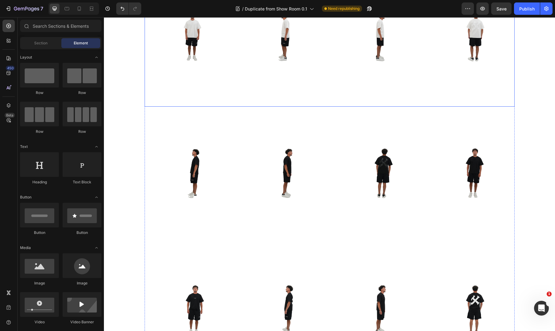
click at [262, 110] on div "Image" at bounding box center [282, 173] width 89 height 133
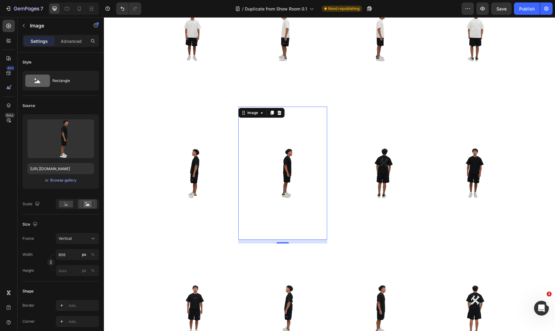
click at [324, 121] on img at bounding box center [282, 173] width 89 height 133
click at [327, 121] on div "Image Image Image 12 Image Image Image Image Image" at bounding box center [330, 175] width 370 height 137
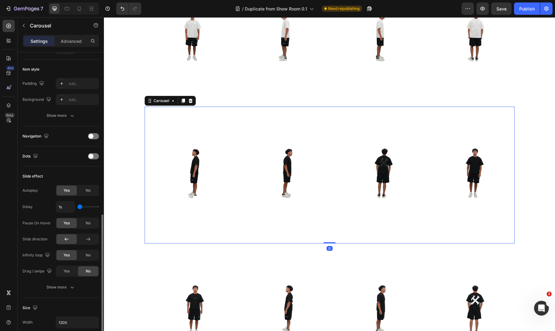
scroll to position [207, 0]
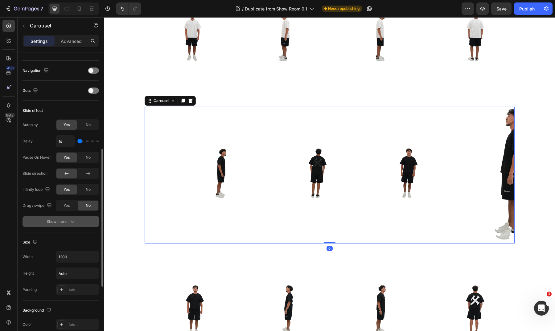
click at [63, 225] on button "Show more" at bounding box center [61, 221] width 77 height 11
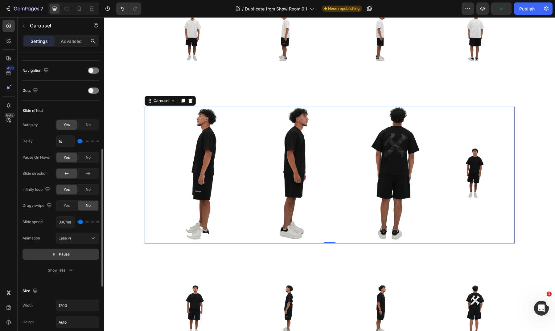
click at [60, 257] on span "Pause" at bounding box center [64, 254] width 11 height 6
click at [216, 171] on img at bounding box center [189, 173] width 89 height 133
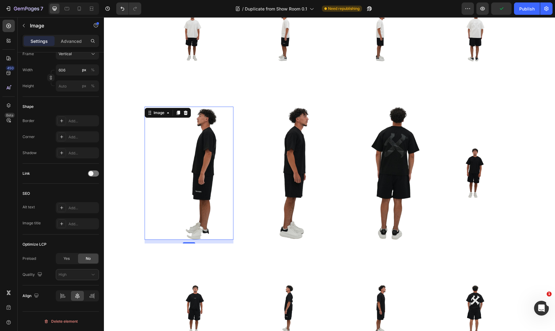
scroll to position [0, 0]
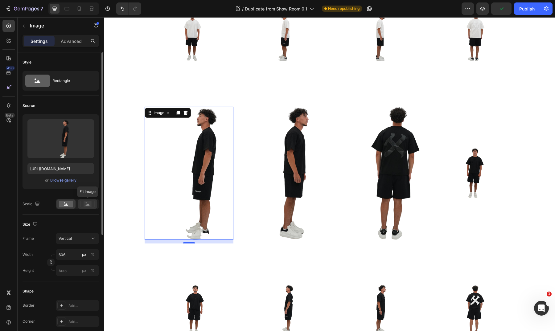
click at [93, 204] on icon at bounding box center [88, 204] width 14 height 7
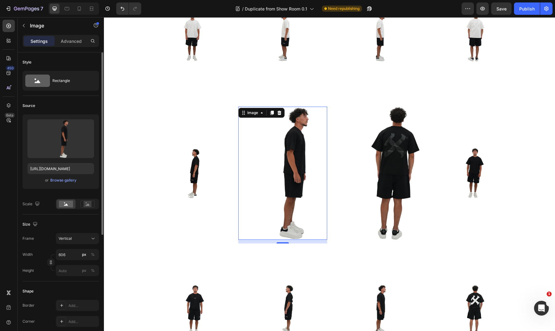
click at [274, 158] on img at bounding box center [282, 173] width 89 height 133
click at [88, 204] on icon at bounding box center [88, 205] width 4 height 2
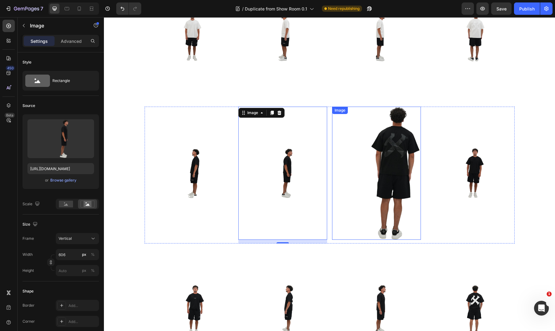
click at [372, 168] on img at bounding box center [376, 173] width 89 height 133
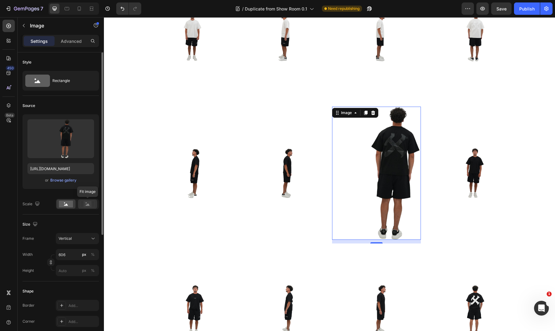
click at [91, 203] on rect at bounding box center [88, 204] width 8 height 6
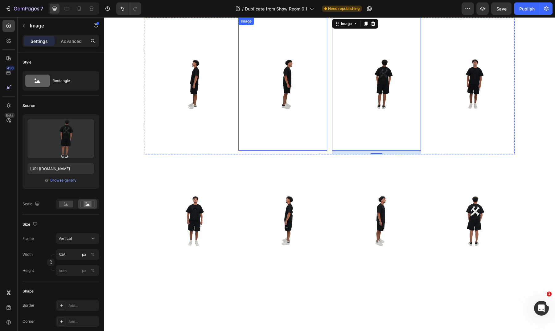
scroll to position [208, 0]
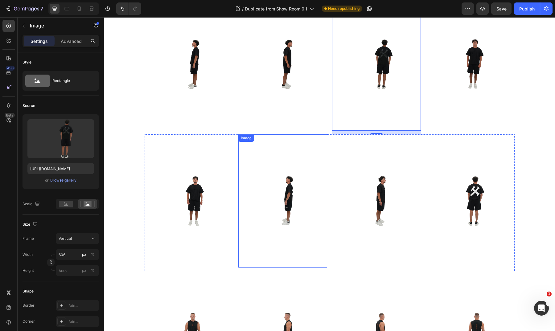
click at [238, 149] on img at bounding box center [282, 201] width 89 height 133
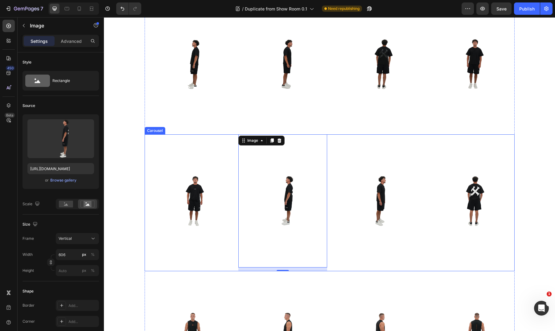
click at [326, 140] on div "Image Image 12 Image Image Image Image Image Image" at bounding box center [330, 203] width 370 height 137
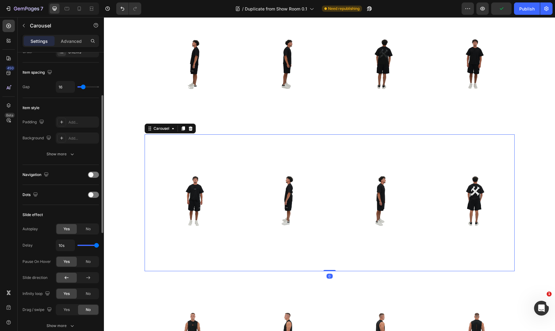
scroll to position [127, 0]
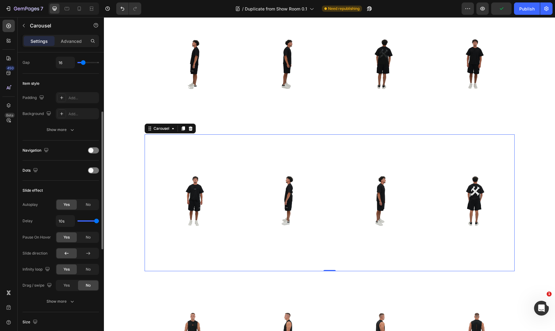
type input "3.9s"
type input "3.9"
type input "1s"
drag, startPoint x: 97, startPoint y: 220, endPoint x: 55, endPoint y: 220, distance: 41.6
type input "1"
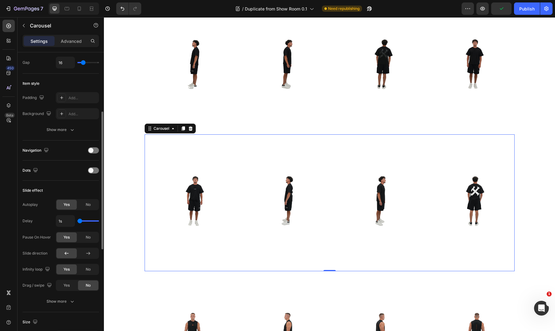
click at [55, 220] on div "Delay 1s" at bounding box center [61, 221] width 77 height 12
click at [61, 301] on div "Show more" at bounding box center [61, 302] width 29 height 6
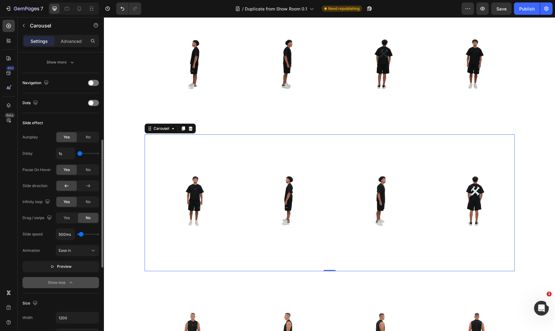
scroll to position [197, 0]
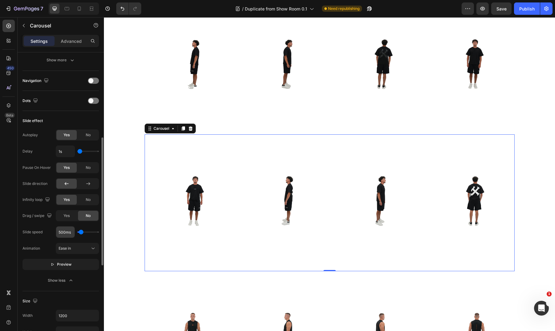
click at [66, 234] on input "500ms" at bounding box center [65, 232] width 19 height 11
type input "3"
type input "100"
type input "300"
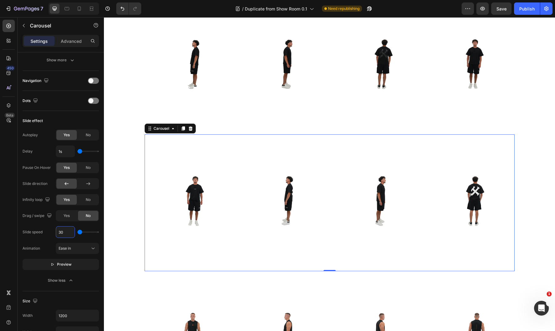
type input "300"
type input "300ms"
click at [83, 121] on div "Slide effect" at bounding box center [61, 121] width 77 height 10
click at [74, 267] on button "Preview" at bounding box center [61, 264] width 77 height 11
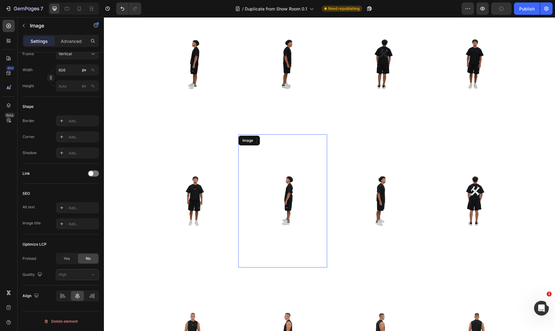
click at [251, 174] on img at bounding box center [282, 201] width 89 height 133
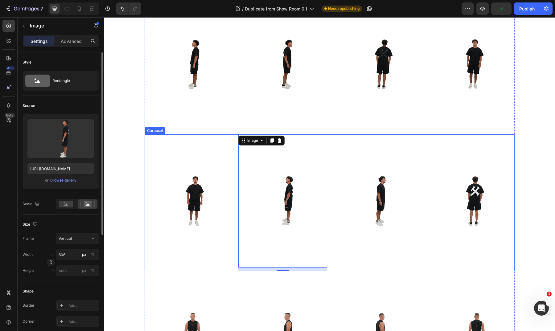
click at [332, 142] on div "Image" at bounding box center [376, 201] width 89 height 133
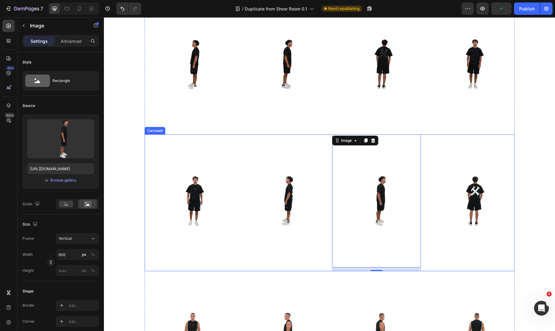
click at [326, 141] on div "Image Image Image 12 Image Image Image Image Image" at bounding box center [330, 203] width 370 height 137
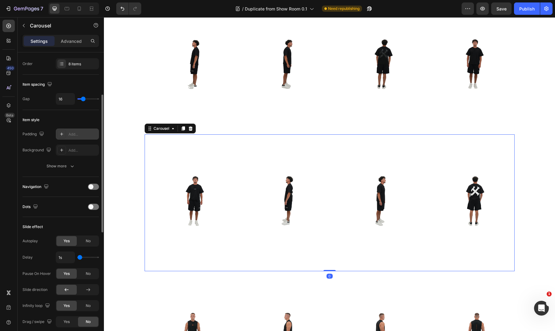
scroll to position [158, 0]
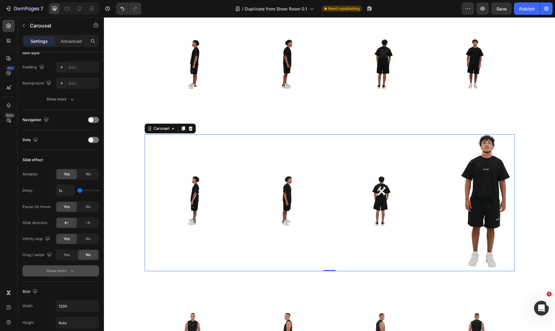
click at [60, 271] on div "Show more" at bounding box center [61, 271] width 29 height 6
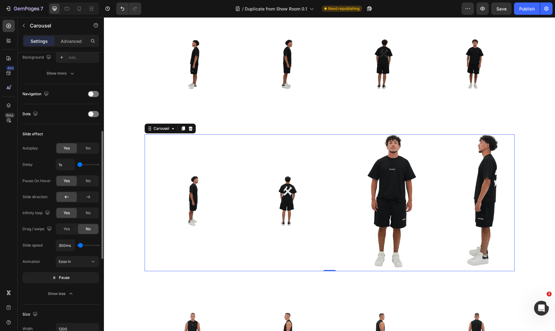
scroll to position [185, 0]
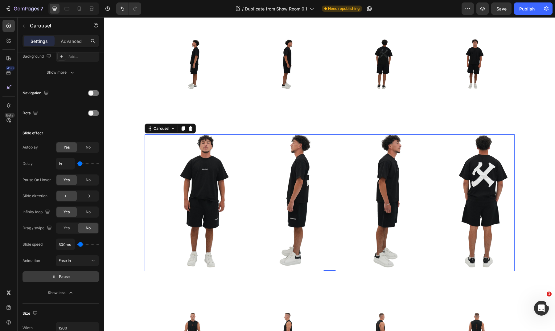
click at [54, 278] on icon "button" at bounding box center [54, 277] width 4 height 4
click at [191, 192] on img at bounding box center [189, 201] width 89 height 133
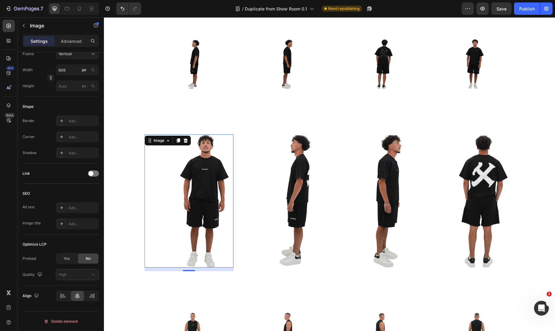
scroll to position [0, 0]
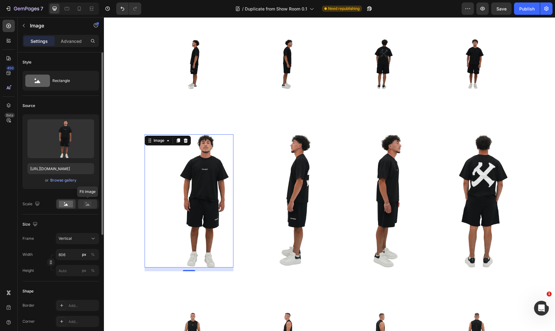
click at [90, 205] on rect at bounding box center [88, 204] width 8 height 6
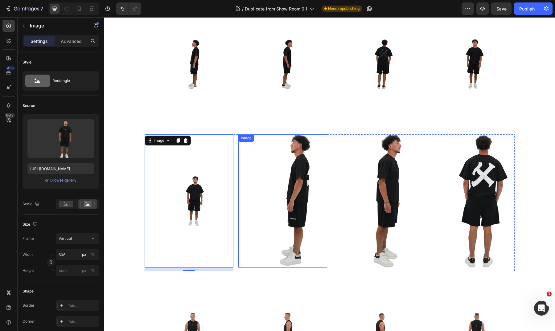
click at [276, 188] on img at bounding box center [282, 201] width 89 height 133
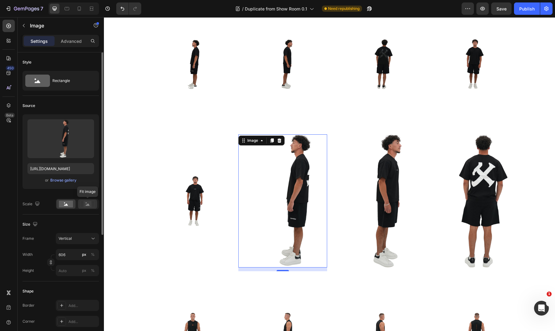
click at [89, 205] on icon at bounding box center [88, 205] width 4 height 2
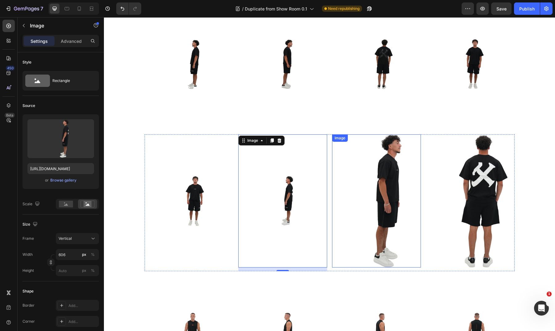
click at [407, 181] on img at bounding box center [376, 201] width 89 height 133
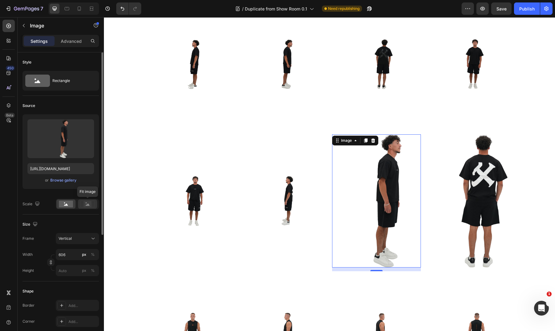
click at [89, 204] on rect at bounding box center [88, 204] width 8 height 6
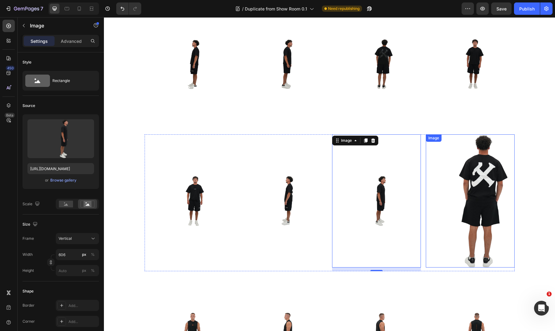
click at [464, 179] on img at bounding box center [470, 201] width 89 height 133
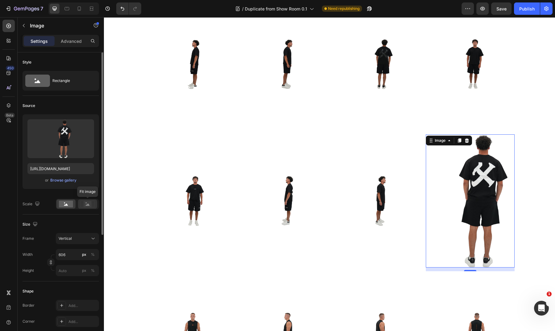
click at [87, 204] on rect at bounding box center [88, 204] width 8 height 6
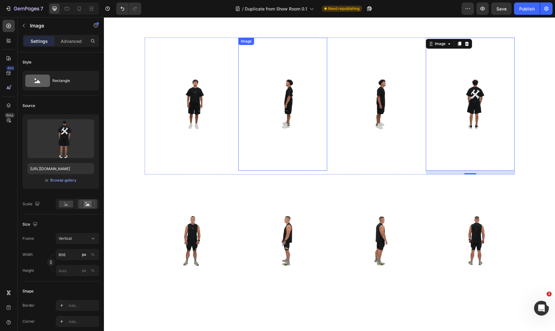
scroll to position [319, 0]
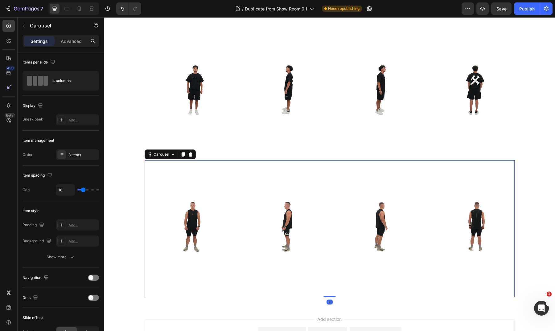
click at [234, 192] on div "Image Image Image Image Image Image Image Image" at bounding box center [330, 228] width 370 height 137
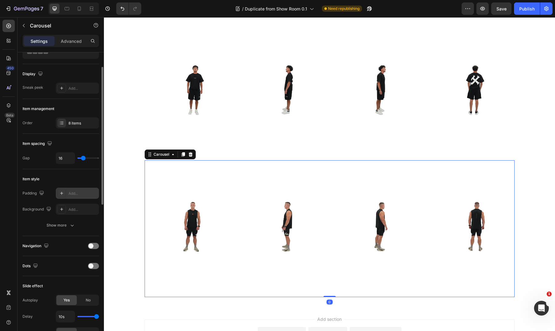
scroll to position [32, 0]
click at [64, 224] on div "Show more" at bounding box center [61, 225] width 29 height 6
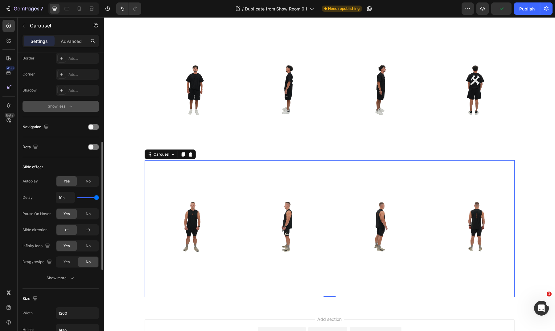
scroll to position [203, 0]
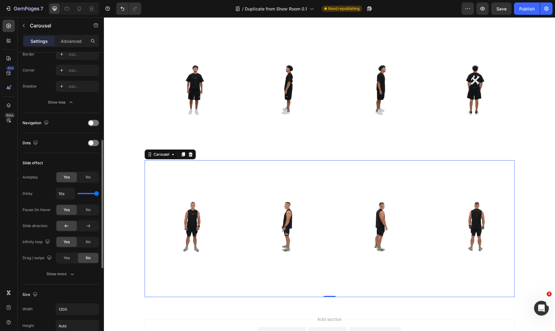
type input "3.7s"
type input "3.7"
type input "1s"
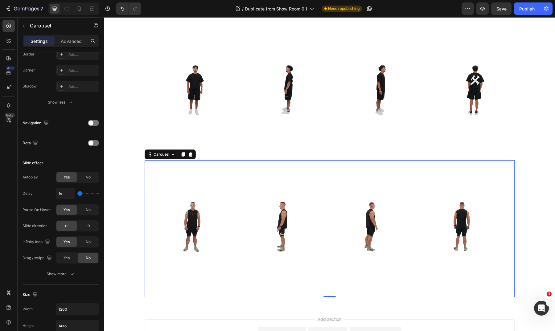
drag, startPoint x: 95, startPoint y: 195, endPoint x: 40, endPoint y: 195, distance: 54.3
type input "1"
click at [41, 195] on div "Delay 1s" at bounding box center [61, 194] width 77 height 12
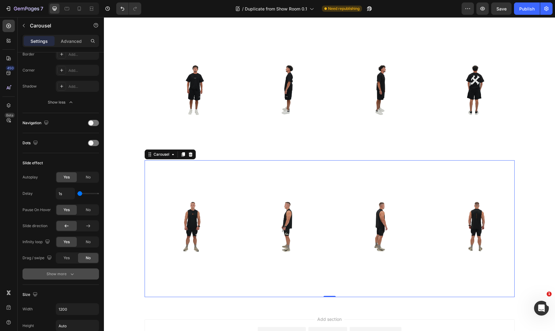
click at [55, 275] on div "Show more" at bounding box center [61, 274] width 29 height 6
click at [64, 273] on input "500ms" at bounding box center [65, 274] width 19 height 11
type input "3"
type input "100"
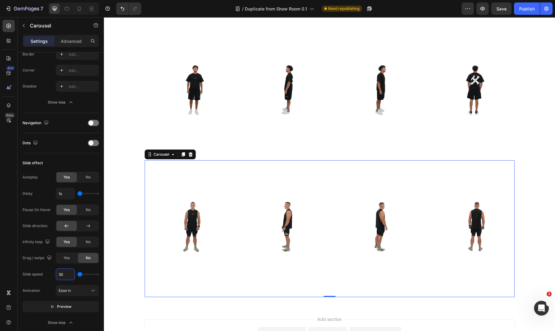
type input "300"
type input "300ms"
click at [63, 159] on div "Slide effect" at bounding box center [61, 163] width 77 height 10
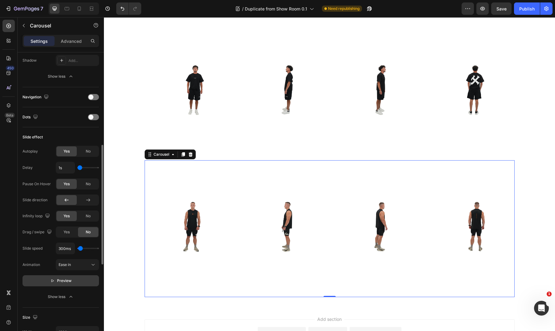
click at [56, 277] on button "Preview" at bounding box center [61, 281] width 77 height 11
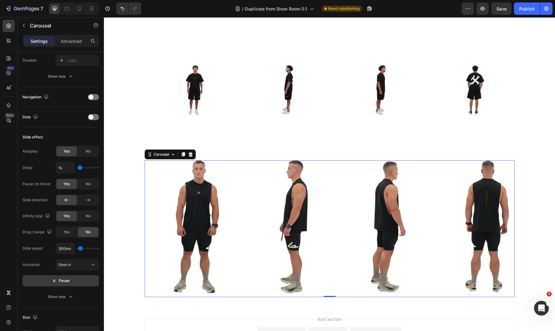
click at [54, 281] on icon "button" at bounding box center [54, 281] width 2 height 3
click at [196, 227] on img at bounding box center [189, 226] width 89 height 133
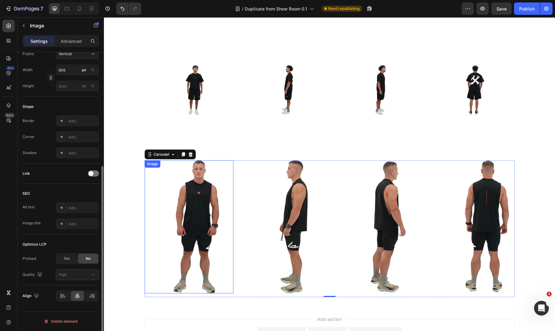
scroll to position [0, 0]
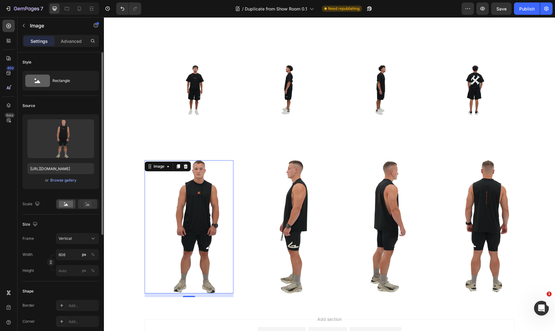
click at [86, 205] on rect at bounding box center [88, 204] width 8 height 6
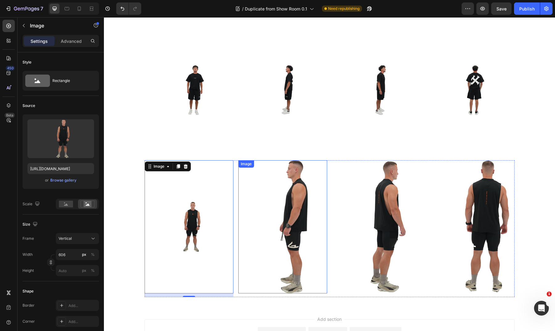
click at [289, 213] on img at bounding box center [282, 226] width 89 height 133
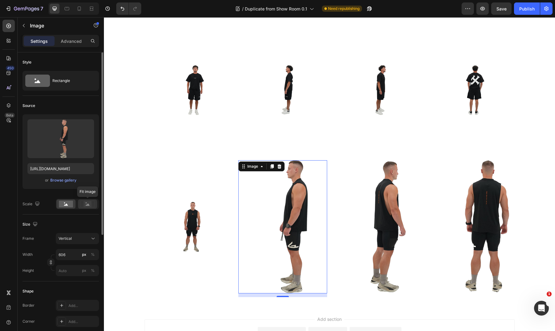
click at [89, 206] on rect at bounding box center [88, 204] width 8 height 6
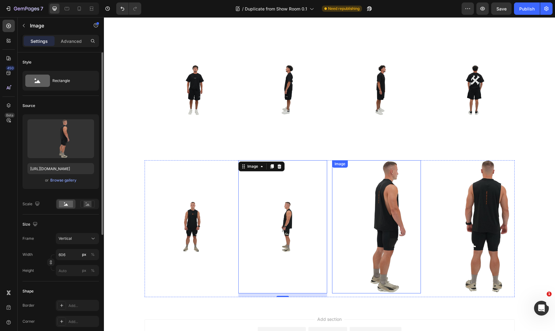
click at [371, 195] on img at bounding box center [376, 226] width 89 height 133
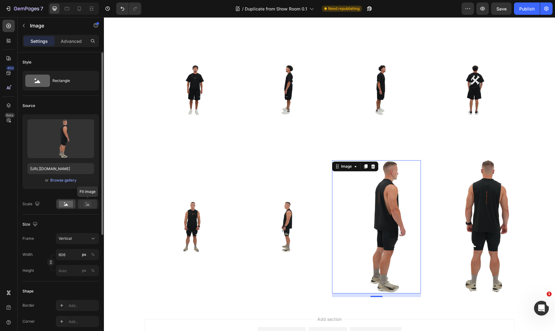
click at [86, 204] on g at bounding box center [88, 204] width 14 height 6
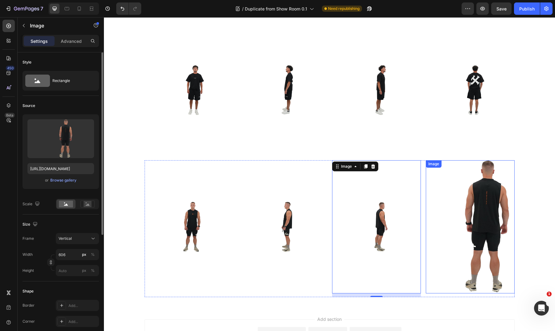
click at [474, 225] on img at bounding box center [470, 226] width 89 height 133
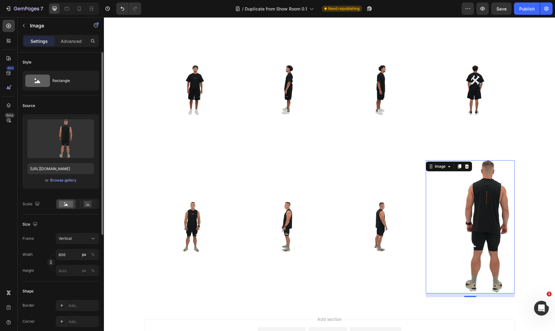
click at [95, 199] on div at bounding box center [77, 204] width 43 height 10
click at [88, 206] on icon at bounding box center [88, 205] width 4 height 2
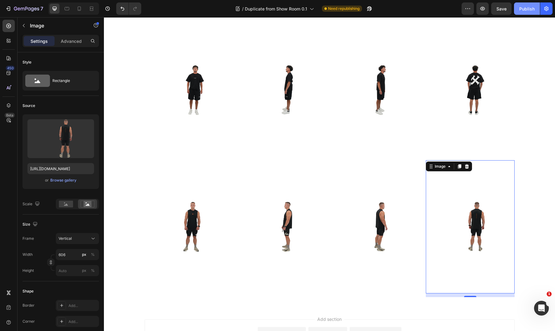
click at [529, 6] on div "Publish" at bounding box center [527, 9] width 15 height 6
